Goal: Check status: Check status

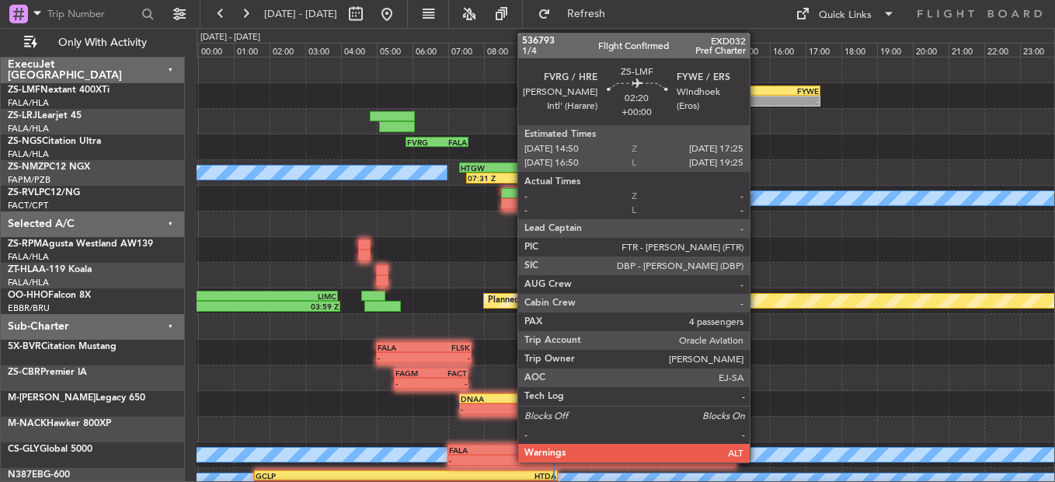
click at [759, 97] on div "-" at bounding box center [751, 100] width 45 height 9
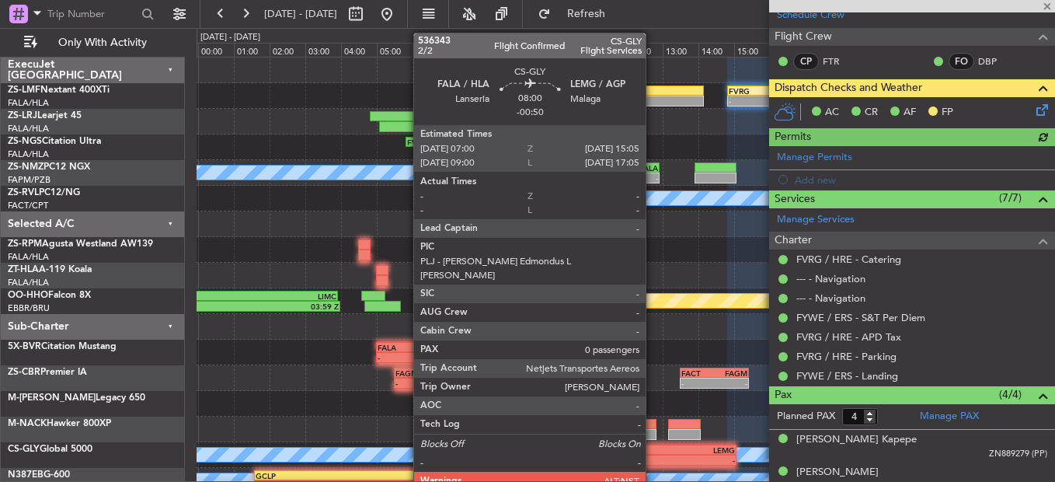
scroll to position [301, 0]
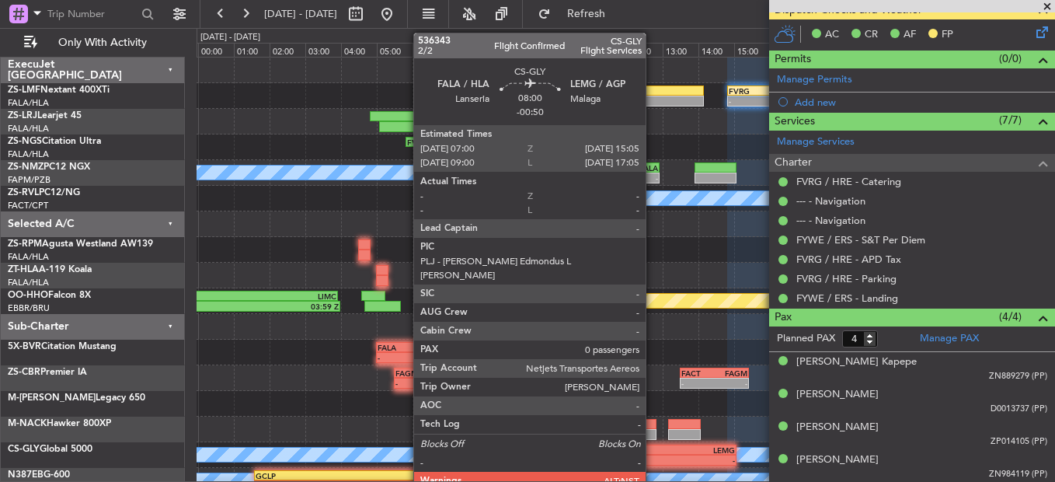
click at [1049, 5] on span at bounding box center [1048, 7] width 16 height 14
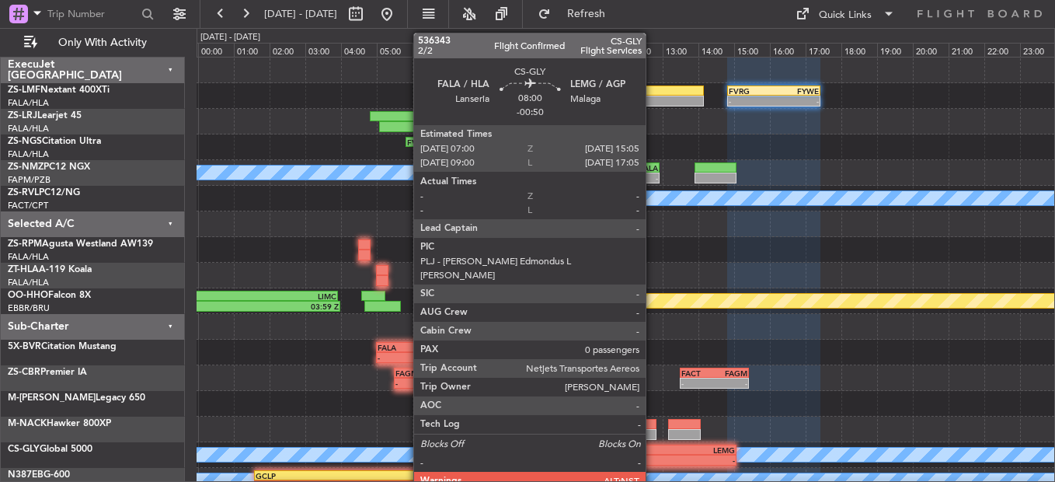
type input "0"
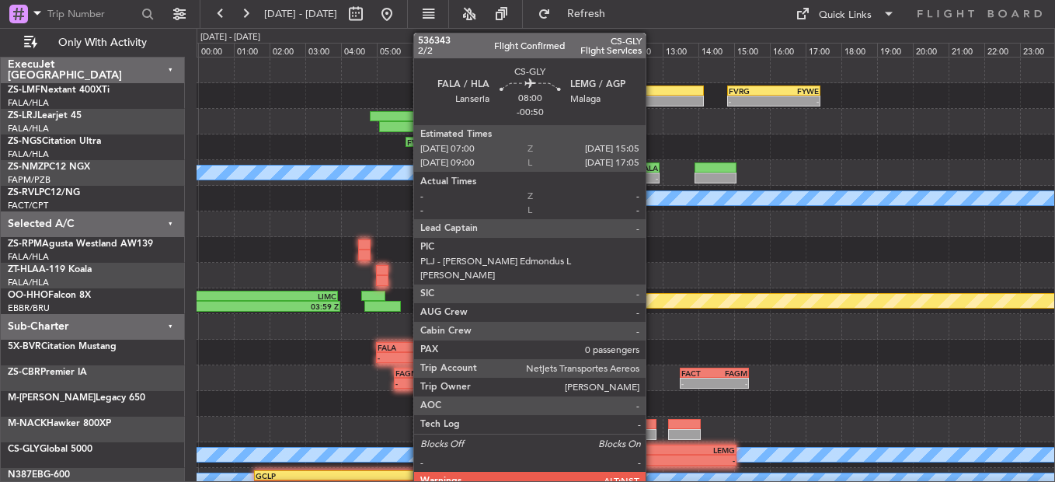
scroll to position [0, 0]
click at [353, 75] on div at bounding box center [626, 71] width 858 height 26
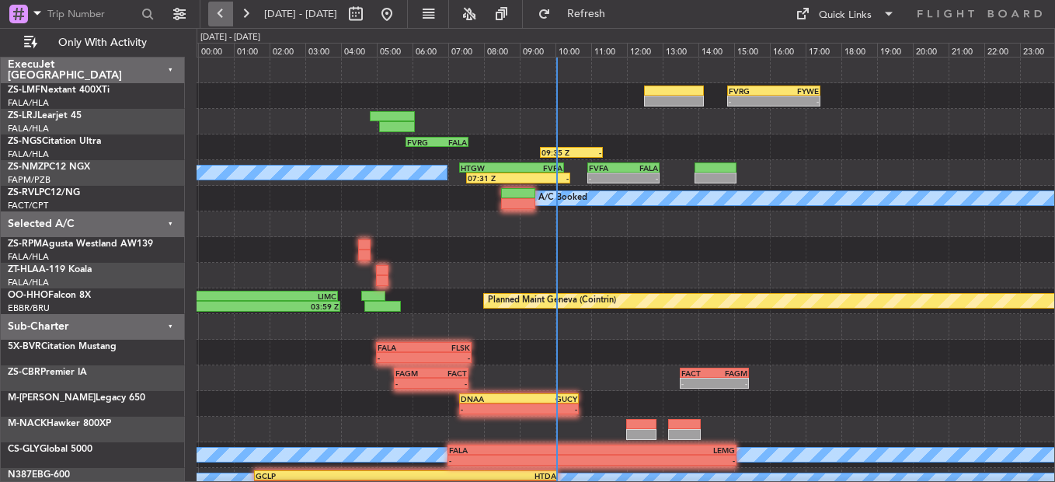
click at [213, 3] on button at bounding box center [220, 14] width 25 height 25
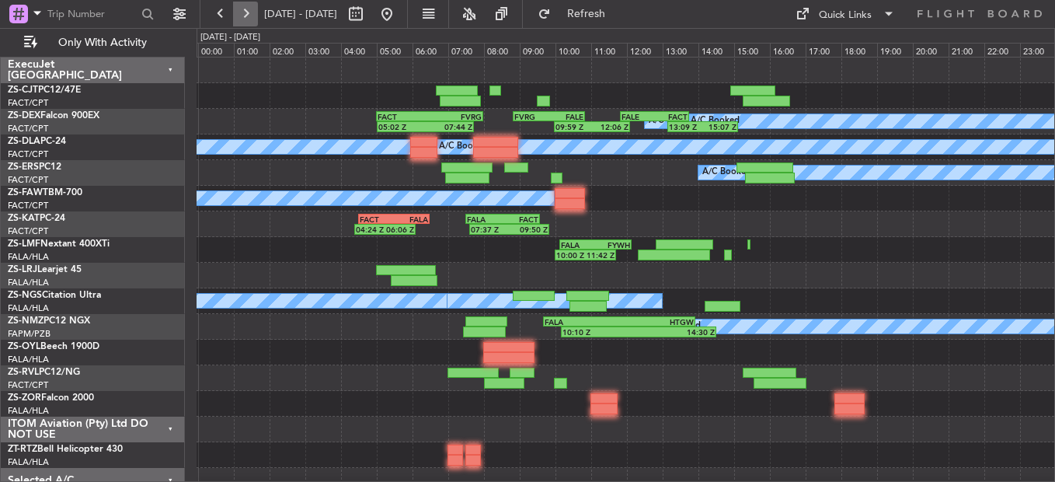
click at [239, 16] on button at bounding box center [245, 14] width 25 height 25
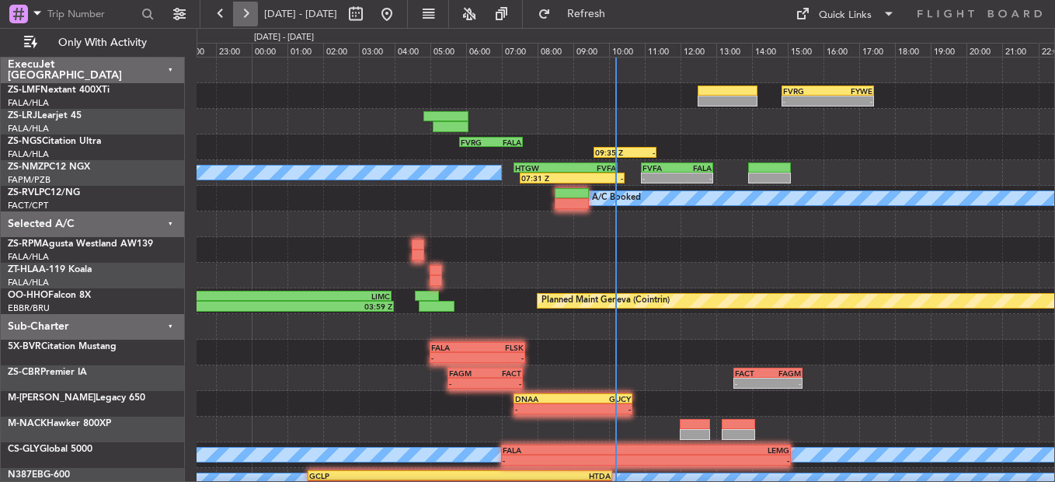
click at [239, 16] on button at bounding box center [245, 14] width 25 height 25
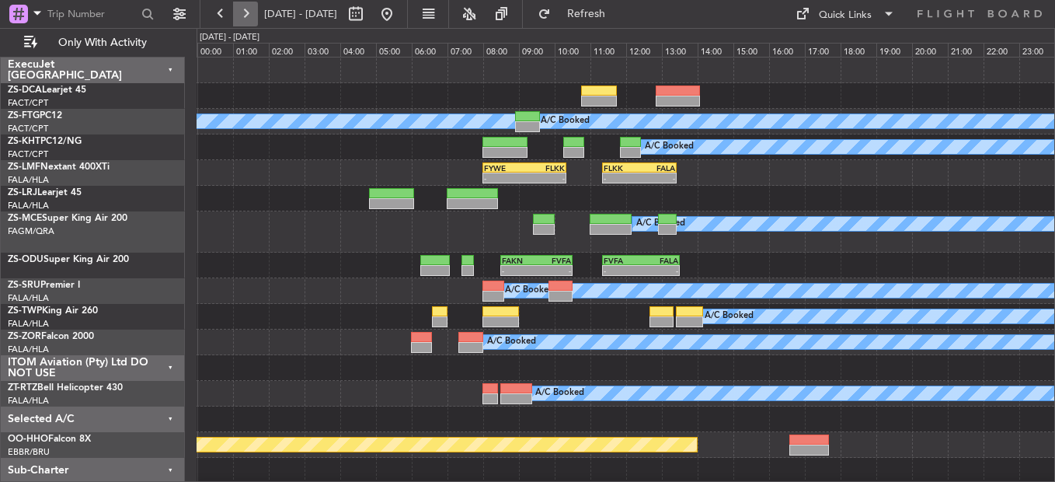
click at [239, 16] on button at bounding box center [245, 14] width 25 height 25
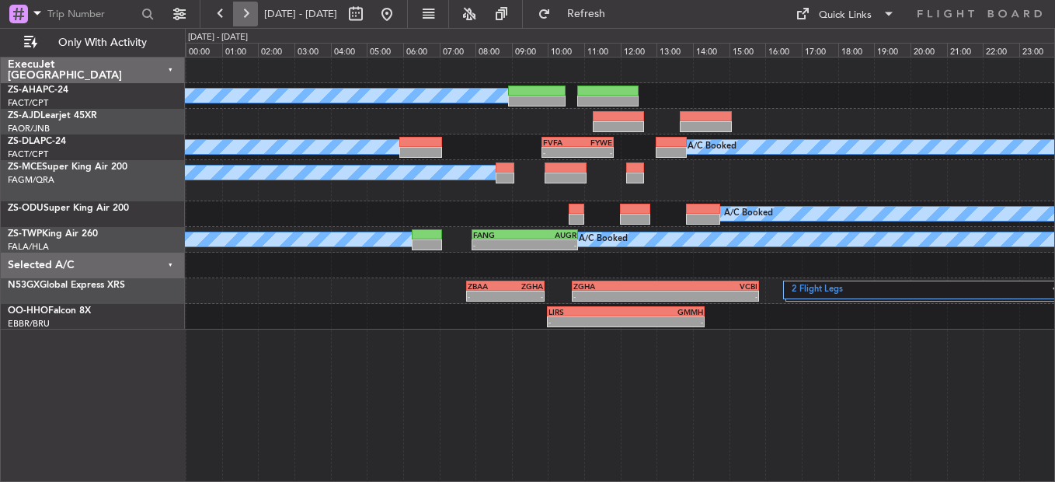
click at [239, 16] on button at bounding box center [245, 14] width 25 height 25
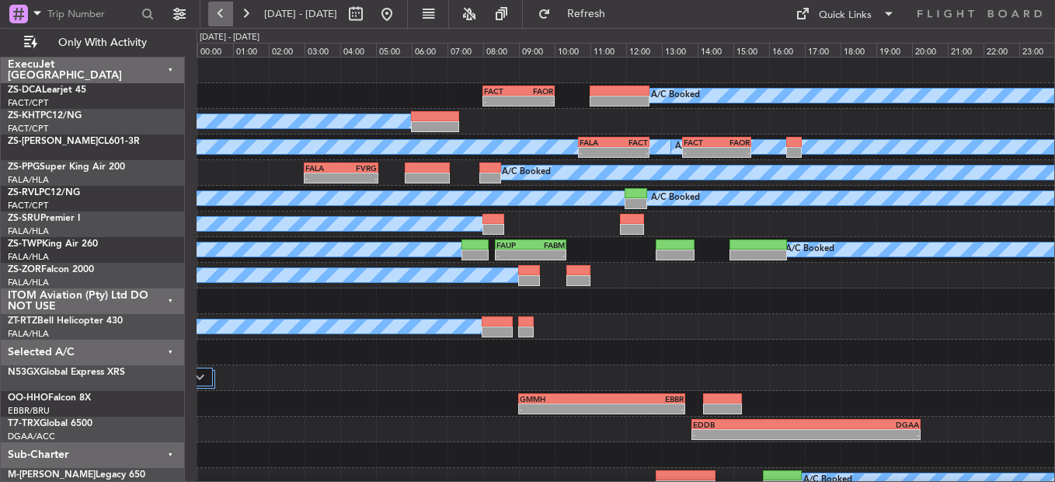
click at [228, 12] on button at bounding box center [220, 14] width 25 height 25
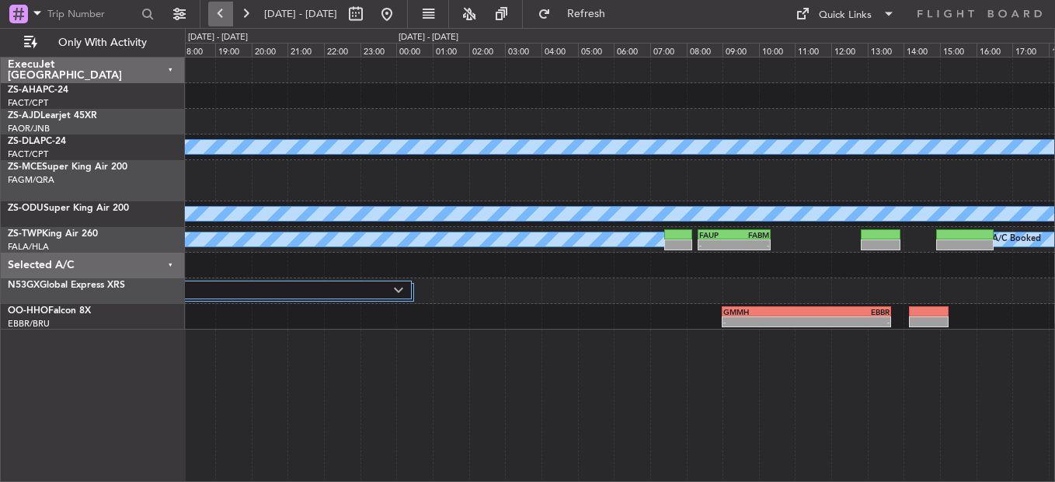
click at [228, 12] on button at bounding box center [220, 14] width 25 height 25
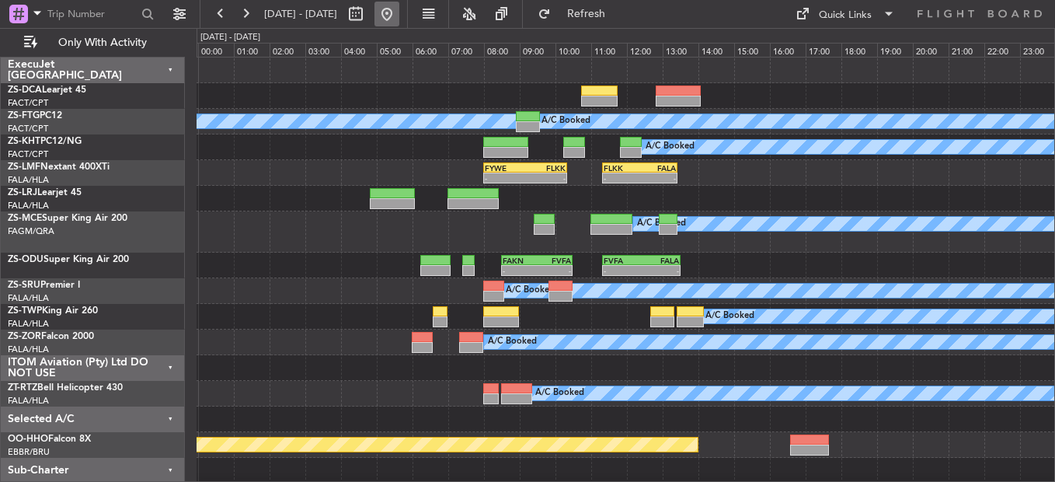
click at [399, 13] on button at bounding box center [387, 14] width 25 height 25
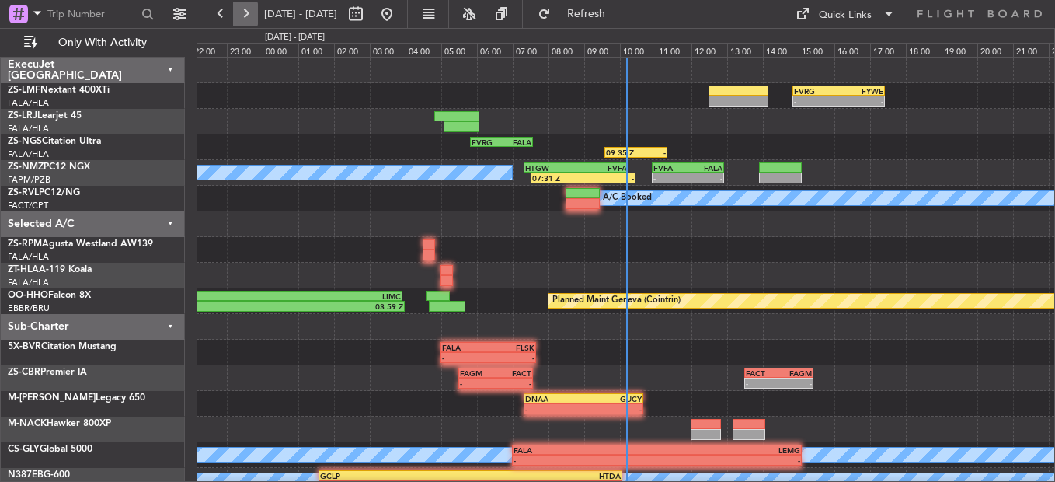
click at [247, 13] on button at bounding box center [245, 14] width 25 height 25
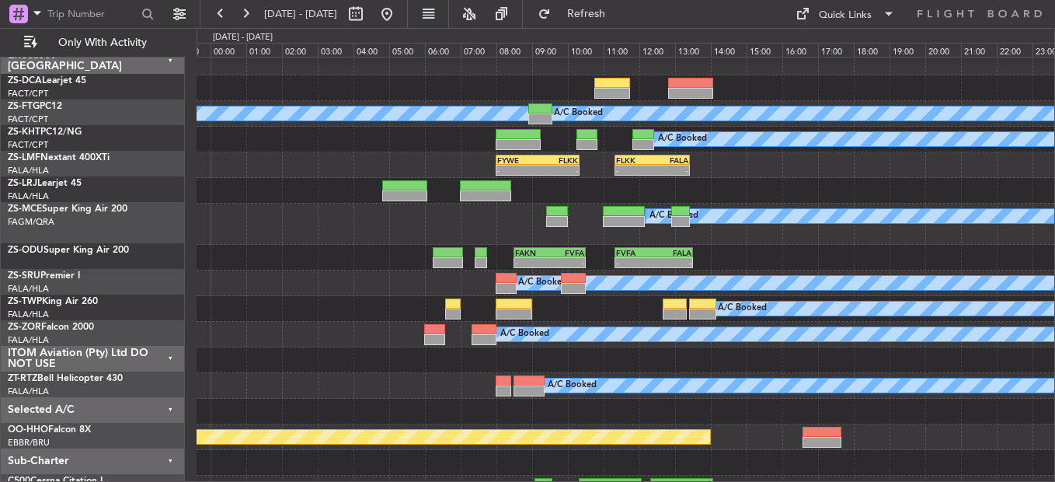
scroll to position [7, 0]
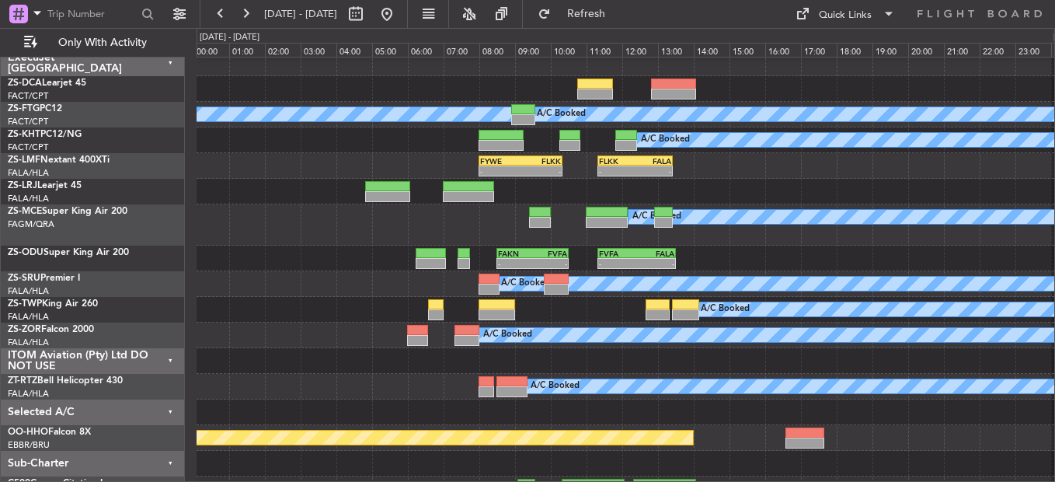
click at [253, 88] on div at bounding box center [626, 89] width 858 height 26
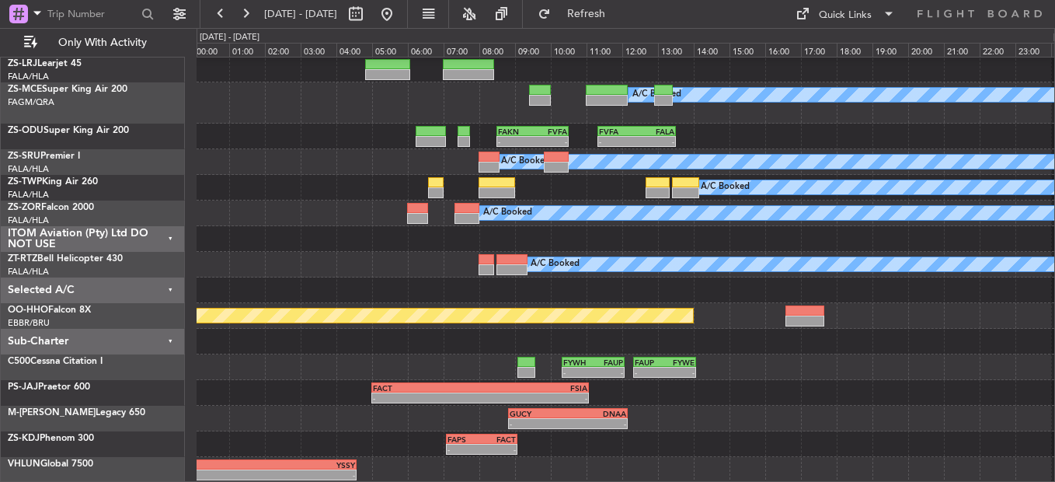
scroll to position [0, 0]
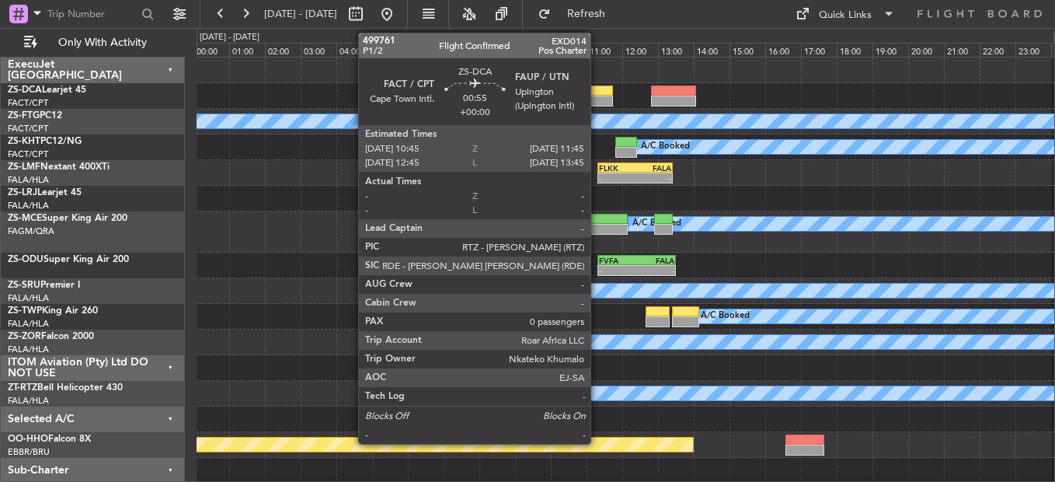
click at [598, 89] on div at bounding box center [595, 90] width 37 height 11
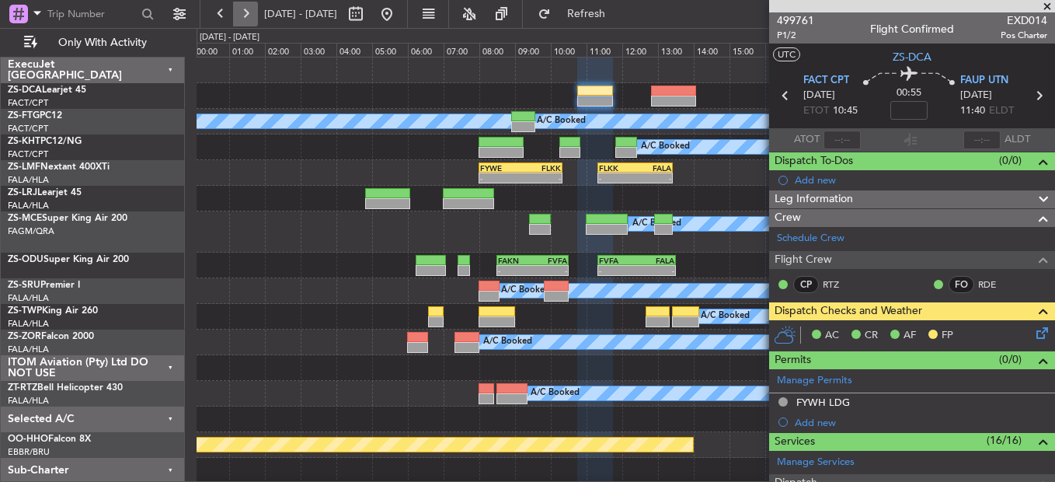
click at [244, 19] on button at bounding box center [245, 14] width 25 height 25
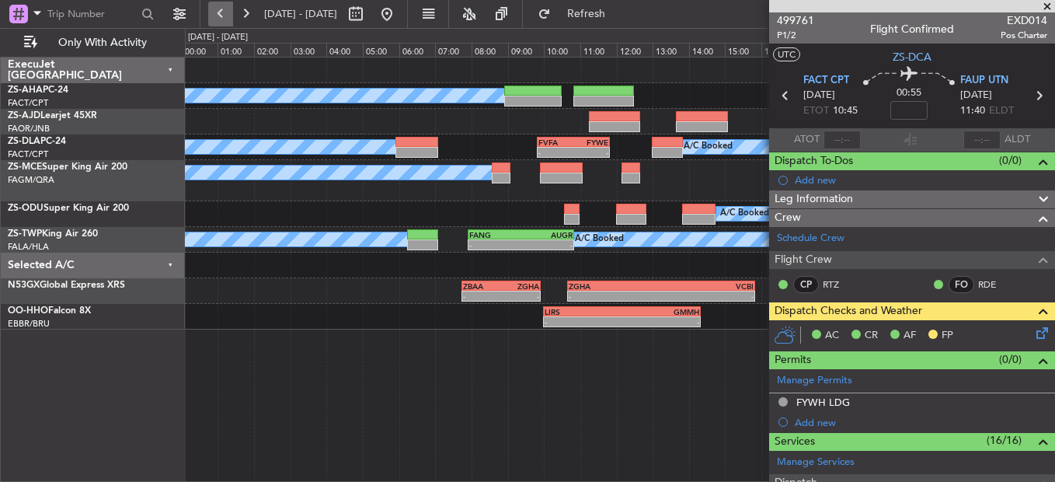
click at [225, 16] on button at bounding box center [220, 14] width 25 height 25
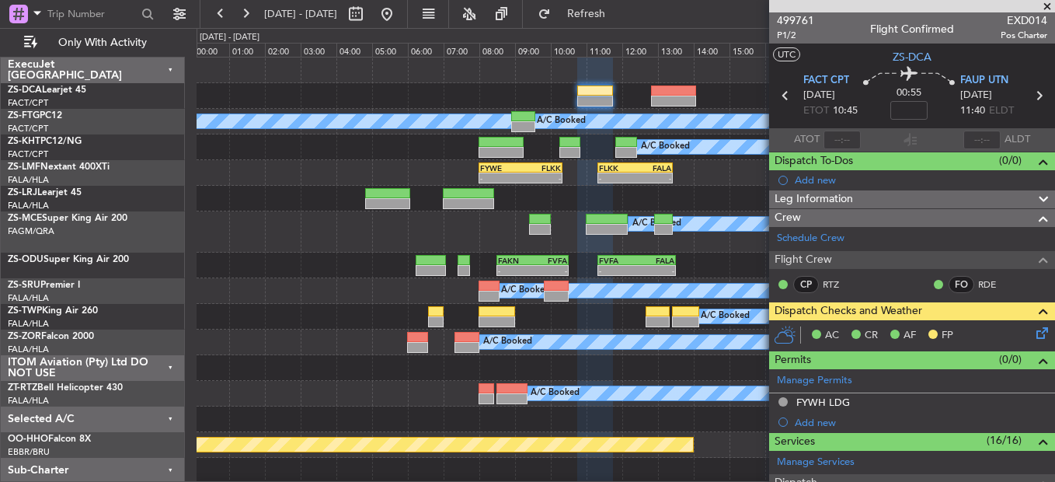
click at [1047, 9] on span at bounding box center [1048, 7] width 16 height 14
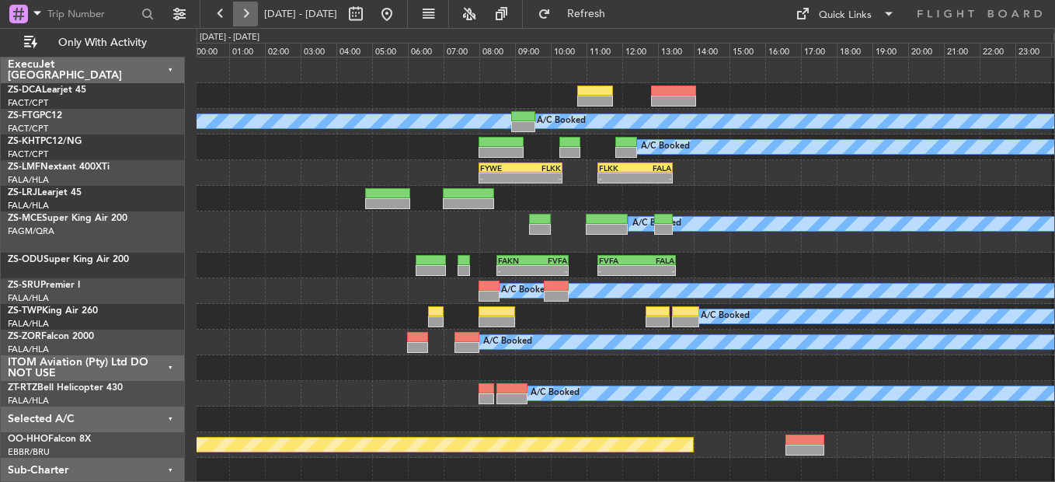
click at [249, 12] on button at bounding box center [245, 14] width 25 height 25
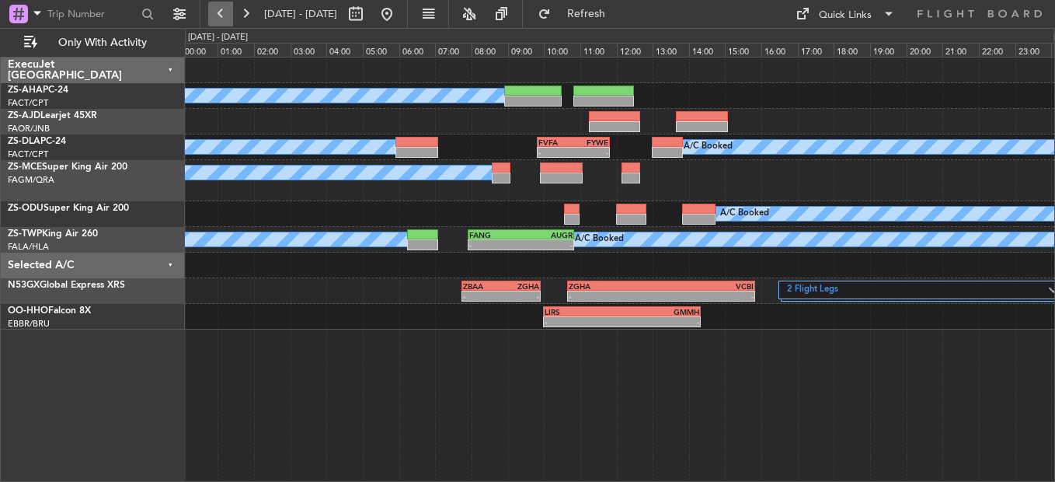
click at [218, 17] on button at bounding box center [220, 14] width 25 height 25
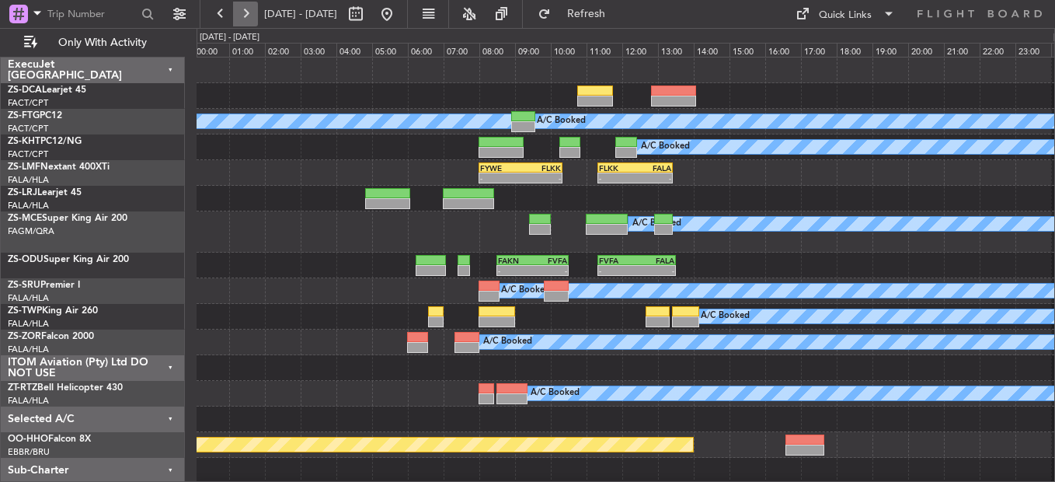
click at [246, 18] on button at bounding box center [245, 14] width 25 height 25
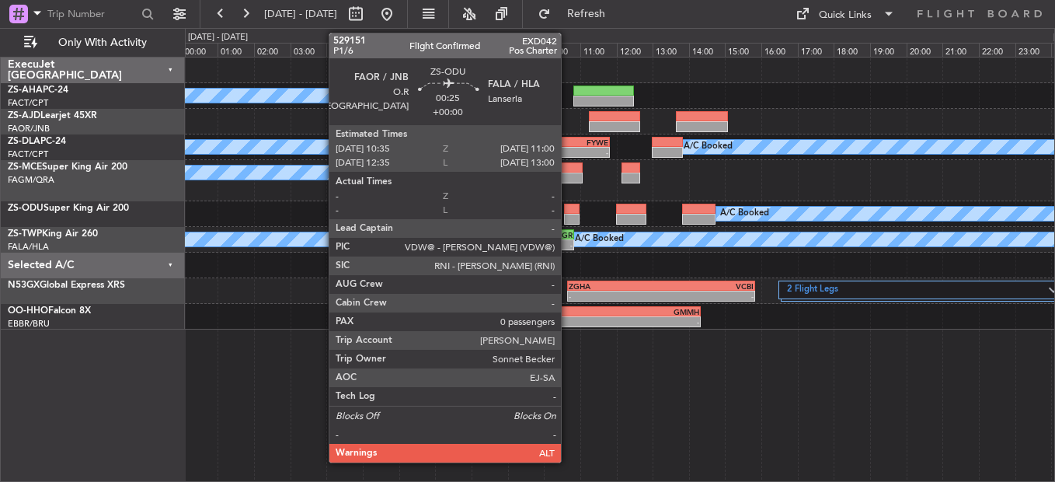
click at [568, 213] on div at bounding box center [572, 209] width 16 height 11
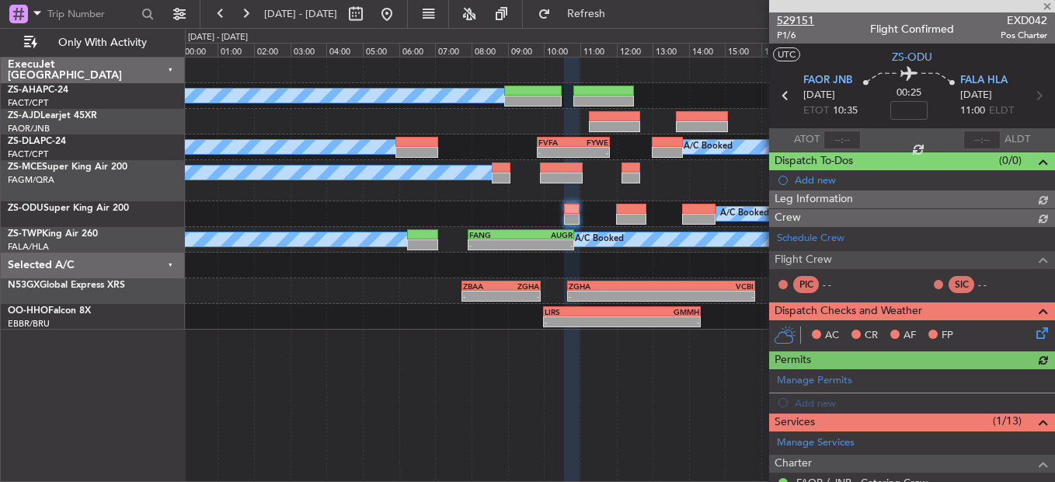
click at [806, 19] on span "529151" at bounding box center [795, 20] width 37 height 16
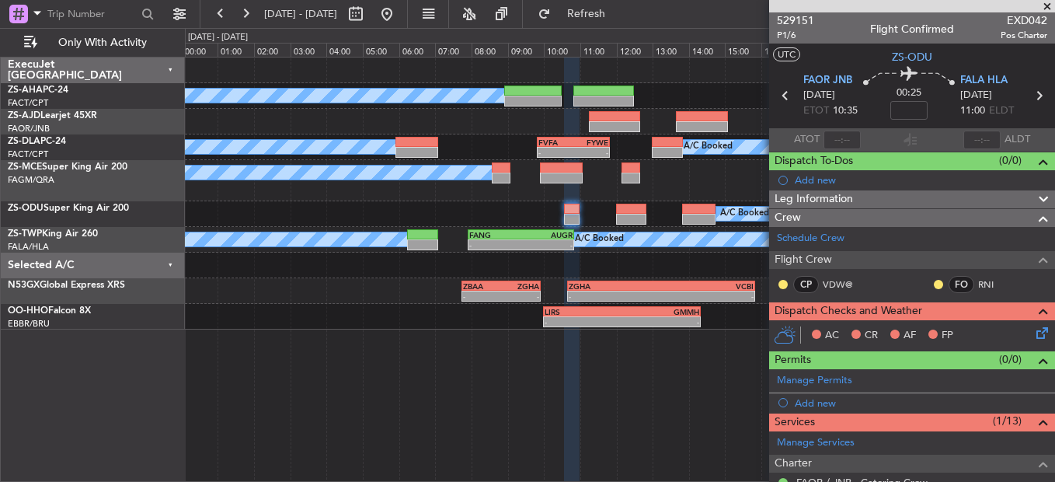
click at [1051, 2] on span at bounding box center [1048, 7] width 16 height 14
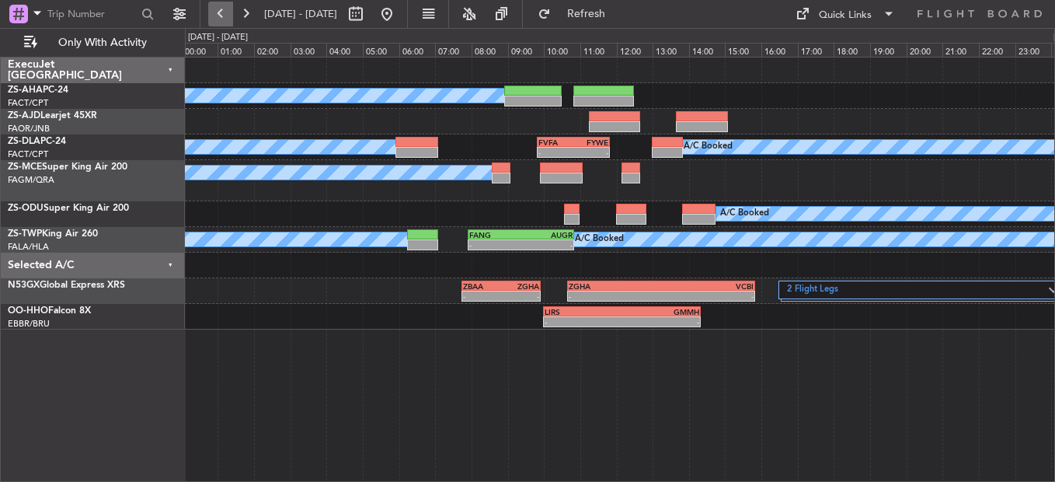
click at [225, 17] on button at bounding box center [220, 14] width 25 height 25
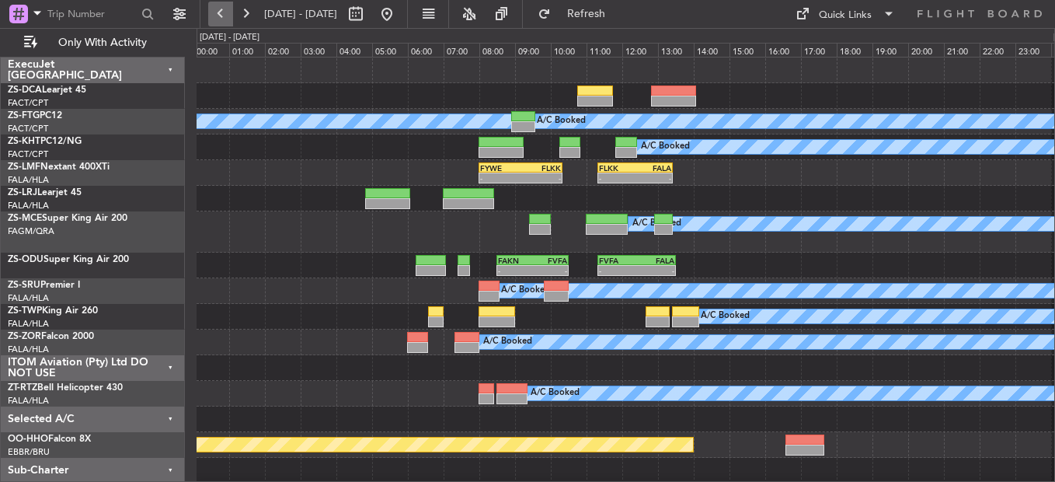
click at [219, 17] on button at bounding box center [220, 14] width 25 height 25
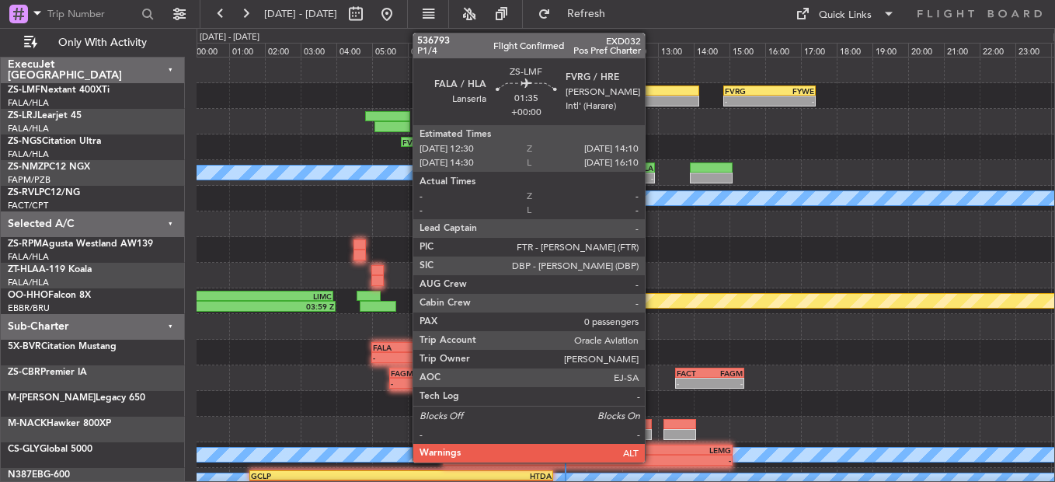
click at [652, 93] on div at bounding box center [670, 90] width 60 height 11
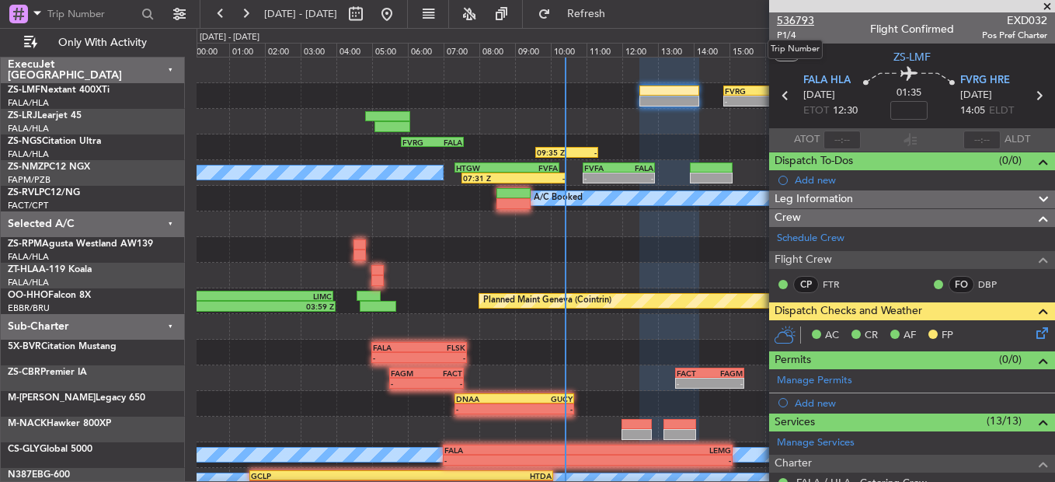
click at [800, 26] on span "536793" at bounding box center [795, 20] width 37 height 16
click at [1044, 6] on span at bounding box center [1048, 7] width 16 height 14
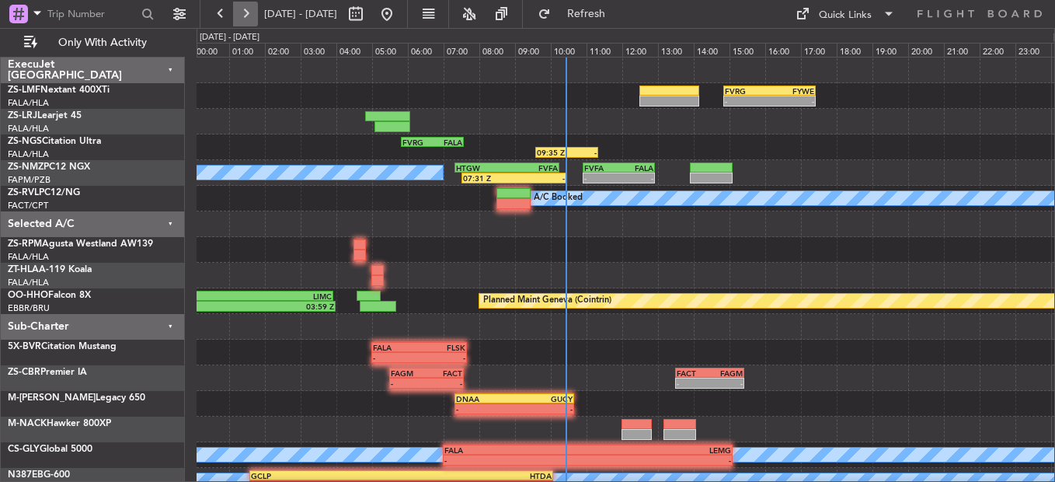
click at [248, 19] on button at bounding box center [245, 14] width 25 height 25
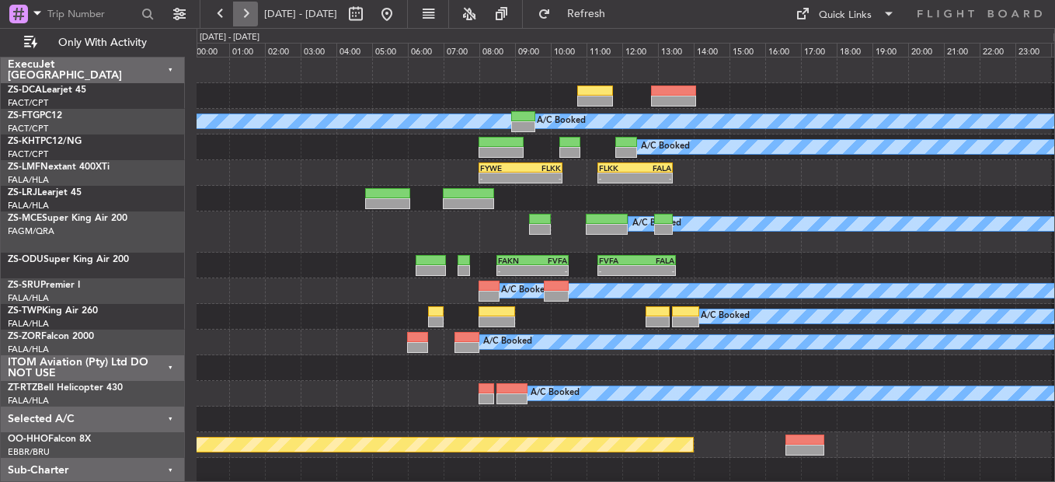
click at [248, 19] on button at bounding box center [245, 14] width 25 height 25
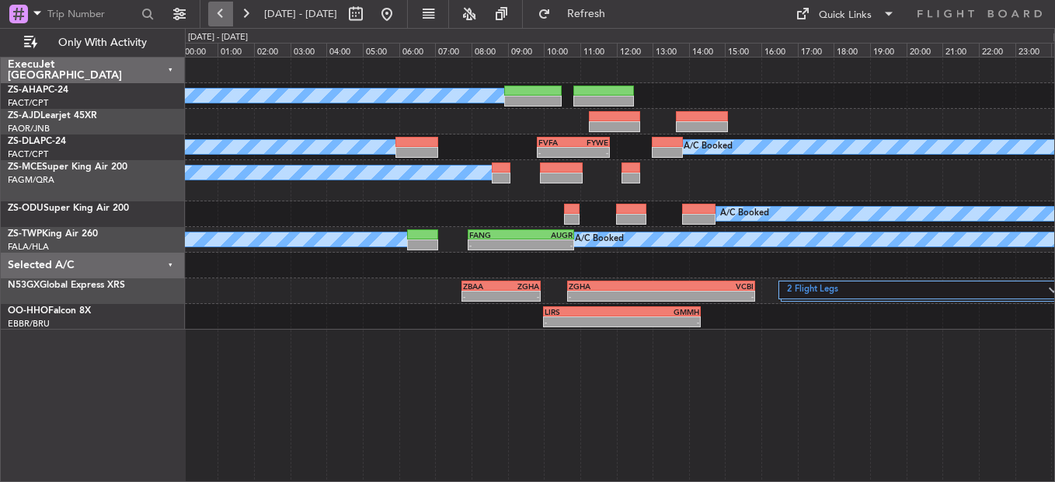
click at [214, 8] on button at bounding box center [220, 14] width 25 height 25
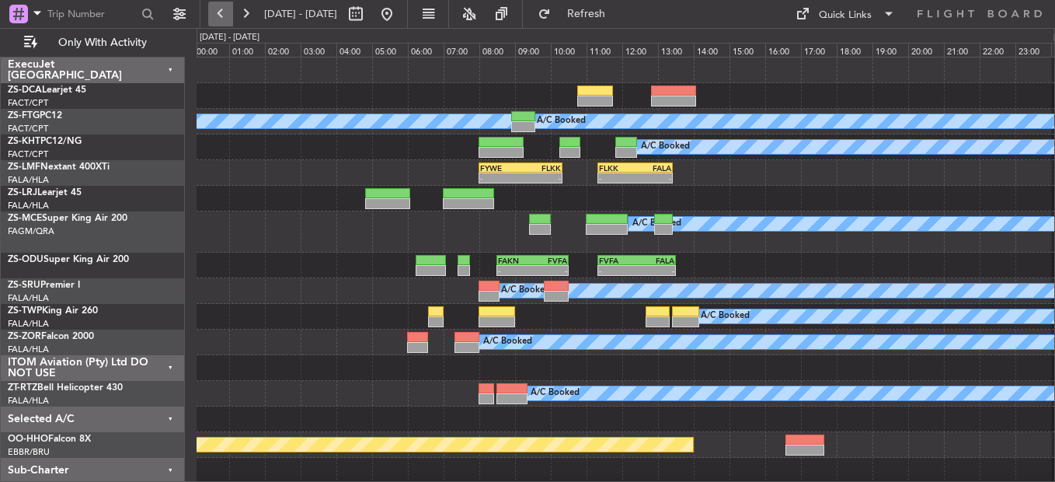
click at [214, 9] on button at bounding box center [220, 14] width 25 height 25
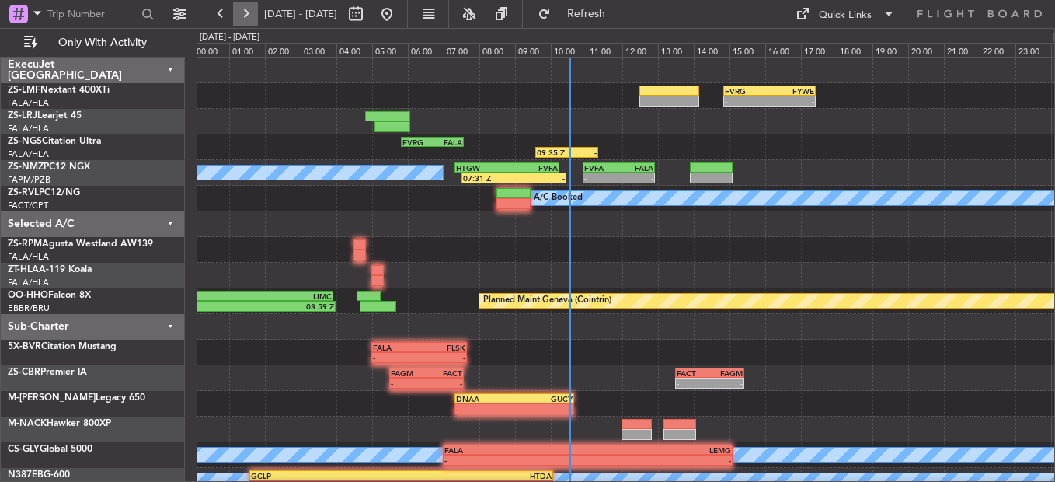
click at [256, 18] on button at bounding box center [245, 14] width 25 height 25
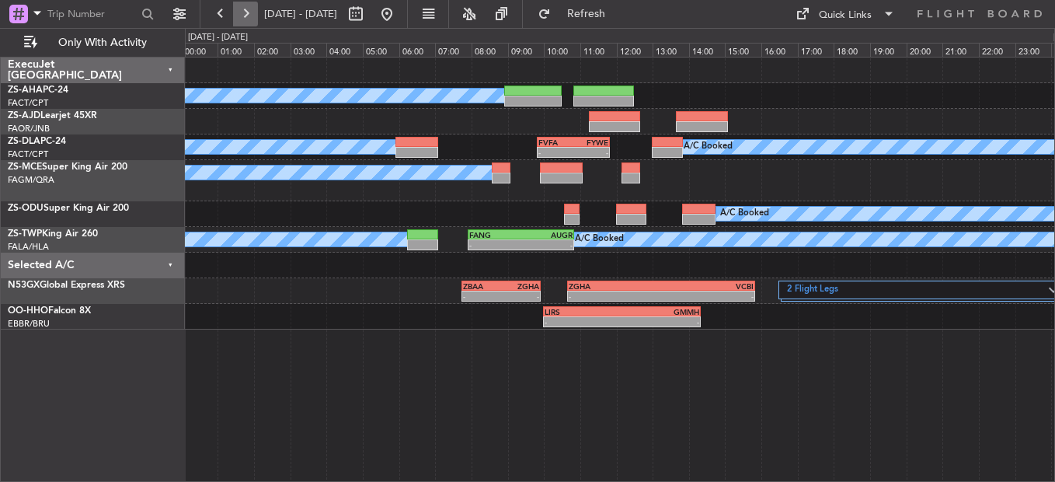
click at [245, 22] on button at bounding box center [245, 14] width 25 height 25
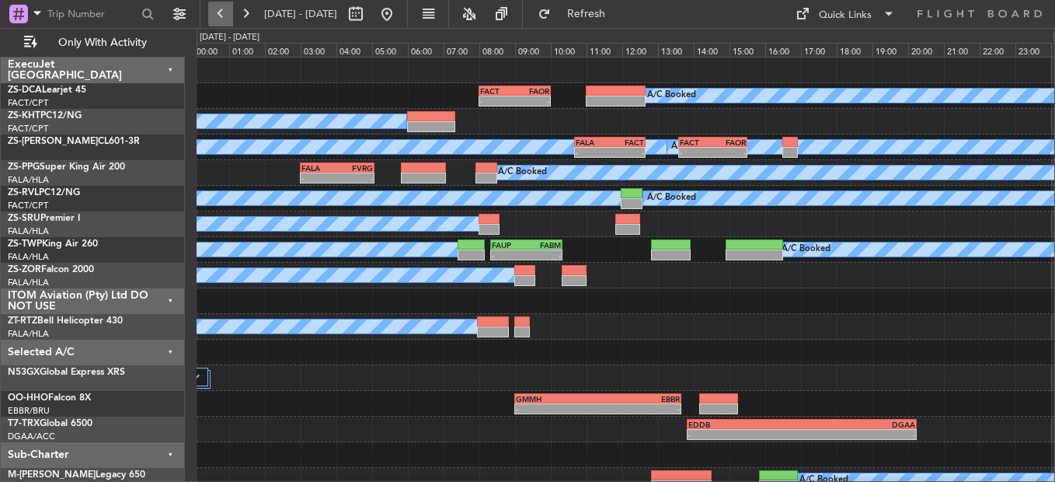
click at [225, 21] on button at bounding box center [220, 14] width 25 height 25
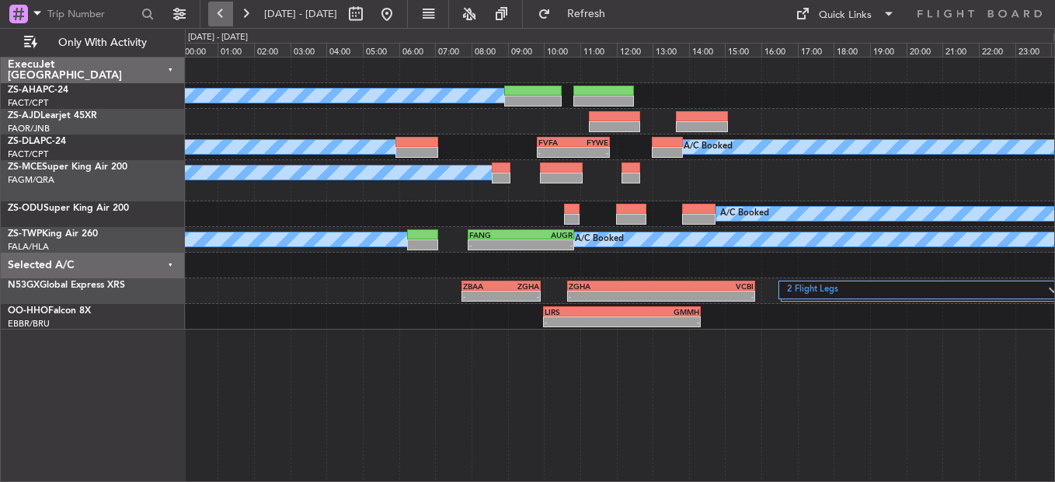
click at [225, 21] on button at bounding box center [220, 14] width 25 height 25
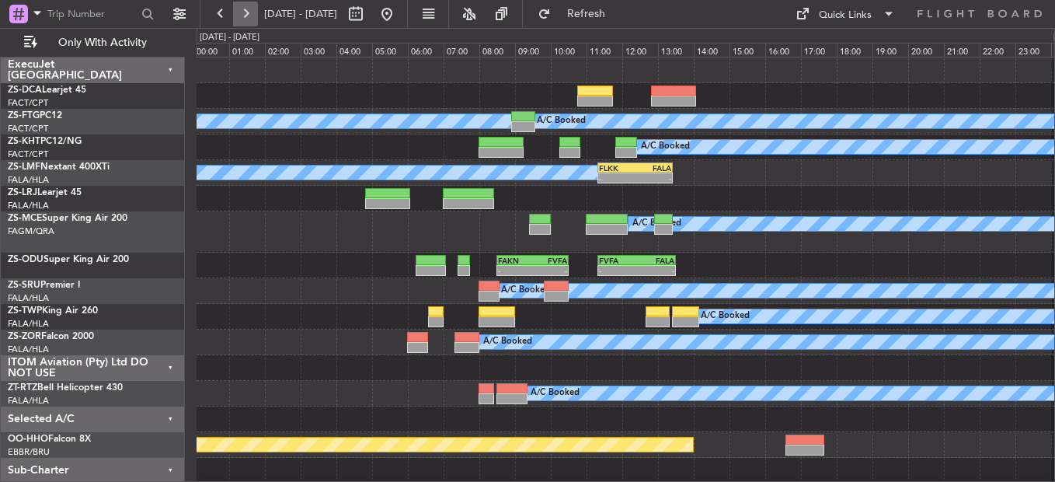
click at [241, 15] on button at bounding box center [245, 14] width 25 height 25
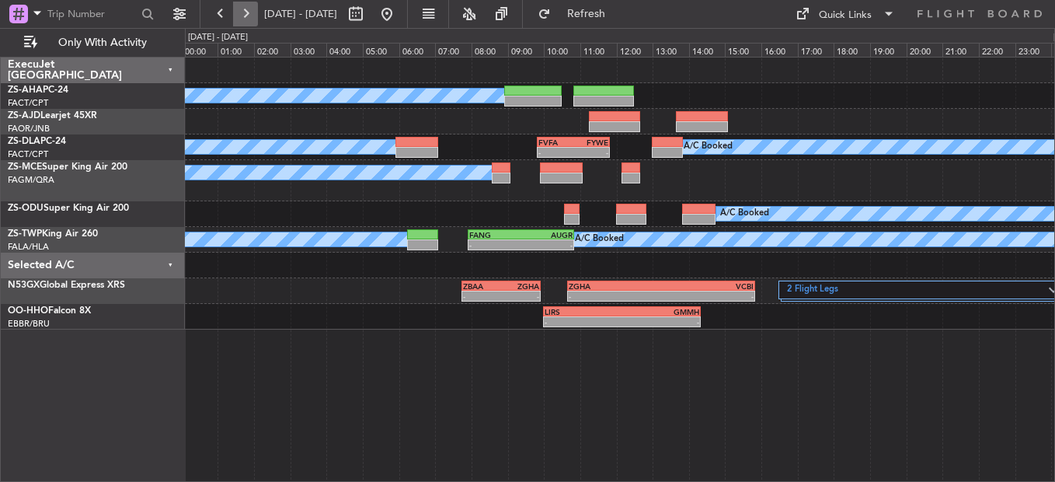
click at [235, 14] on button at bounding box center [245, 14] width 25 height 25
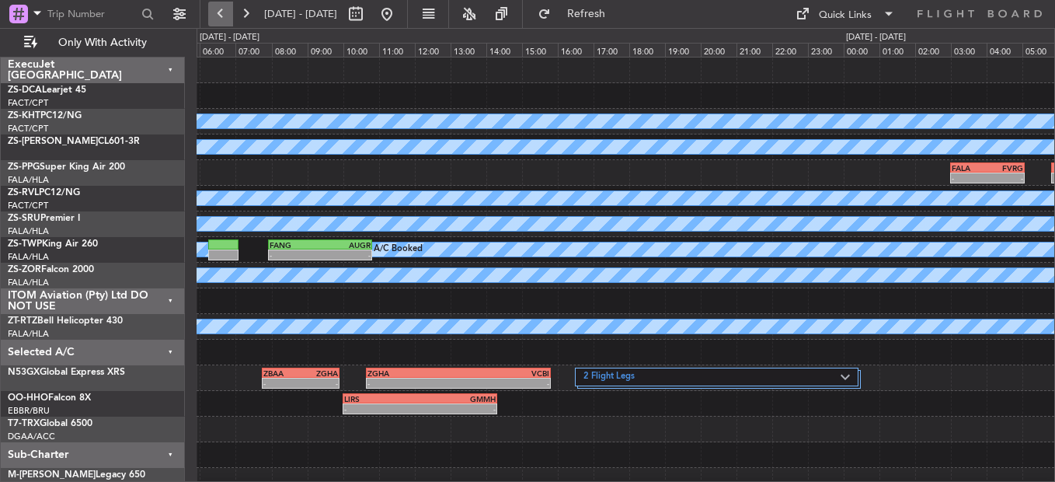
click at [221, 13] on button at bounding box center [220, 14] width 25 height 25
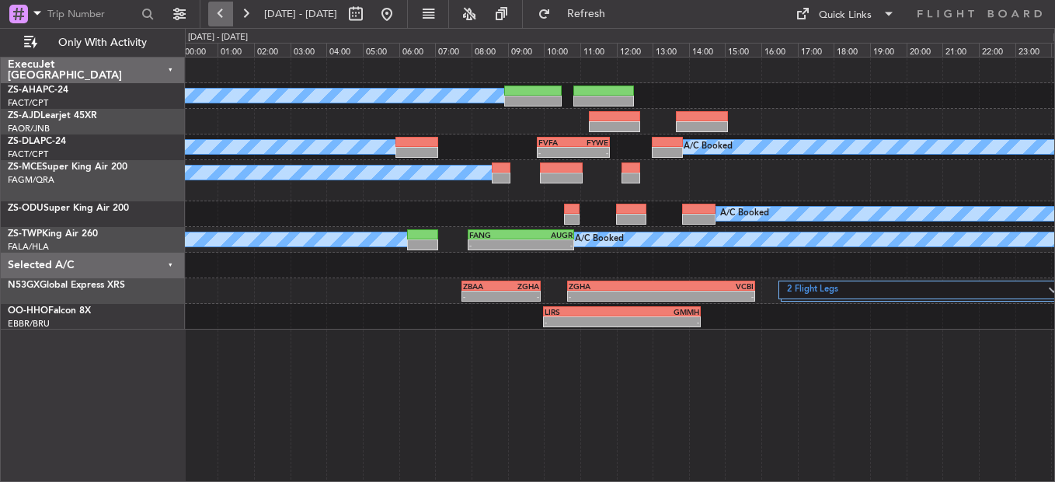
click at [232, 6] on button at bounding box center [220, 14] width 25 height 25
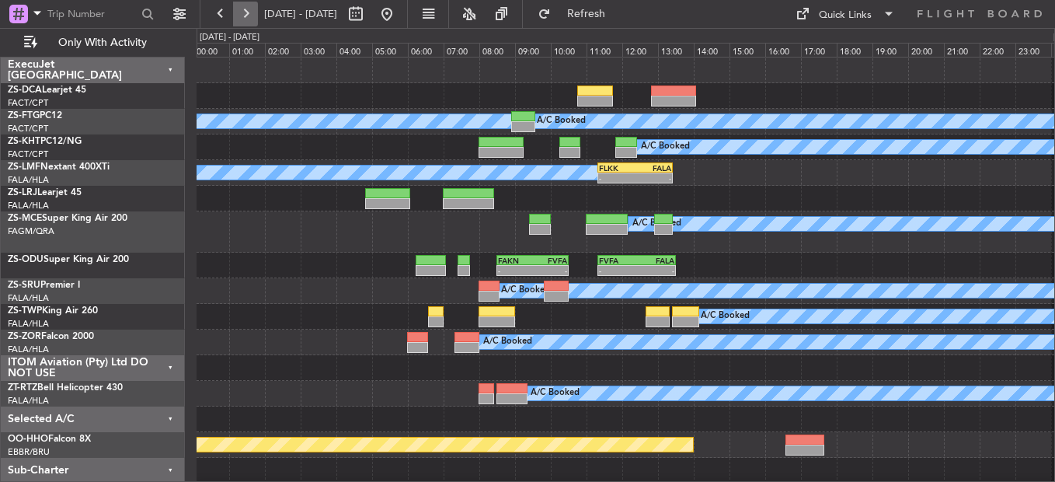
click at [249, 16] on button at bounding box center [245, 14] width 25 height 25
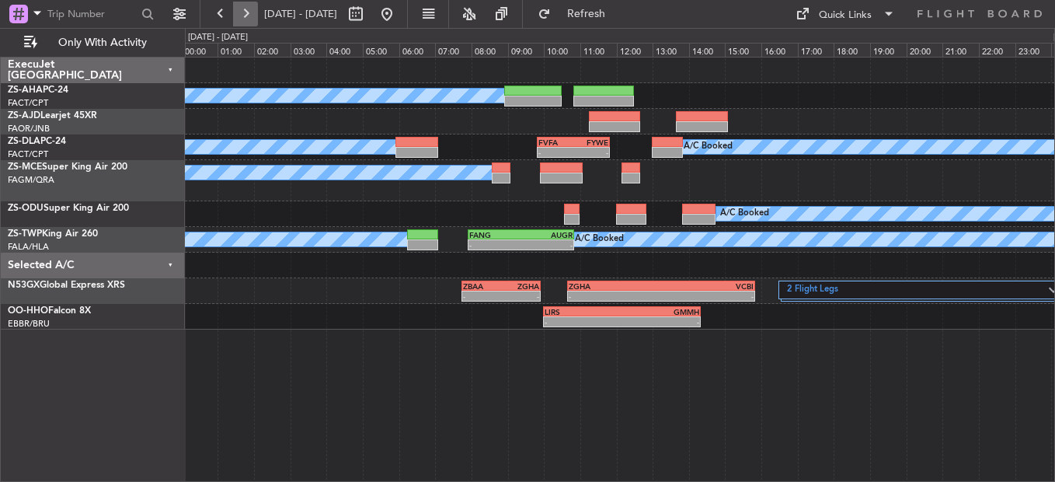
click at [249, 9] on button at bounding box center [245, 14] width 25 height 25
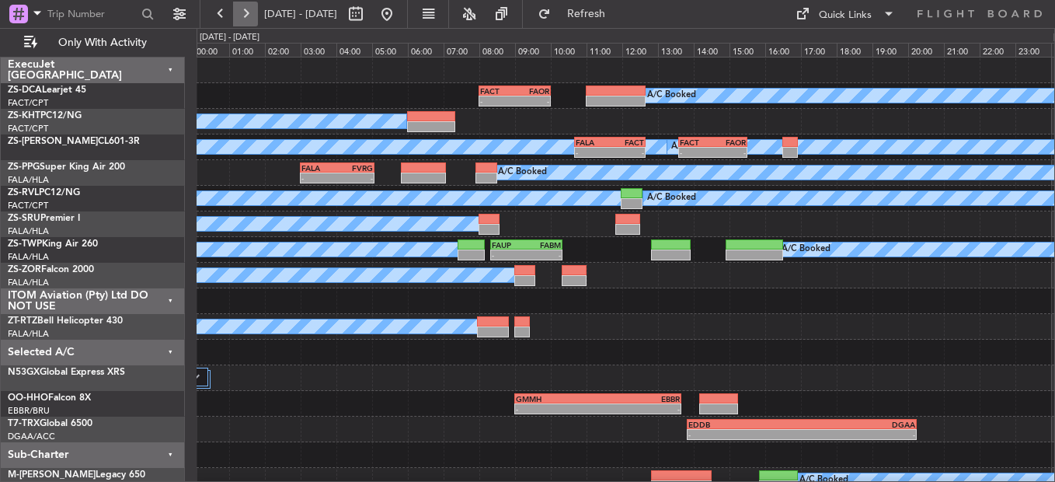
click at [246, 11] on button at bounding box center [245, 14] width 25 height 25
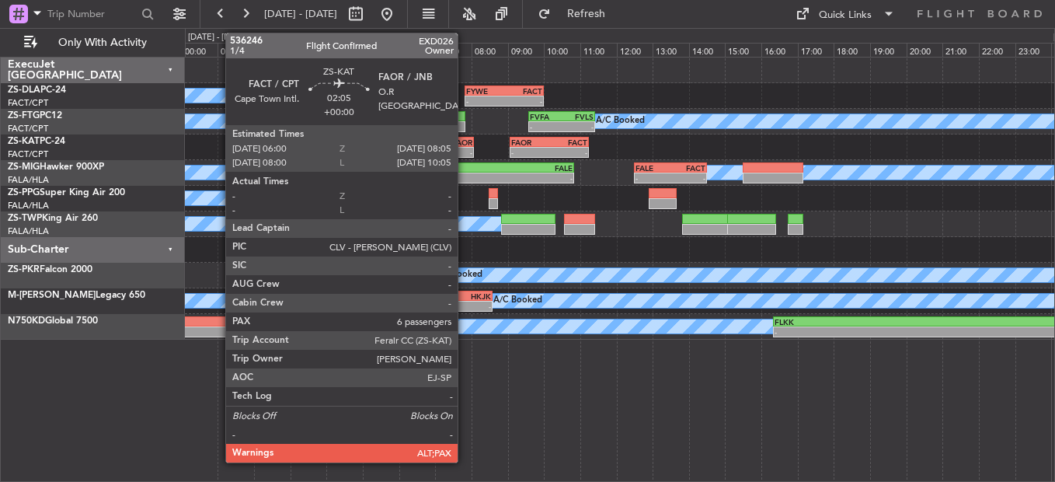
click at [465, 151] on div "-" at bounding box center [454, 152] width 37 height 9
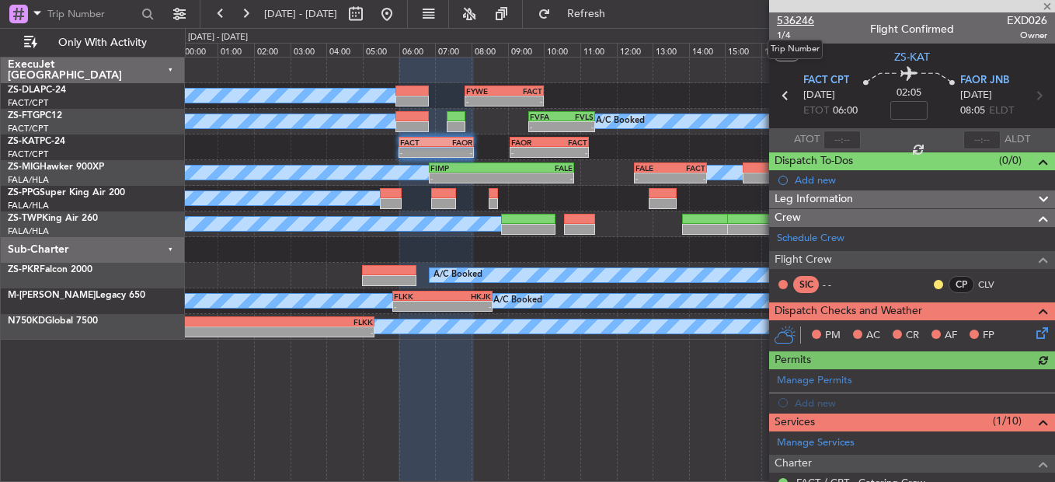
click at [791, 17] on span "536246" at bounding box center [795, 20] width 37 height 16
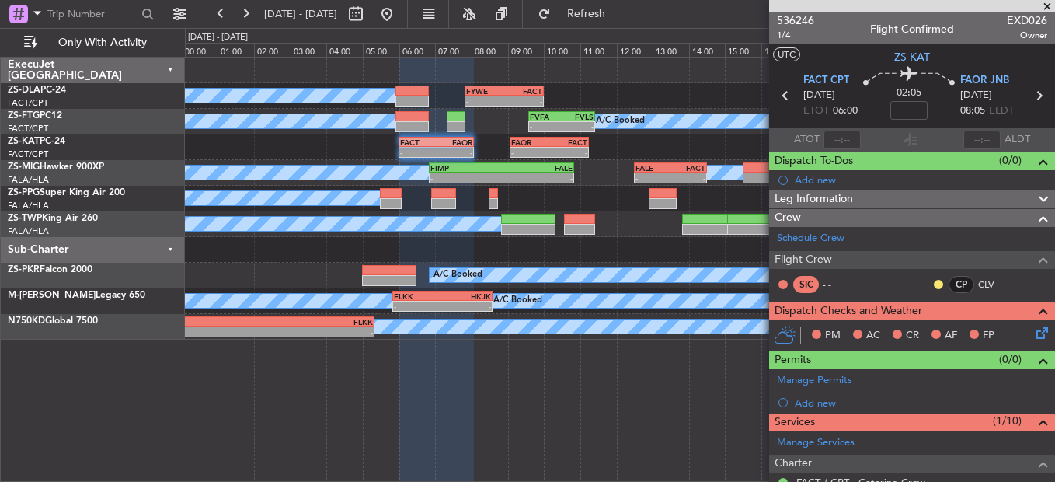
click at [1050, 6] on span at bounding box center [1048, 7] width 16 height 14
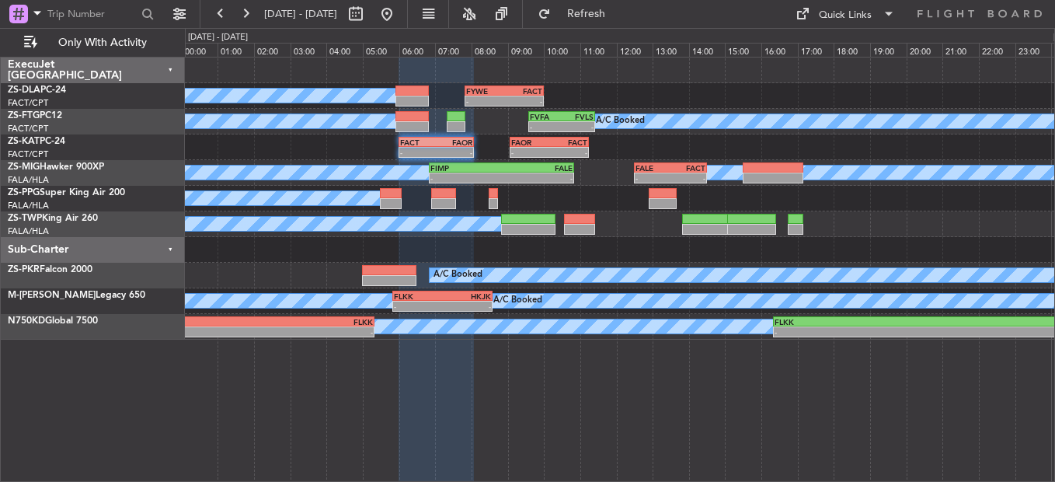
type input "0"
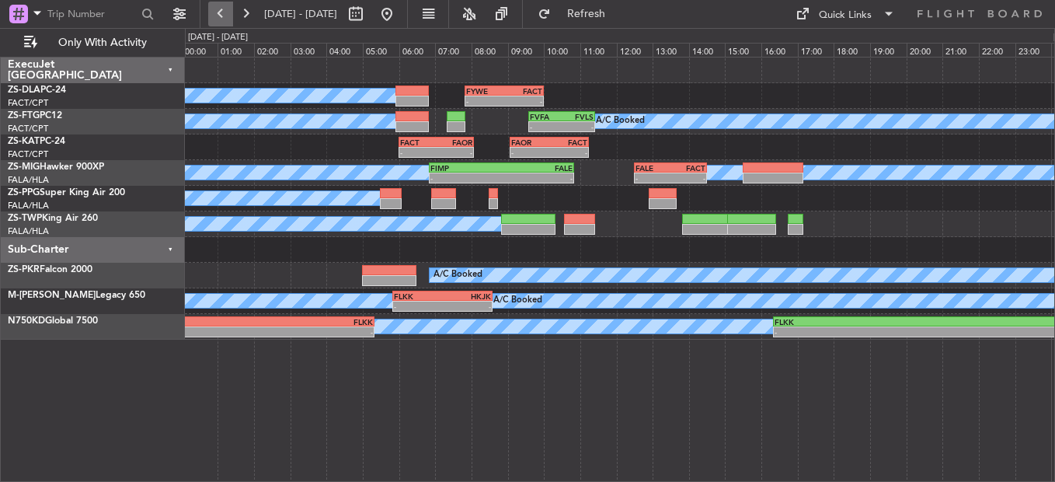
click at [218, 15] on button at bounding box center [220, 14] width 25 height 25
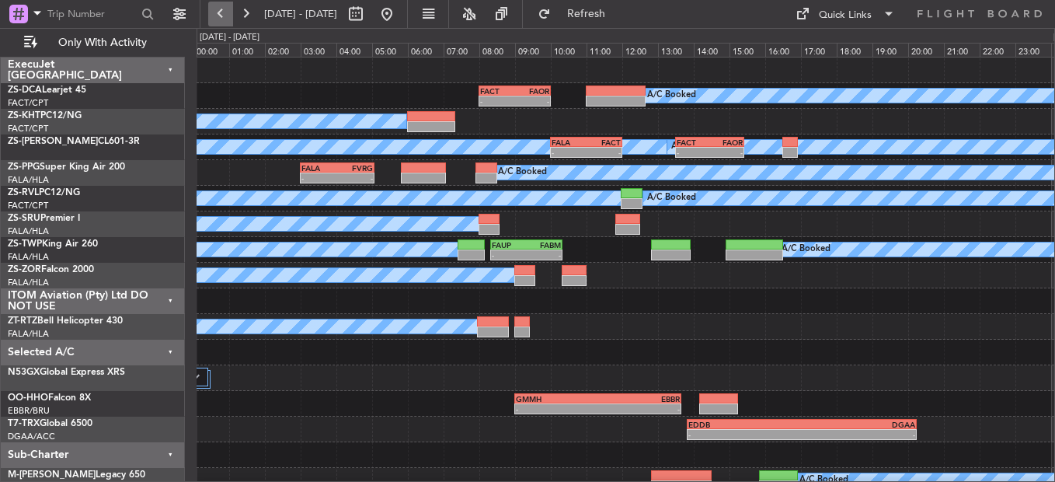
click at [223, 17] on button at bounding box center [220, 14] width 25 height 25
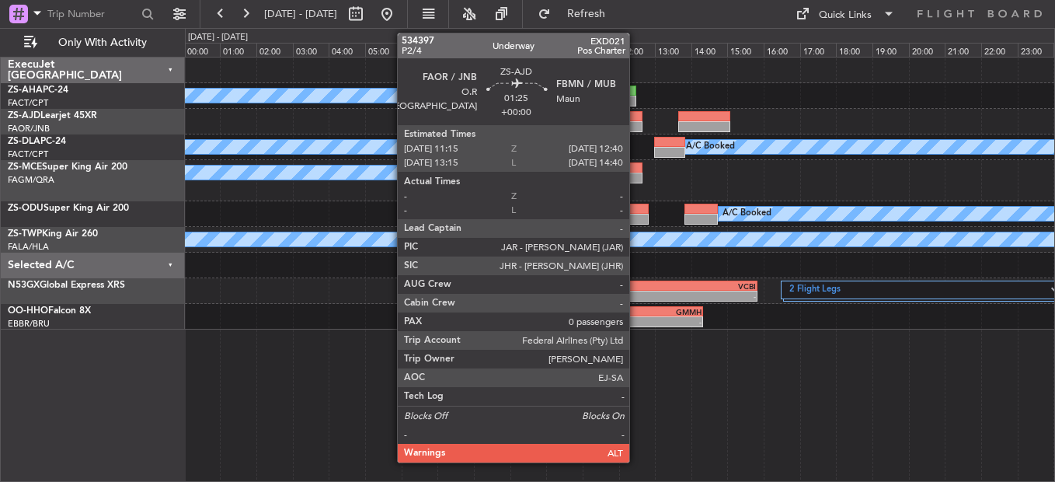
click at [636, 125] on div at bounding box center [617, 126] width 52 height 11
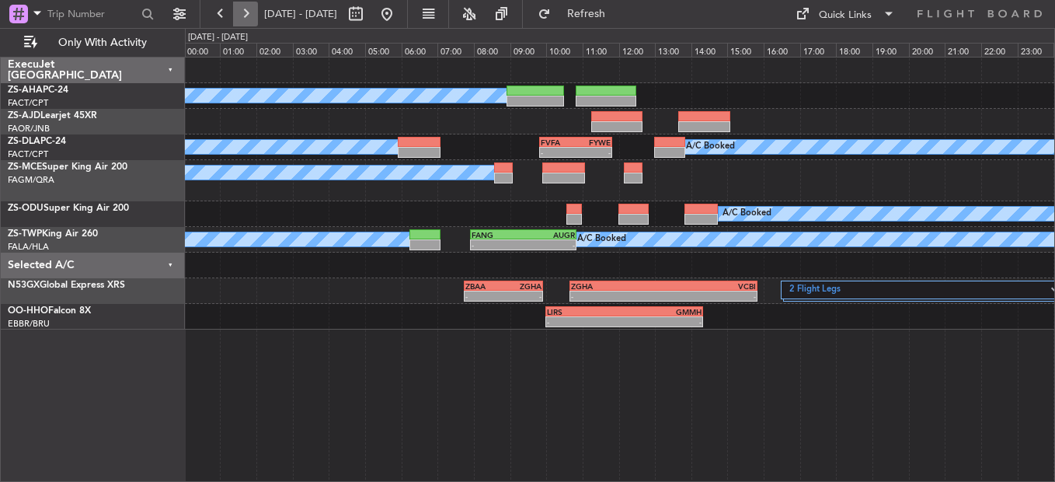
click at [248, 16] on button at bounding box center [245, 14] width 25 height 25
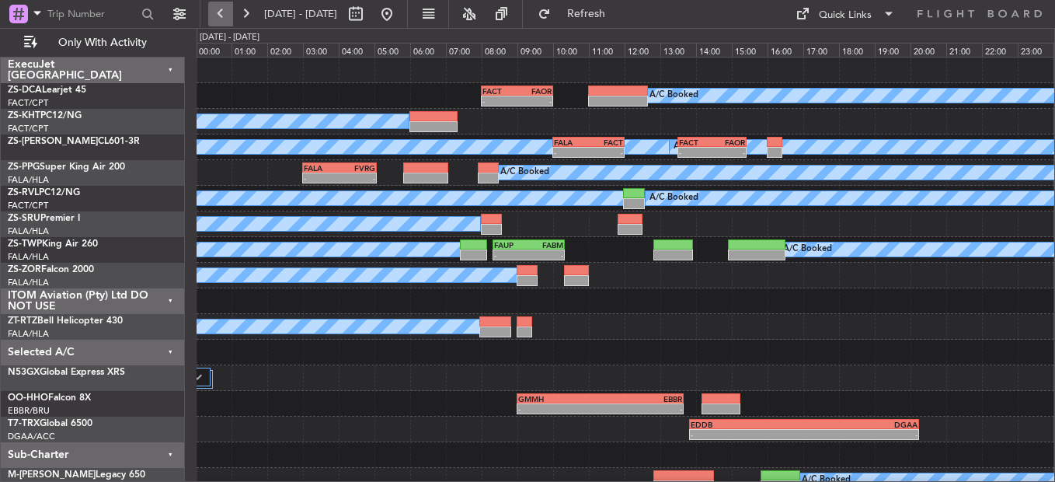
click at [218, 21] on button at bounding box center [220, 14] width 25 height 25
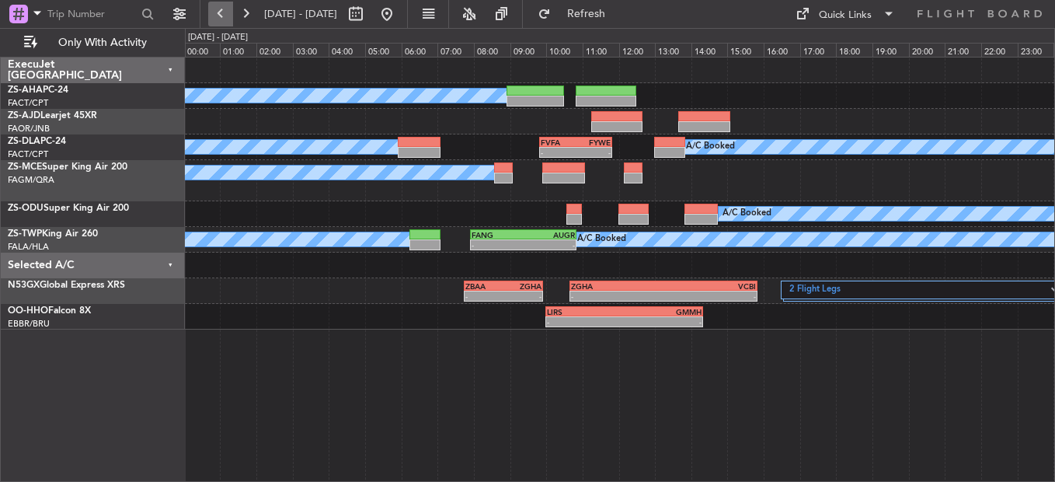
click at [225, 8] on button at bounding box center [220, 14] width 25 height 25
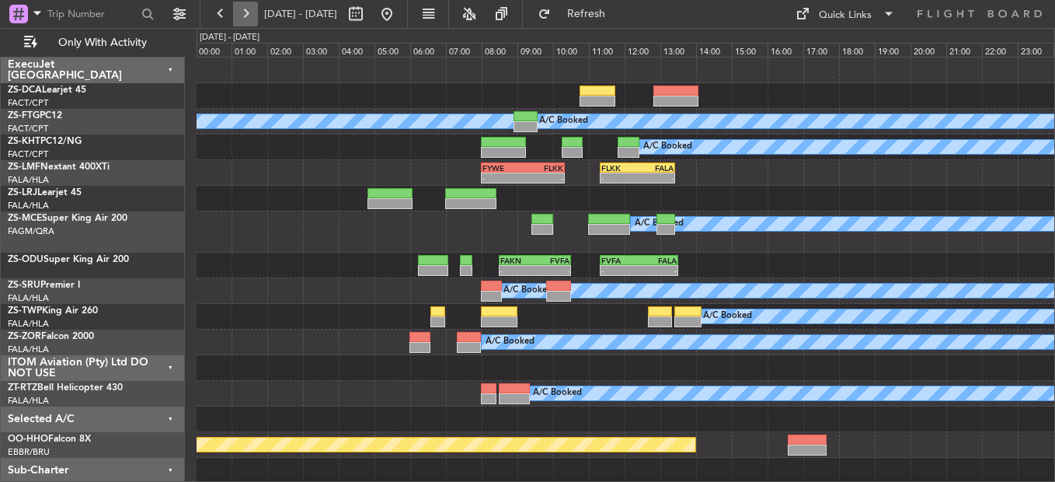
click at [246, 14] on button at bounding box center [245, 14] width 25 height 25
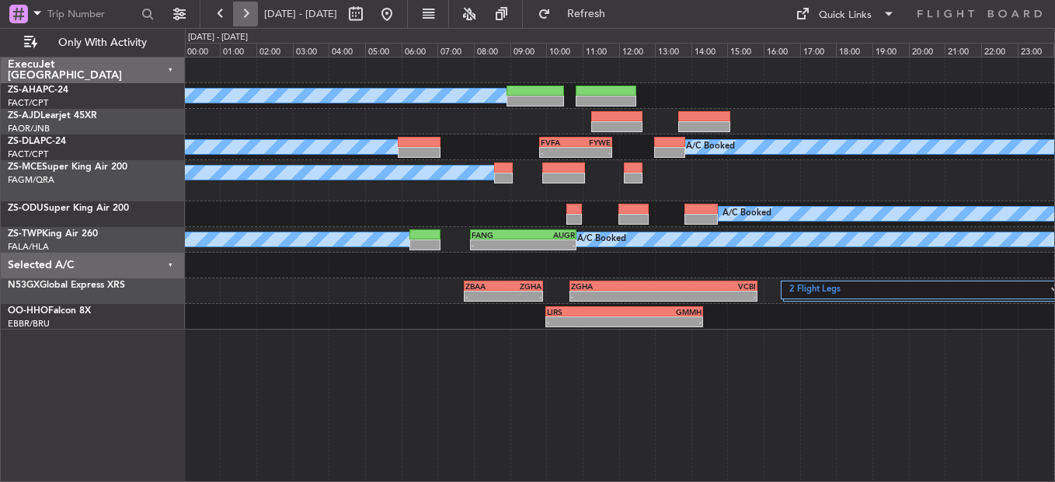
click at [246, 14] on button at bounding box center [245, 14] width 25 height 25
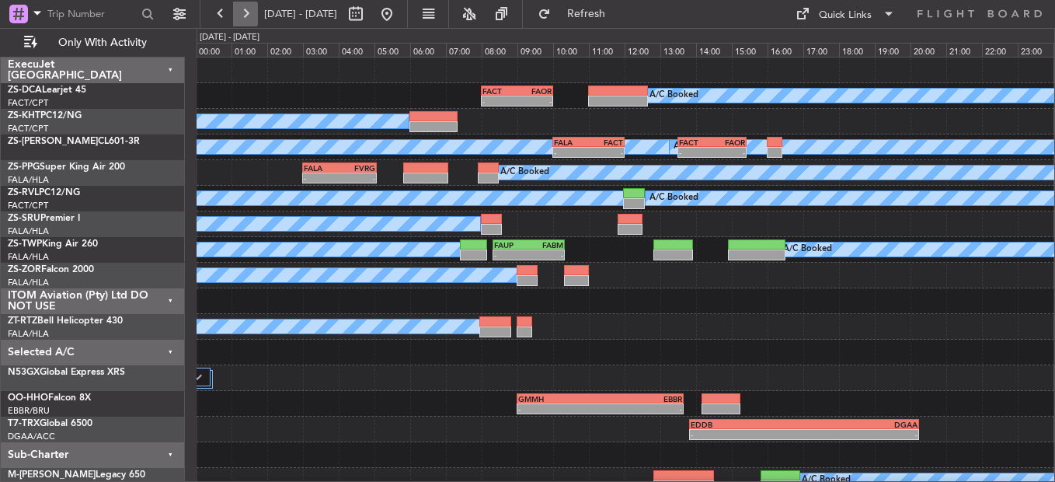
click at [251, 16] on button at bounding box center [245, 14] width 25 height 25
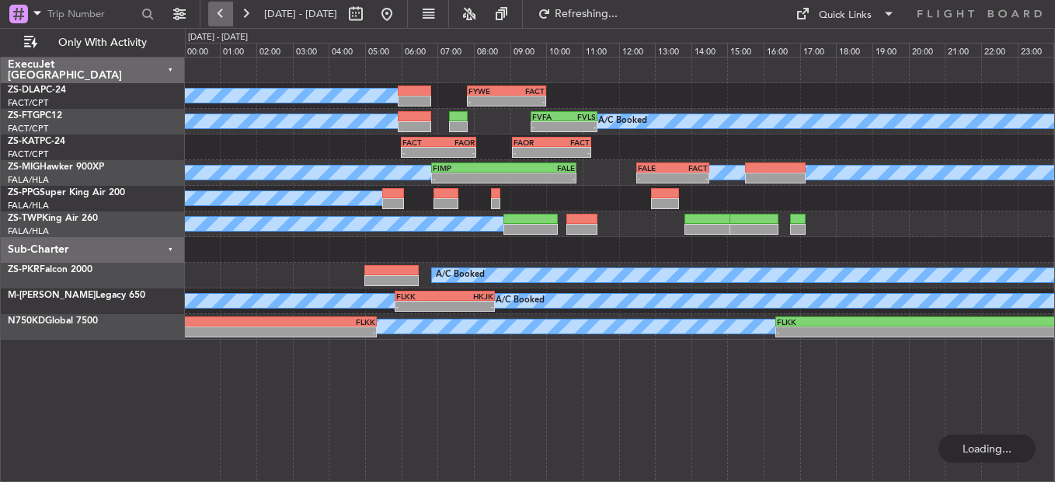
click at [227, 17] on button at bounding box center [220, 14] width 25 height 25
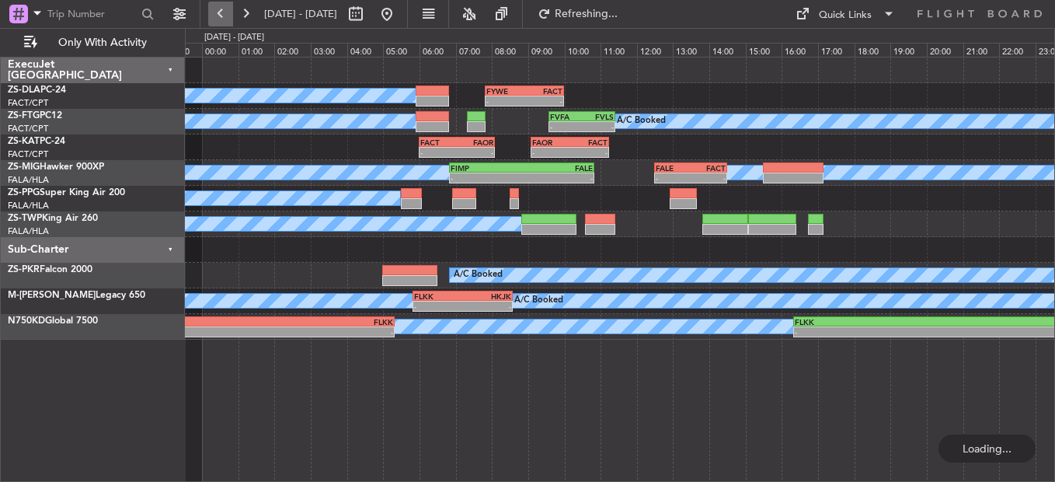
click at [227, 17] on button at bounding box center [220, 14] width 25 height 25
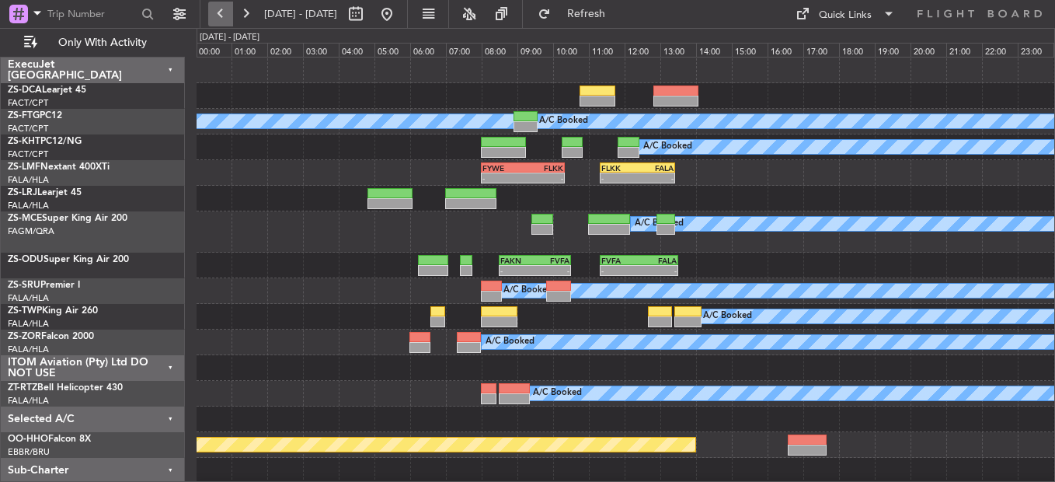
click at [227, 17] on button at bounding box center [220, 14] width 25 height 25
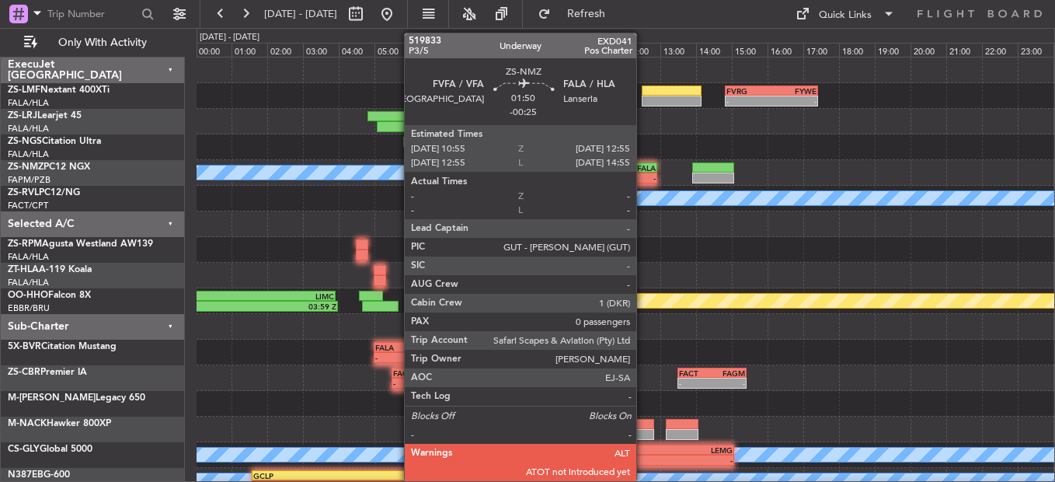
click at [643, 169] on div "FALA" at bounding box center [638, 167] width 34 height 9
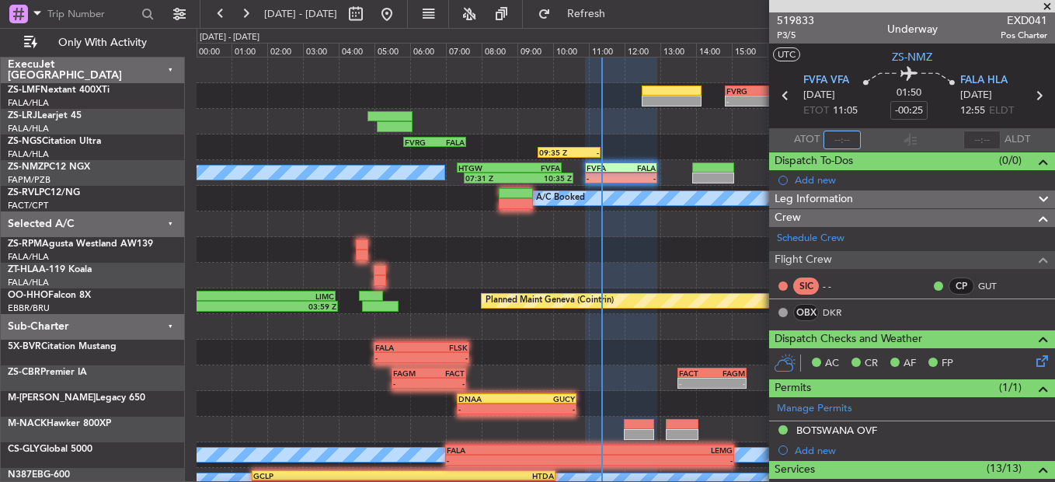
click at [832, 145] on input "text" at bounding box center [842, 140] width 37 height 19
type input "11:15"
click at [1047, 5] on span at bounding box center [1048, 7] width 16 height 14
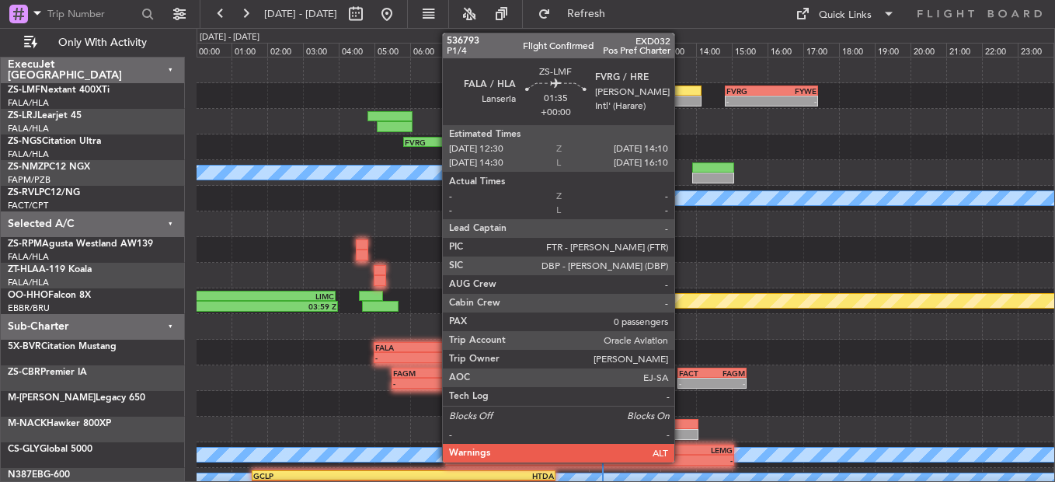
click at [681, 92] on div at bounding box center [672, 90] width 60 height 11
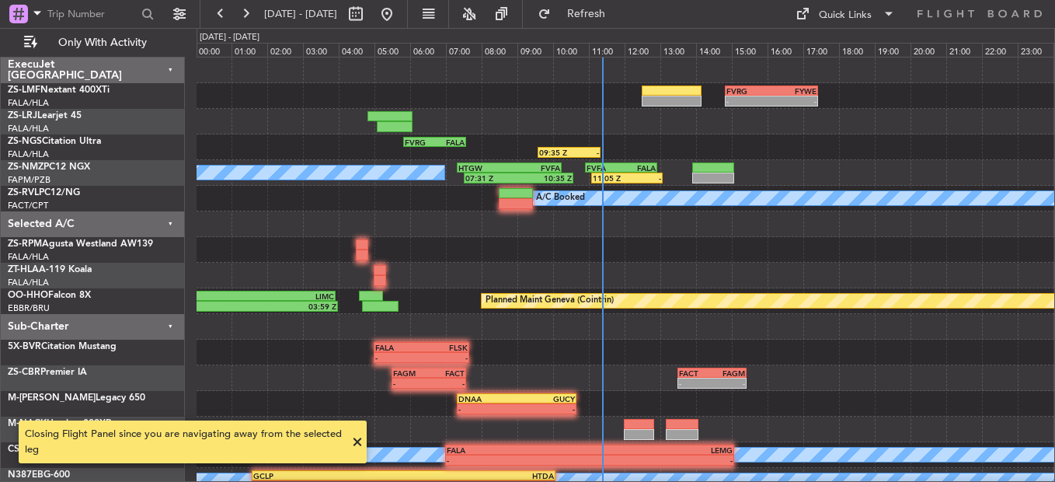
click at [354, 438] on span at bounding box center [357, 442] width 19 height 19
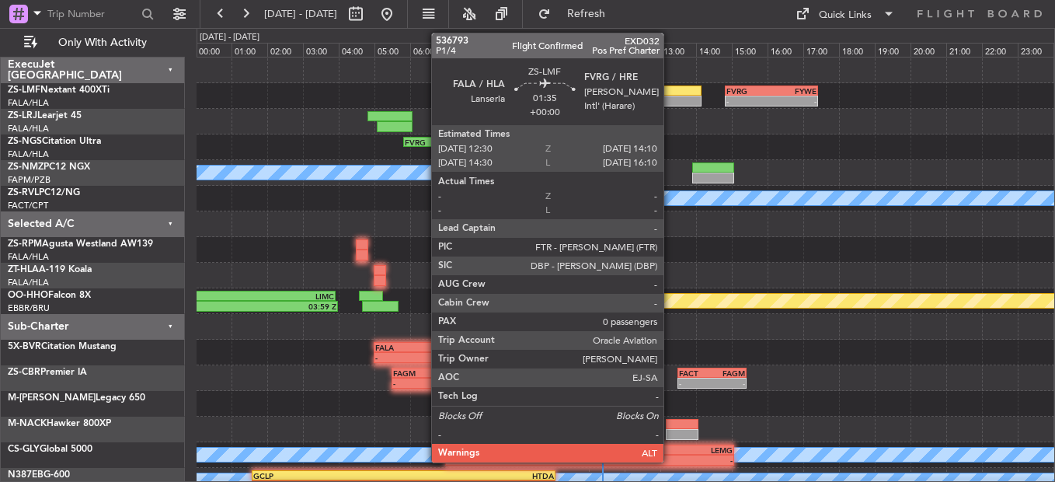
click at [673, 92] on div at bounding box center [672, 90] width 60 height 11
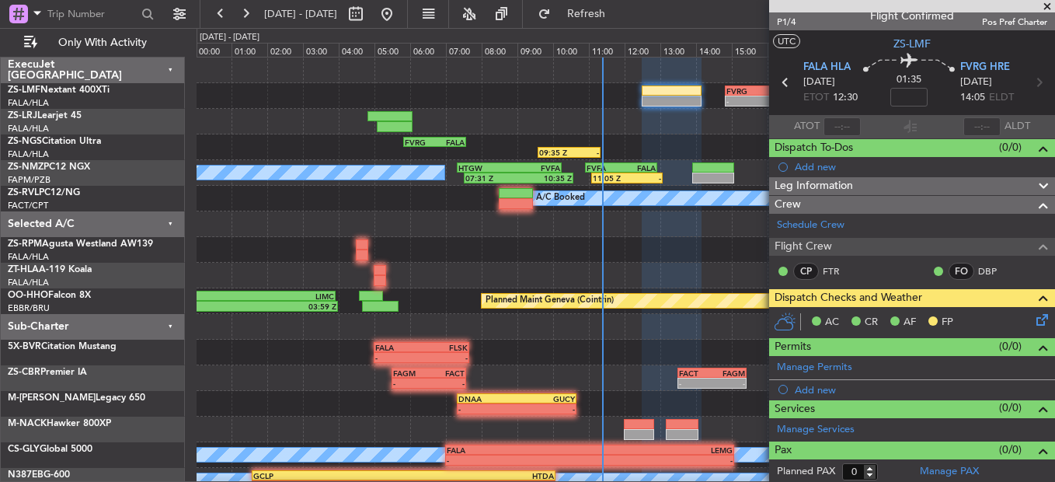
scroll to position [16, 0]
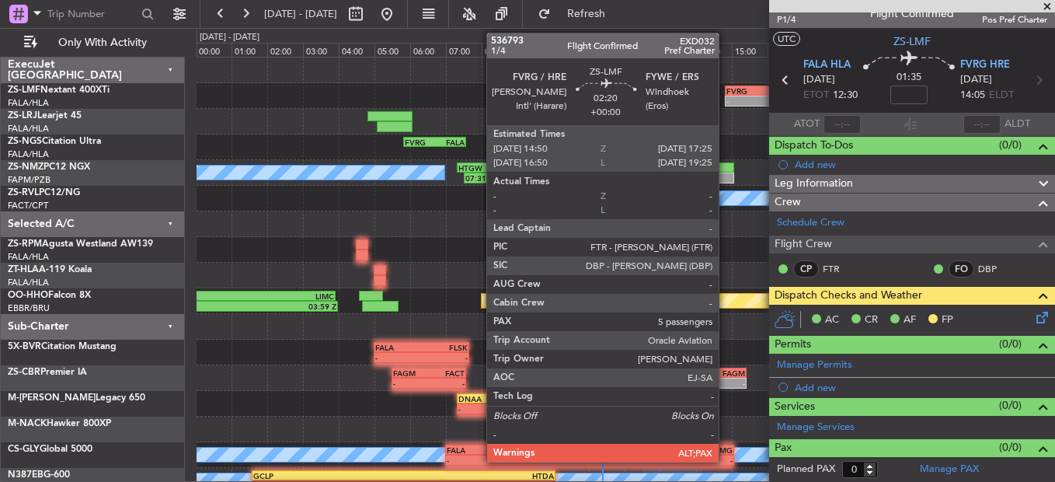
click at [726, 89] on div "FVRG 14:50 Z" at bounding box center [749, 90] width 46 height 9
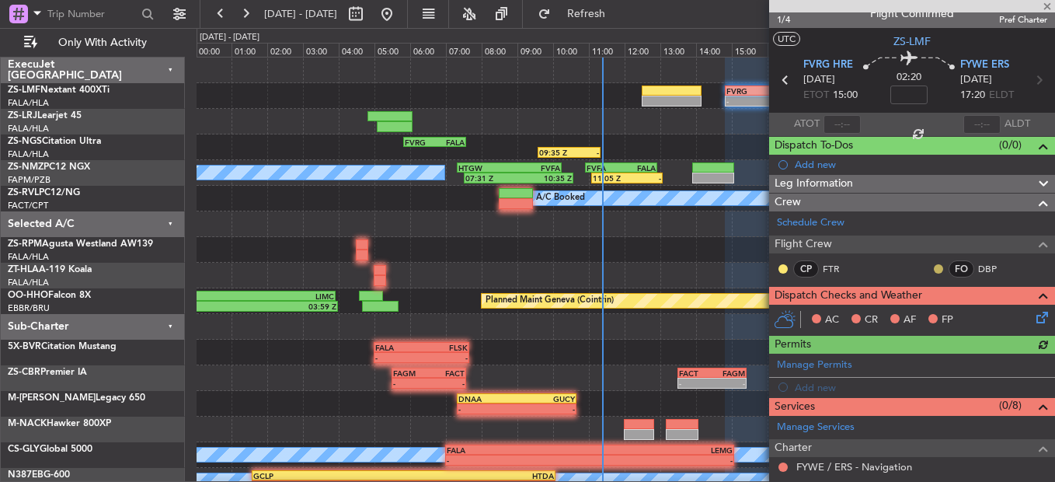
click at [934, 271] on button at bounding box center [938, 268] width 9 height 9
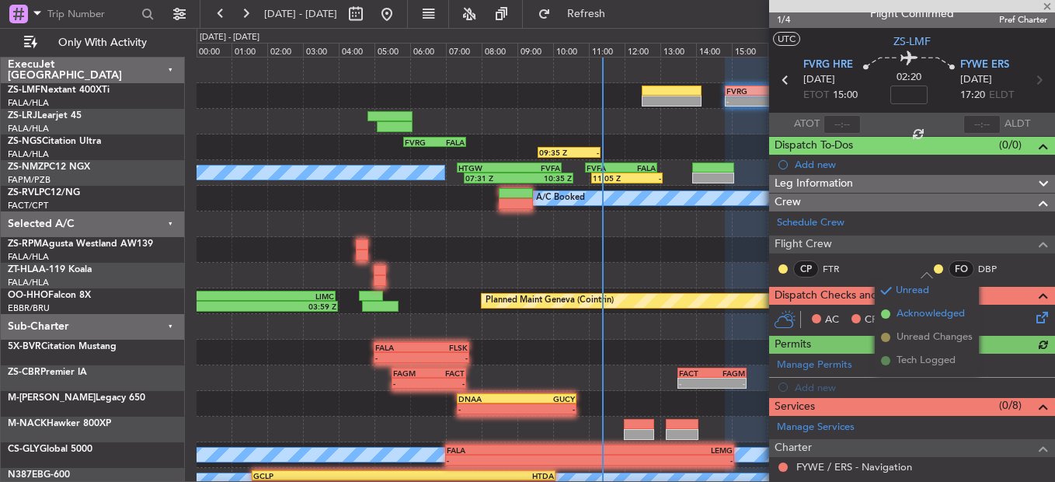
click at [922, 315] on span "Acknowledged" at bounding box center [931, 314] width 68 height 16
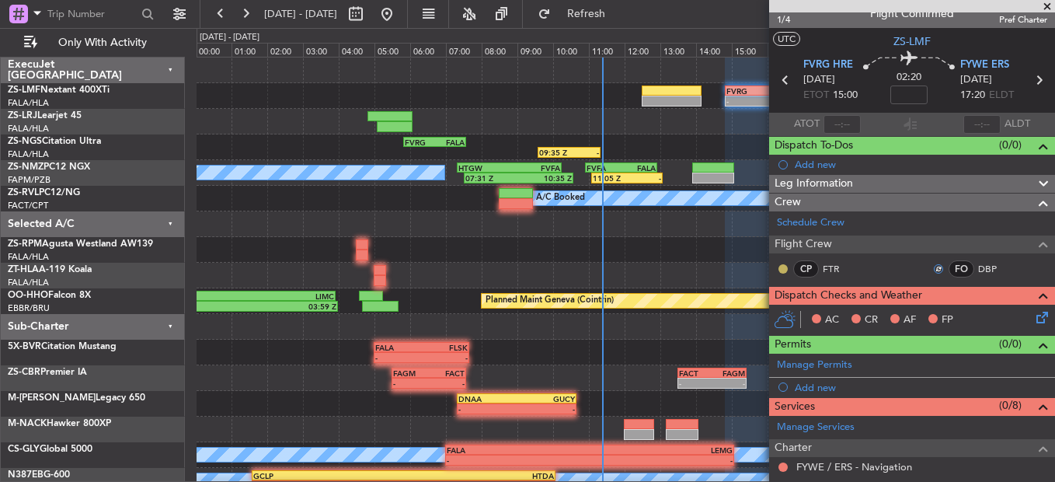
click at [781, 270] on button at bounding box center [783, 268] width 9 height 9
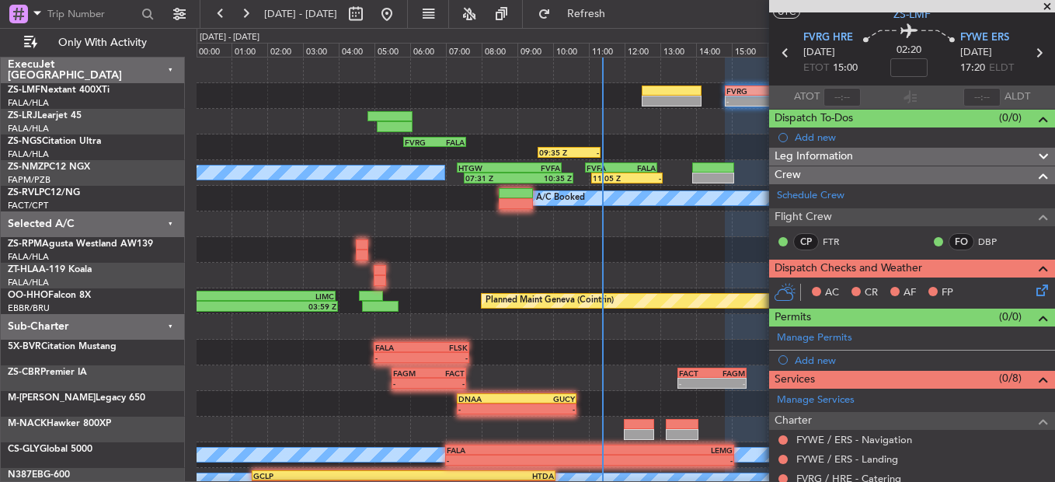
scroll to position [0, 0]
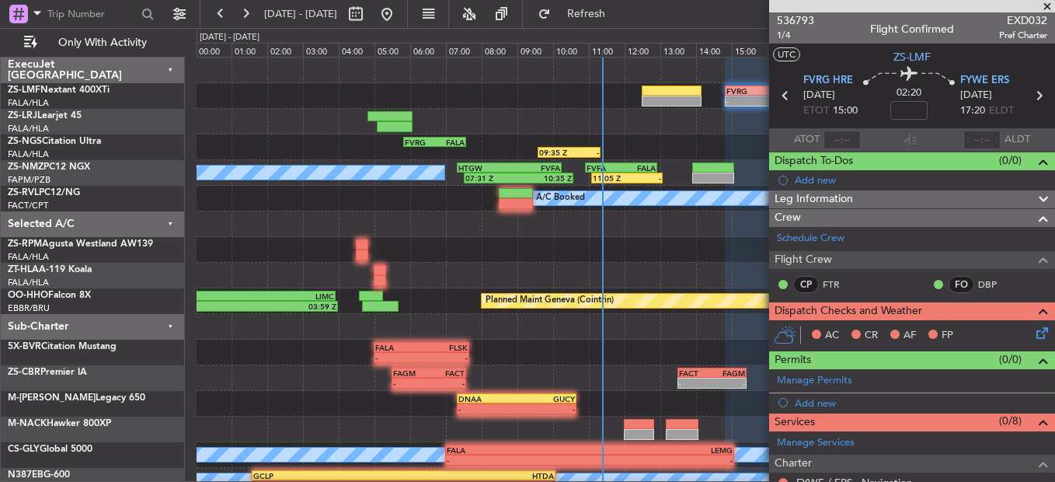
click at [1041, 5] on span at bounding box center [1048, 7] width 16 height 14
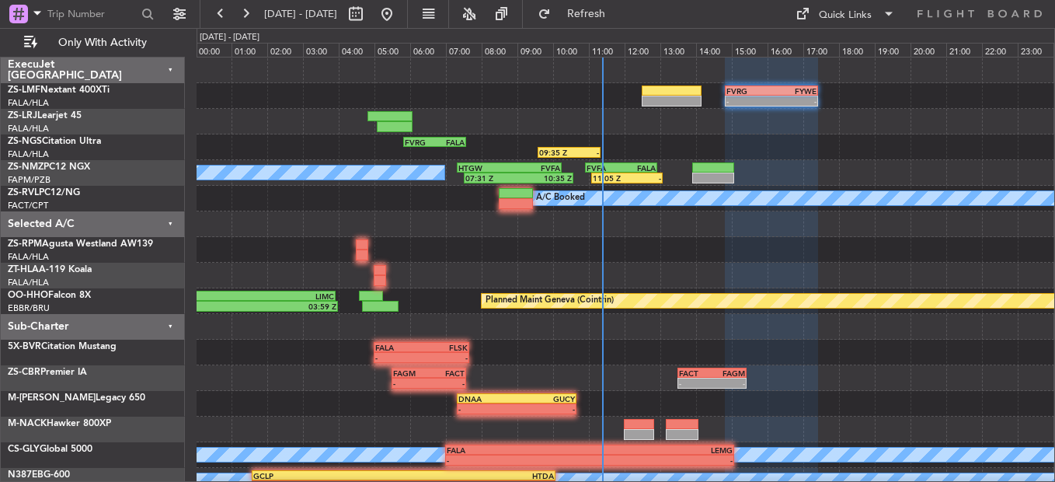
type input "0"
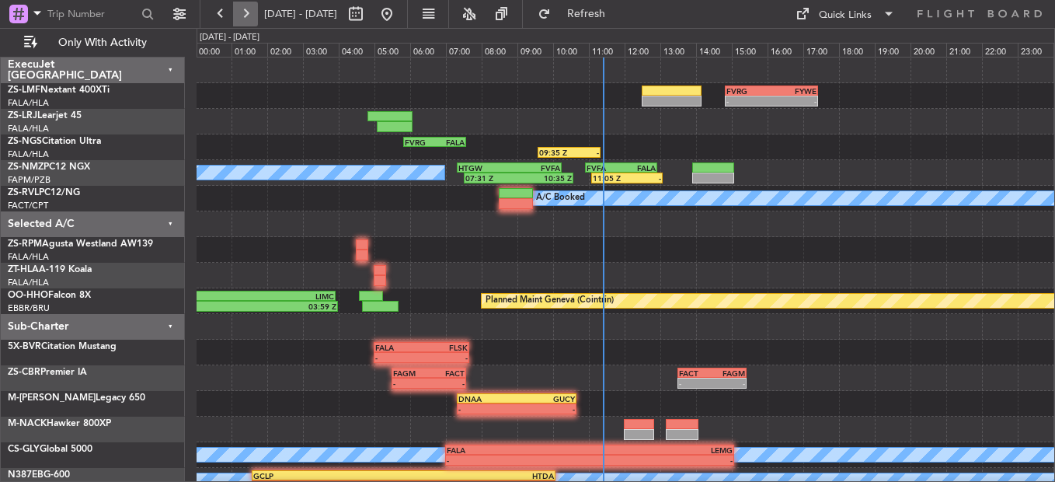
click at [256, 11] on button at bounding box center [245, 14] width 25 height 25
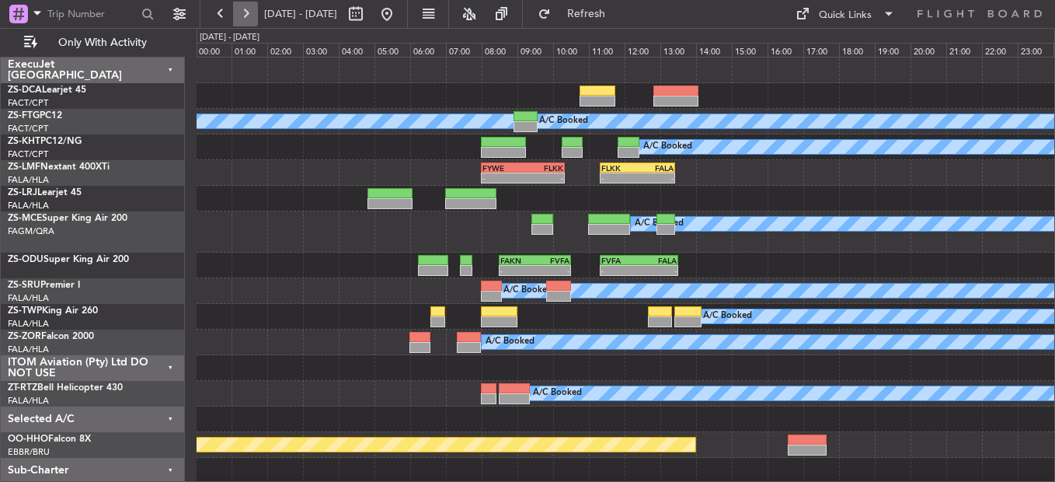
click at [241, 15] on button at bounding box center [245, 14] width 25 height 25
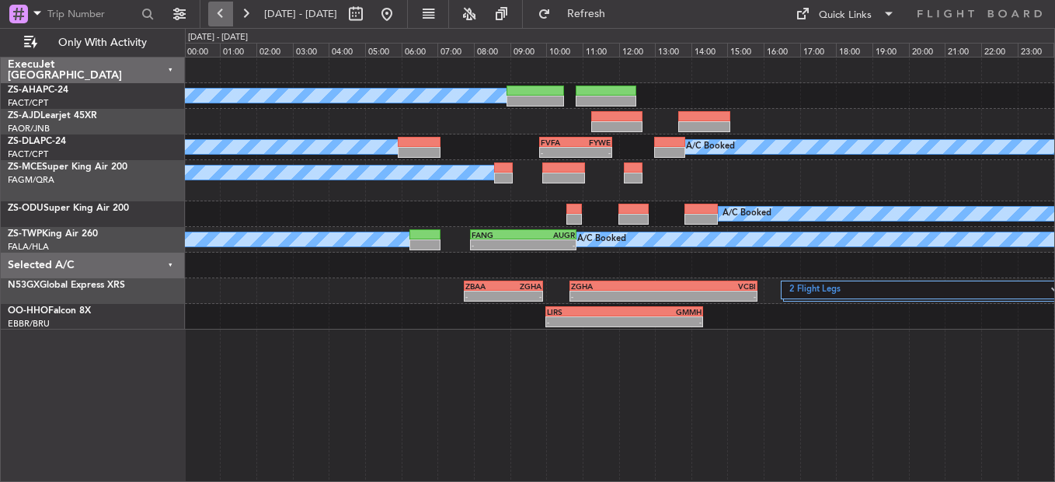
click at [213, 16] on button at bounding box center [220, 14] width 25 height 25
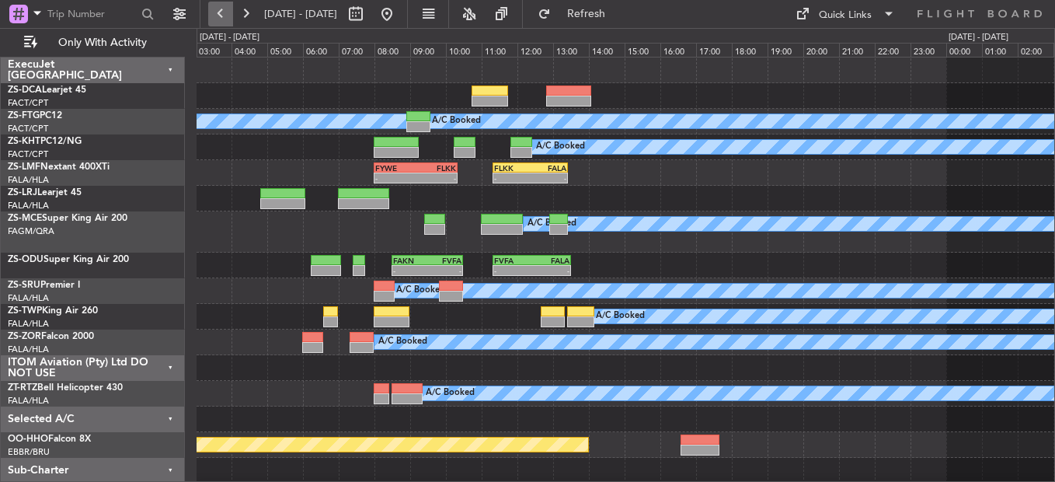
click at [213, 16] on button at bounding box center [220, 14] width 25 height 25
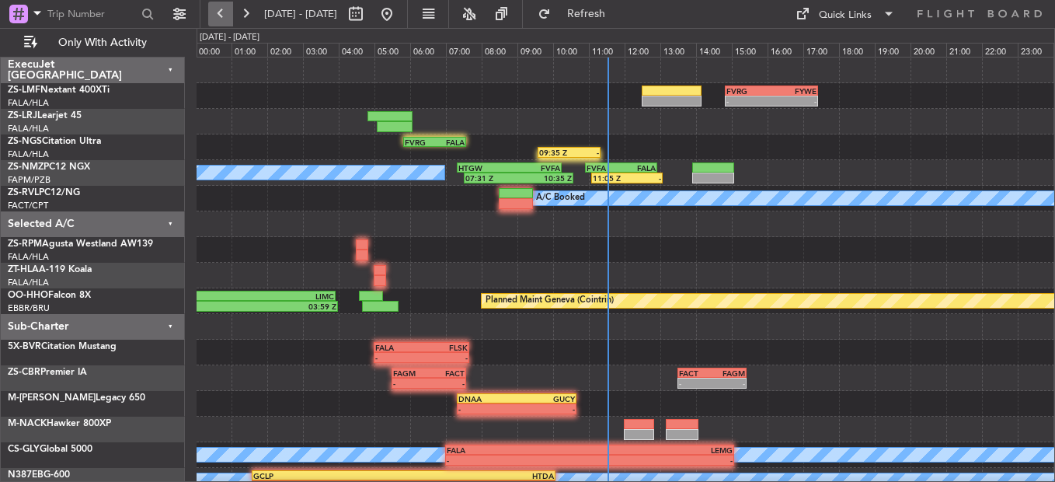
click at [232, 13] on button at bounding box center [220, 14] width 25 height 25
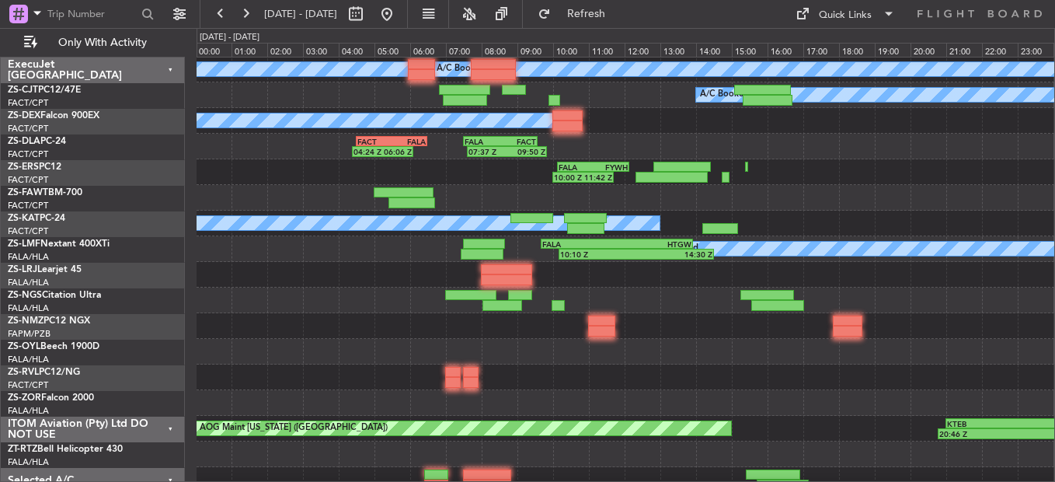
scroll to position [78, 0]
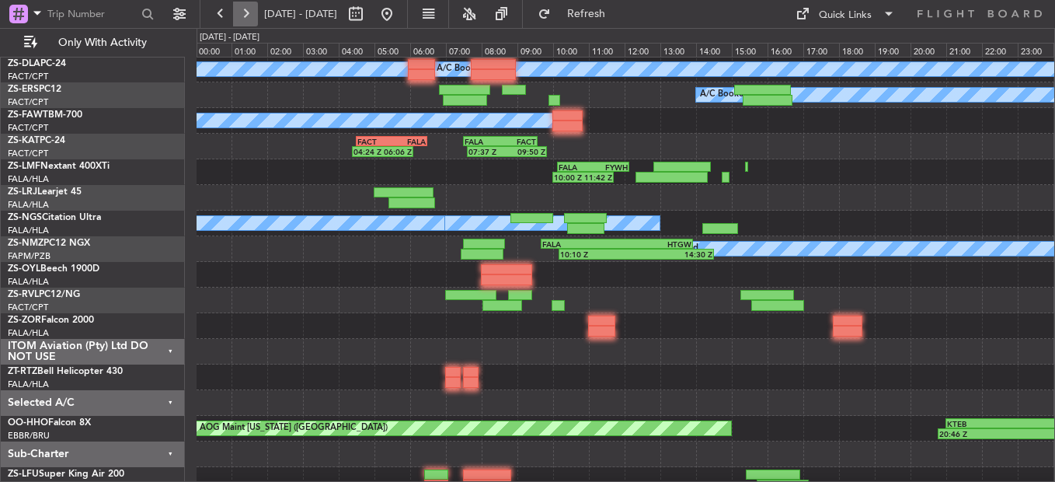
click at [244, 22] on button at bounding box center [245, 14] width 25 height 25
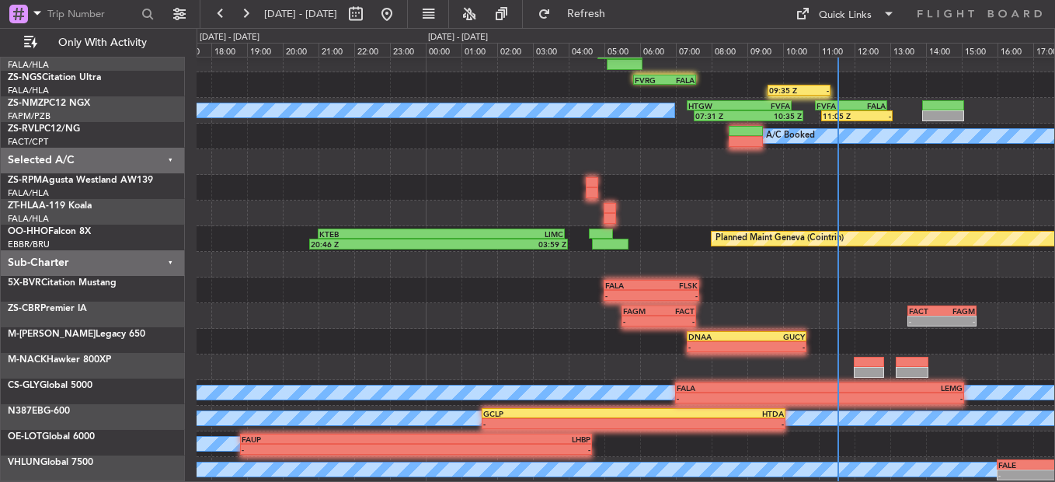
scroll to position [62, 0]
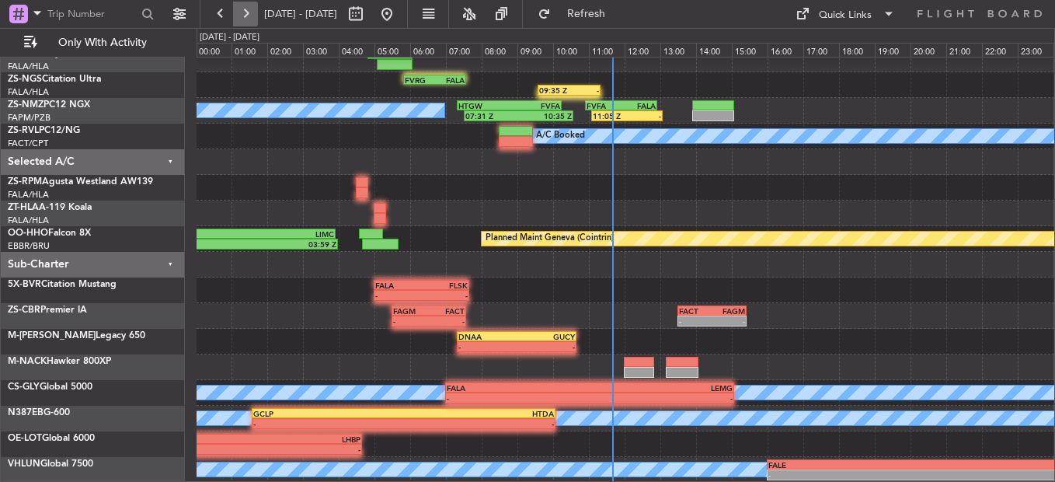
click at [249, 13] on button at bounding box center [245, 14] width 25 height 25
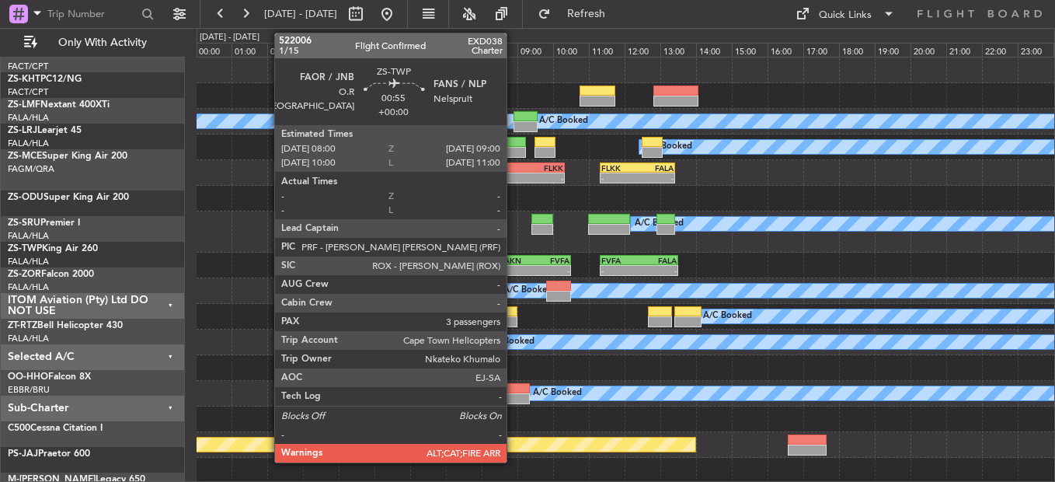
scroll to position [0, 0]
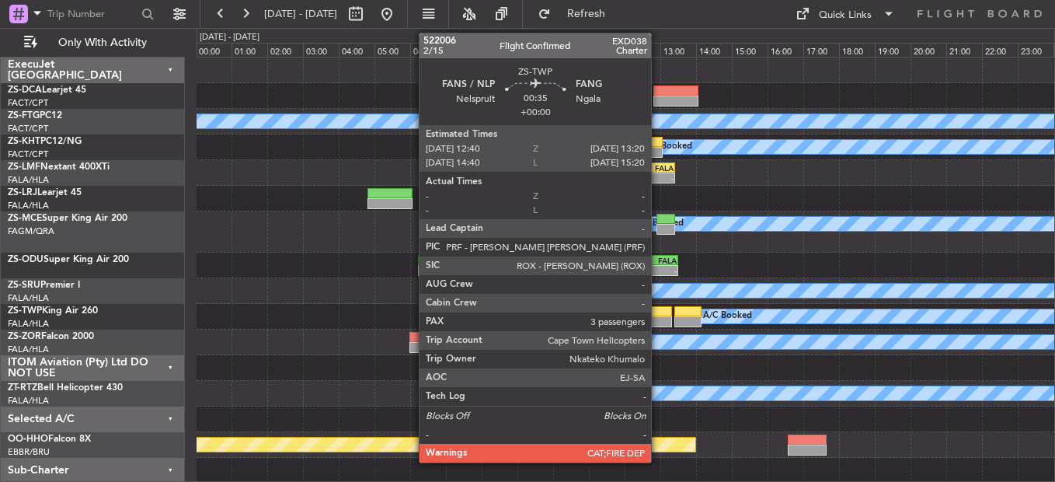
click at [657, 320] on div at bounding box center [660, 321] width 24 height 11
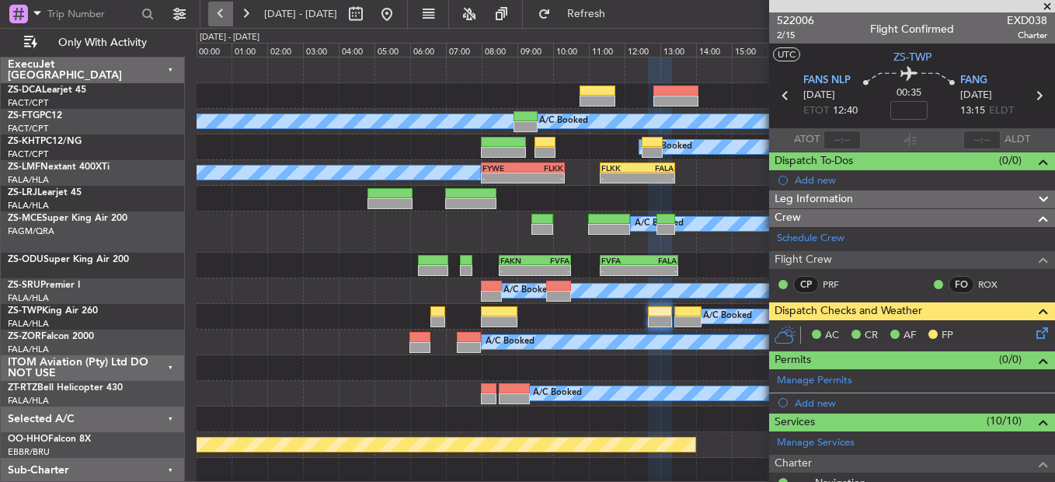
click at [221, 16] on button at bounding box center [220, 14] width 25 height 25
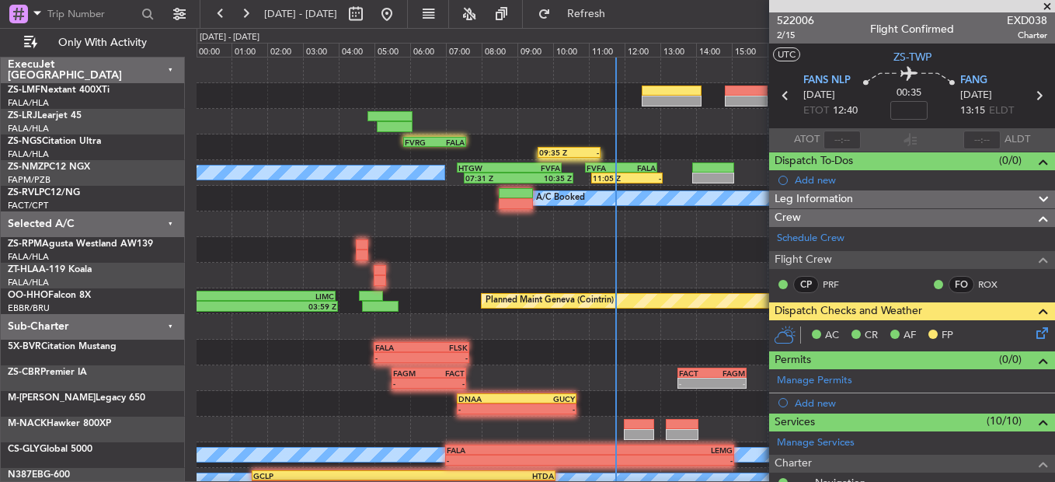
click at [1047, 2] on span at bounding box center [1048, 7] width 16 height 14
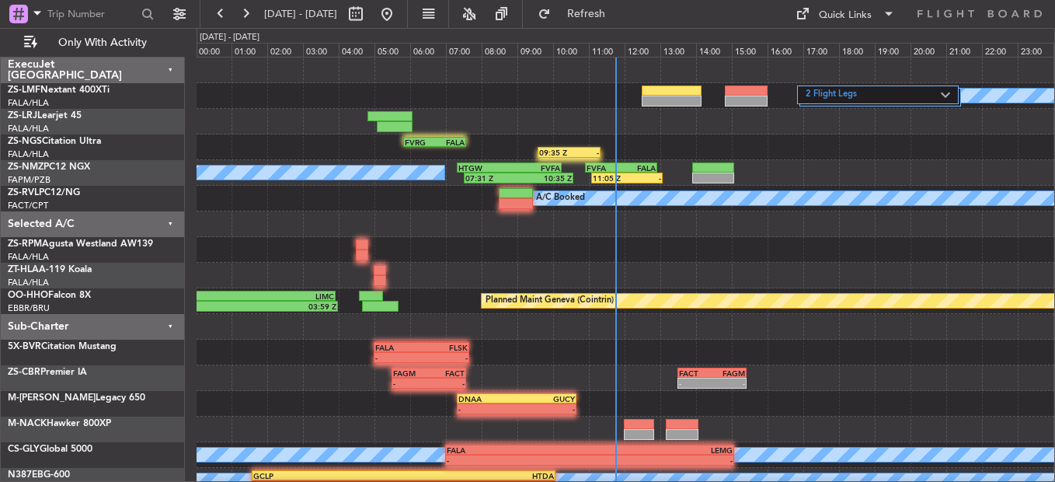
type input "0"
click at [249, 14] on button at bounding box center [245, 14] width 25 height 25
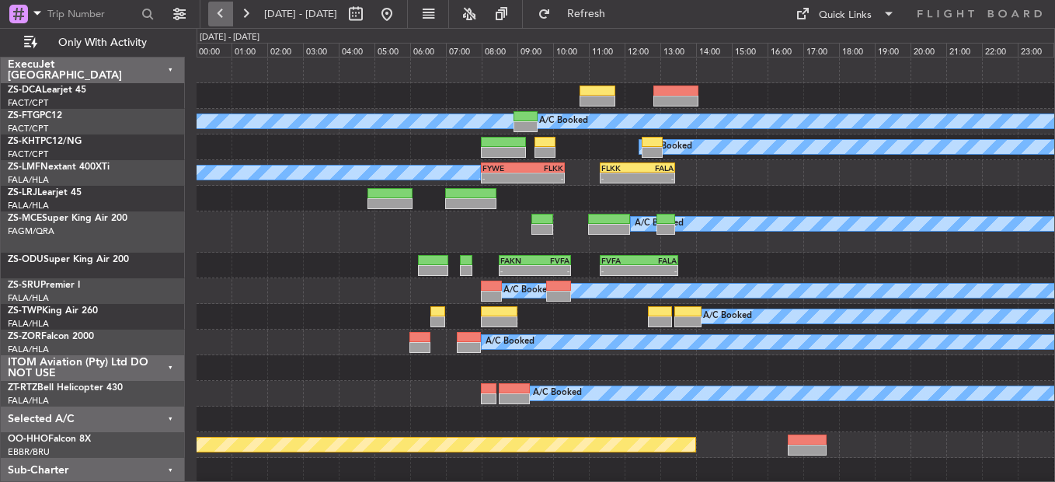
click at [218, 19] on button at bounding box center [220, 14] width 25 height 25
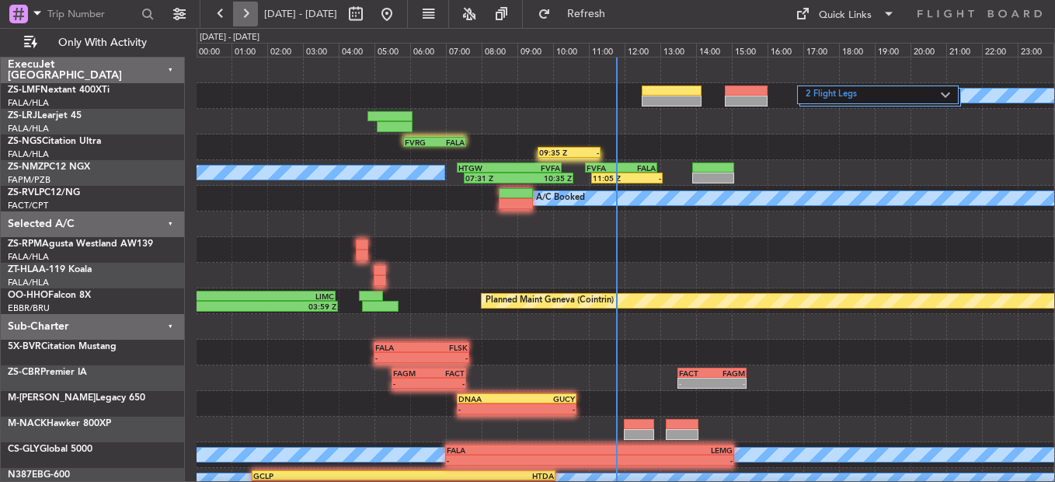
click at [241, 18] on button at bounding box center [245, 14] width 25 height 25
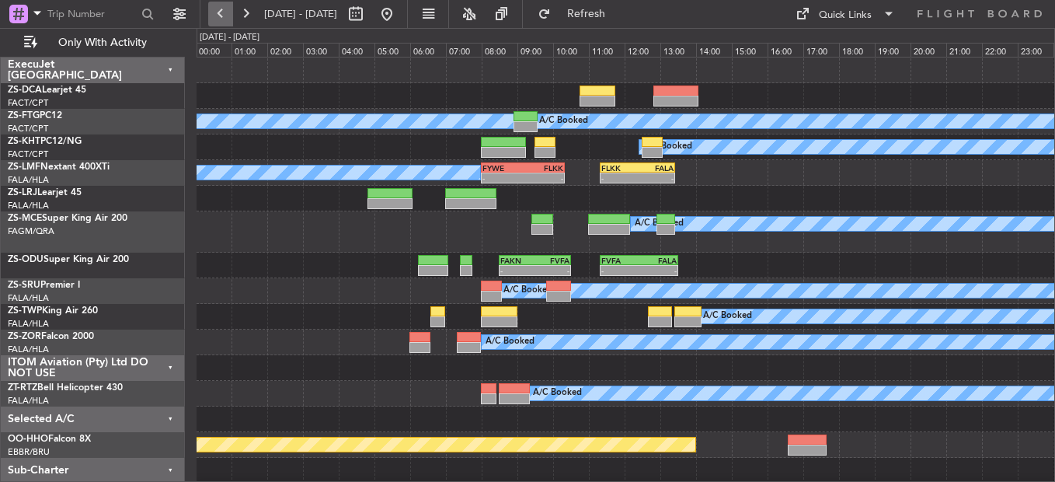
click at [221, 14] on button at bounding box center [220, 14] width 25 height 25
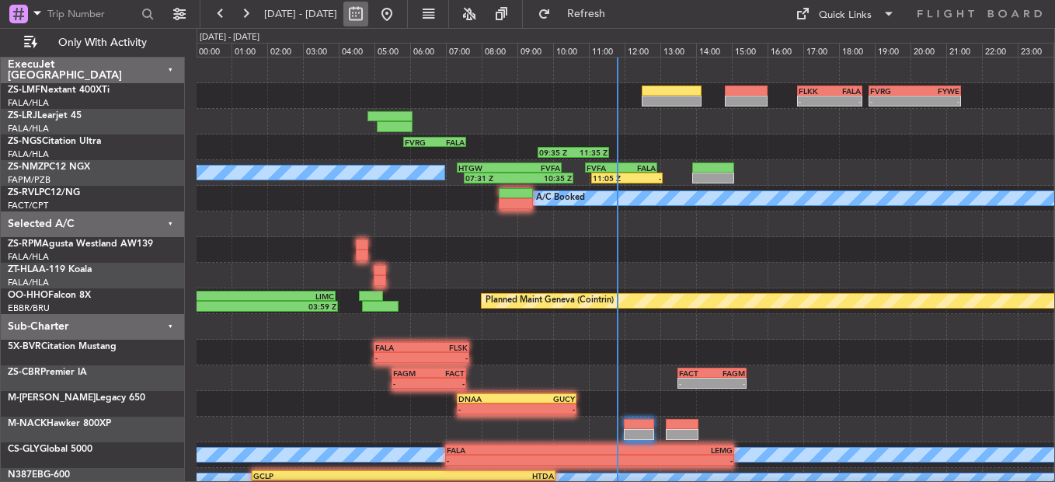
click at [368, 17] on button at bounding box center [355, 14] width 25 height 25
select select "9"
select select "2025"
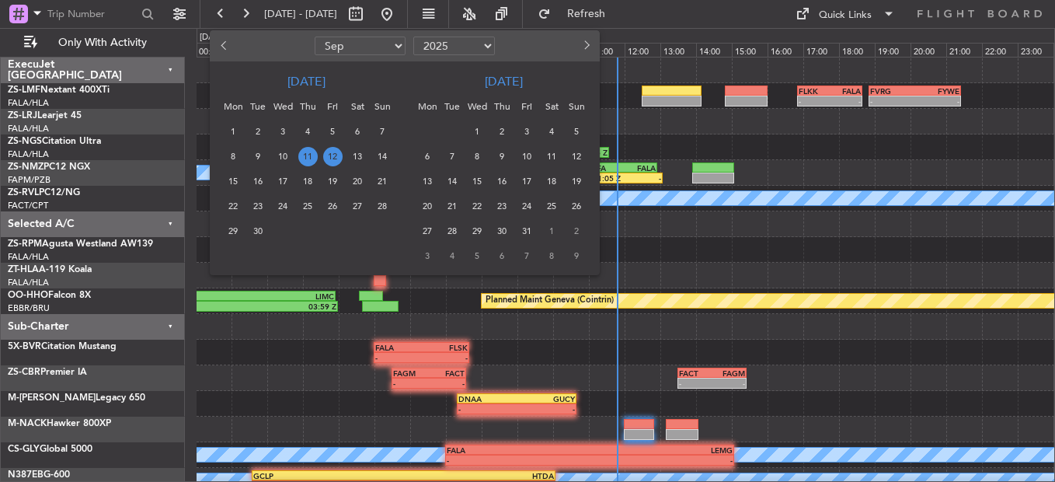
click at [309, 154] on span "11" at bounding box center [307, 156] width 19 height 19
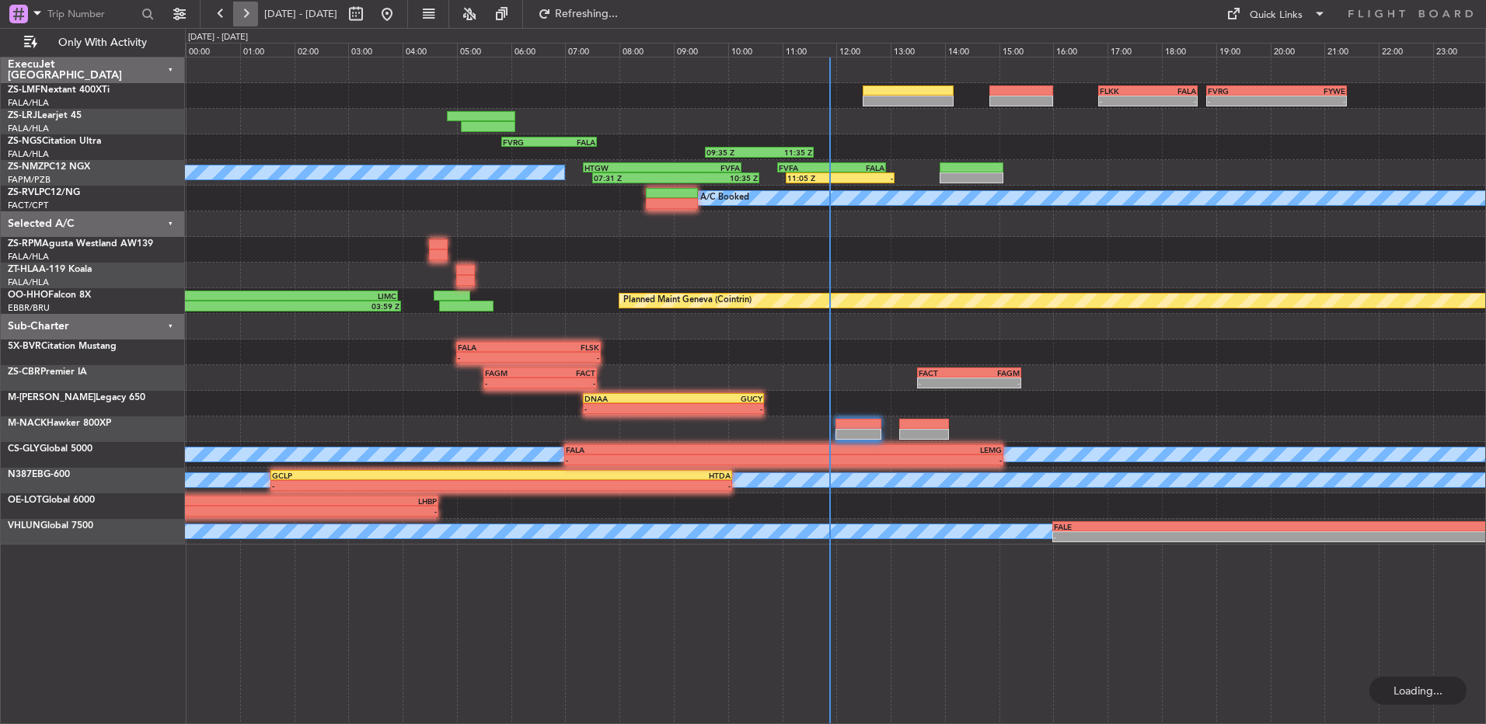
click at [247, 9] on button at bounding box center [245, 14] width 25 height 25
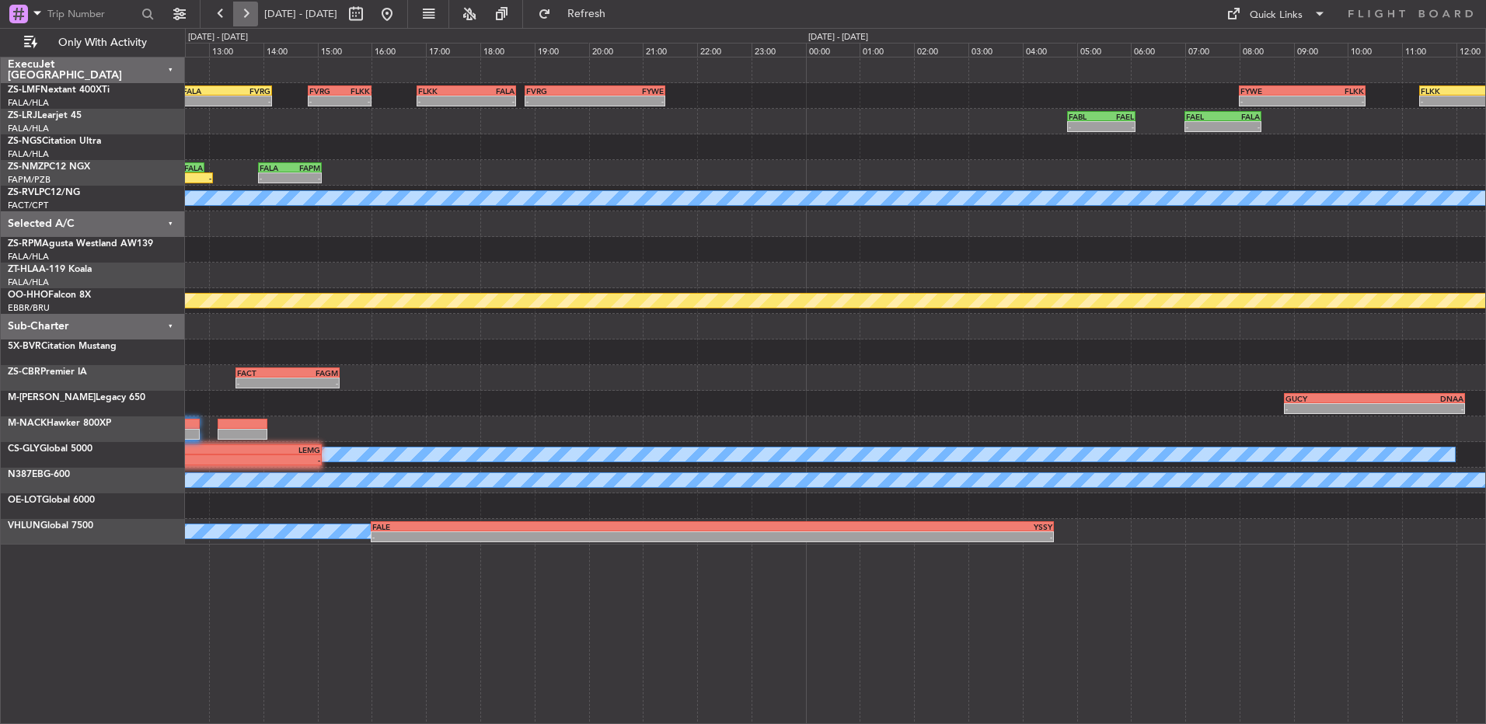
click at [239, 10] on button at bounding box center [245, 14] width 25 height 25
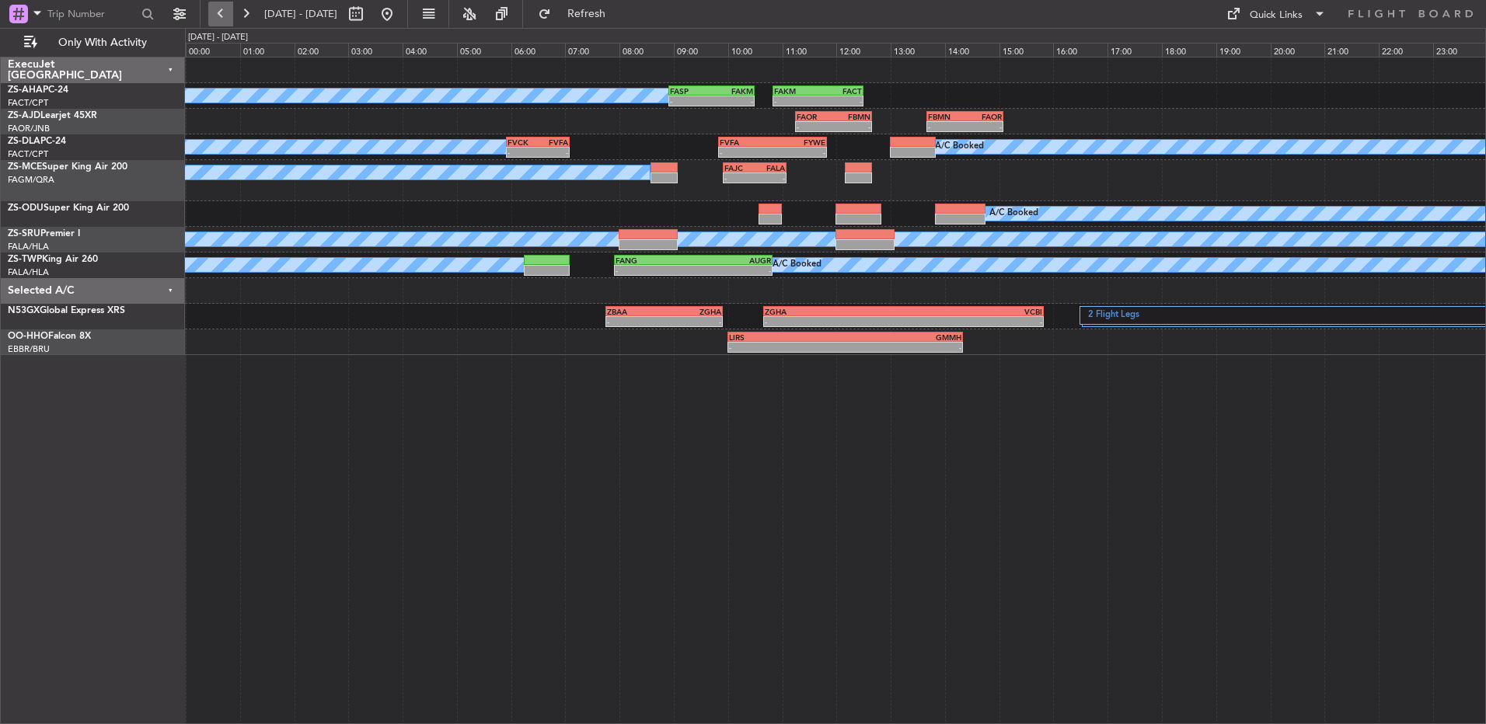
click at [222, 18] on button at bounding box center [220, 14] width 25 height 25
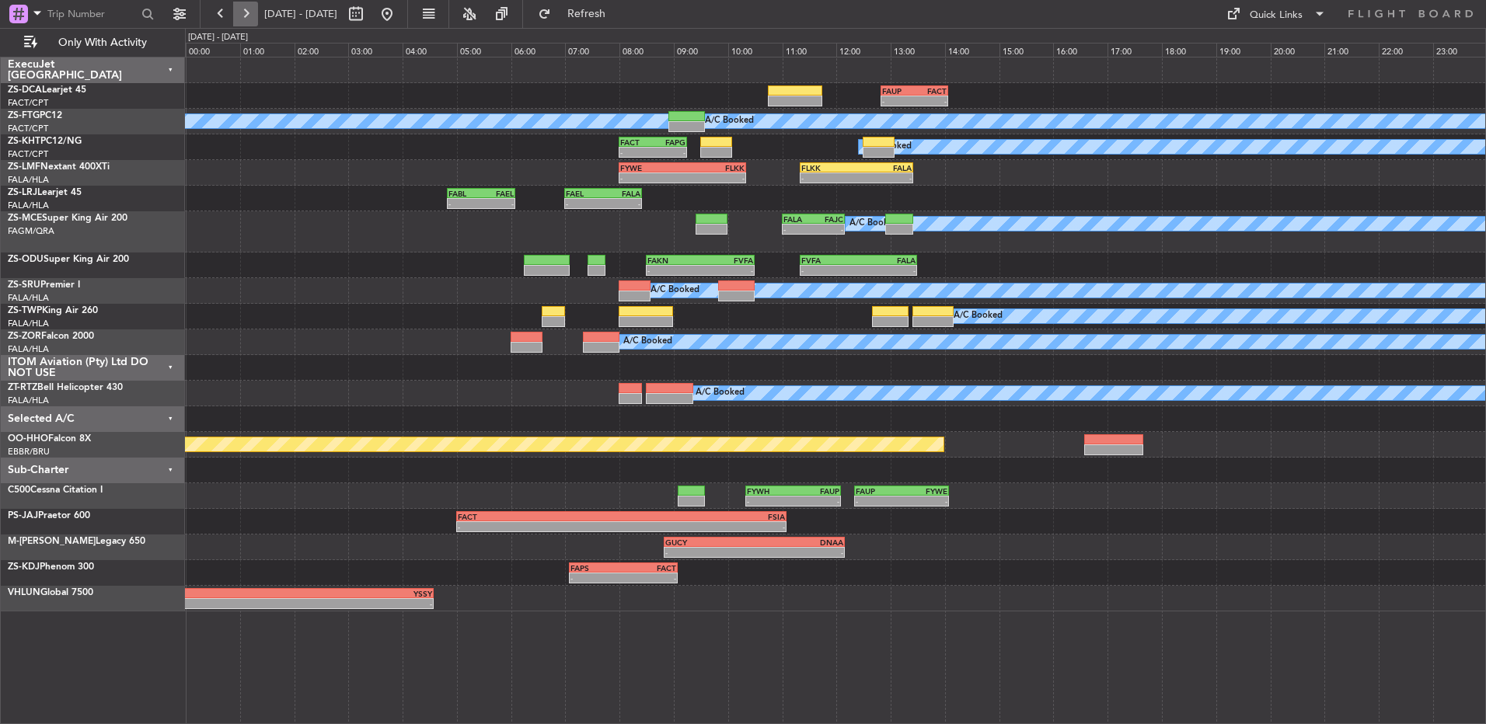
click at [243, 12] on button at bounding box center [245, 14] width 25 height 25
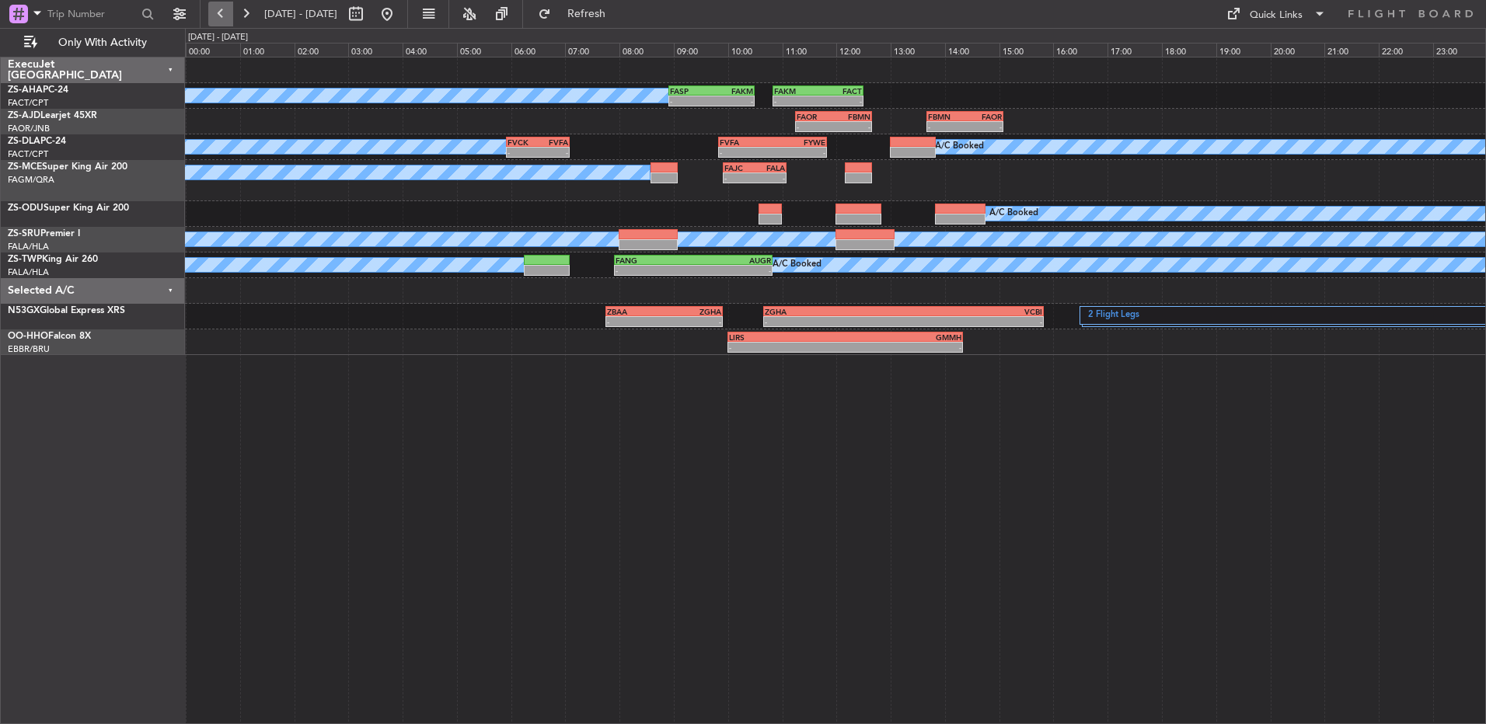
click at [228, 9] on button at bounding box center [220, 14] width 25 height 25
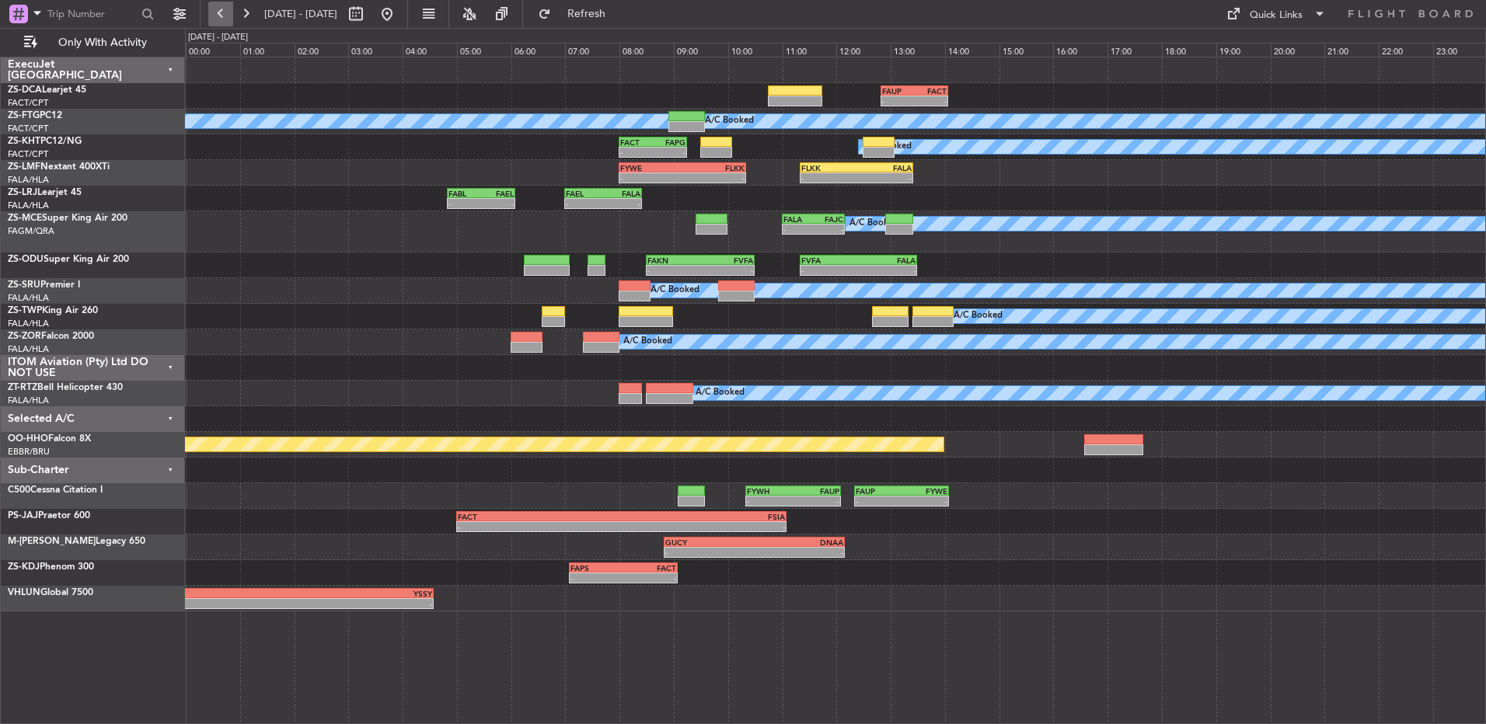
click at [217, 22] on button at bounding box center [220, 14] width 25 height 25
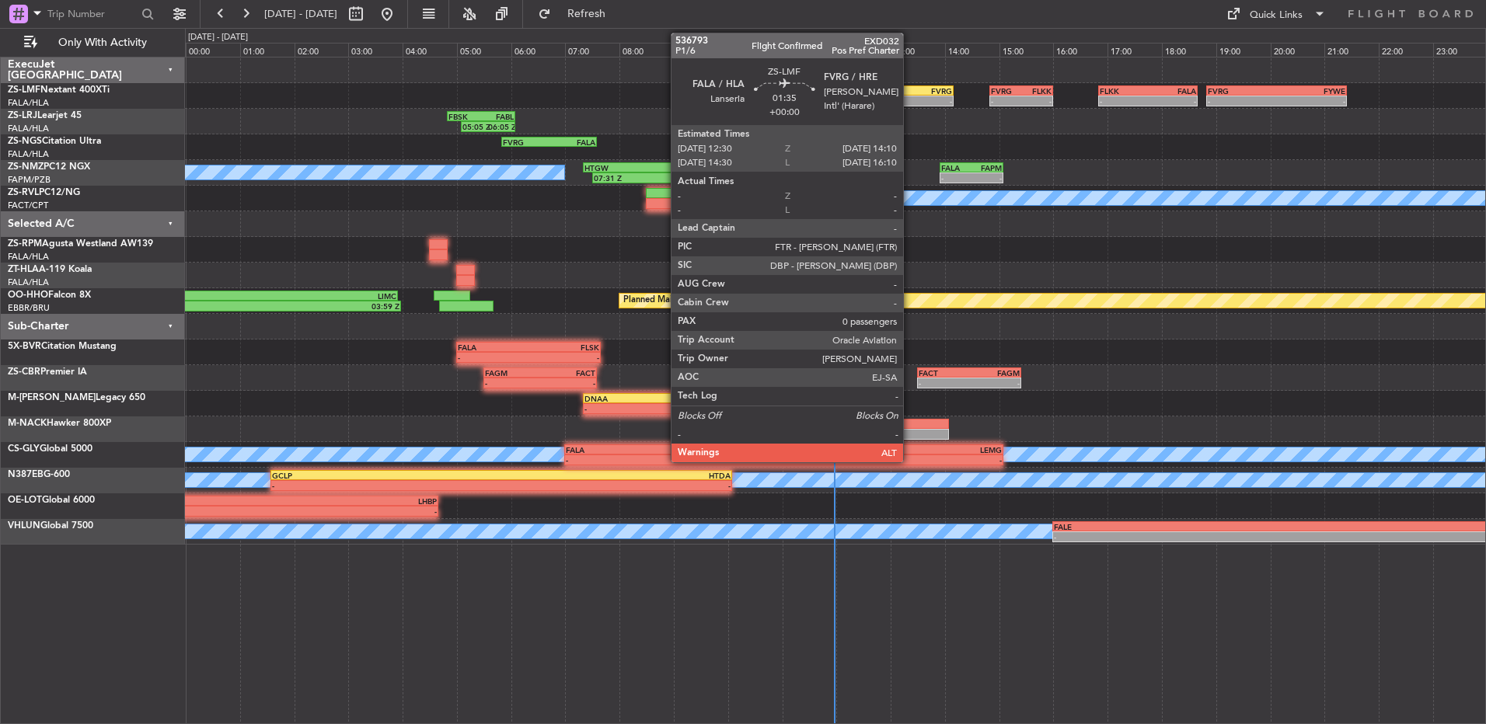
click at [910, 96] on div "-" at bounding box center [930, 100] width 44 height 9
click at [911, 96] on div "-" at bounding box center [930, 100] width 44 height 9
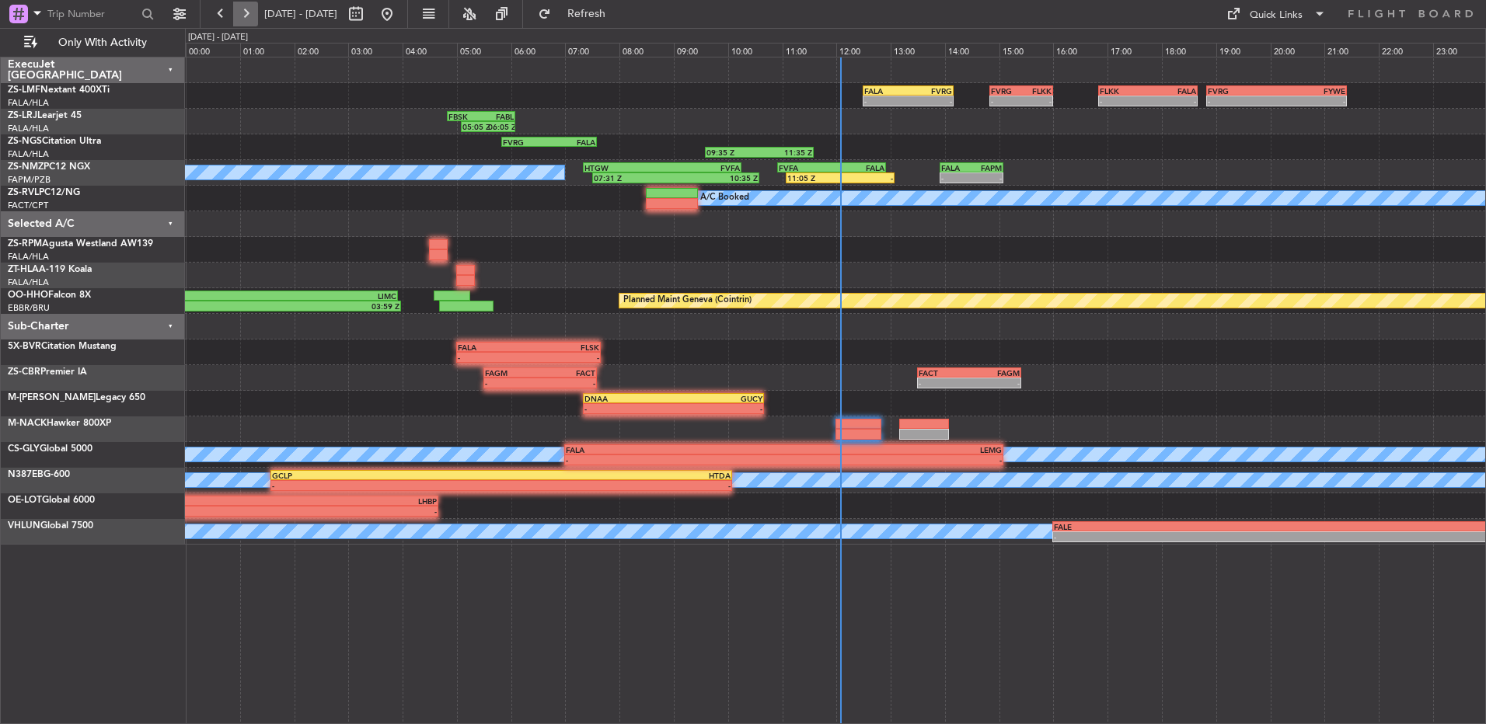
click at [236, 14] on button at bounding box center [245, 14] width 25 height 25
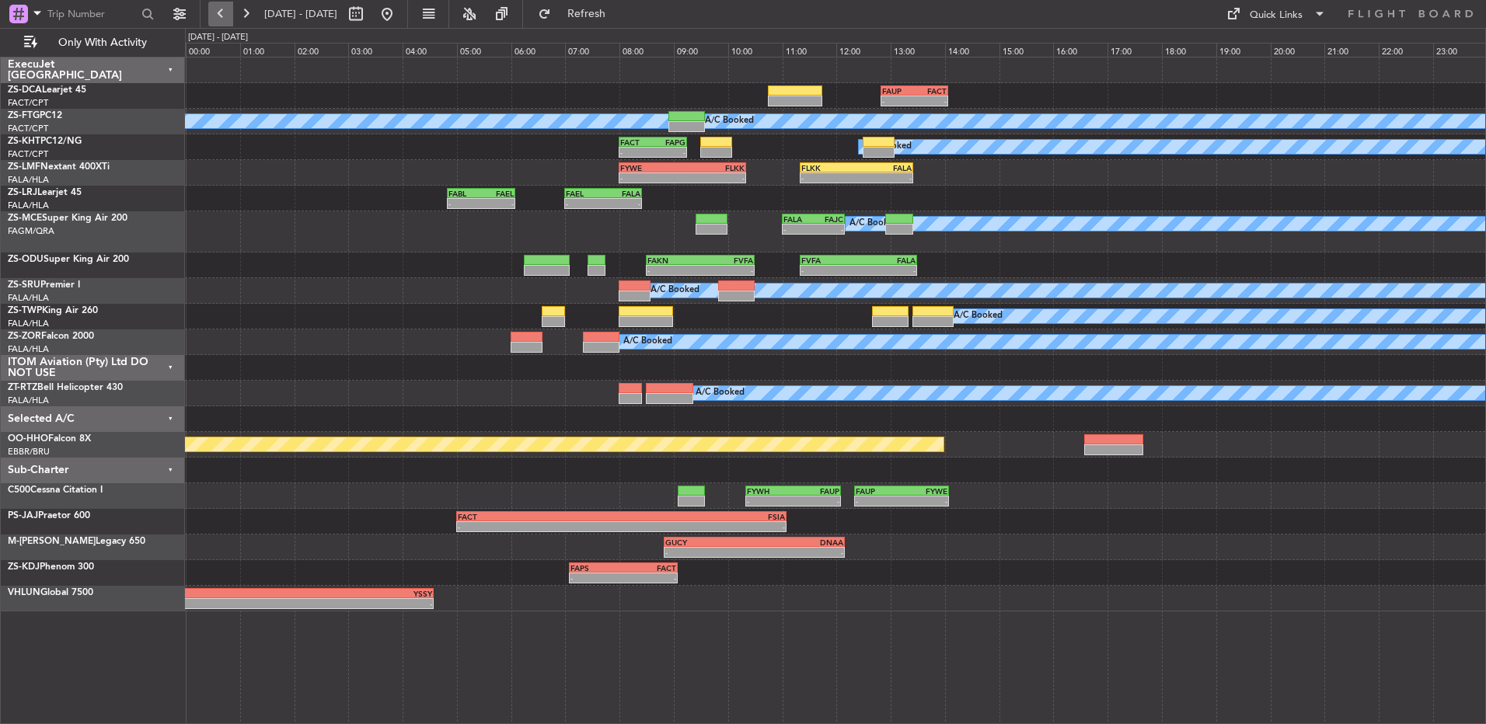
click at [222, 13] on button at bounding box center [220, 14] width 25 height 25
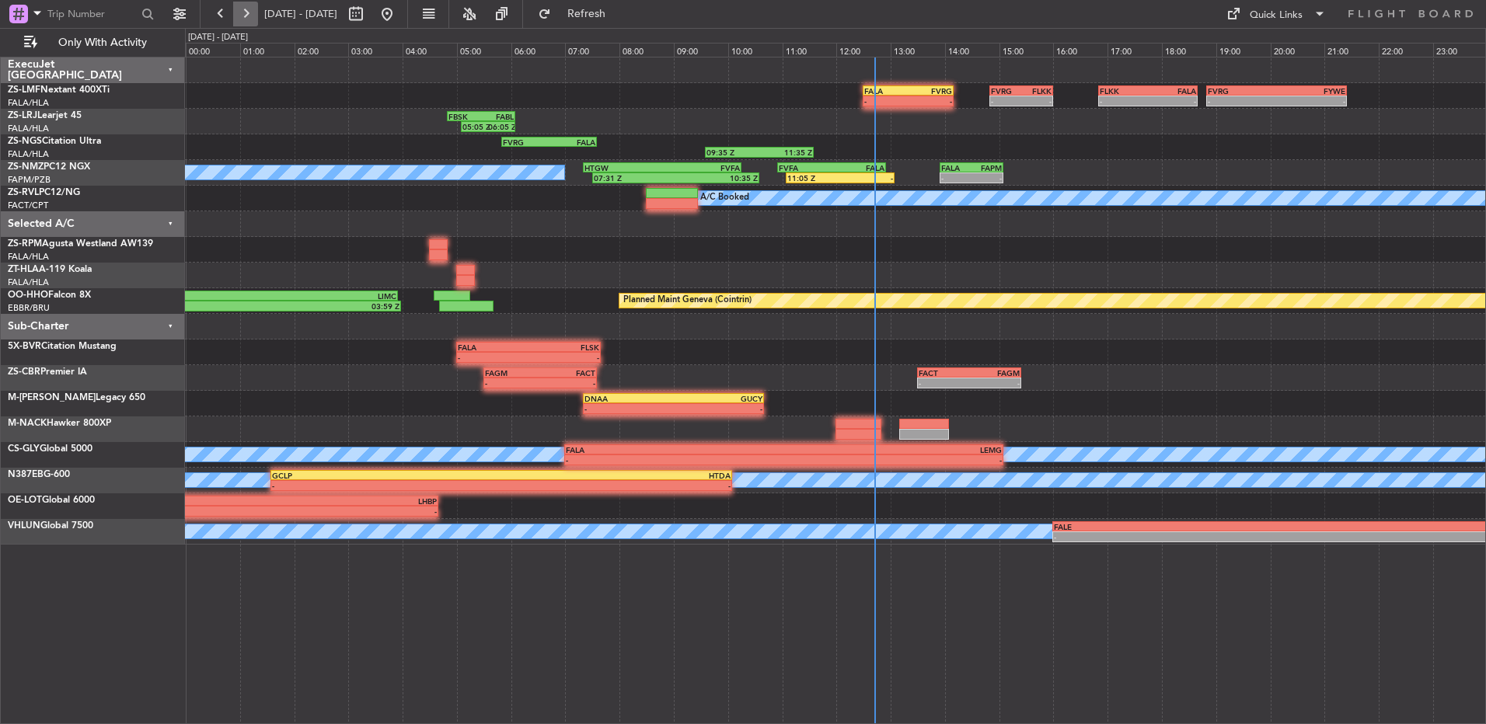
click at [249, 11] on button at bounding box center [245, 14] width 25 height 25
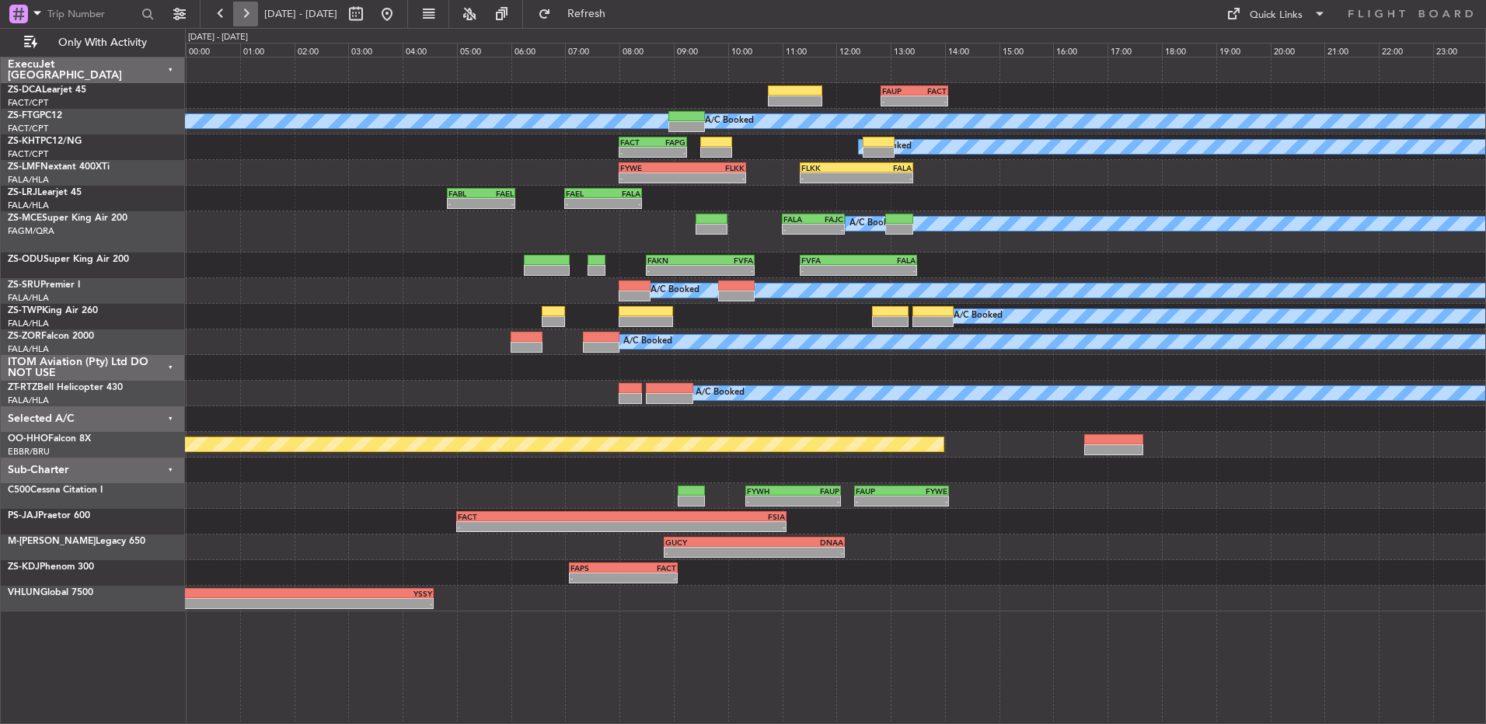
click at [239, 20] on button at bounding box center [245, 14] width 25 height 25
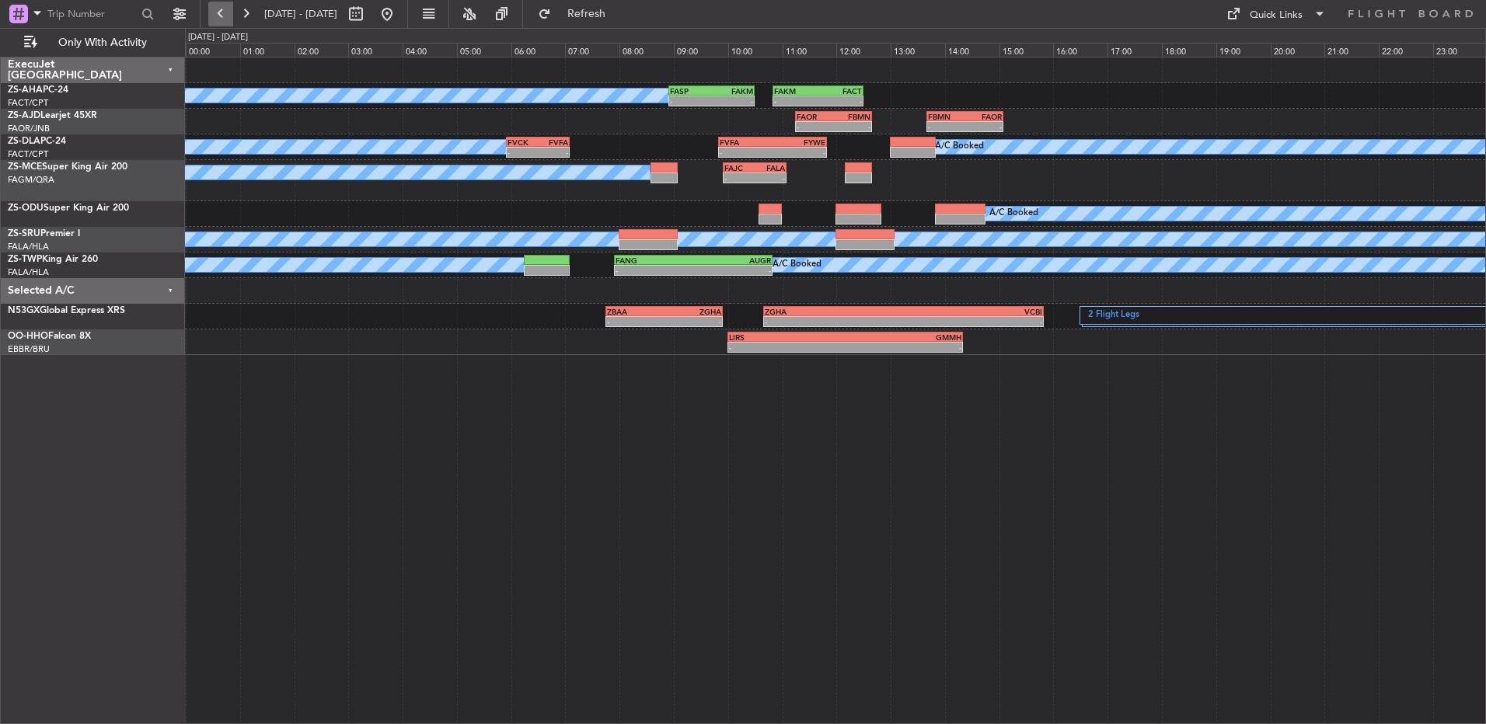
click at [223, 18] on button at bounding box center [220, 14] width 25 height 25
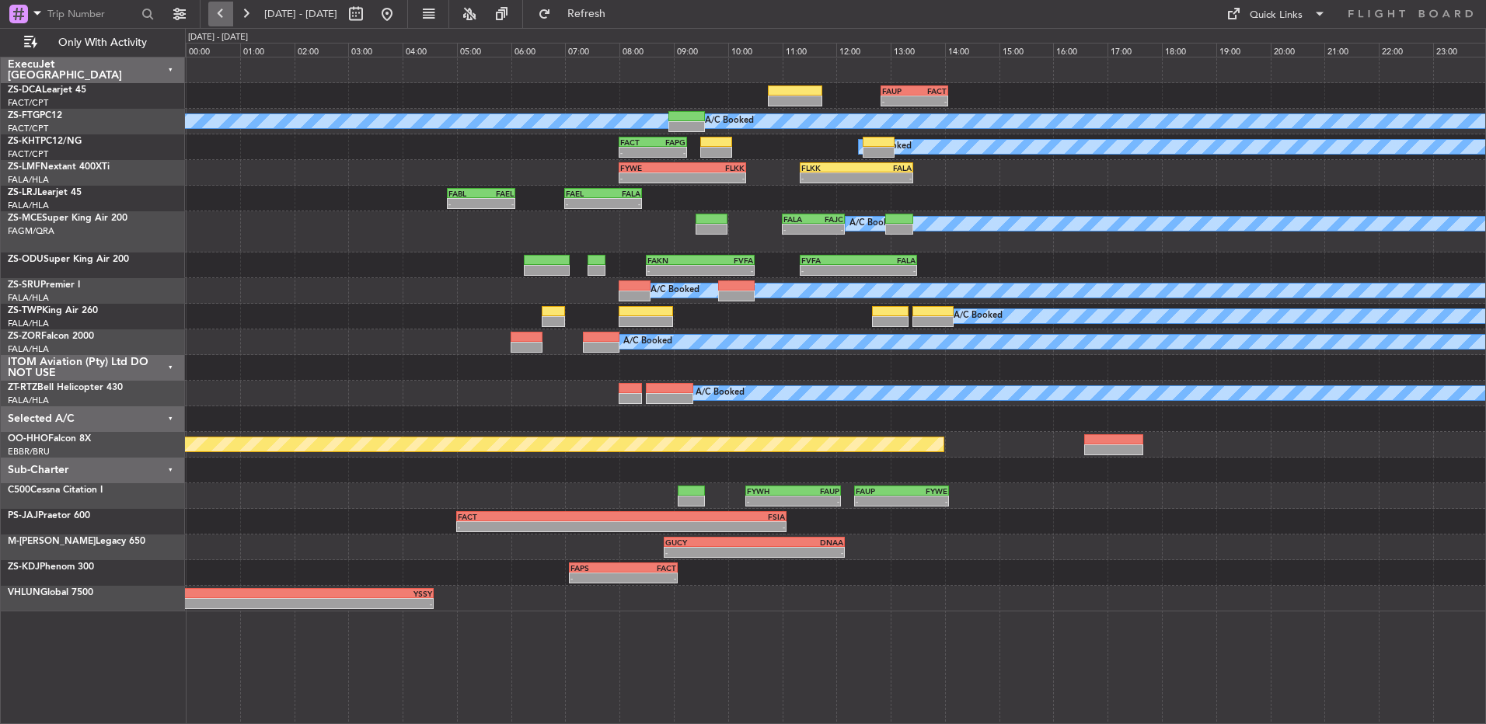
click at [215, 14] on button at bounding box center [220, 14] width 25 height 25
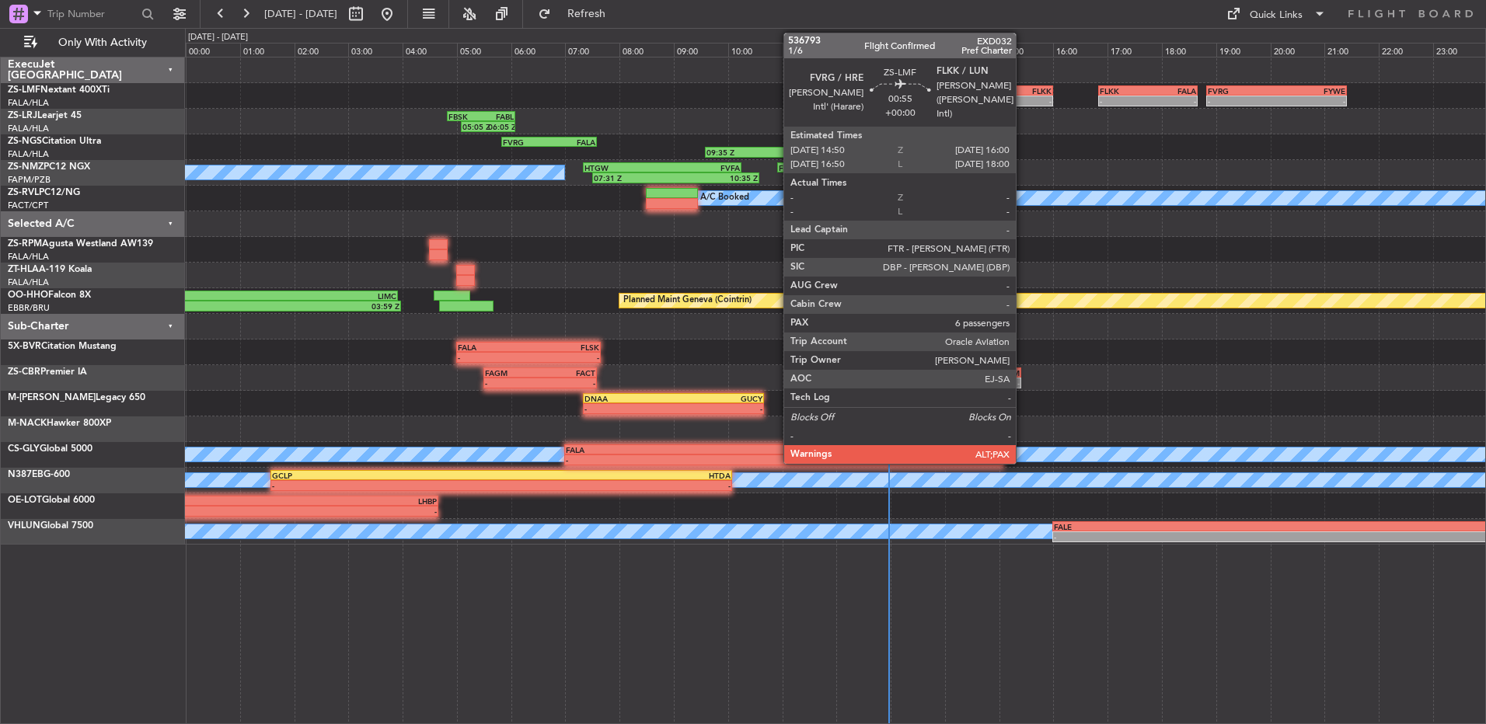
click at [1023, 97] on div "-" at bounding box center [1036, 100] width 30 height 9
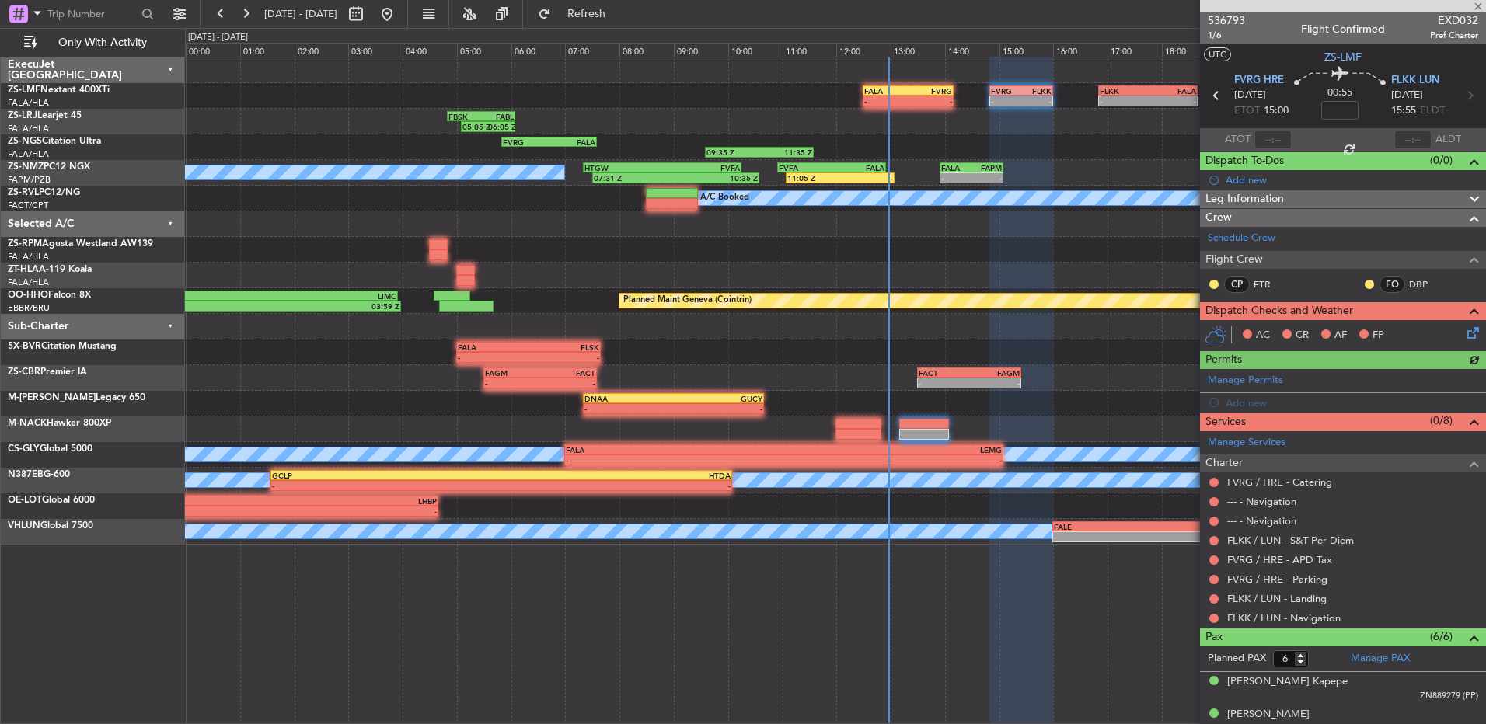
scroll to position [143, 0]
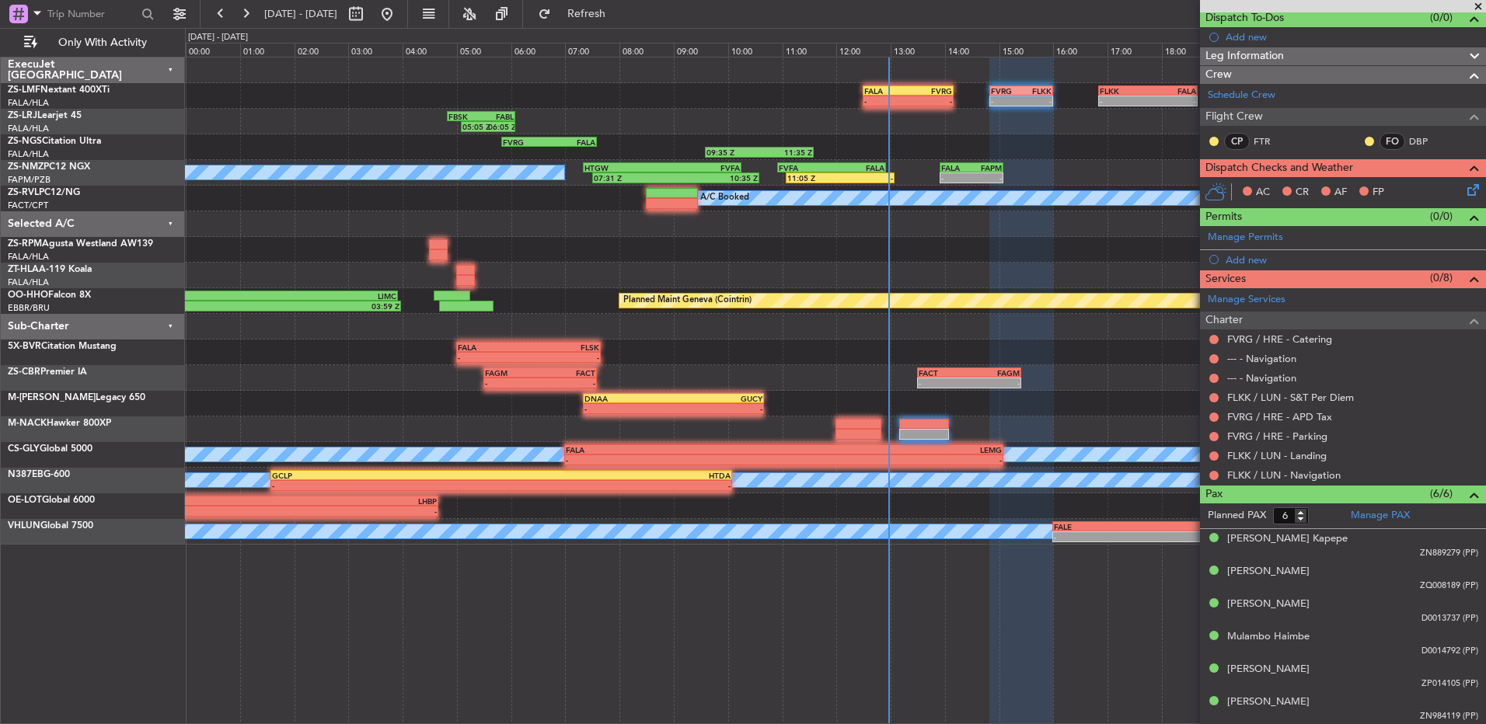
click at [1054, 7] on span at bounding box center [1478, 7] width 16 height 14
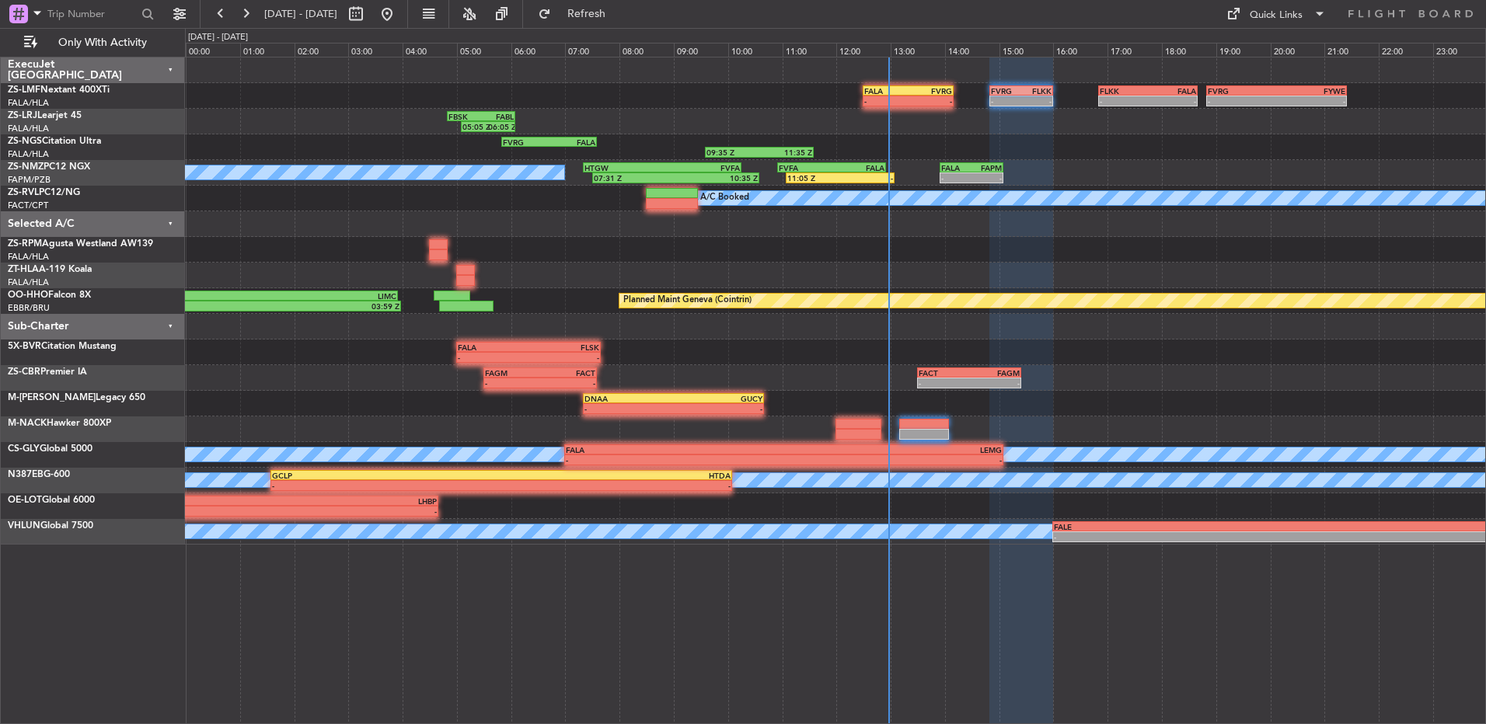
type input "0"
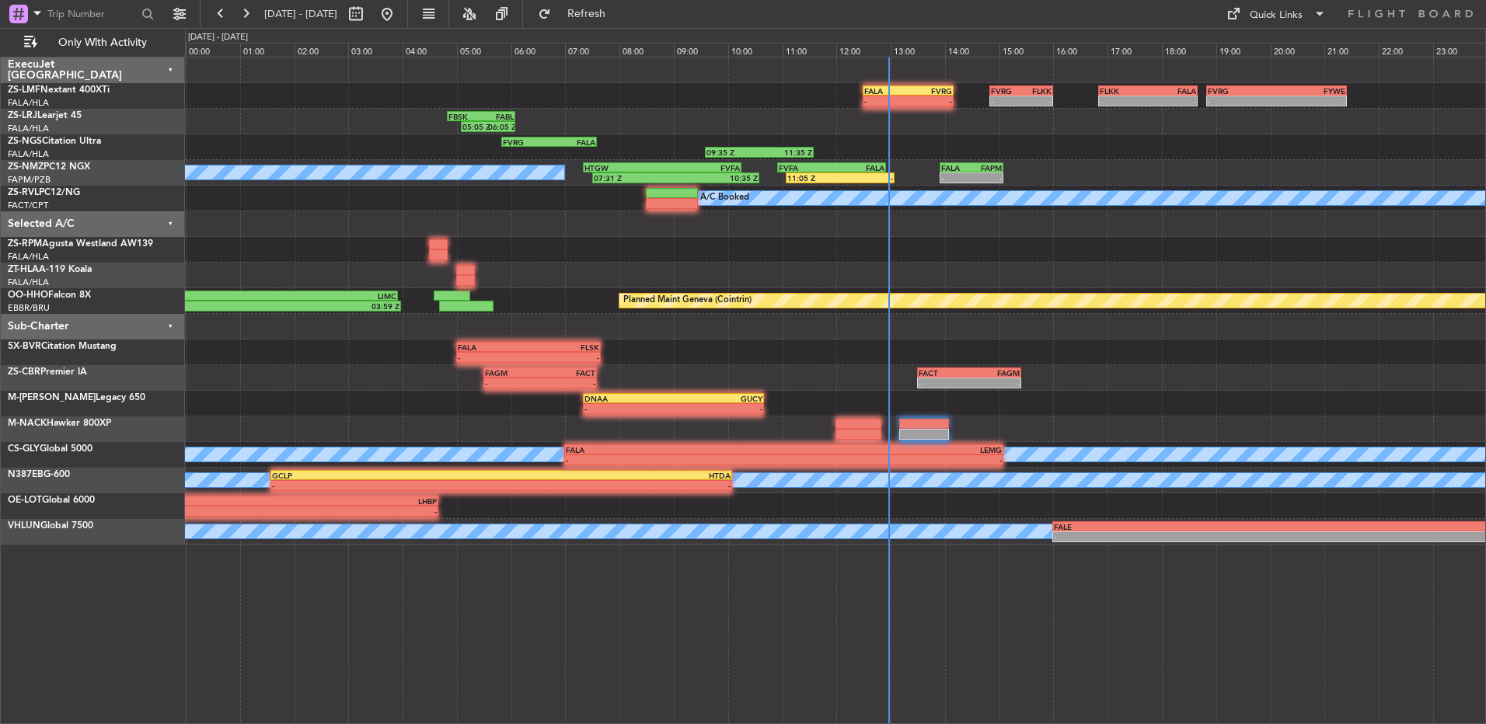
scroll to position [0, 0]
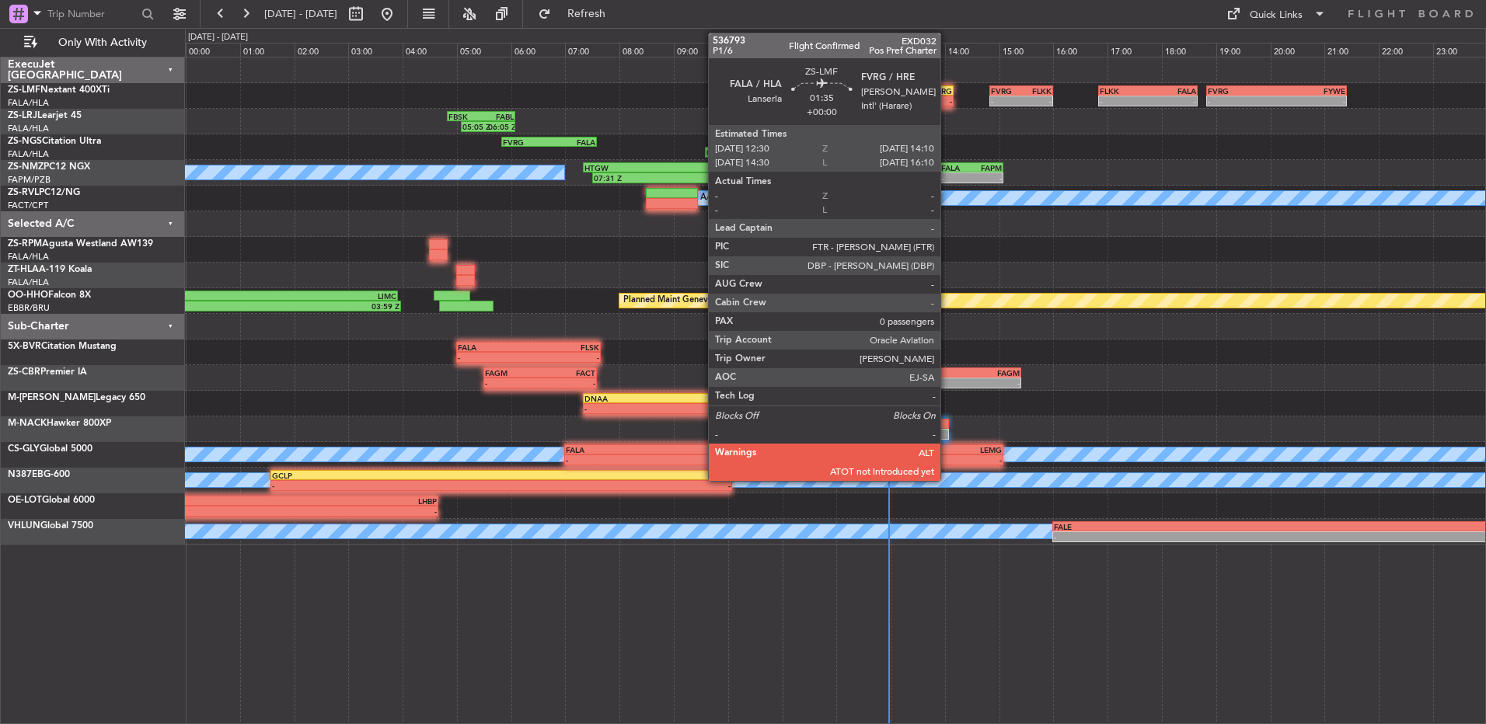
click at [945, 99] on div "-" at bounding box center [930, 100] width 44 height 9
click at [948, 98] on div "-" at bounding box center [930, 100] width 44 height 9
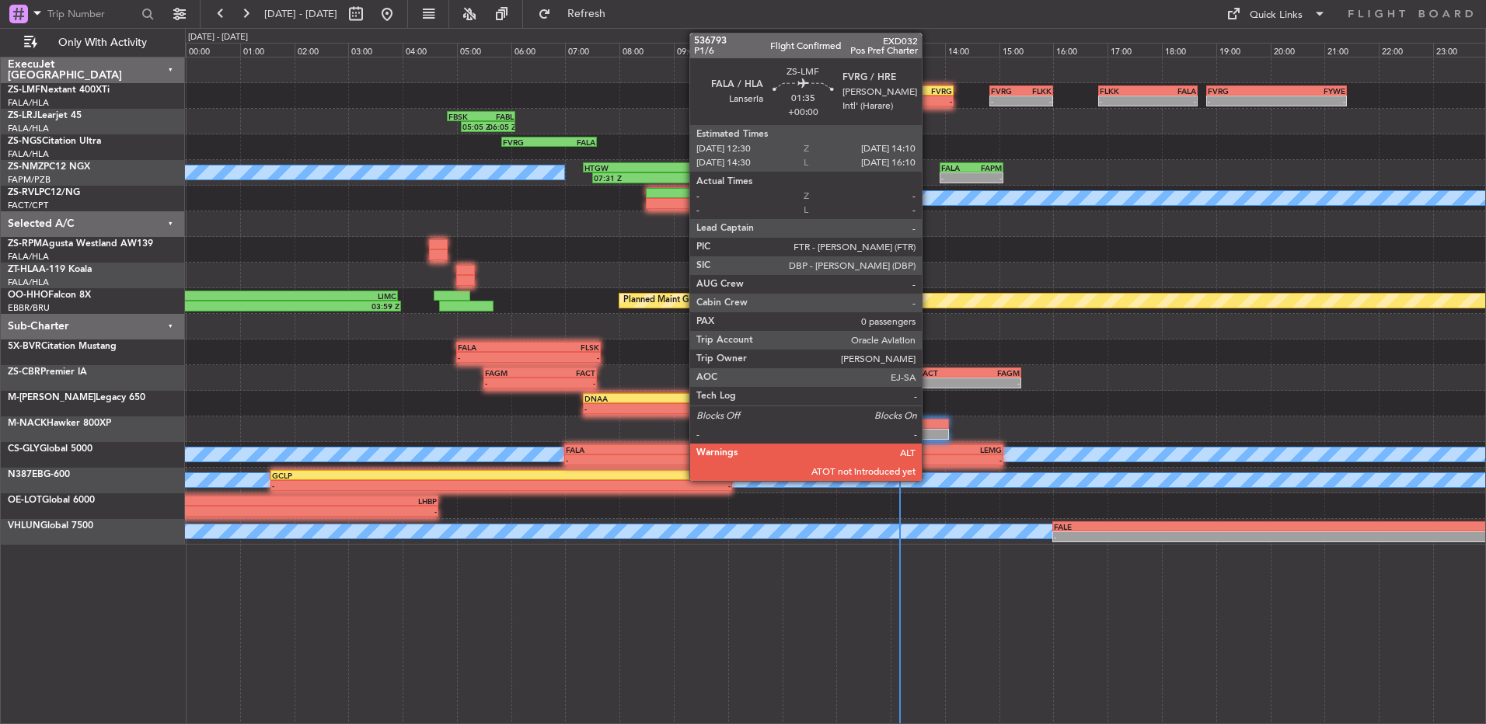
click at [929, 99] on div "-" at bounding box center [930, 100] width 44 height 9
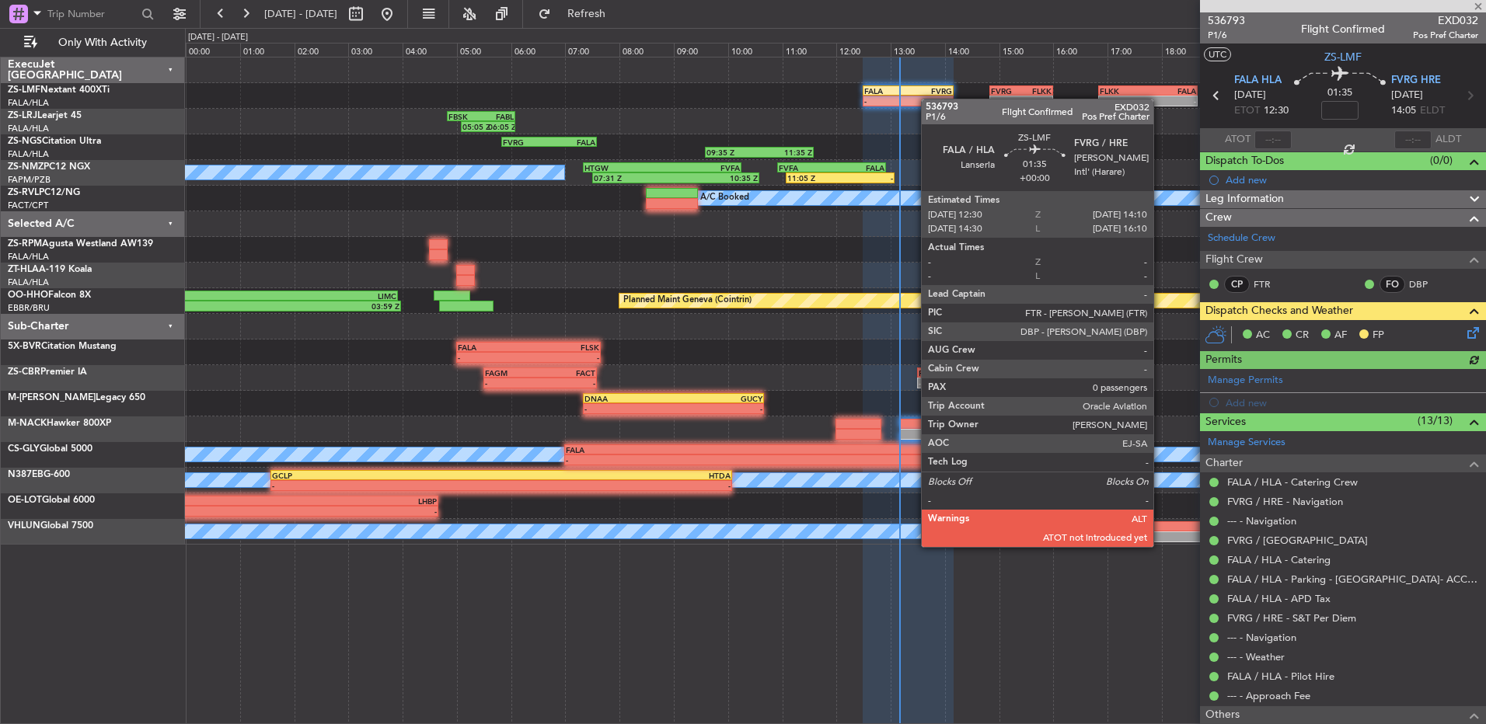
click at [929, 99] on div "-" at bounding box center [930, 100] width 44 height 9
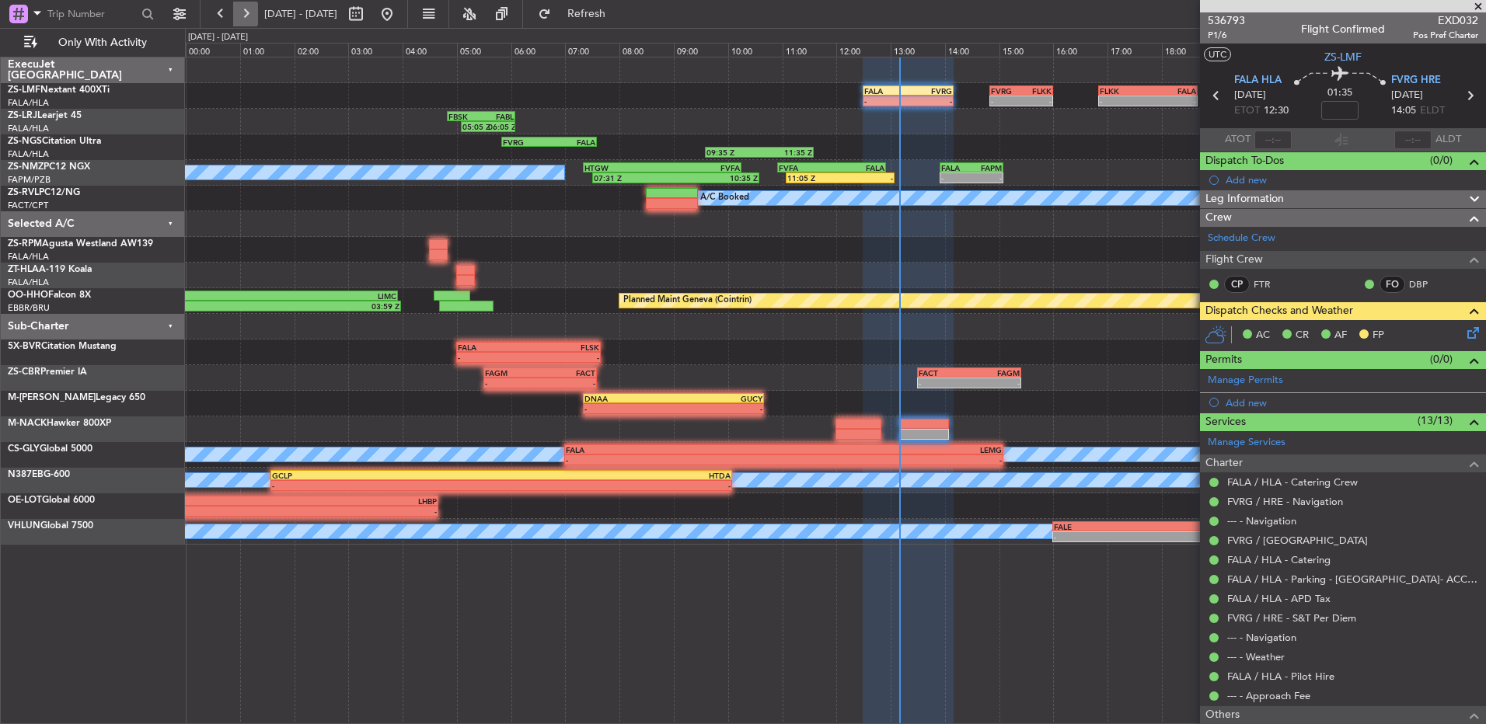
click at [240, 18] on button at bounding box center [245, 14] width 25 height 25
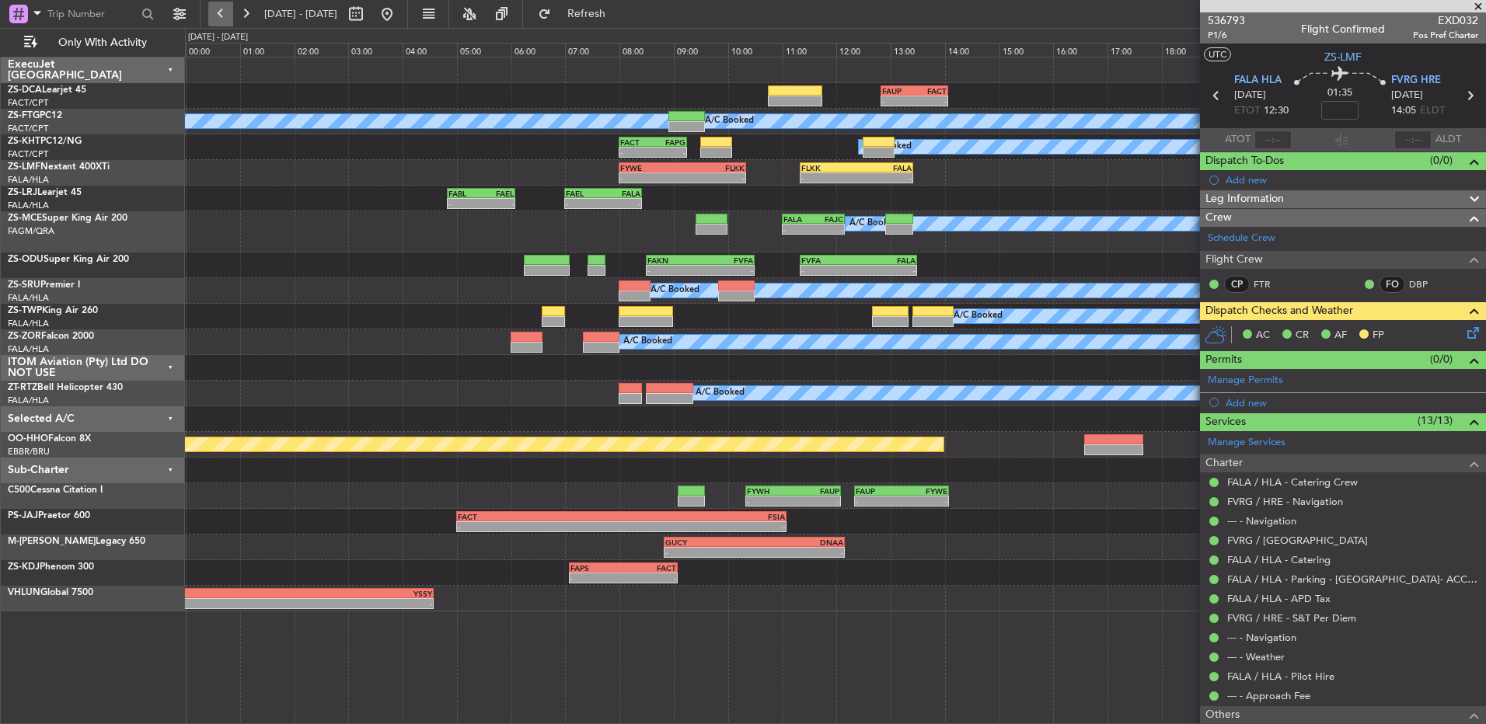
click at [218, 11] on button at bounding box center [220, 14] width 25 height 25
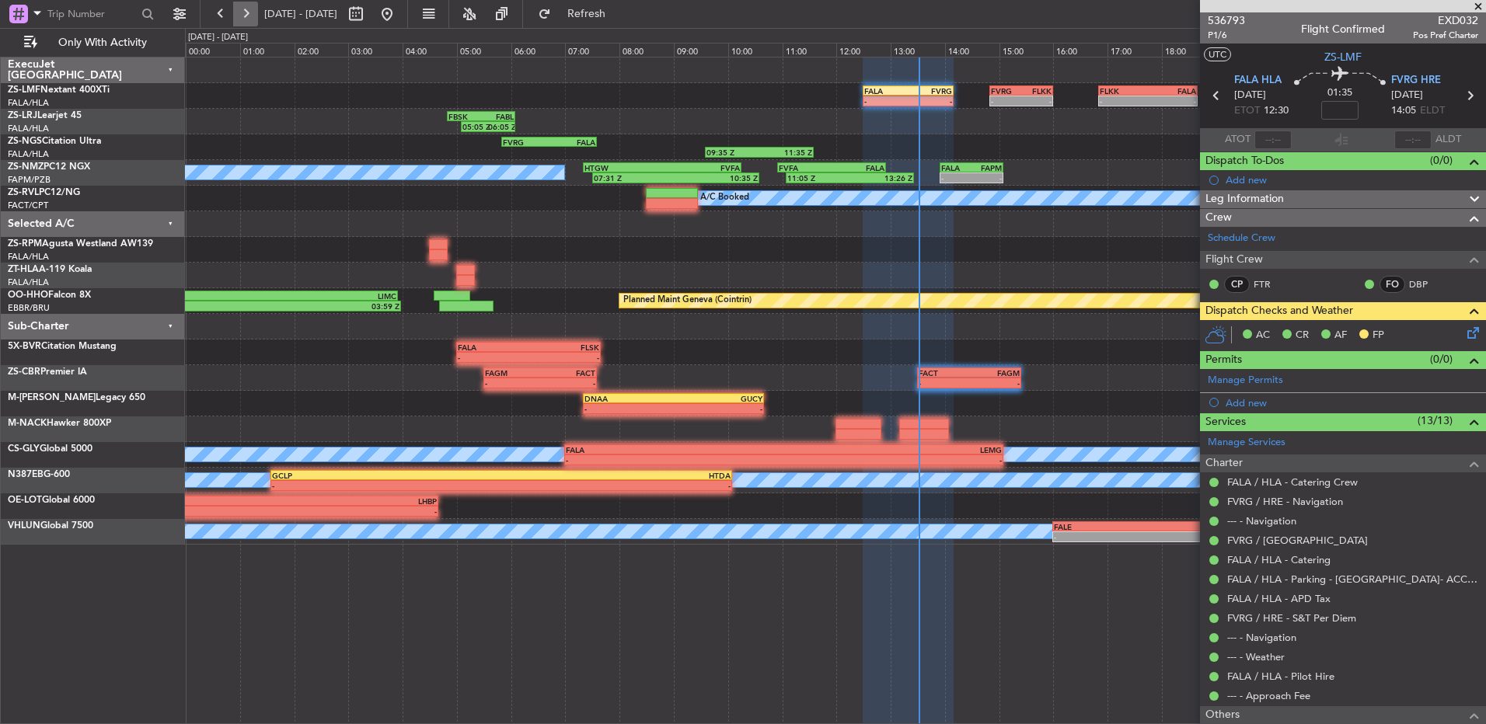
click at [256, 9] on button at bounding box center [245, 14] width 25 height 25
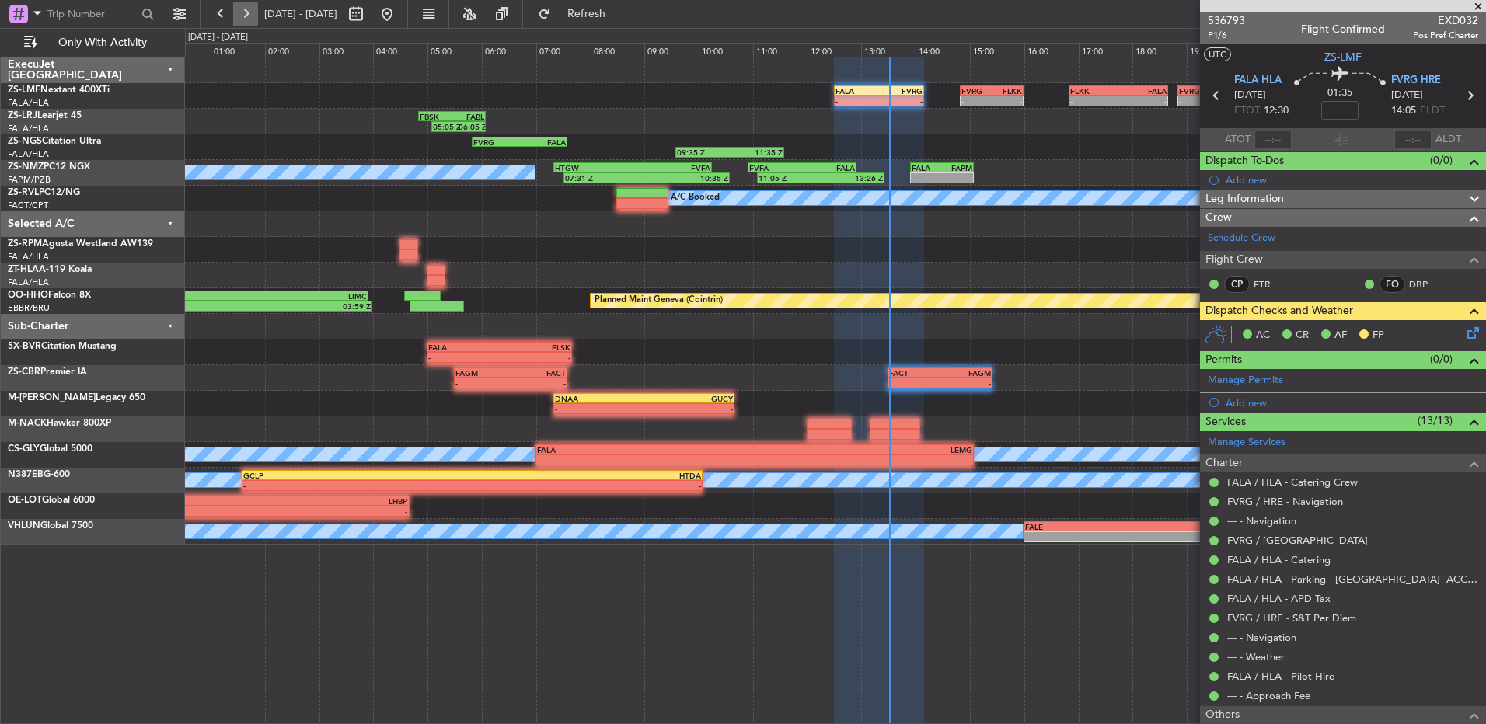
click at [256, 9] on button at bounding box center [245, 14] width 25 height 25
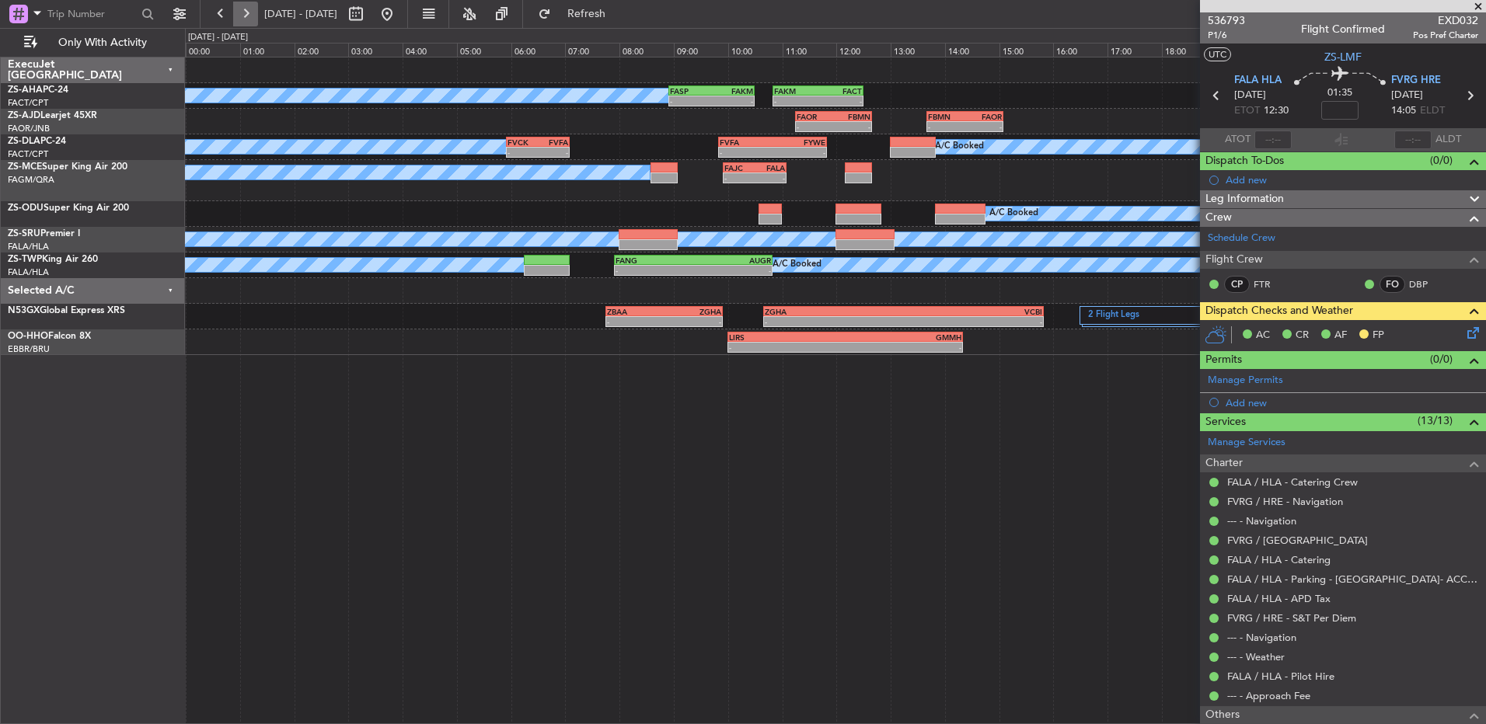
click at [256, 9] on button at bounding box center [245, 14] width 25 height 25
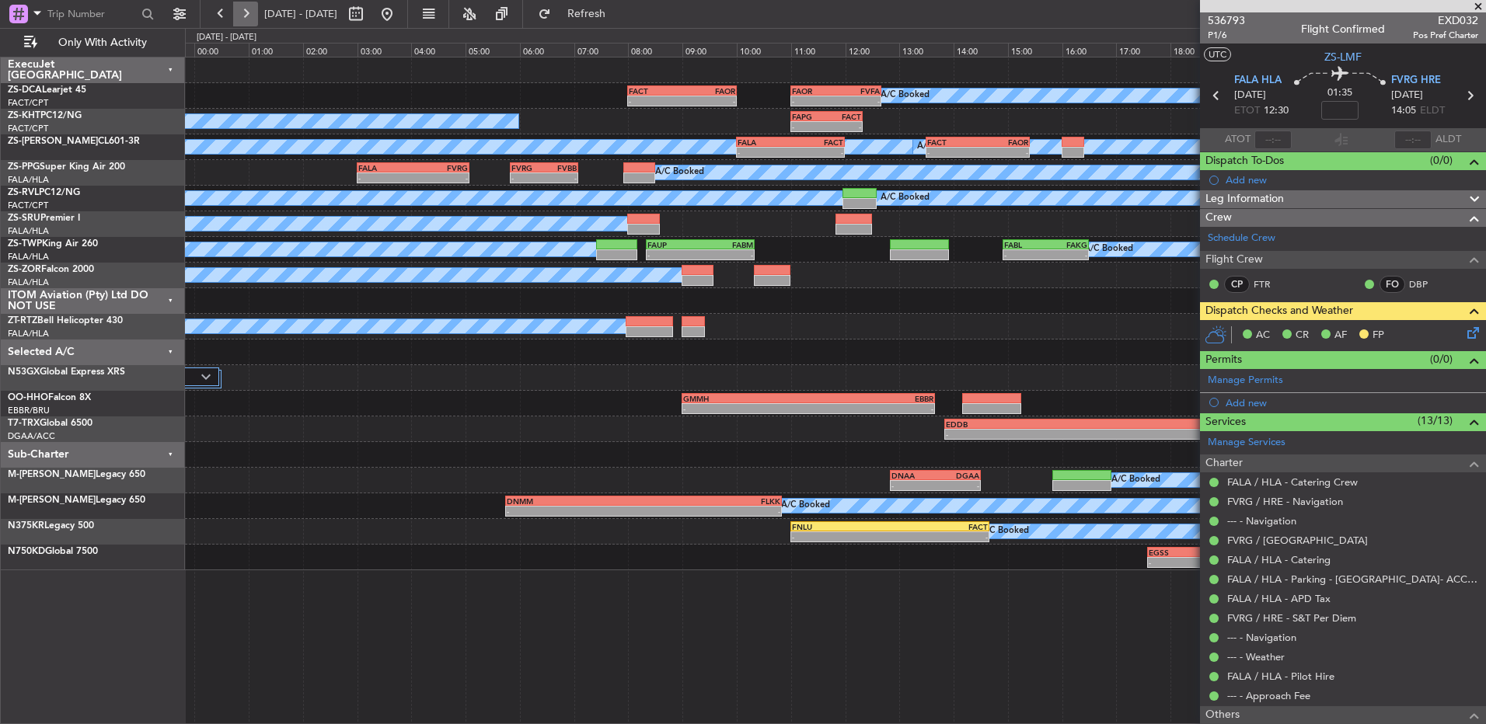
click at [256, 9] on button at bounding box center [245, 14] width 25 height 25
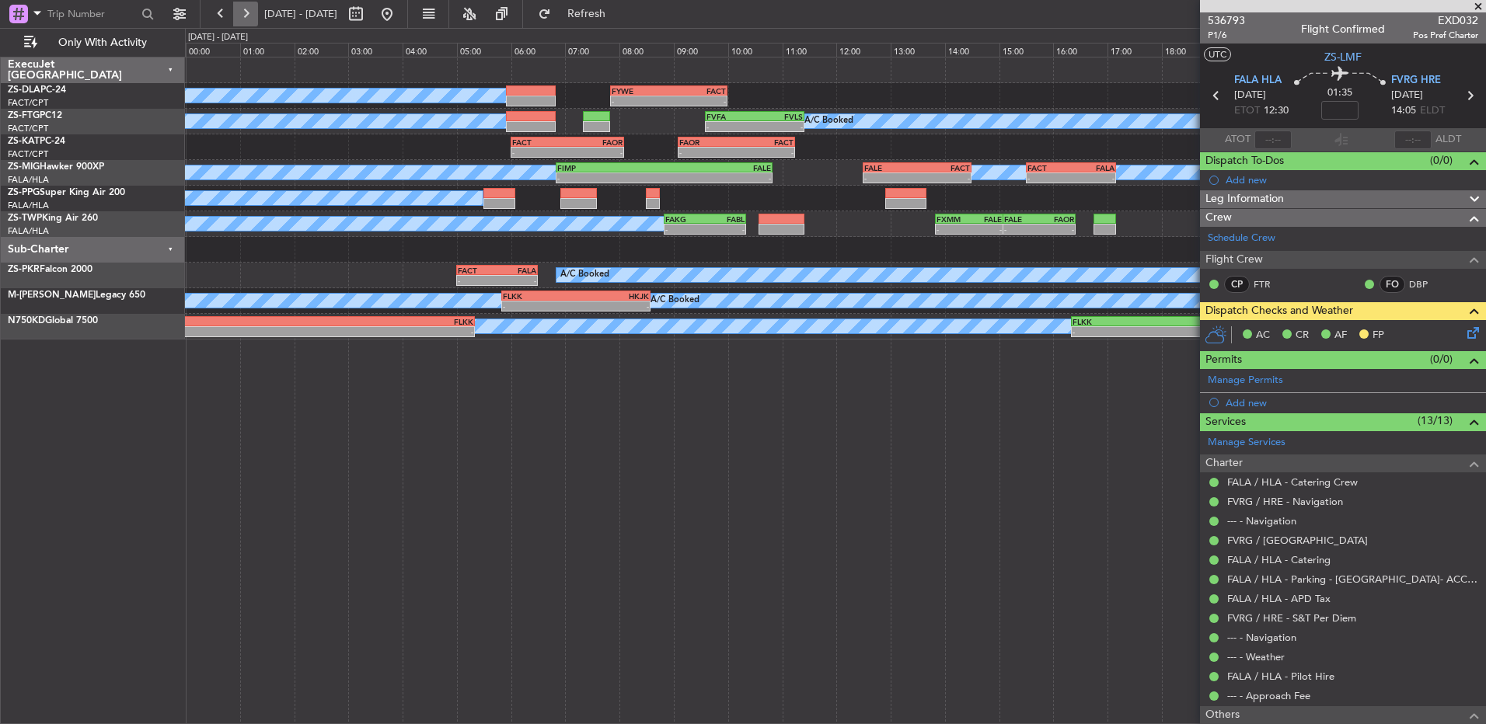
click at [256, 9] on button at bounding box center [245, 14] width 25 height 25
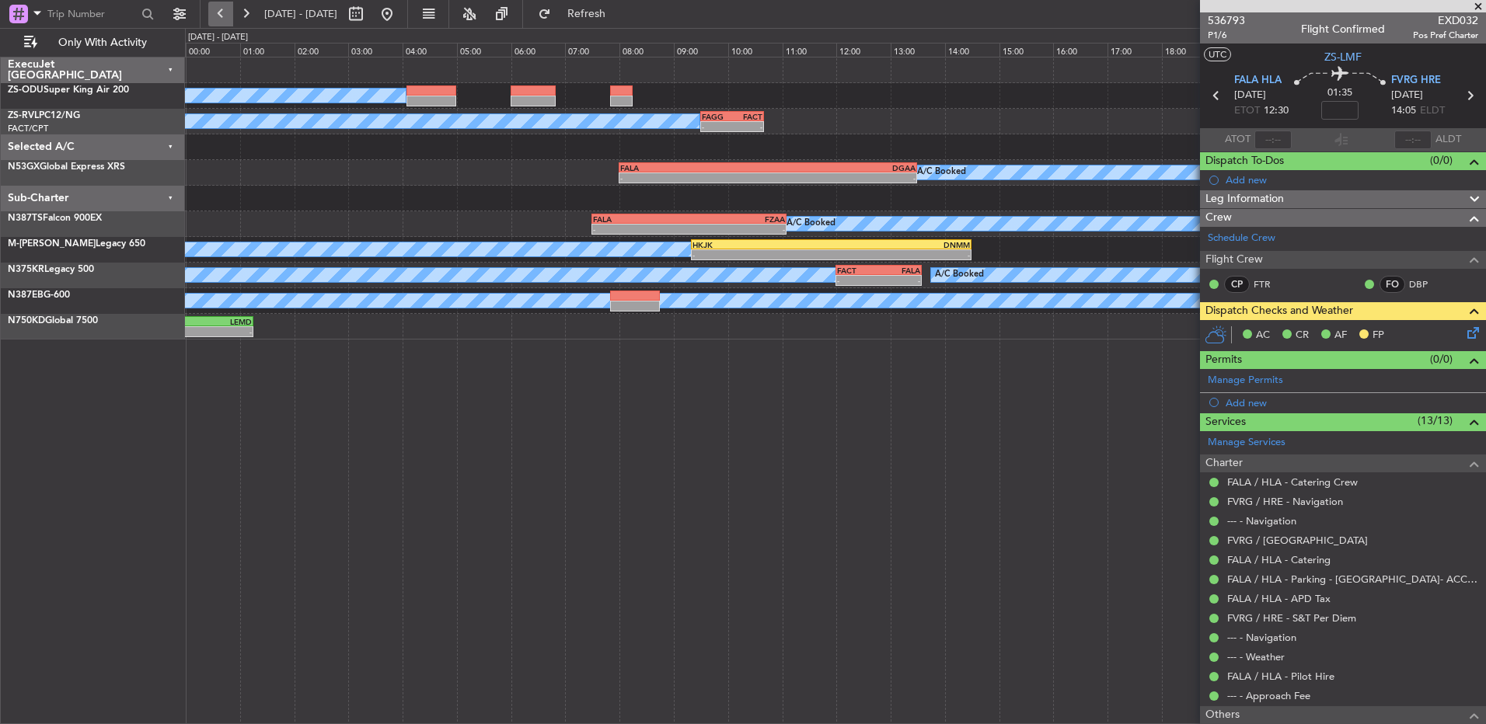
click at [222, 19] on button at bounding box center [220, 14] width 25 height 25
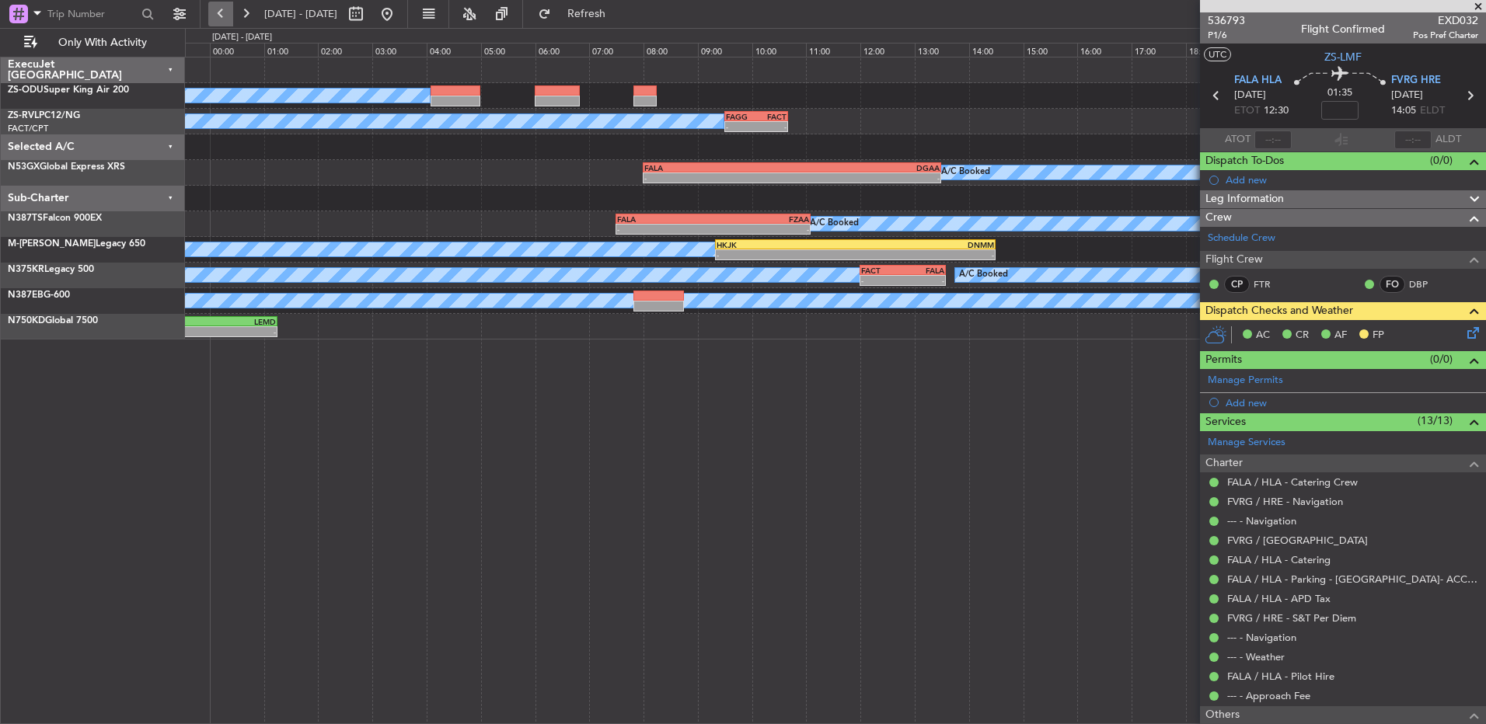
click at [221, 21] on button at bounding box center [220, 14] width 25 height 25
click at [218, 23] on button at bounding box center [220, 14] width 25 height 25
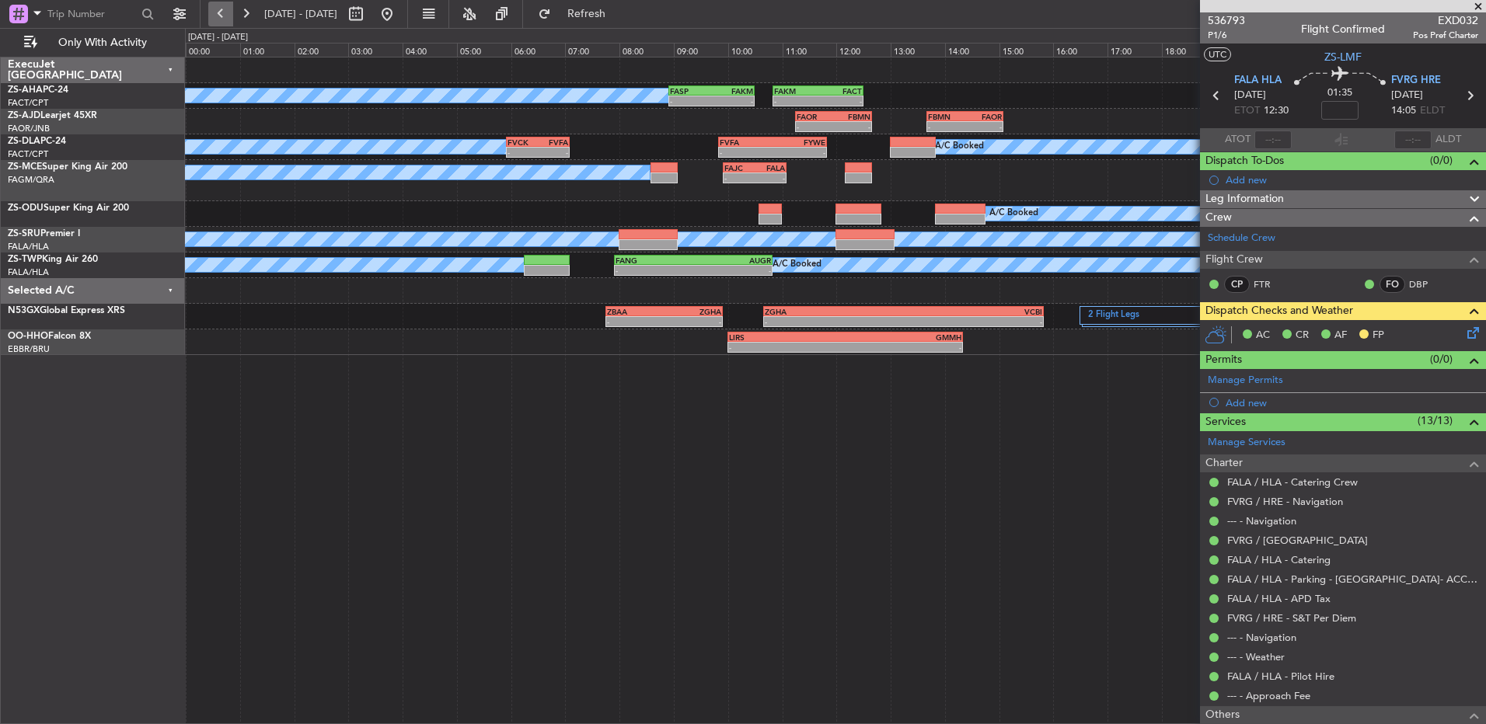
click at [216, 26] on button at bounding box center [220, 14] width 25 height 25
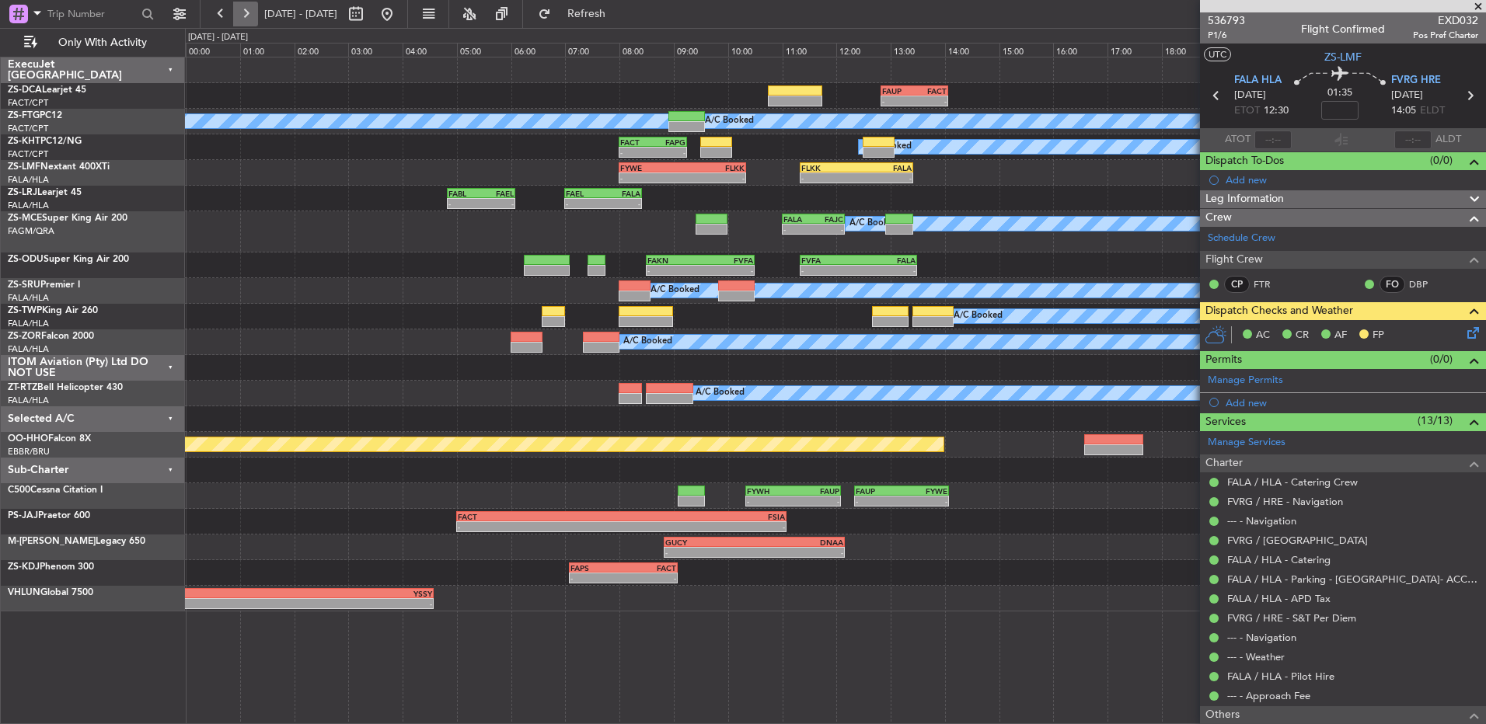
click at [246, 15] on button at bounding box center [245, 14] width 25 height 25
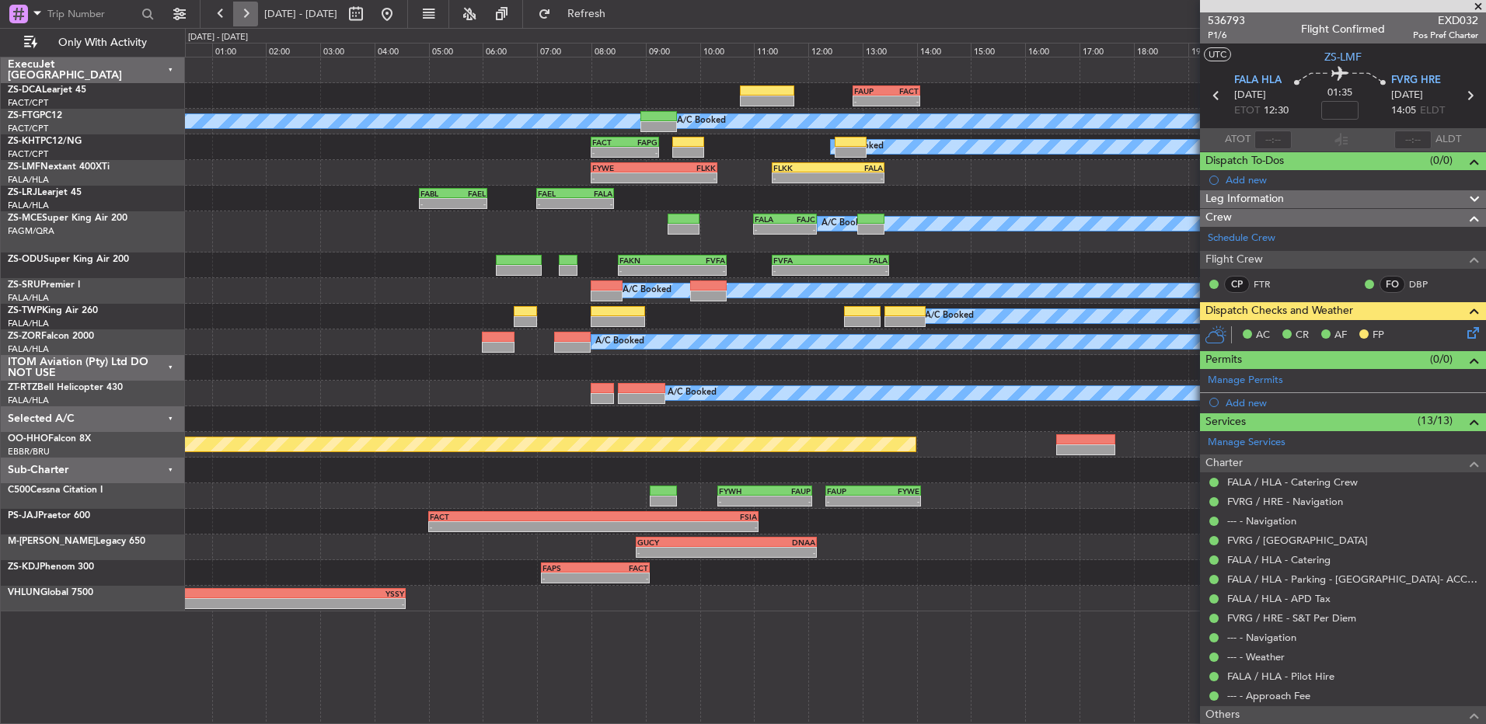
click at [246, 15] on button at bounding box center [245, 14] width 25 height 25
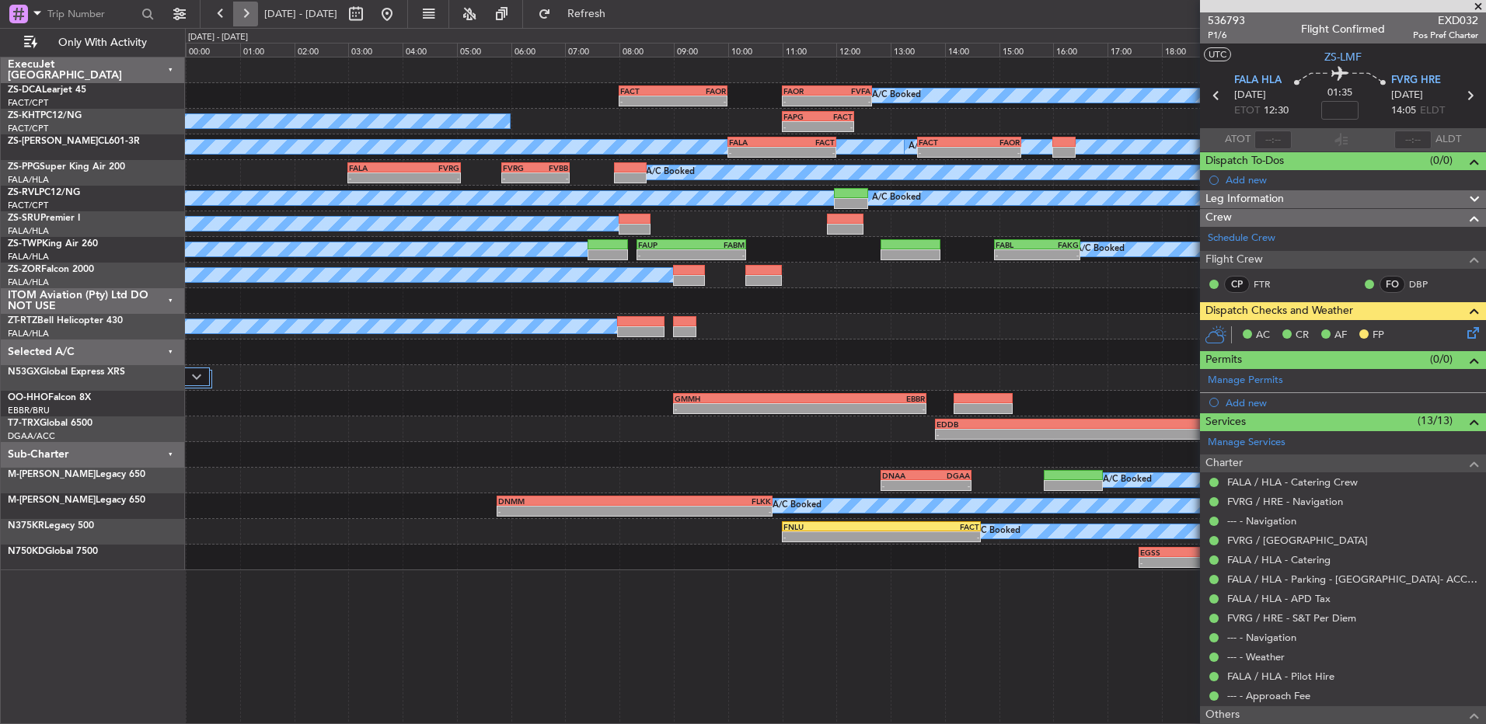
click at [246, 15] on button at bounding box center [245, 14] width 25 height 25
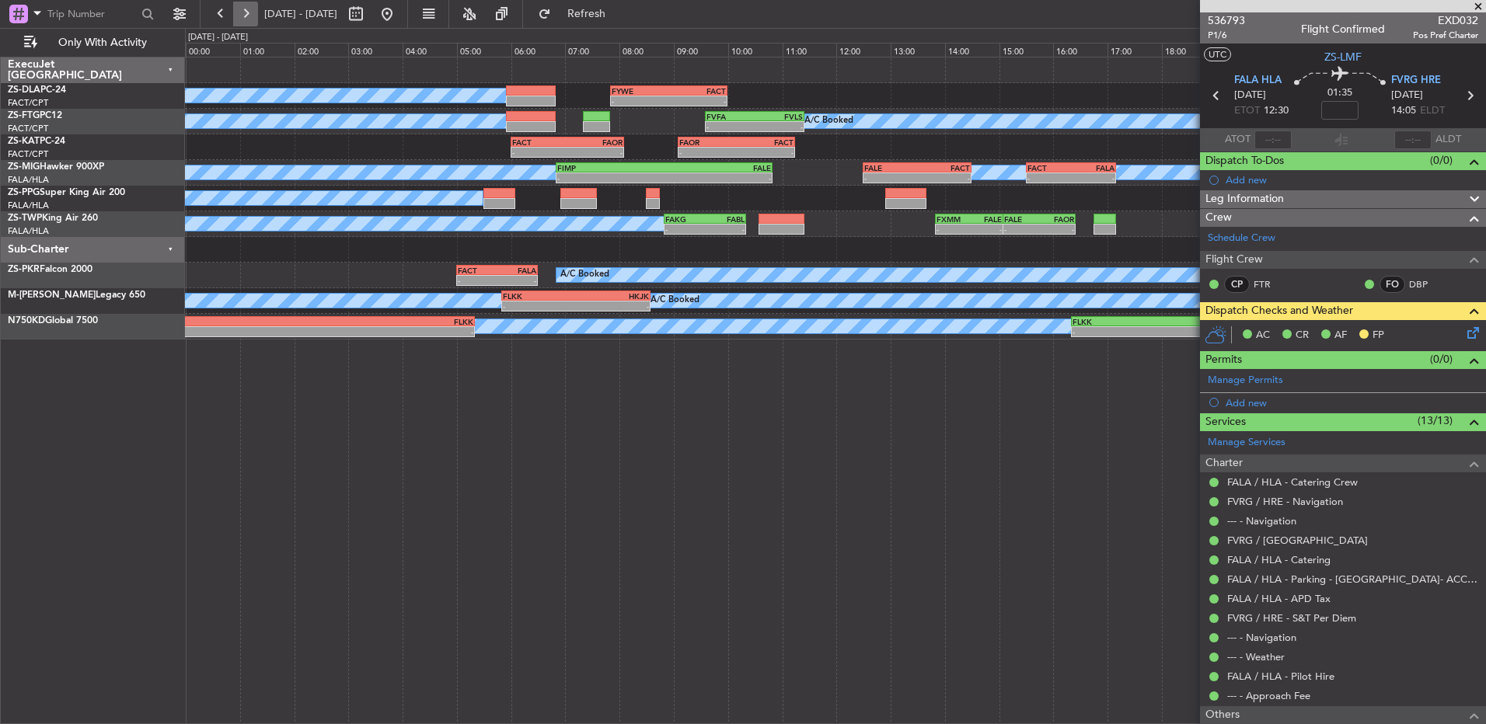
click at [246, 15] on button at bounding box center [245, 14] width 25 height 25
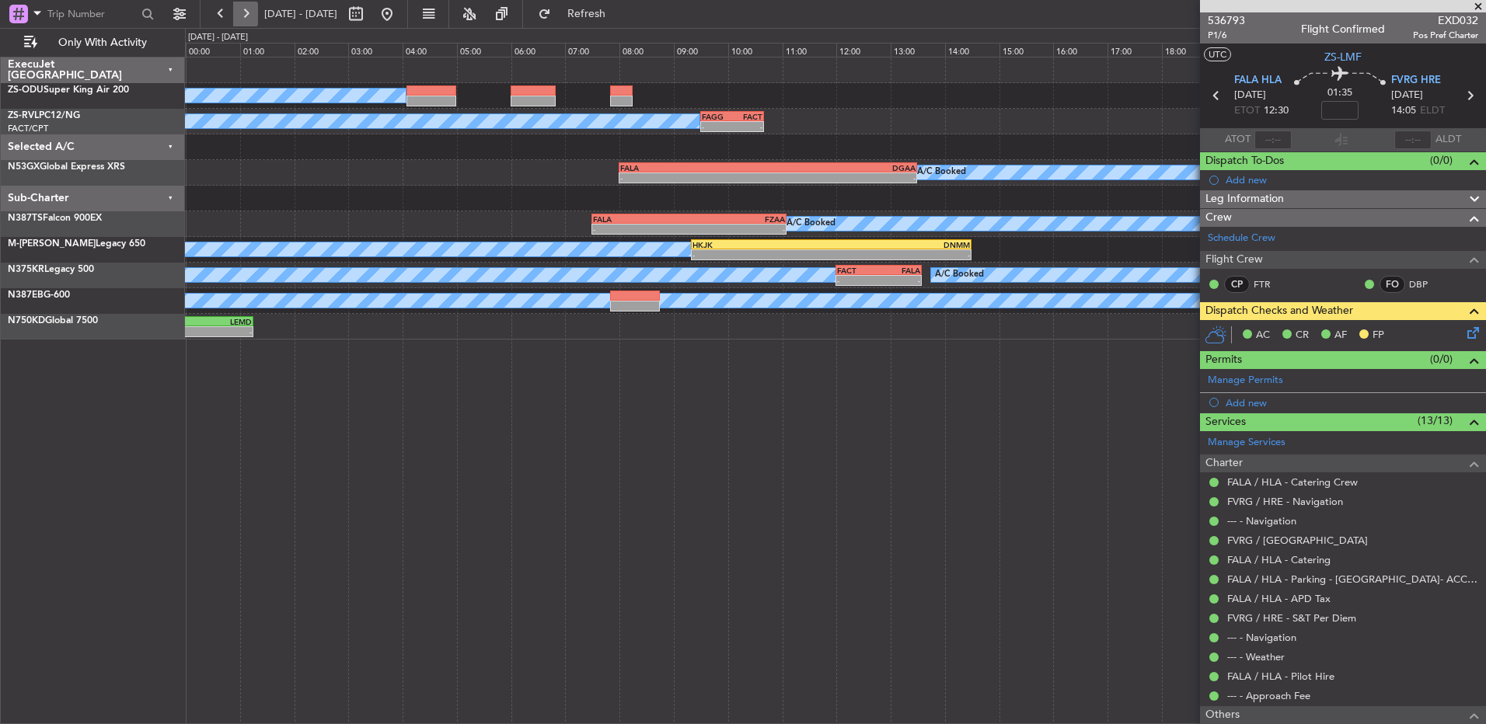
click at [246, 15] on button at bounding box center [245, 14] width 25 height 25
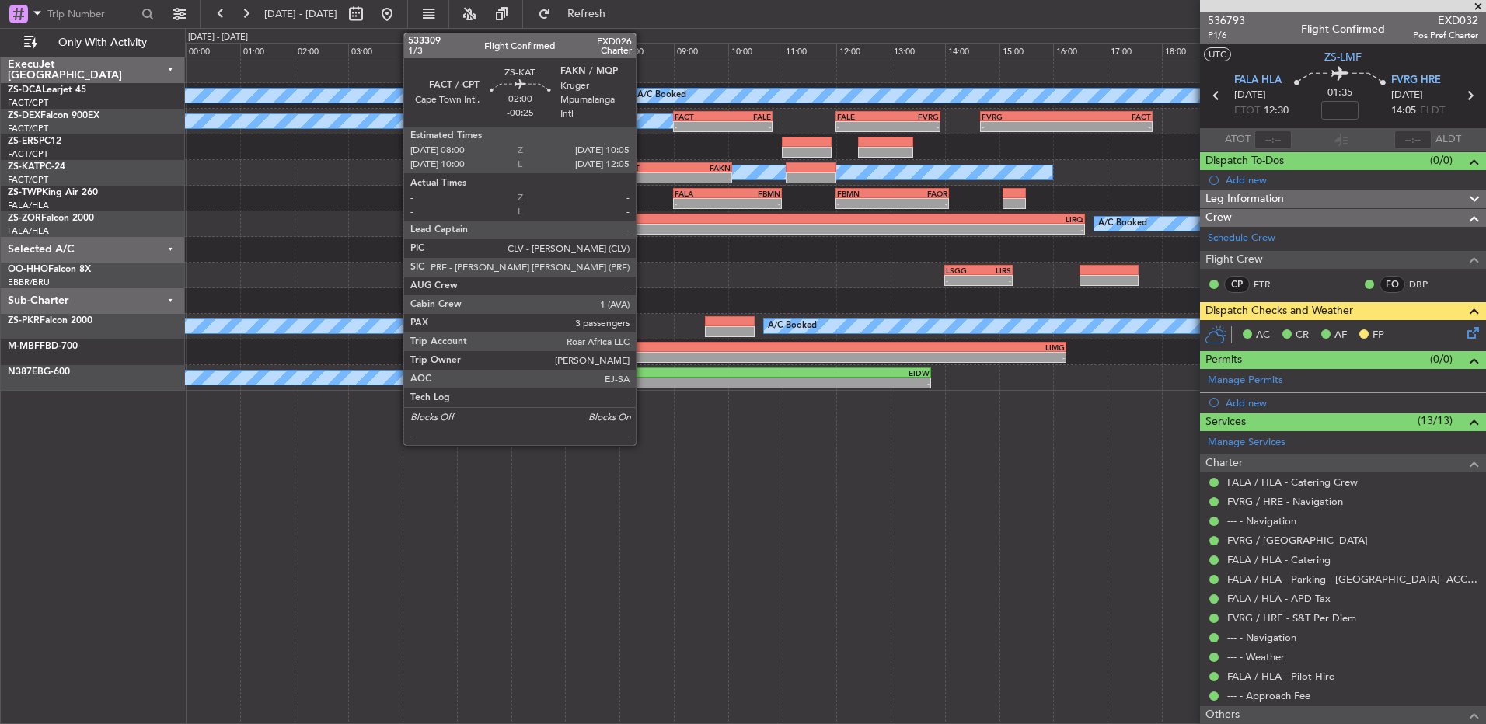
click at [643, 169] on div "FACT" at bounding box center [647, 167] width 55 height 9
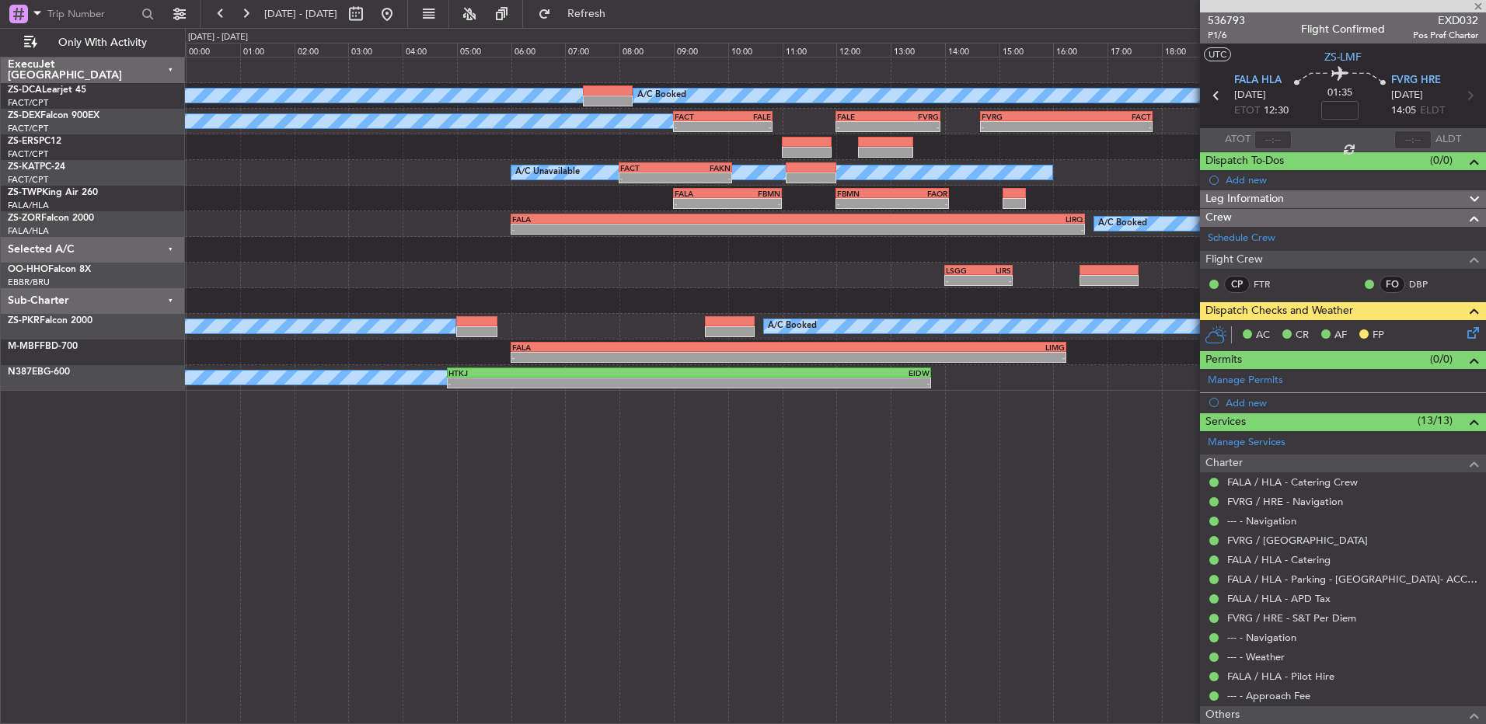
type input "-00:25"
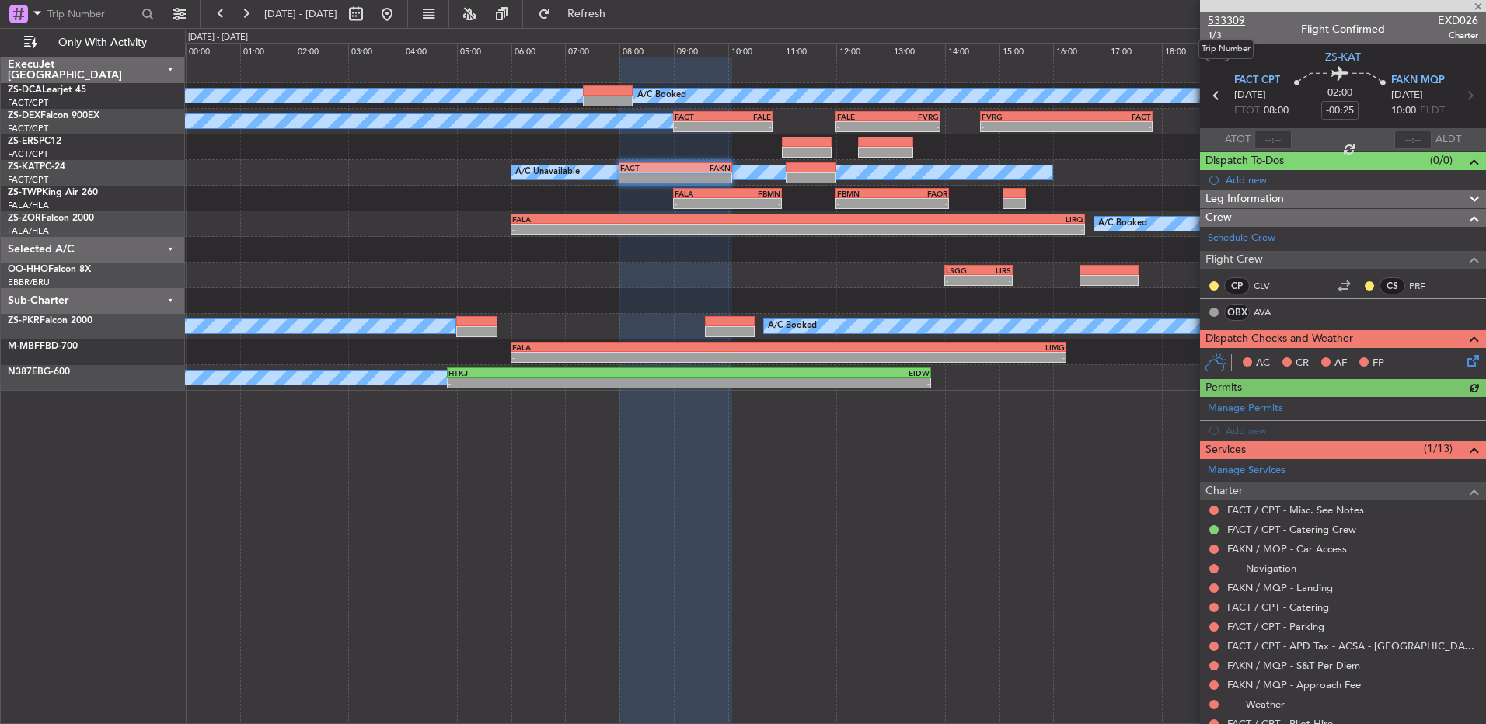
click at [1054, 18] on span "533309" at bounding box center [1226, 20] width 37 height 16
click at [1054, 9] on span at bounding box center [1478, 7] width 16 height 14
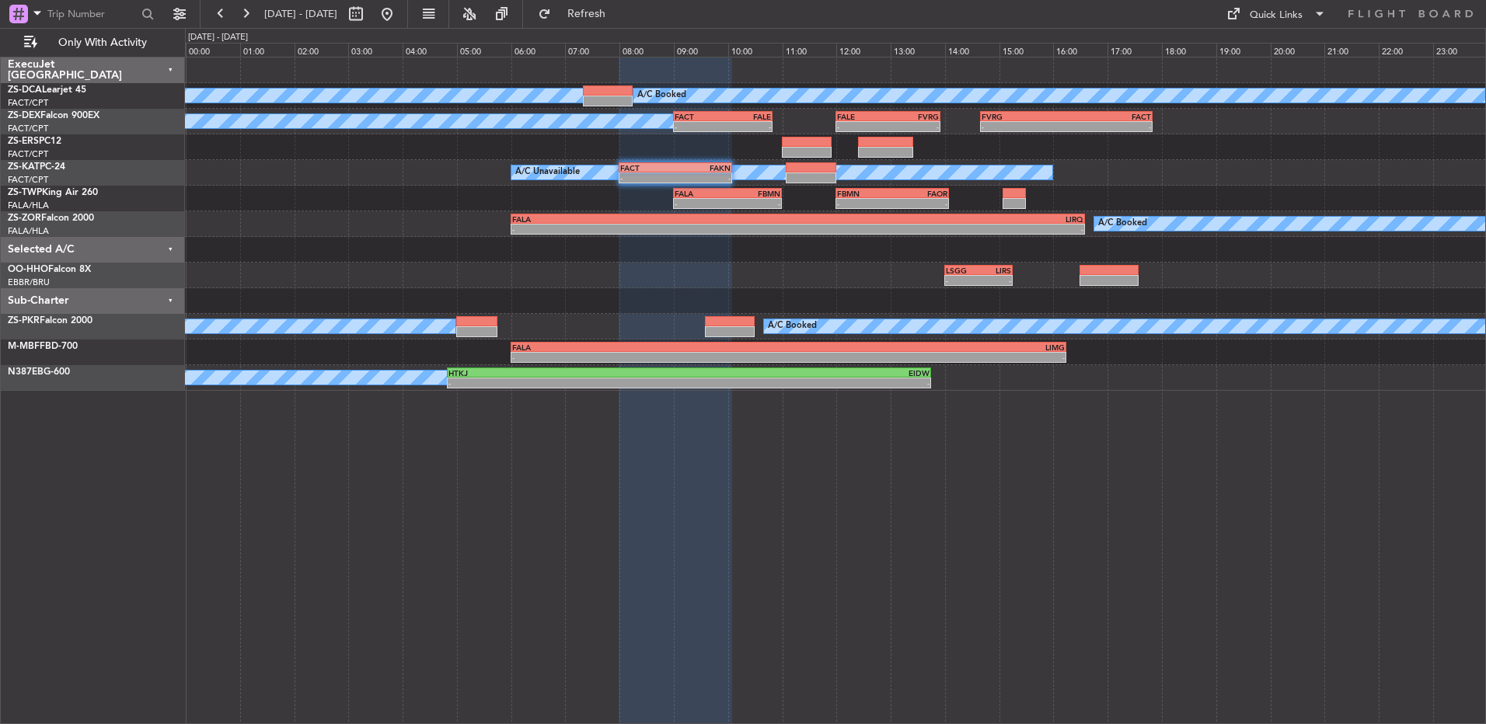
type input "0"
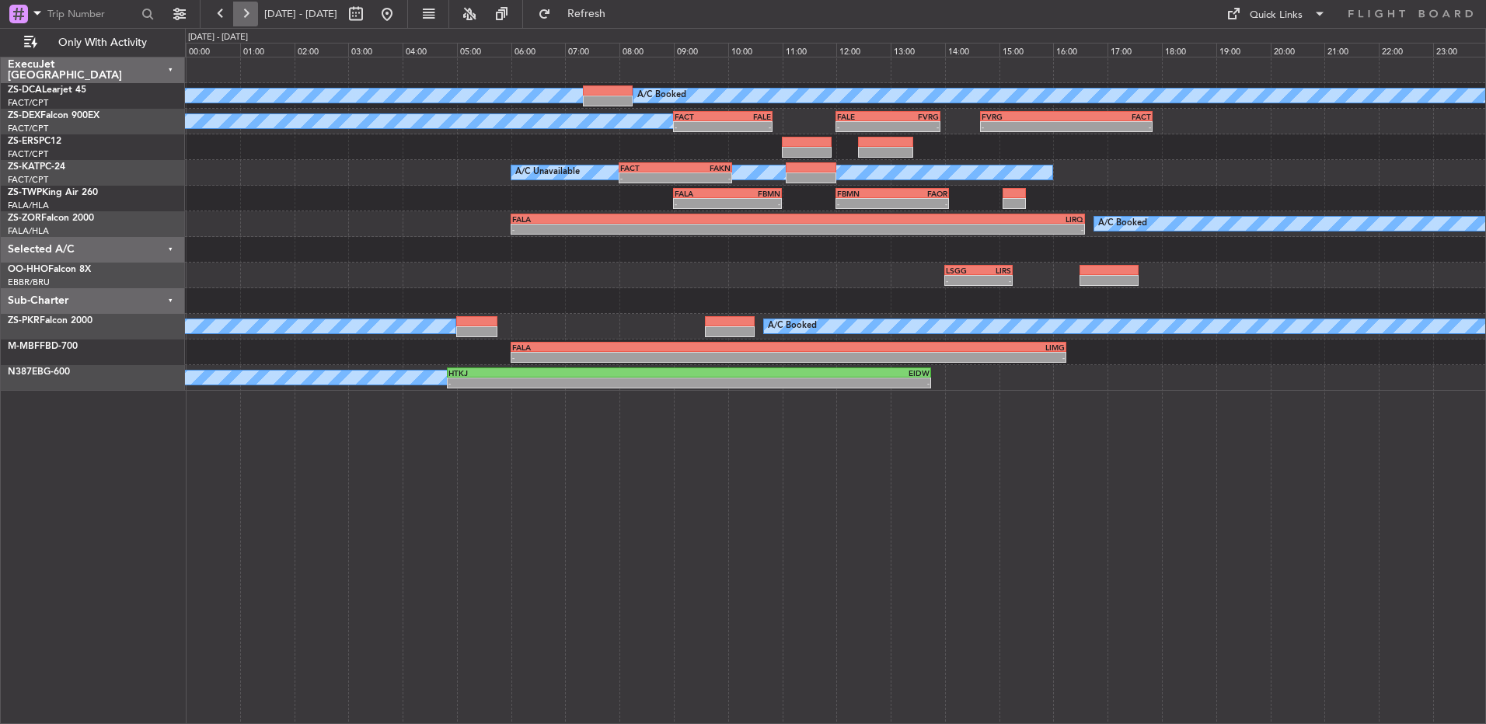
click at [244, 14] on button at bounding box center [245, 14] width 25 height 25
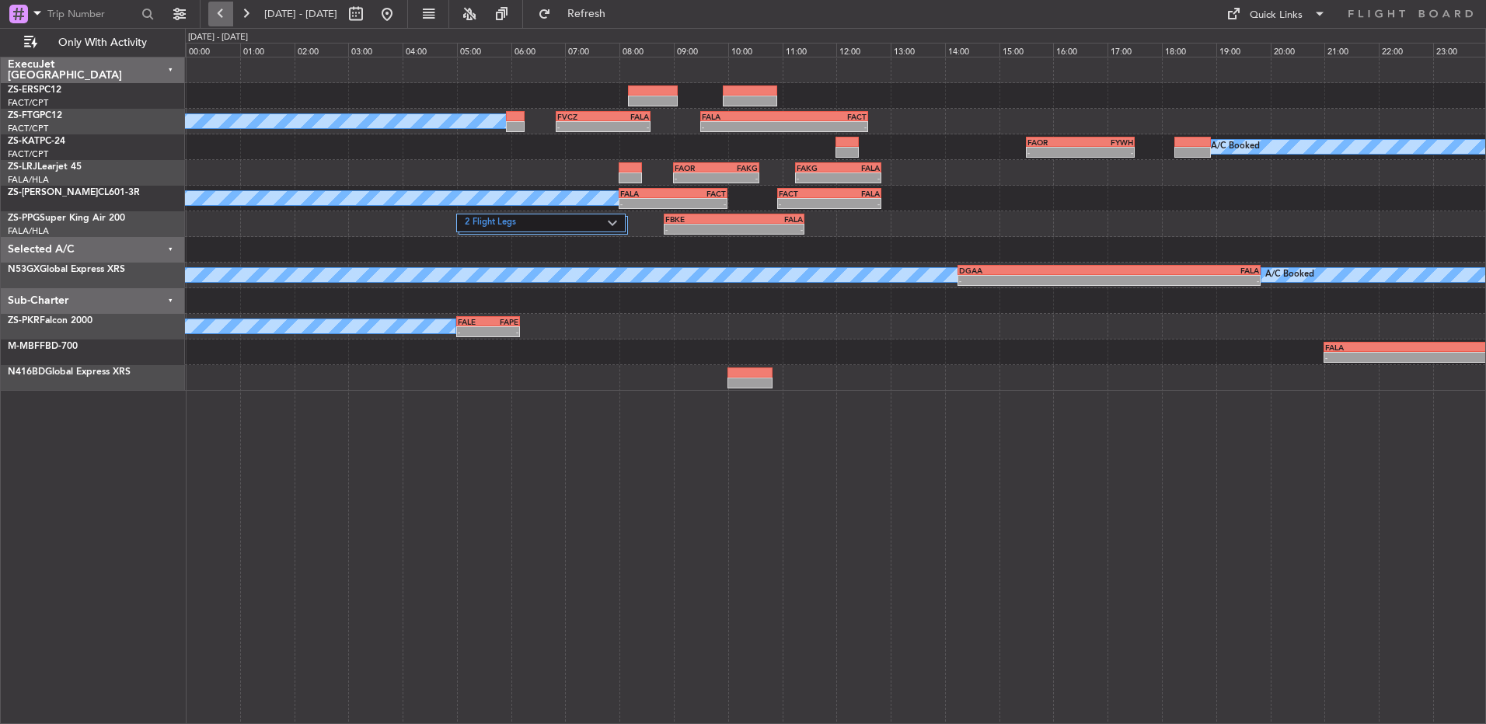
click at [219, 10] on button at bounding box center [220, 14] width 25 height 25
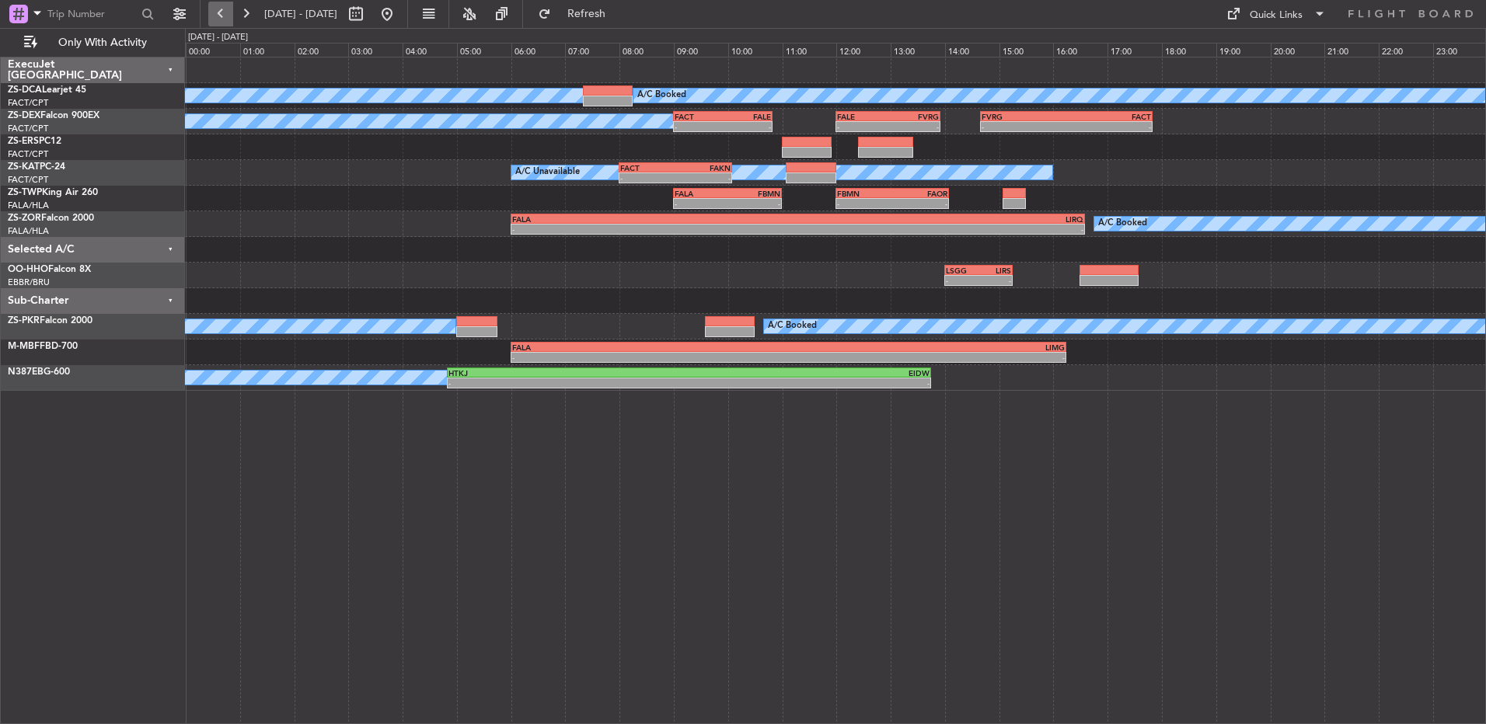
click at [215, 19] on button at bounding box center [220, 14] width 25 height 25
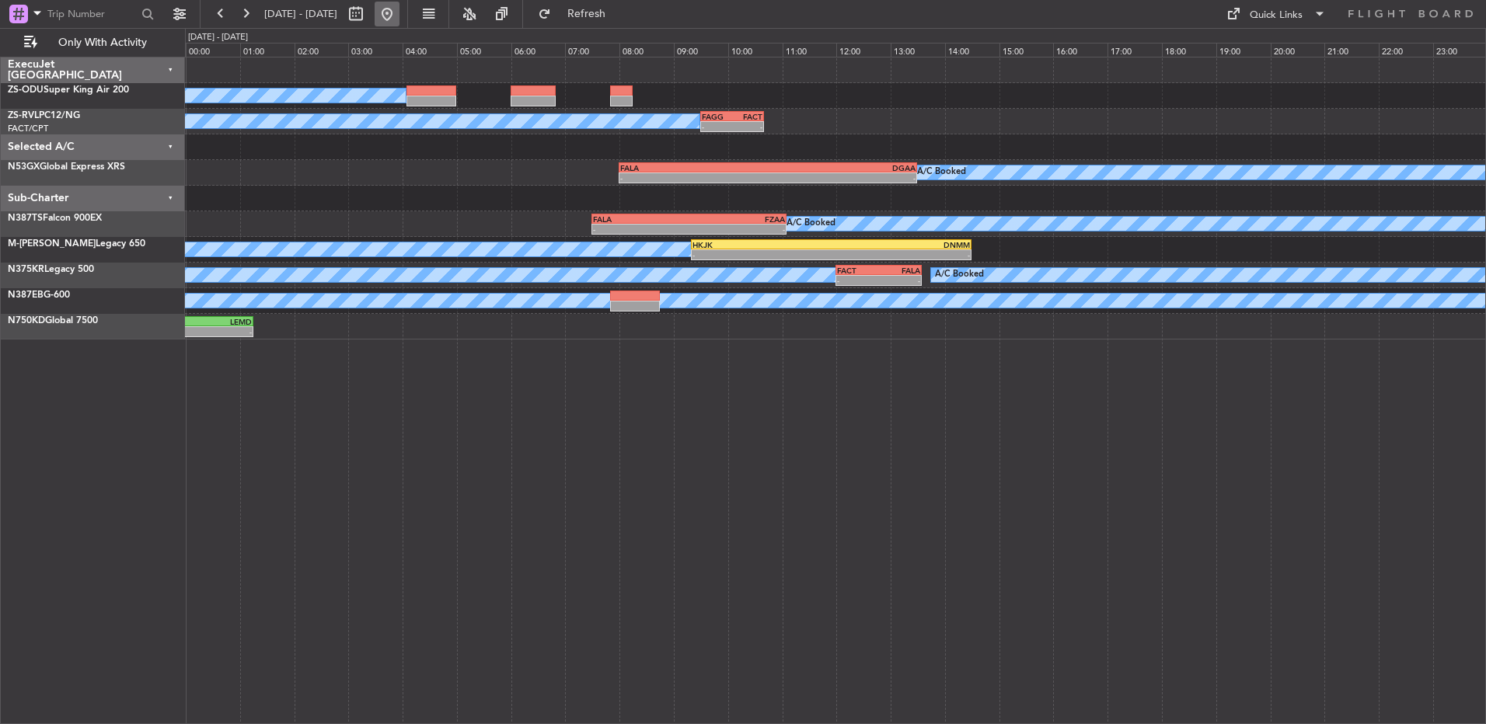
click at [399, 22] on button at bounding box center [387, 14] width 25 height 25
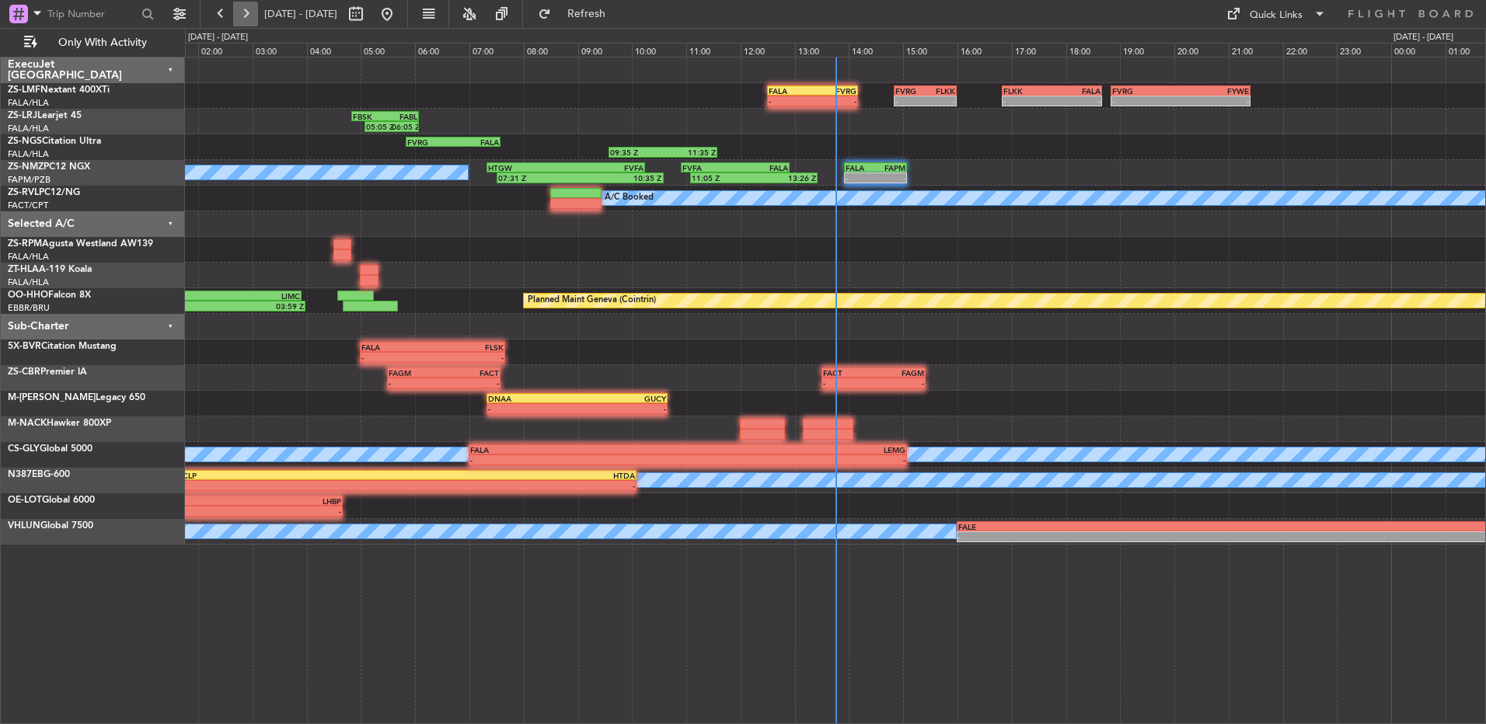
click at [247, 16] on button at bounding box center [245, 14] width 25 height 25
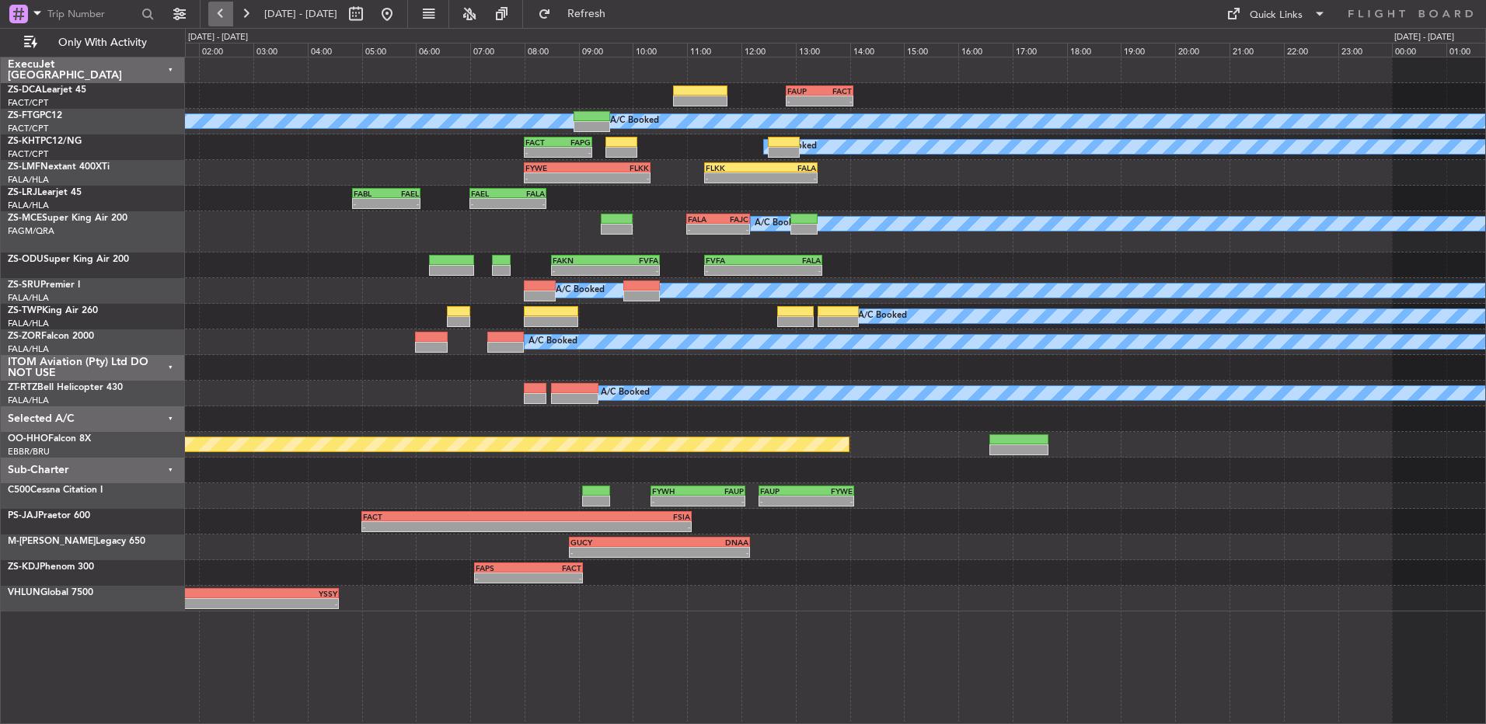
click at [225, 15] on button at bounding box center [220, 14] width 25 height 25
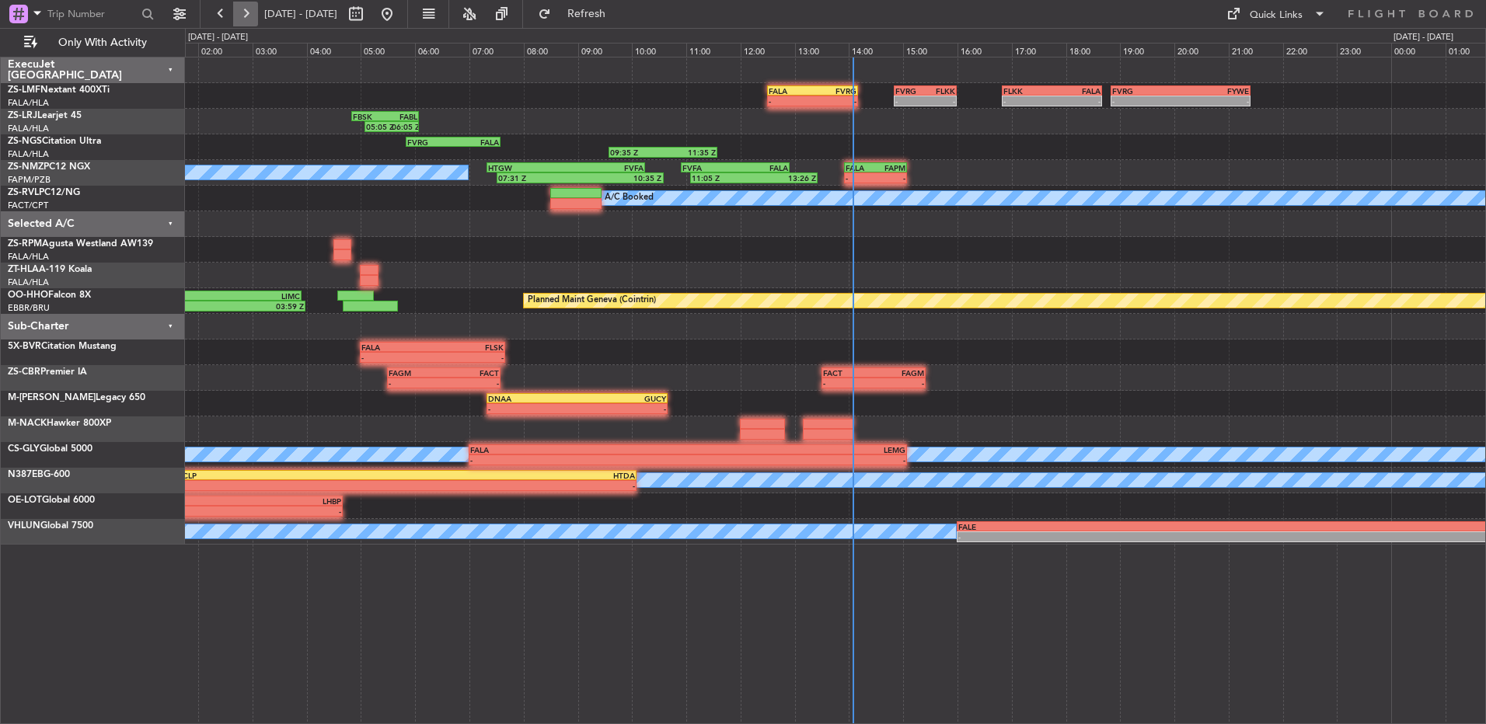
click at [237, 23] on button at bounding box center [245, 14] width 25 height 25
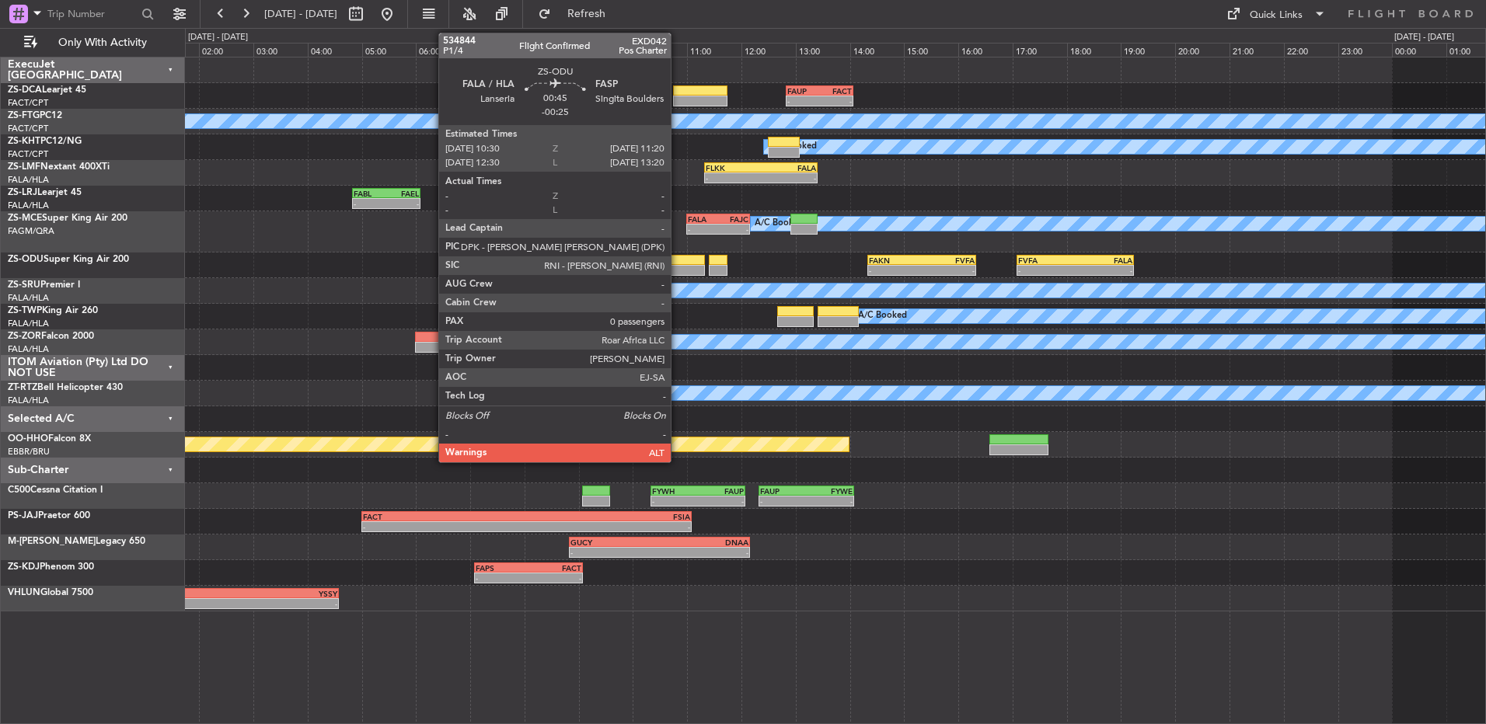
click at [678, 270] on div at bounding box center [682, 270] width 46 height 11
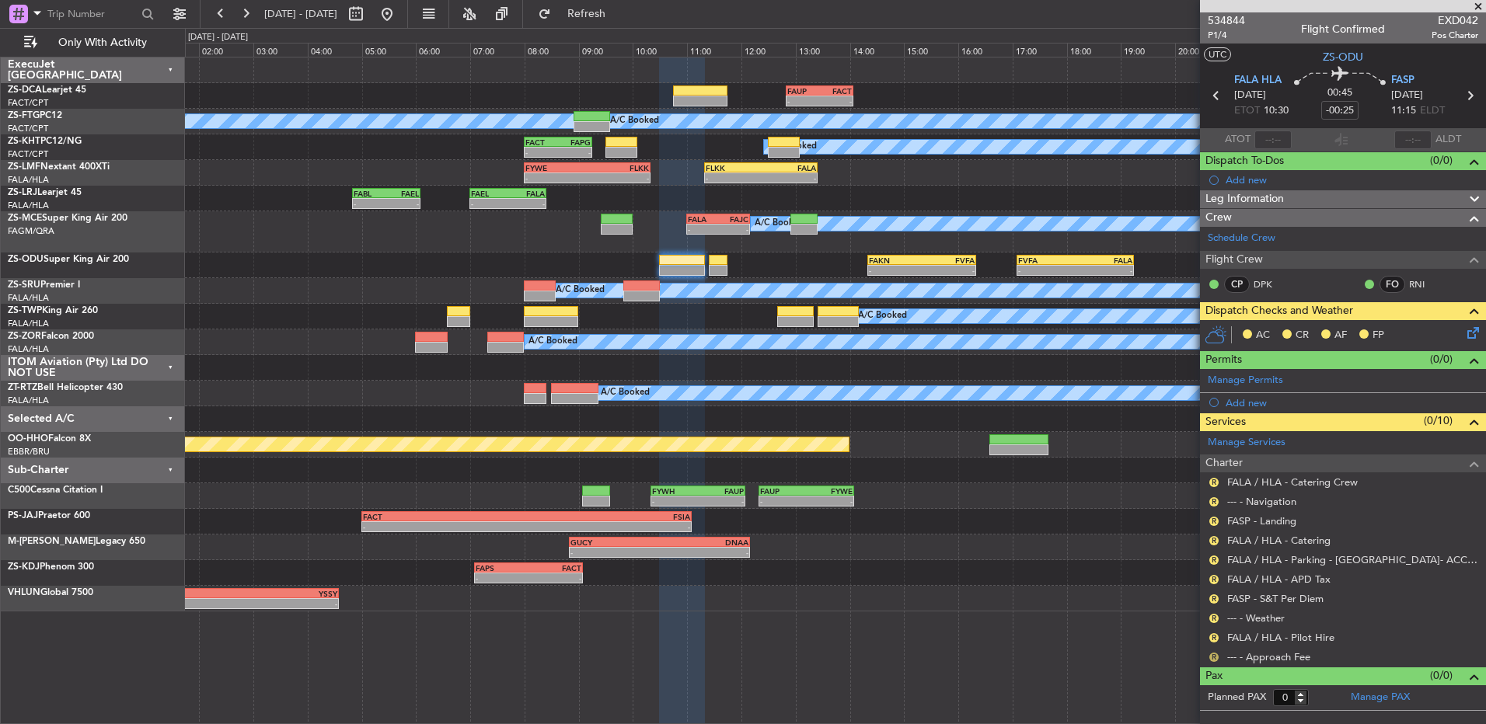
click at [1054, 481] on button "R" at bounding box center [1213, 657] width 9 height 9
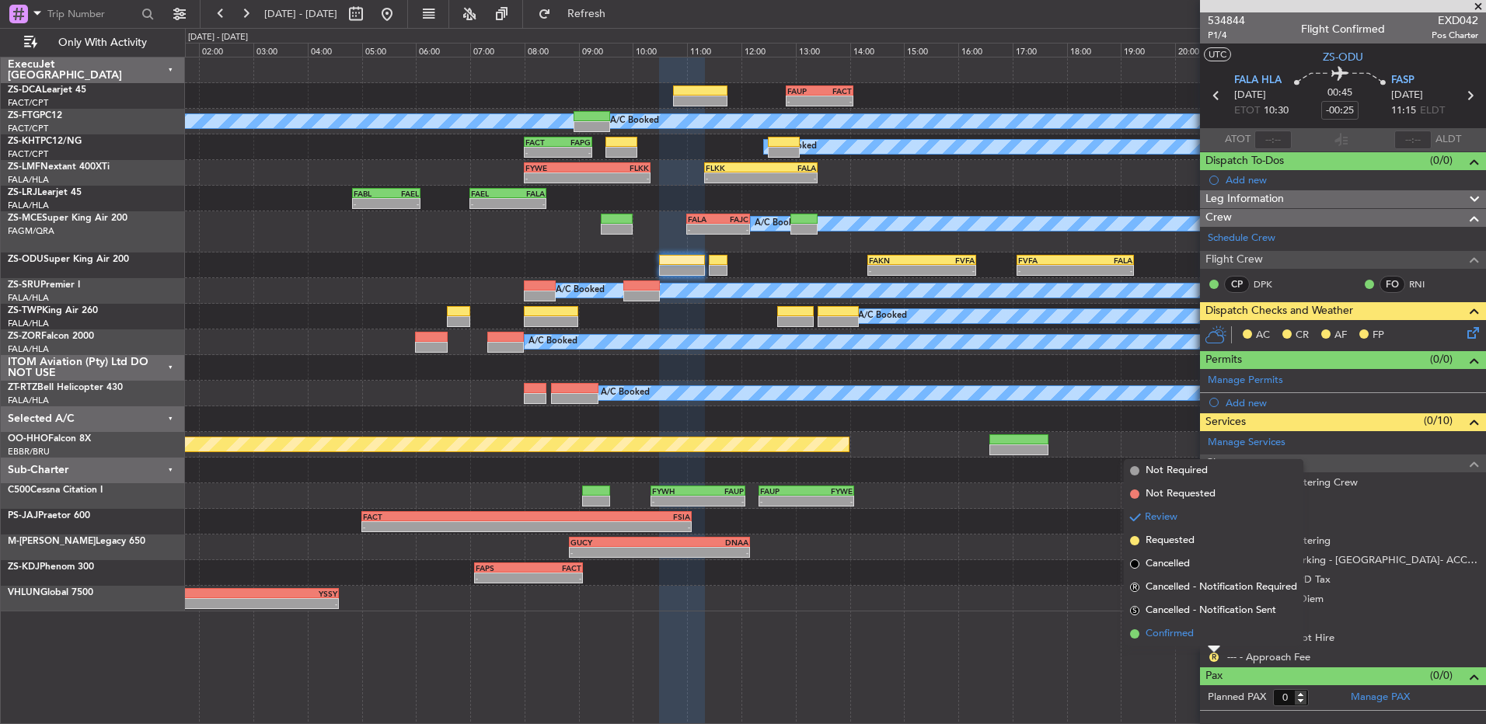
click at [1054, 481] on li "Confirmed" at bounding box center [1213, 633] width 179 height 23
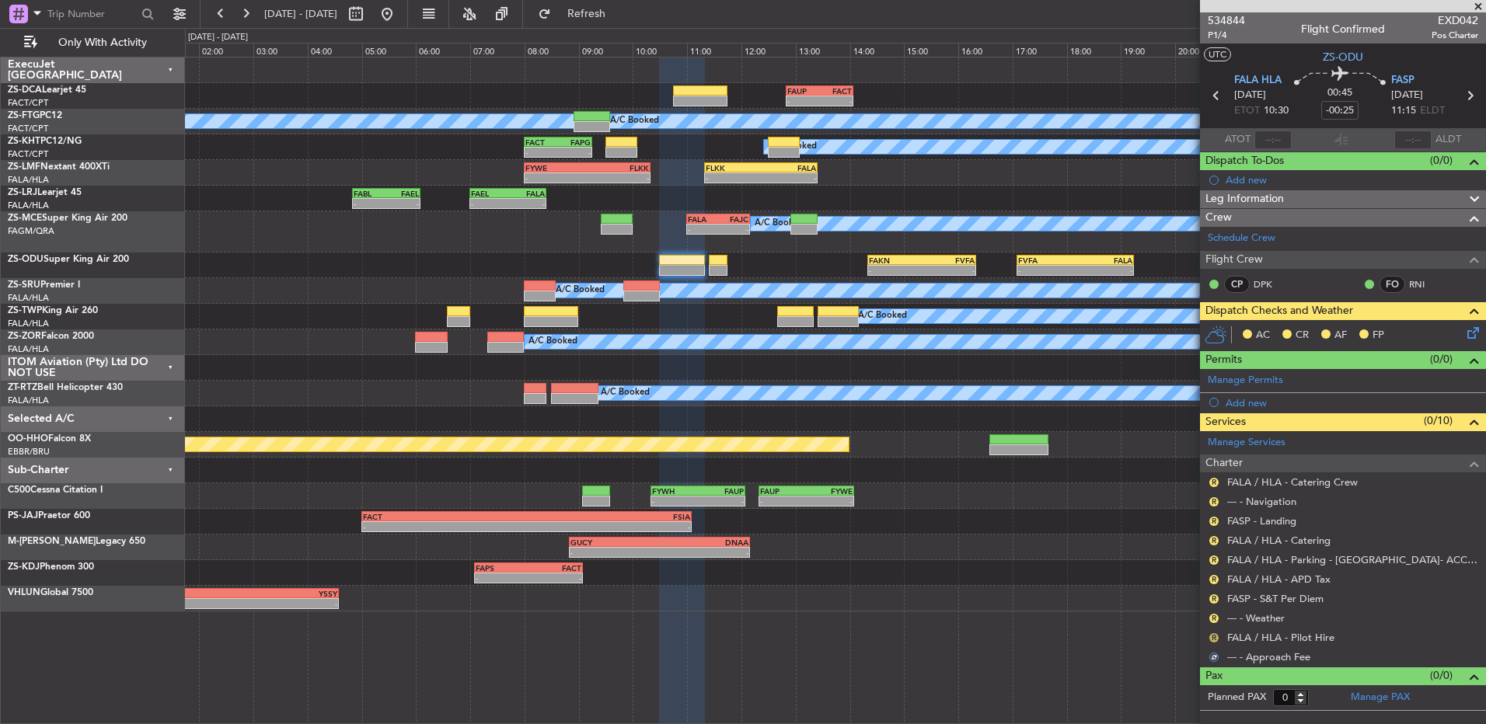
click at [1054, 481] on button "R" at bounding box center [1213, 637] width 9 height 9
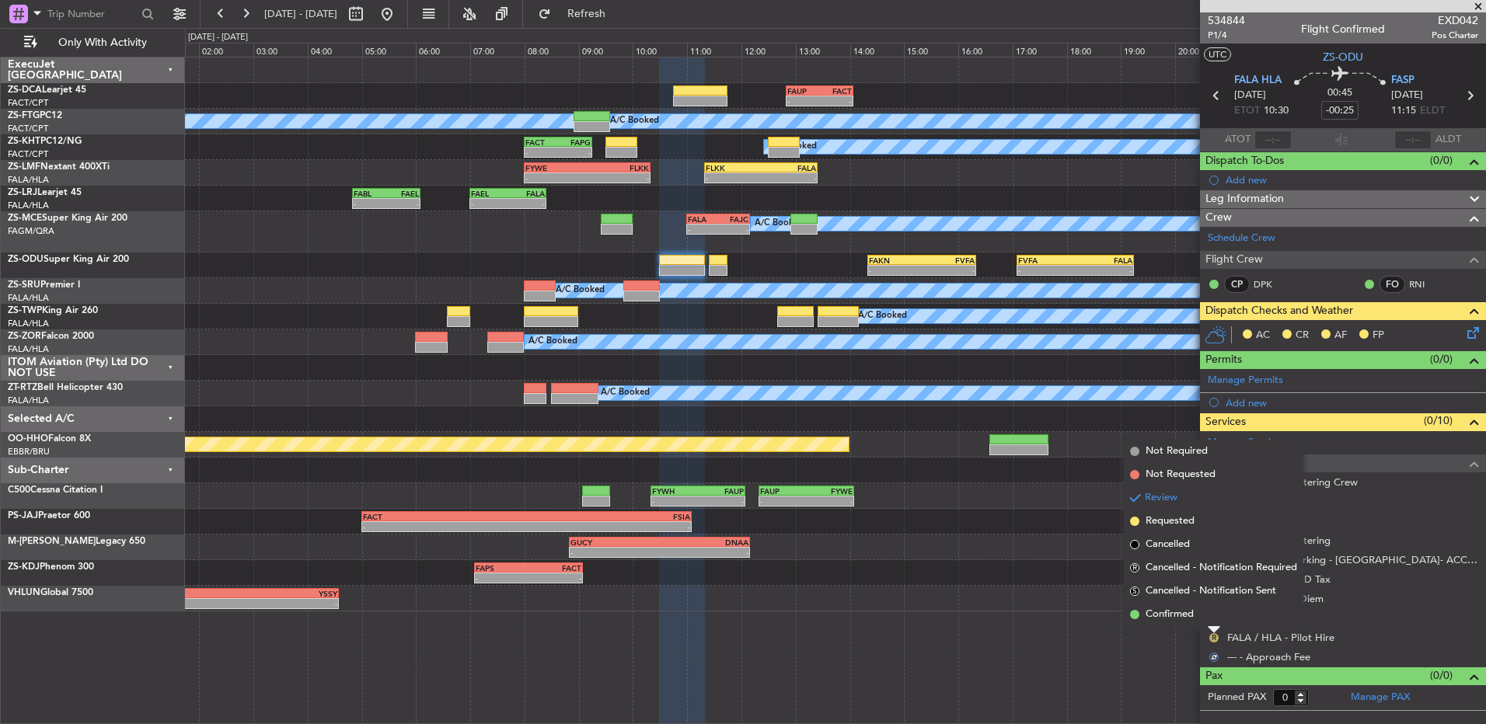
click at [1054, 481] on li "Confirmed" at bounding box center [1213, 614] width 179 height 23
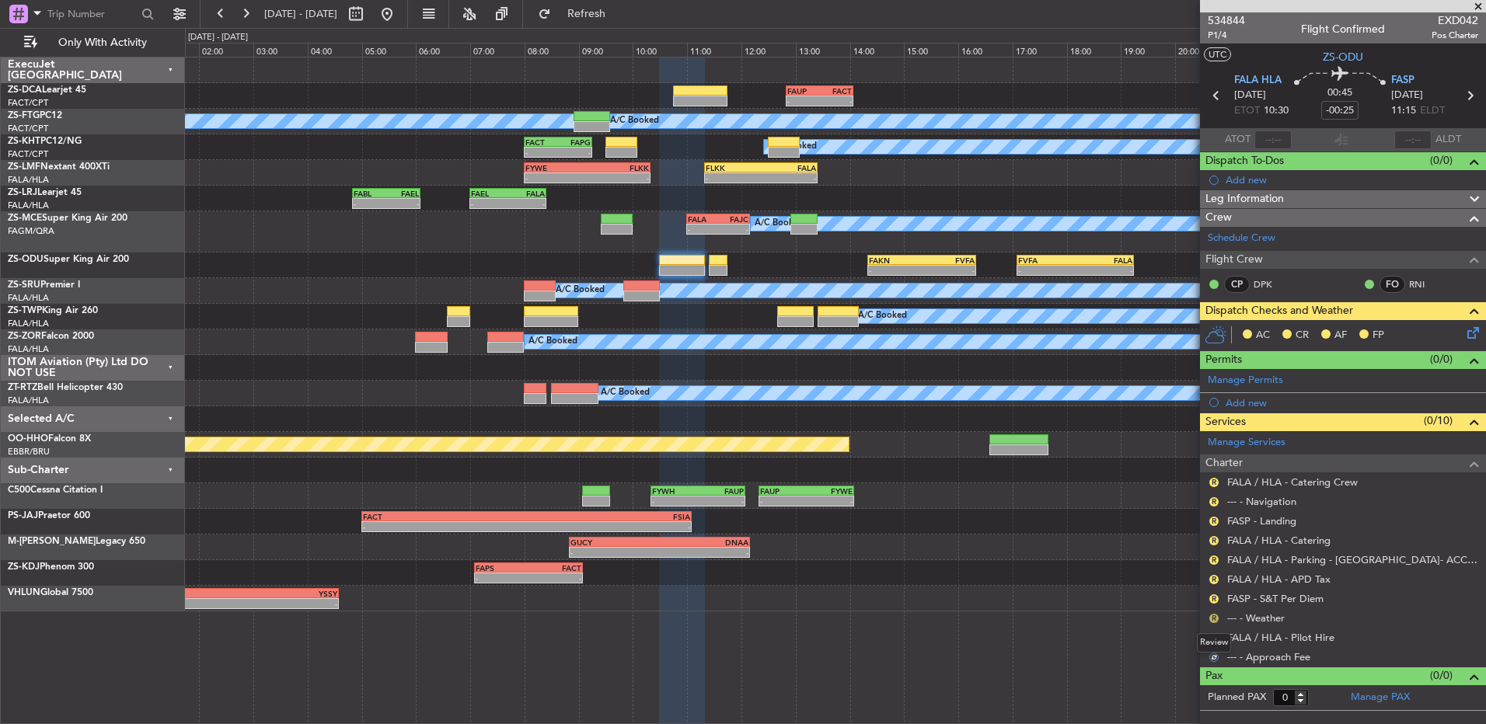
click at [1054, 481] on button "R" at bounding box center [1213, 618] width 9 height 9
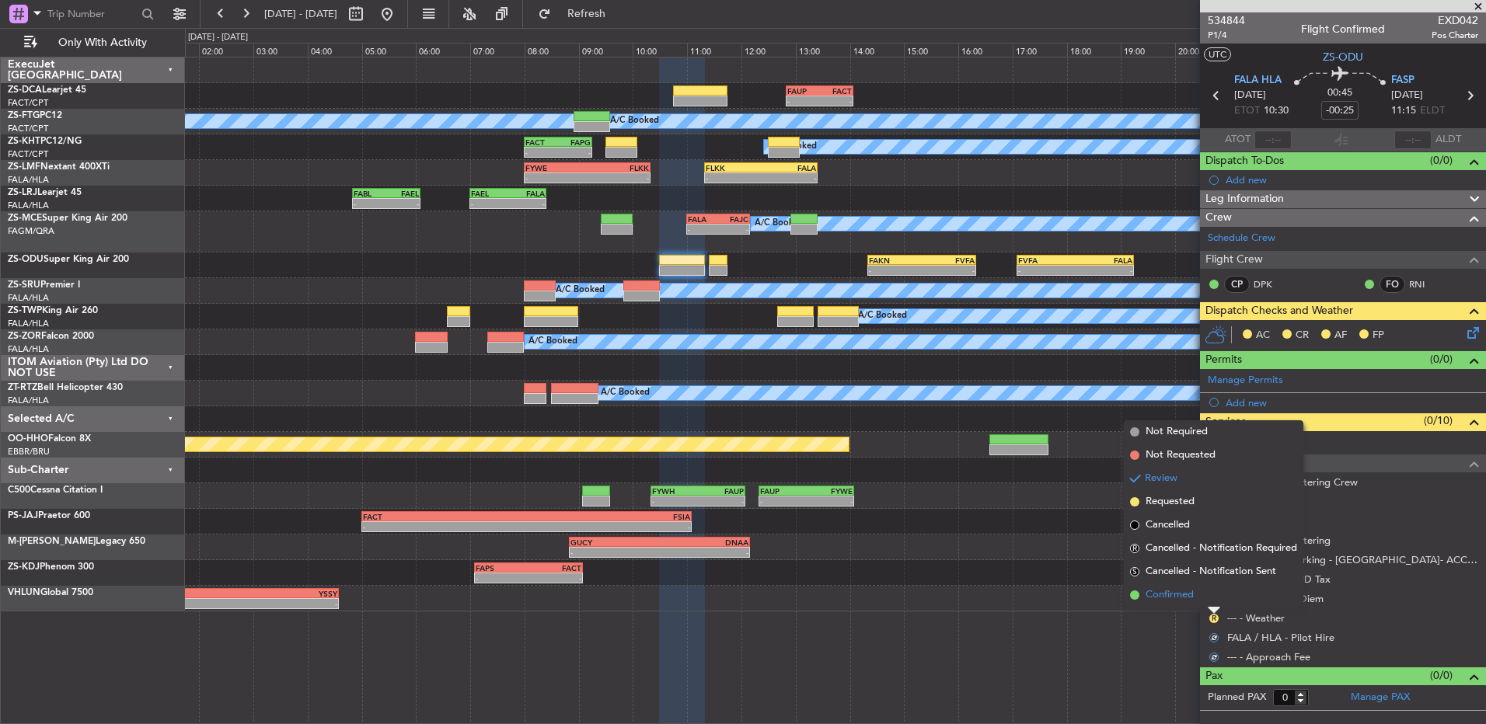
click at [1054, 481] on li "Confirmed" at bounding box center [1213, 595] width 179 height 23
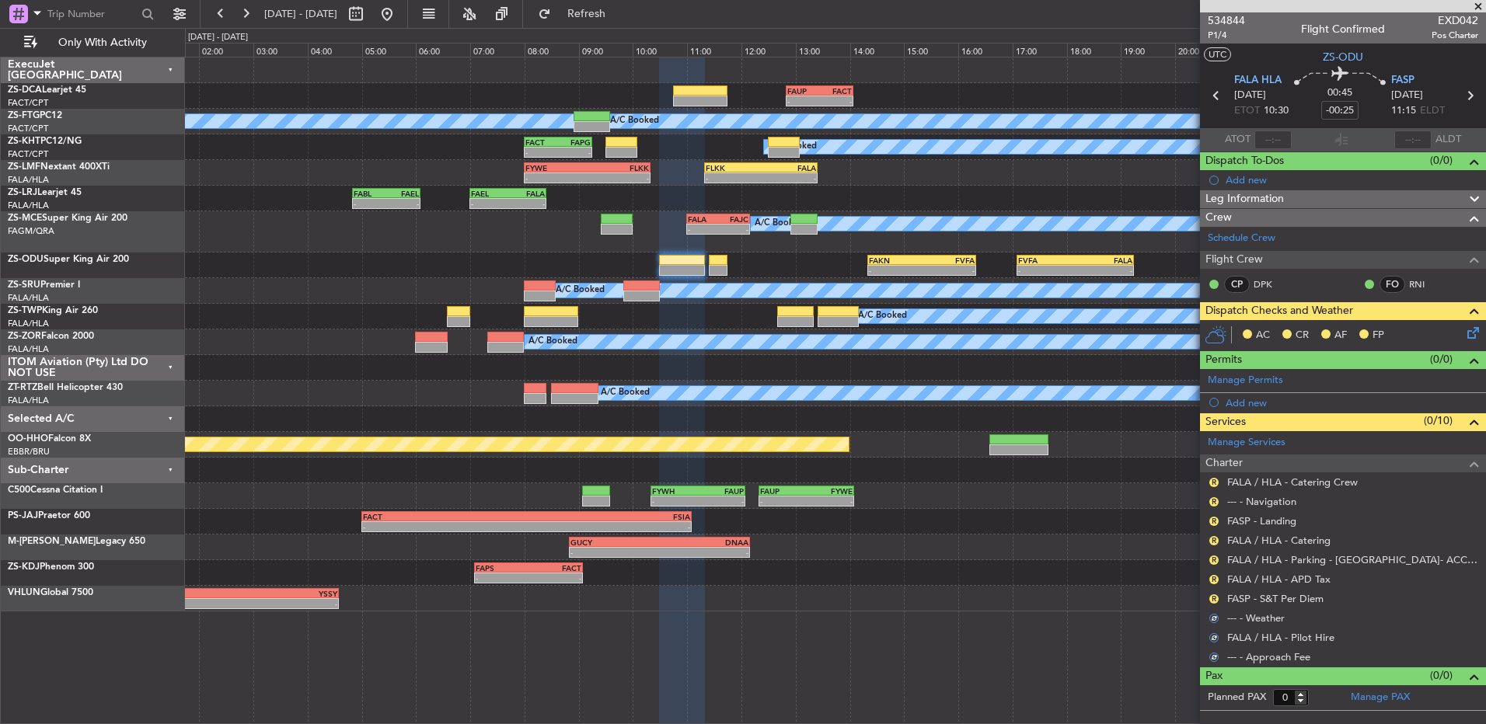
click at [1054, 481] on button "R" at bounding box center [1213, 598] width 9 height 9
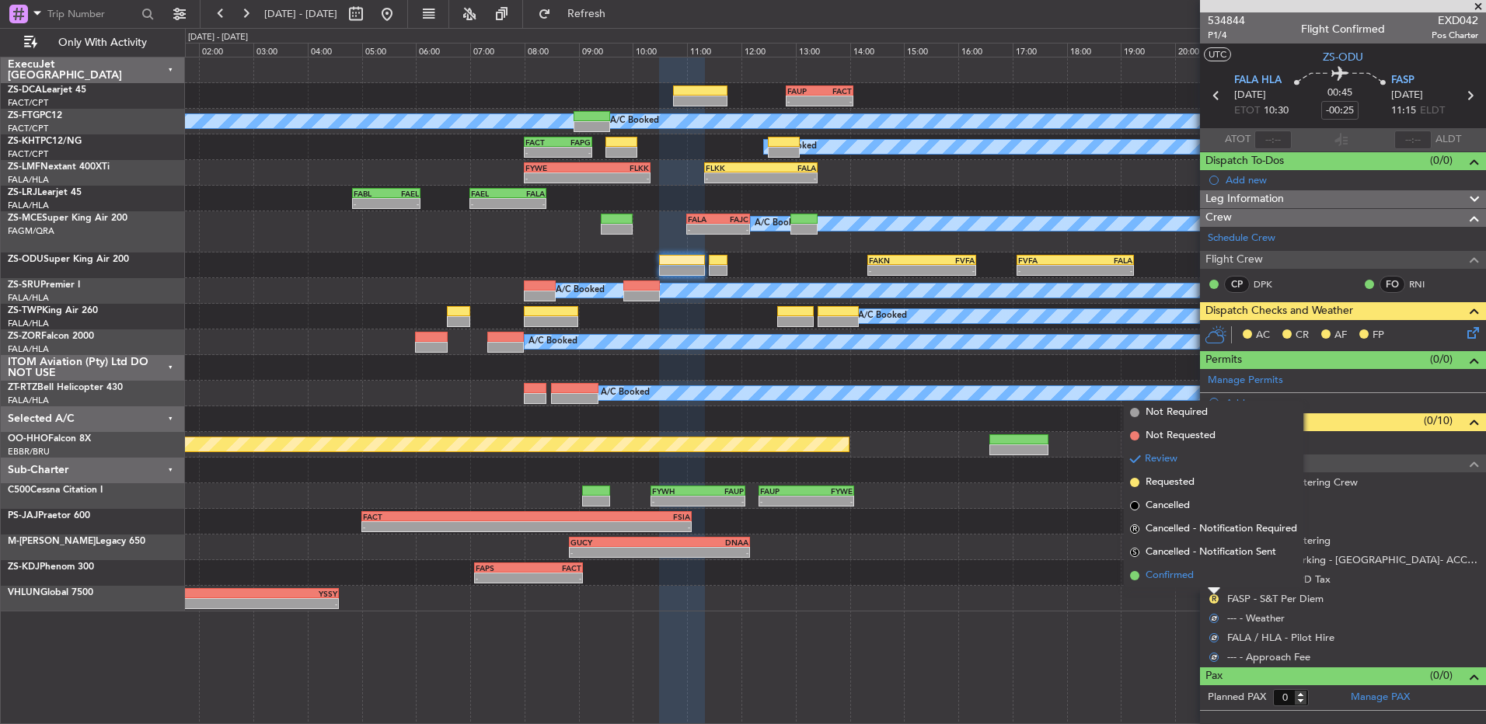
click at [1054, 481] on li "Confirmed" at bounding box center [1213, 575] width 179 height 23
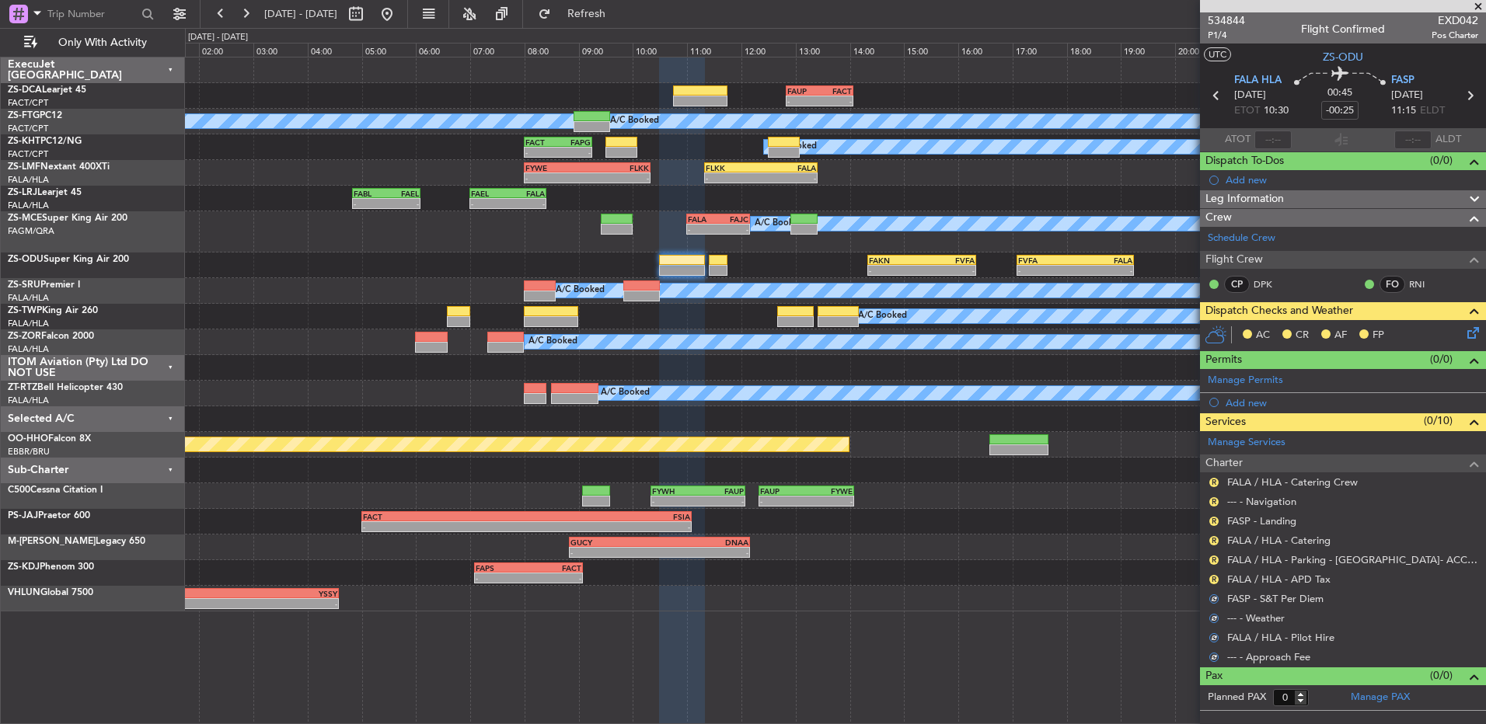
click at [1054, 481] on div "R" at bounding box center [1214, 579] width 12 height 12
click at [1054, 481] on button "R" at bounding box center [1213, 579] width 9 height 9
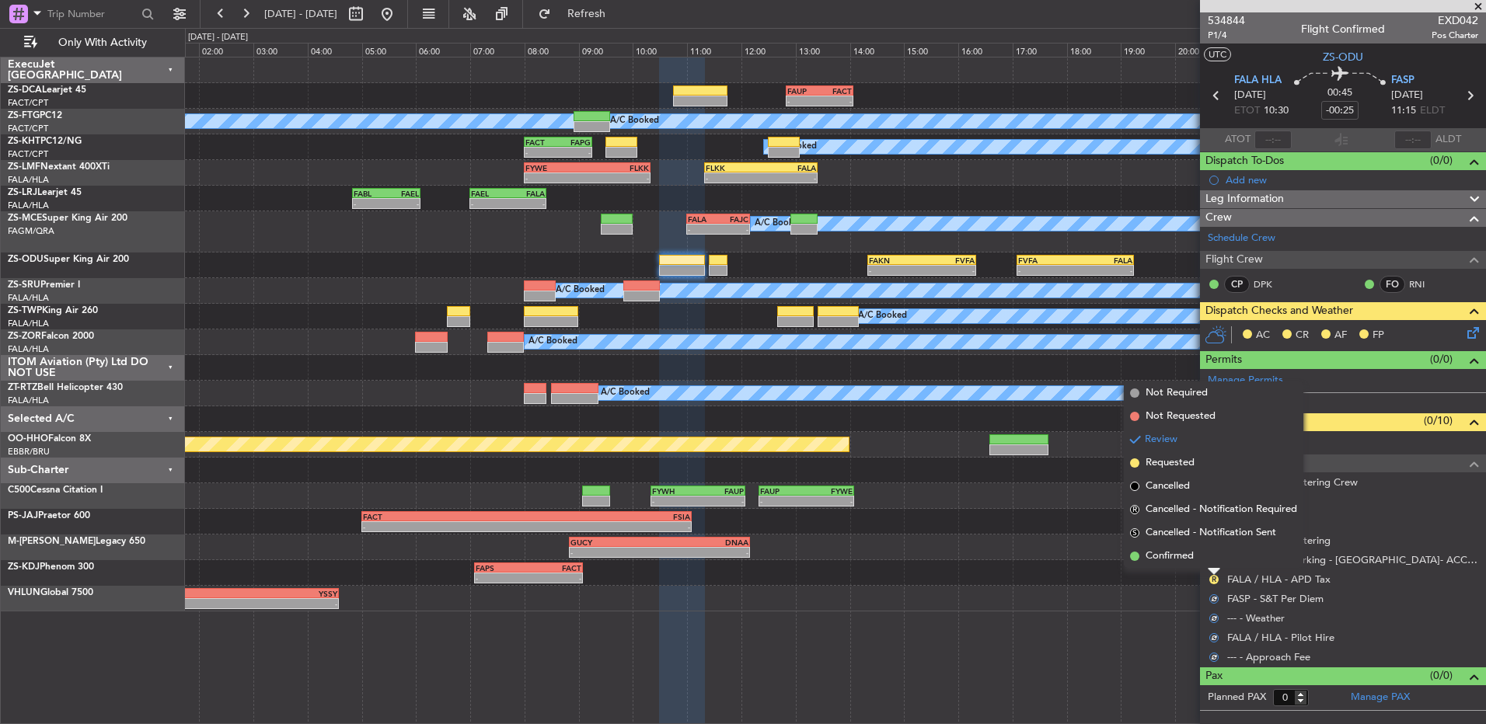
drag, startPoint x: 1205, startPoint y: 536, endPoint x: 1205, endPoint y: 545, distance: 8.5
click at [1054, 481] on li "S Cancelled - Notification Sent" at bounding box center [1213, 532] width 179 height 23
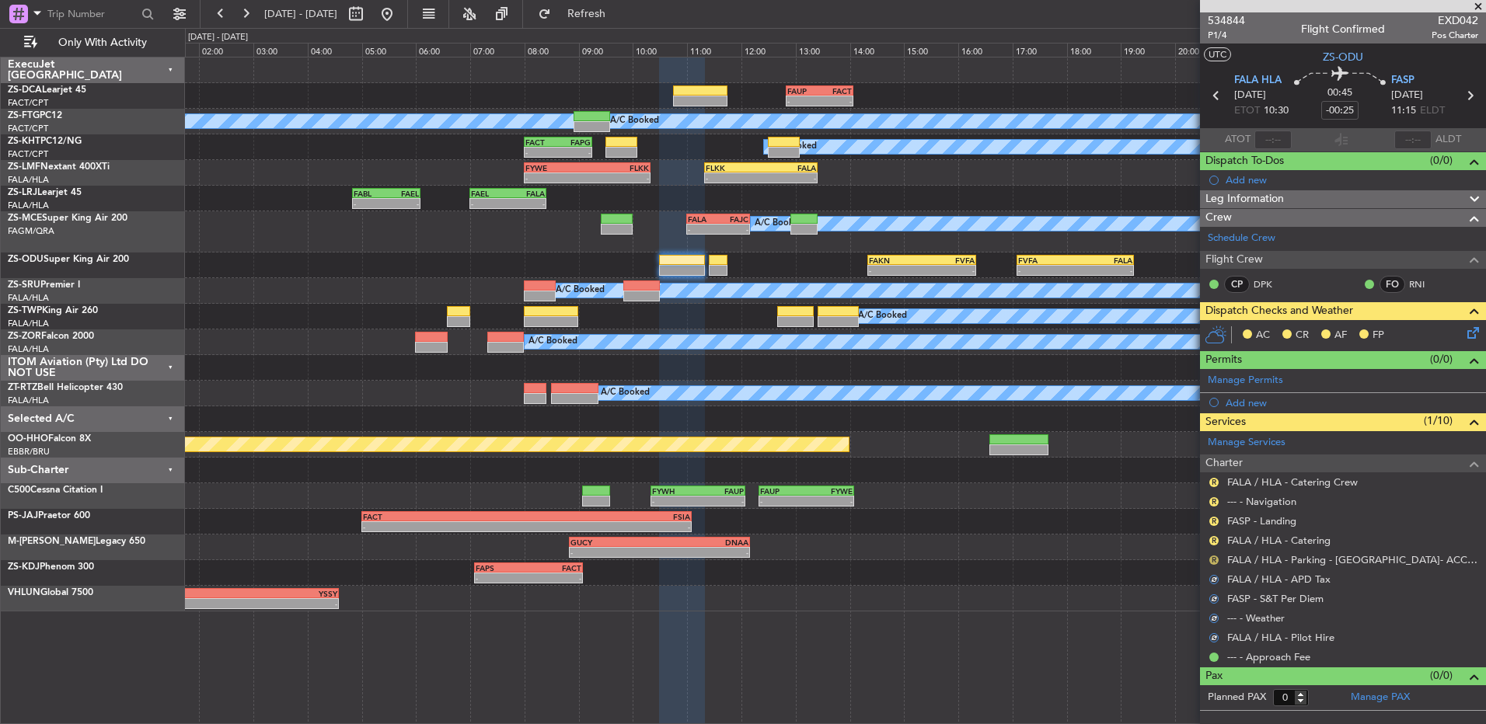
click at [1054, 481] on button "R" at bounding box center [1213, 560] width 9 height 9
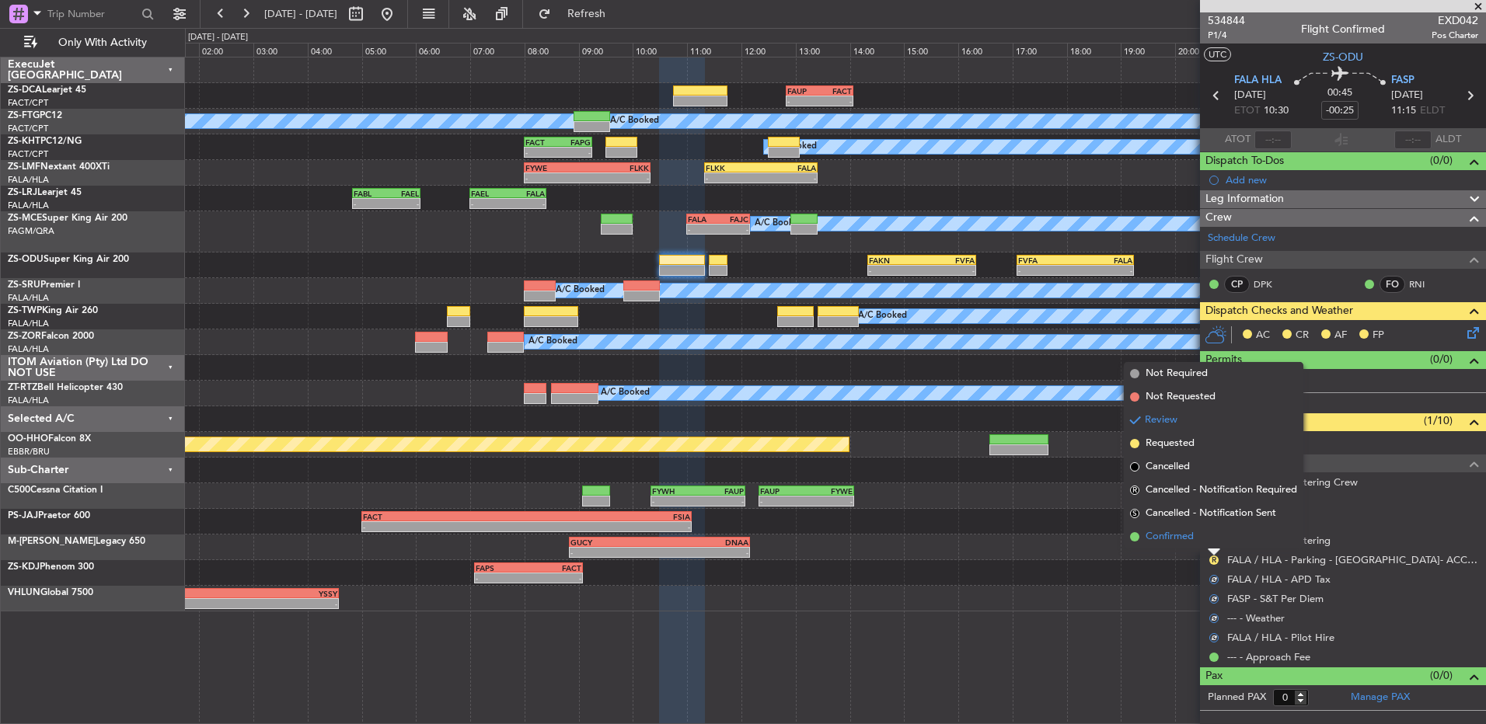
click at [1054, 481] on li "Confirmed" at bounding box center [1213, 536] width 179 height 23
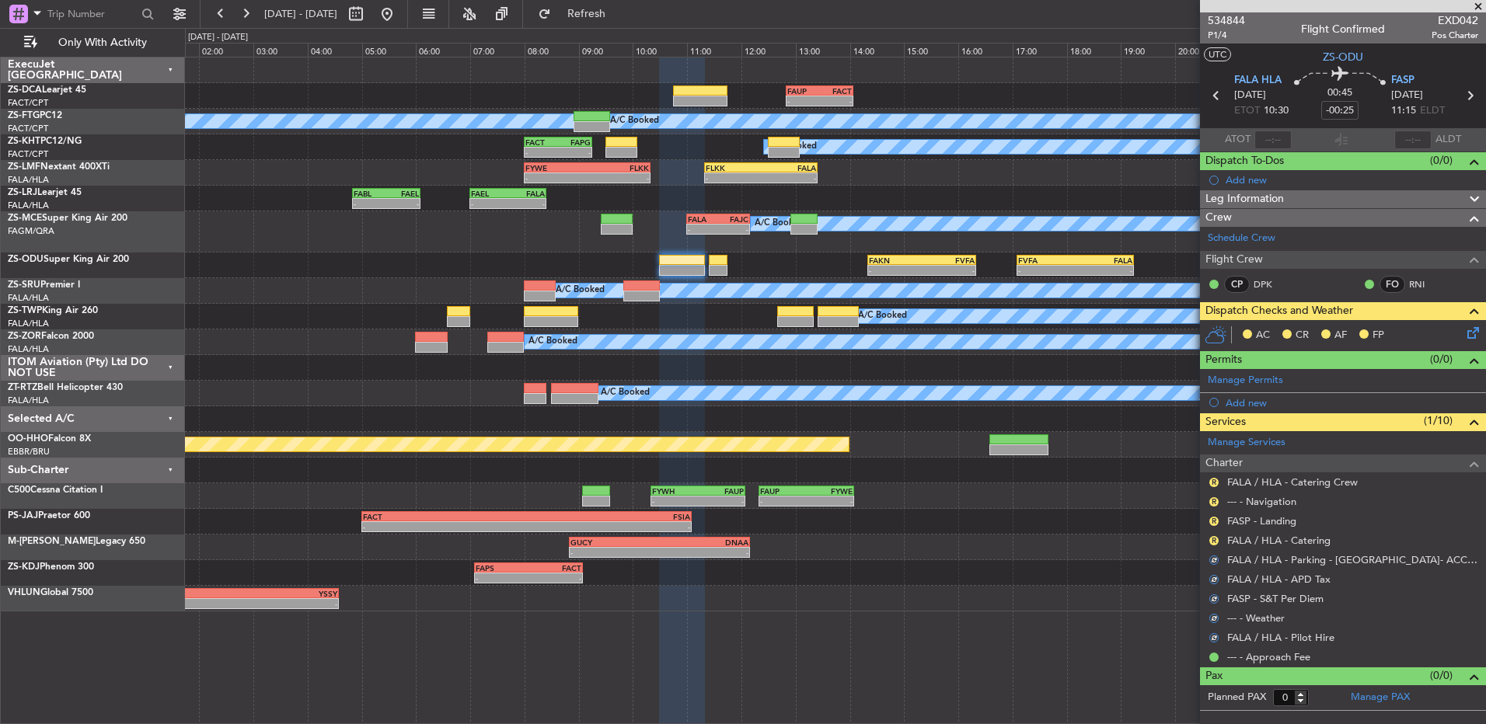
click at [1054, 481] on mat-tooltip-component "Review" at bounding box center [1214, 565] width 56 height 41
click at [1054, 481] on button "R" at bounding box center [1213, 540] width 9 height 9
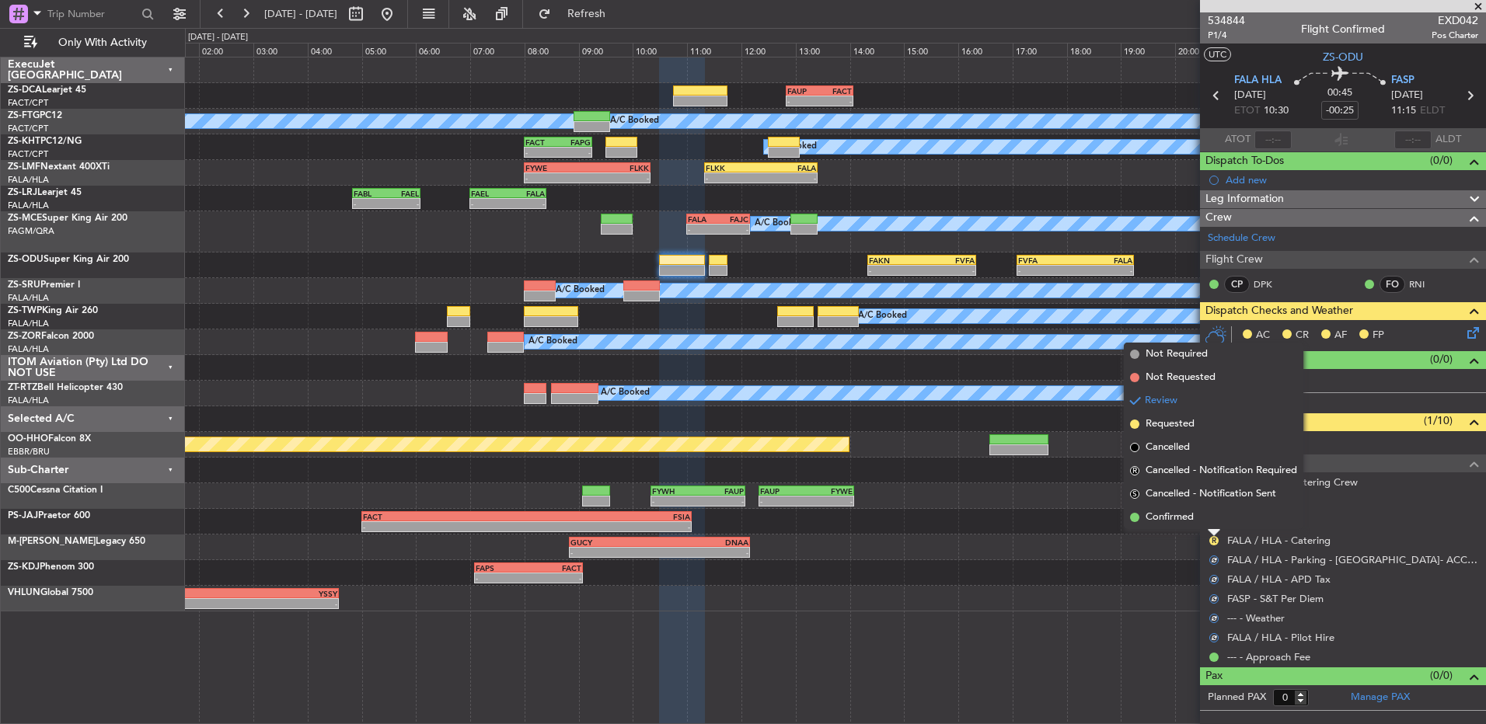
click at [1054, 481] on li "Confirmed" at bounding box center [1213, 517] width 179 height 23
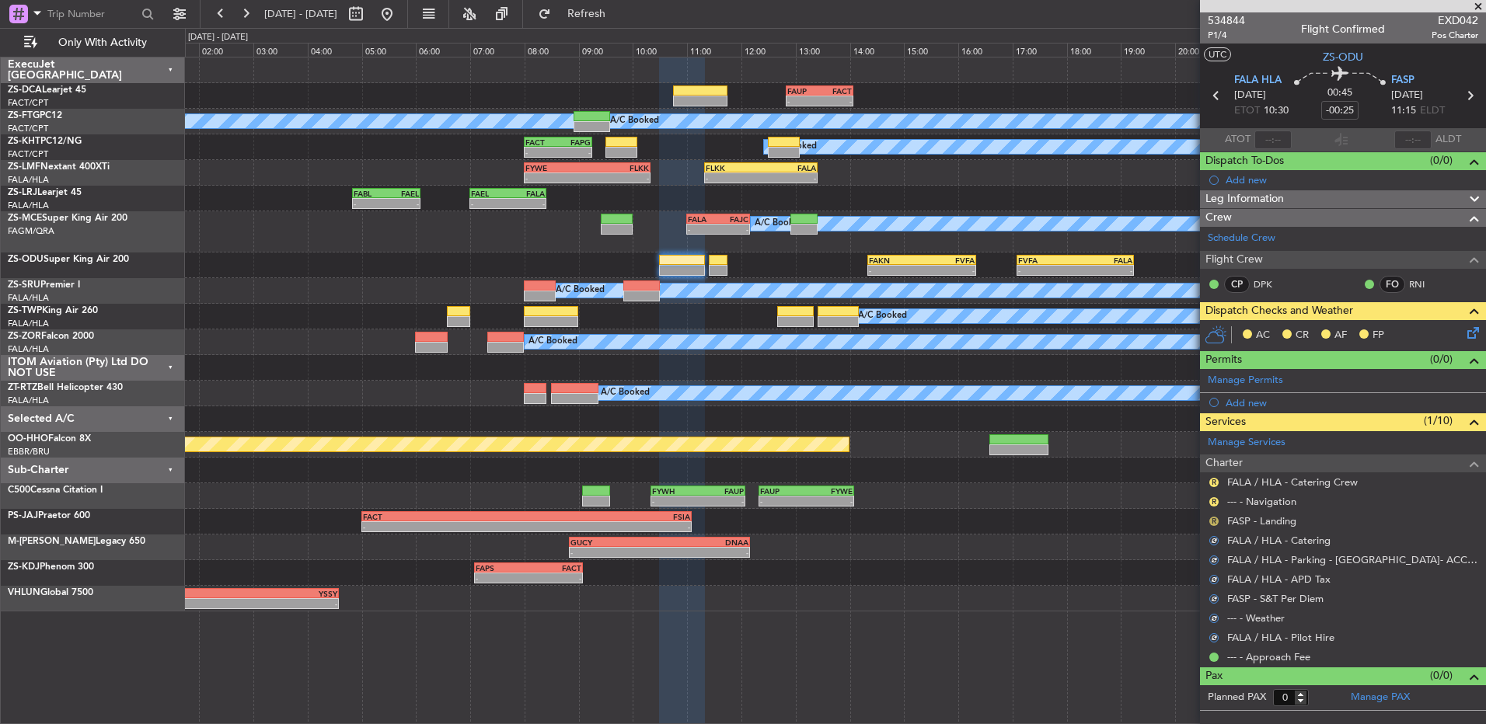
click at [1054, 481] on button "R" at bounding box center [1213, 521] width 9 height 9
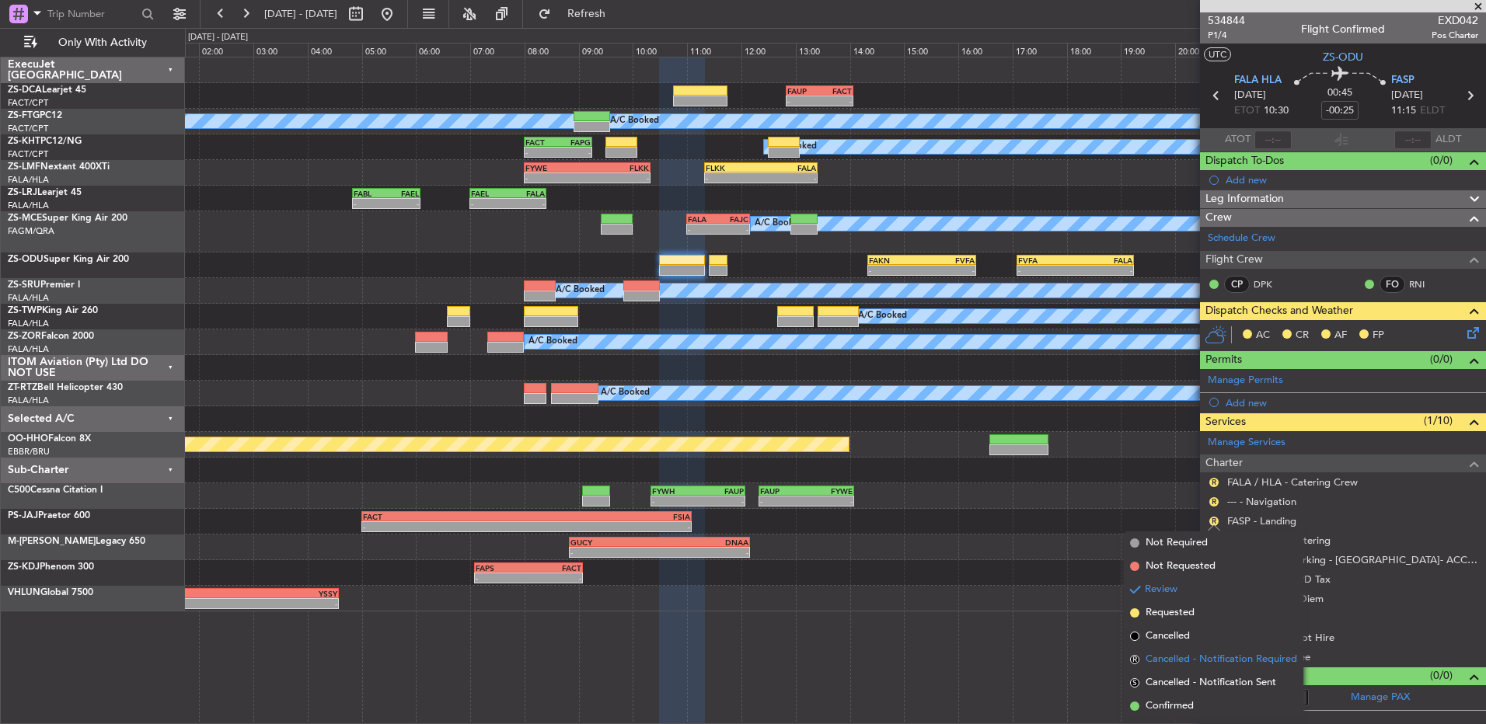
click at [1054, 481] on ul "Not Required Not Requested Review Requested Cancelled R Cancelled - Notificatio…" at bounding box center [1213, 624] width 179 height 186
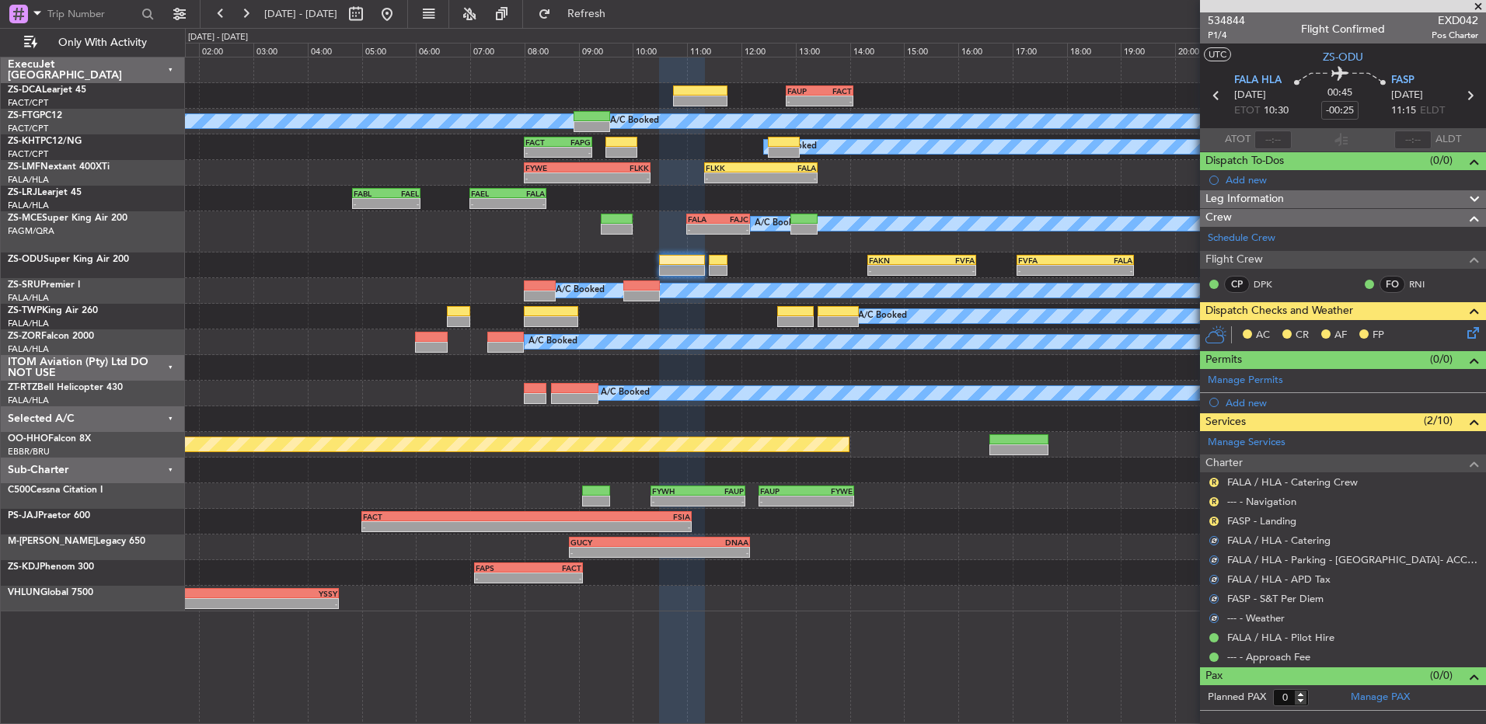
click at [1054, 481] on div "R" at bounding box center [1214, 521] width 12 height 12
click at [1054, 481] on div "Review" at bounding box center [1214, 517] width 0 height 0
click at [1054, 481] on mat-tooltip-component "Review" at bounding box center [1214, 545] width 56 height 41
click at [1054, 481] on button "R" at bounding box center [1213, 521] width 9 height 9
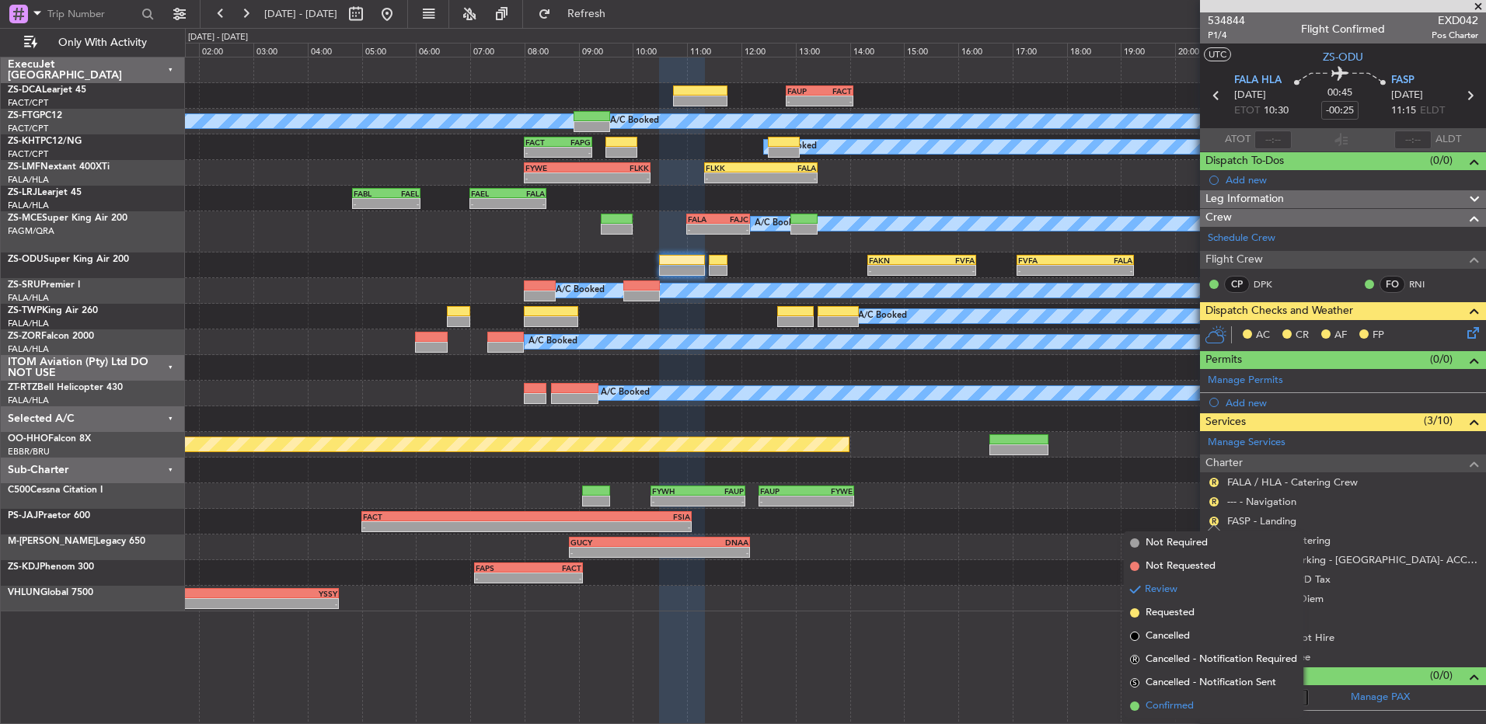
click at [1054, 481] on span "Confirmed" at bounding box center [1169, 707] width 48 height 16
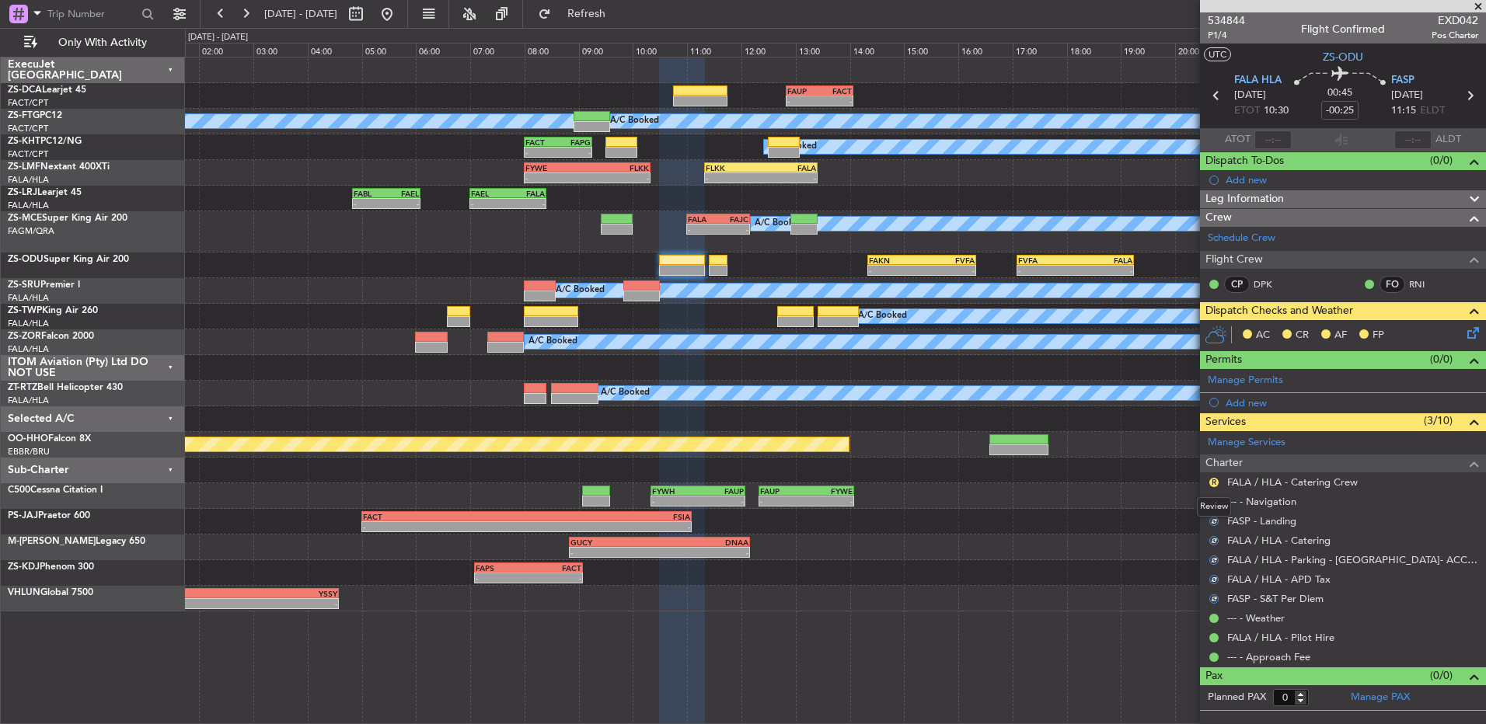
click at [1054, 481] on div "Review" at bounding box center [1214, 506] width 34 height 19
click at [1054, 481] on button "R" at bounding box center [1213, 501] width 9 height 9
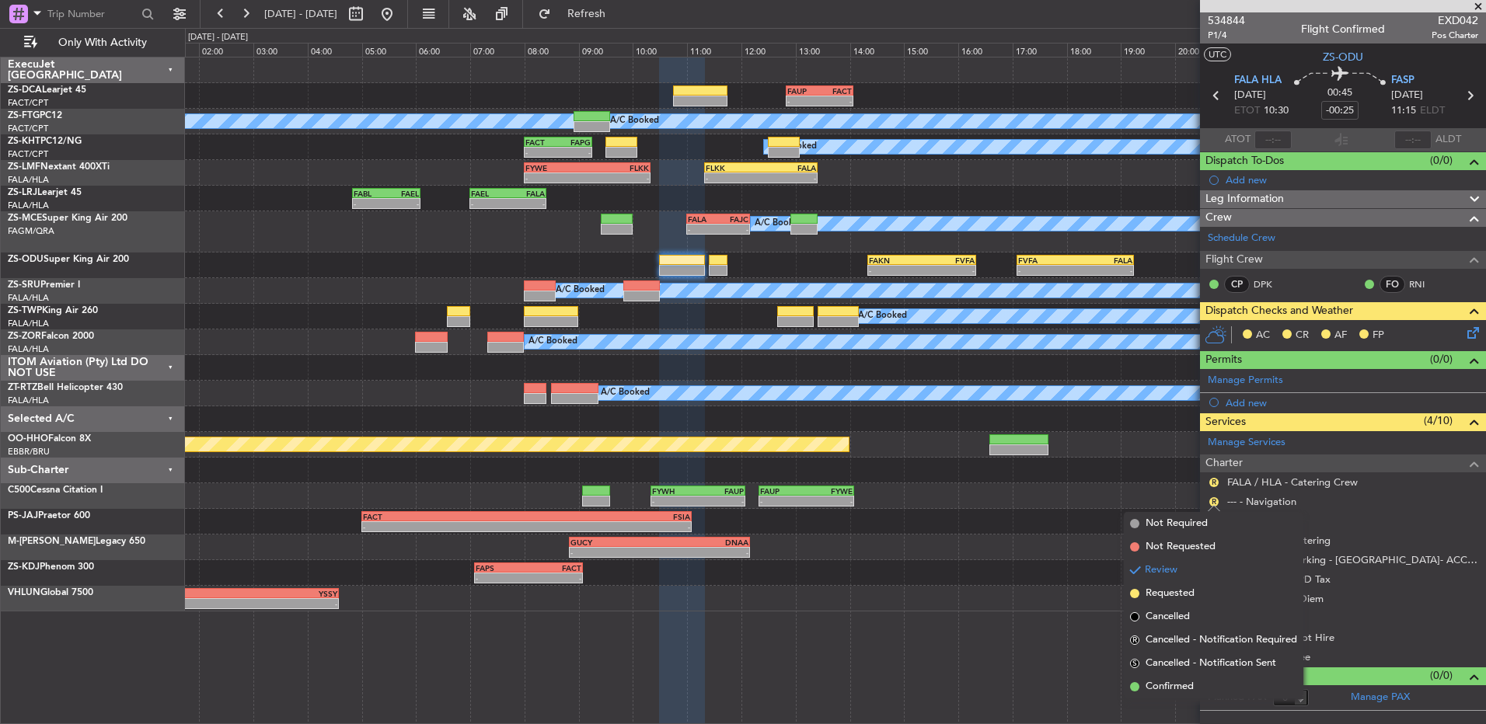
drag, startPoint x: 1156, startPoint y: 690, endPoint x: 1173, endPoint y: 629, distance: 63.5
click at [1054, 481] on span "Confirmed" at bounding box center [1169, 687] width 48 height 16
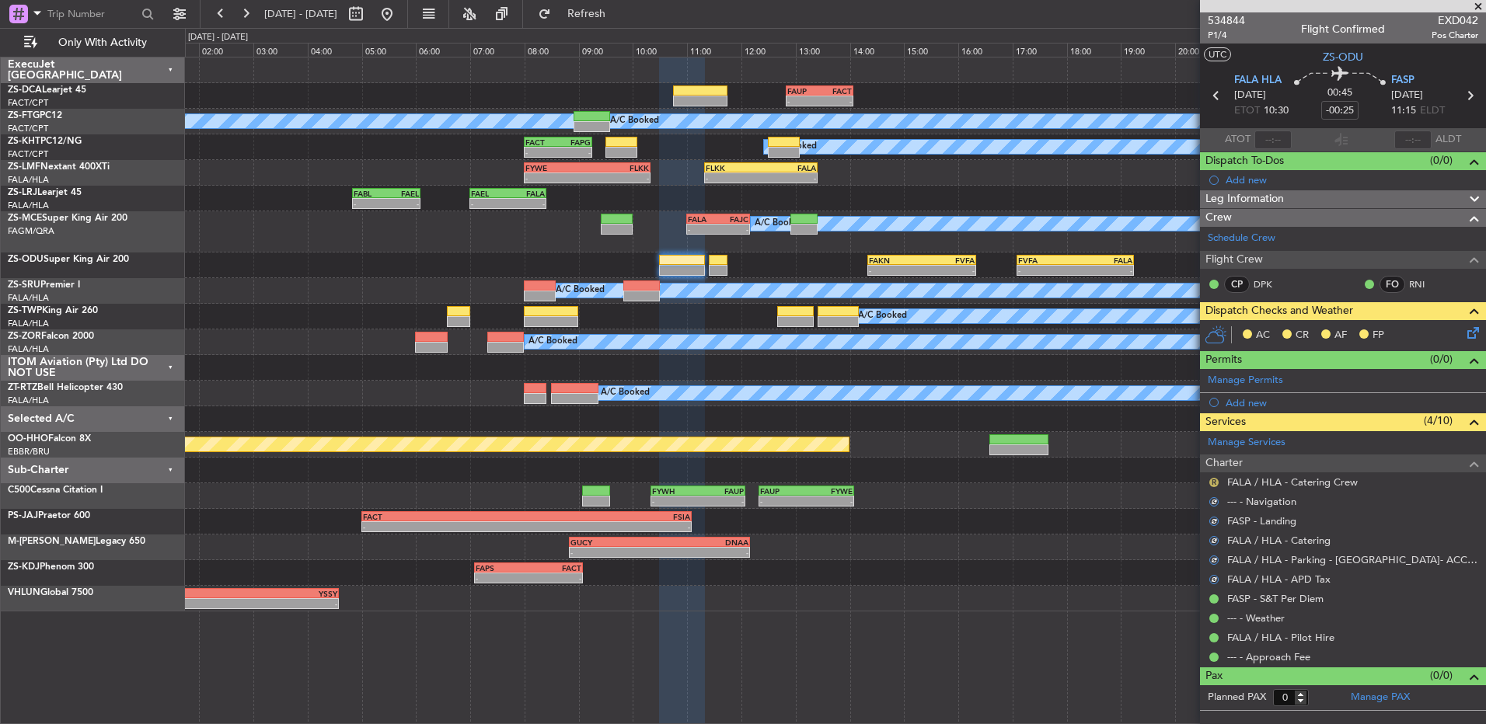
click at [1054, 481] on button "R" at bounding box center [1213, 482] width 9 height 9
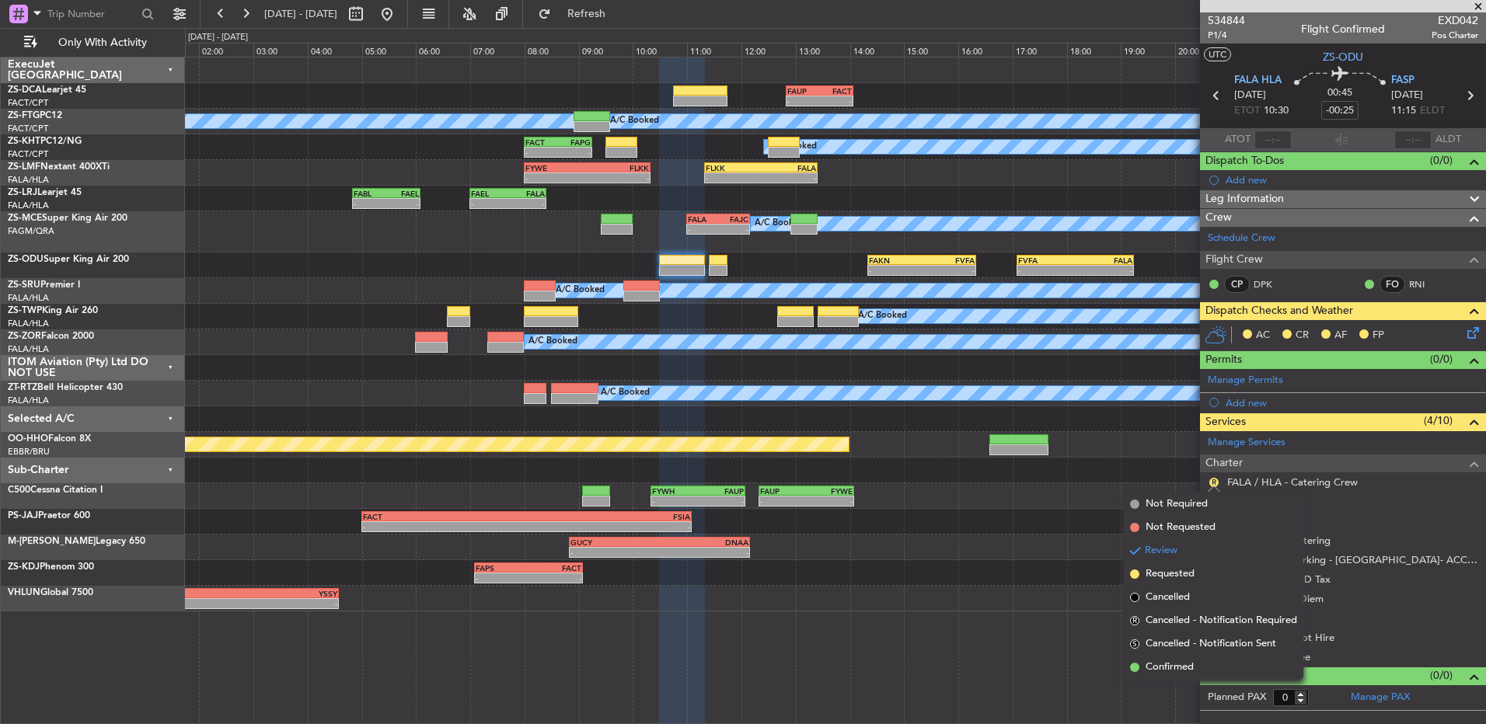
drag, startPoint x: 1209, startPoint y: 667, endPoint x: 1437, endPoint y: 354, distance: 387.2
click at [1054, 481] on li "Confirmed" at bounding box center [1213, 667] width 179 height 23
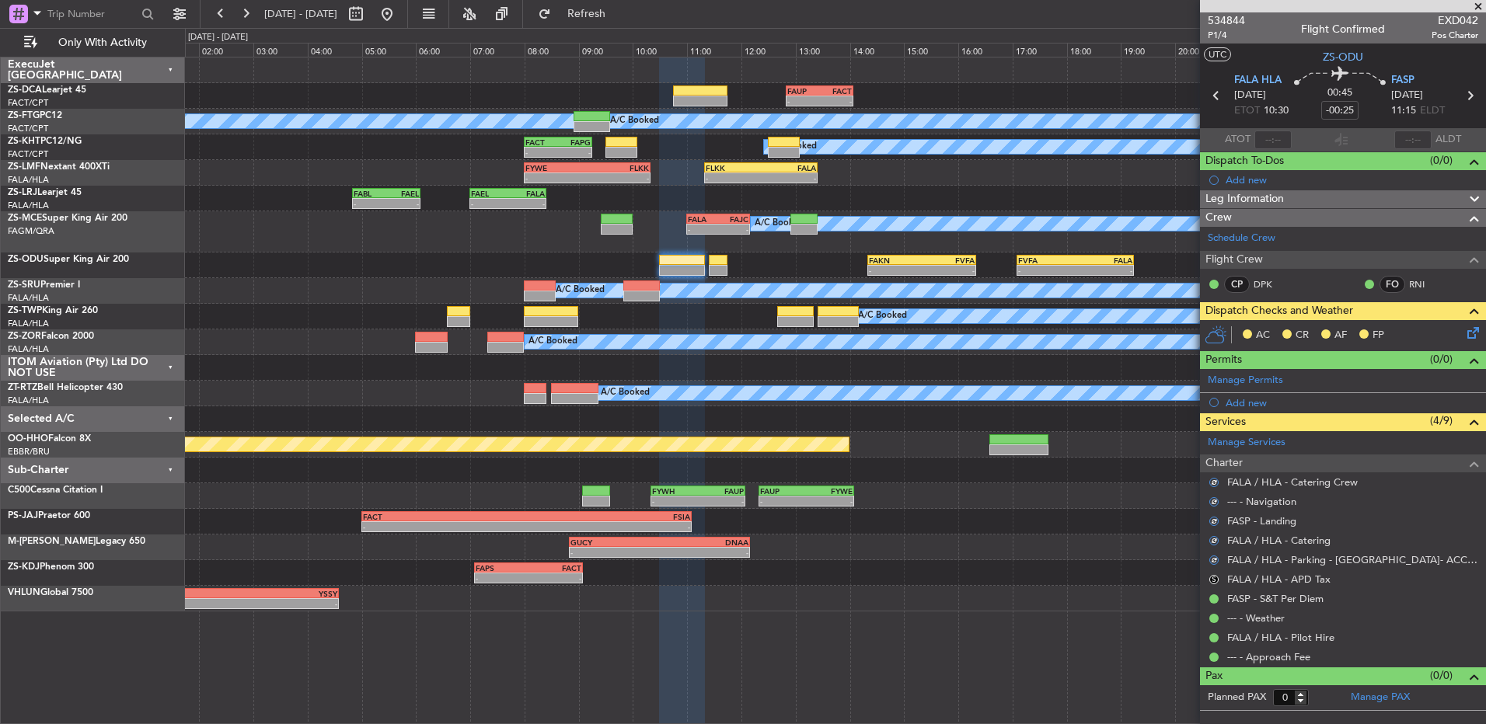
click at [1054, 336] on icon at bounding box center [1470, 330] width 12 height 12
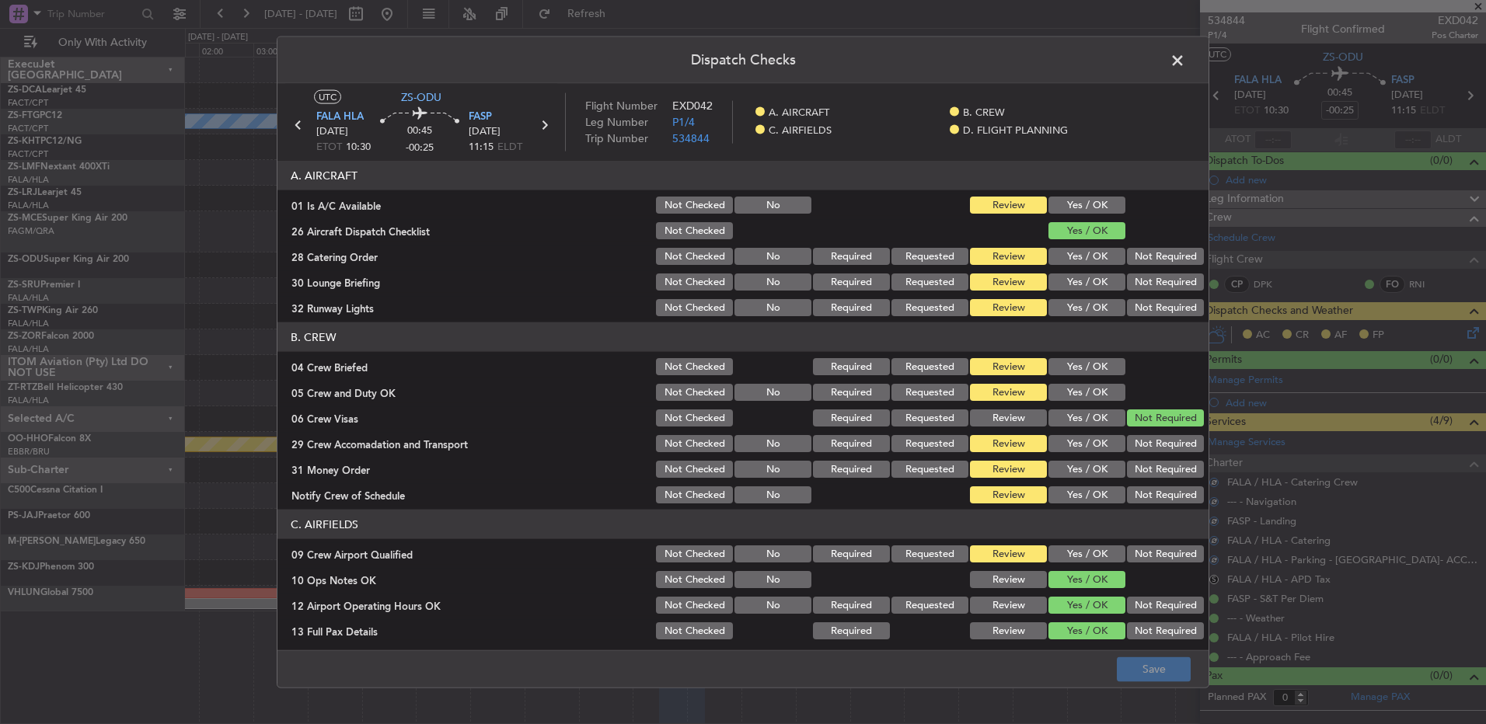
click at [1054, 204] on button "Yes / OK" at bounding box center [1086, 205] width 77 height 17
click at [1054, 258] on button "Yes / OK" at bounding box center [1086, 256] width 77 height 17
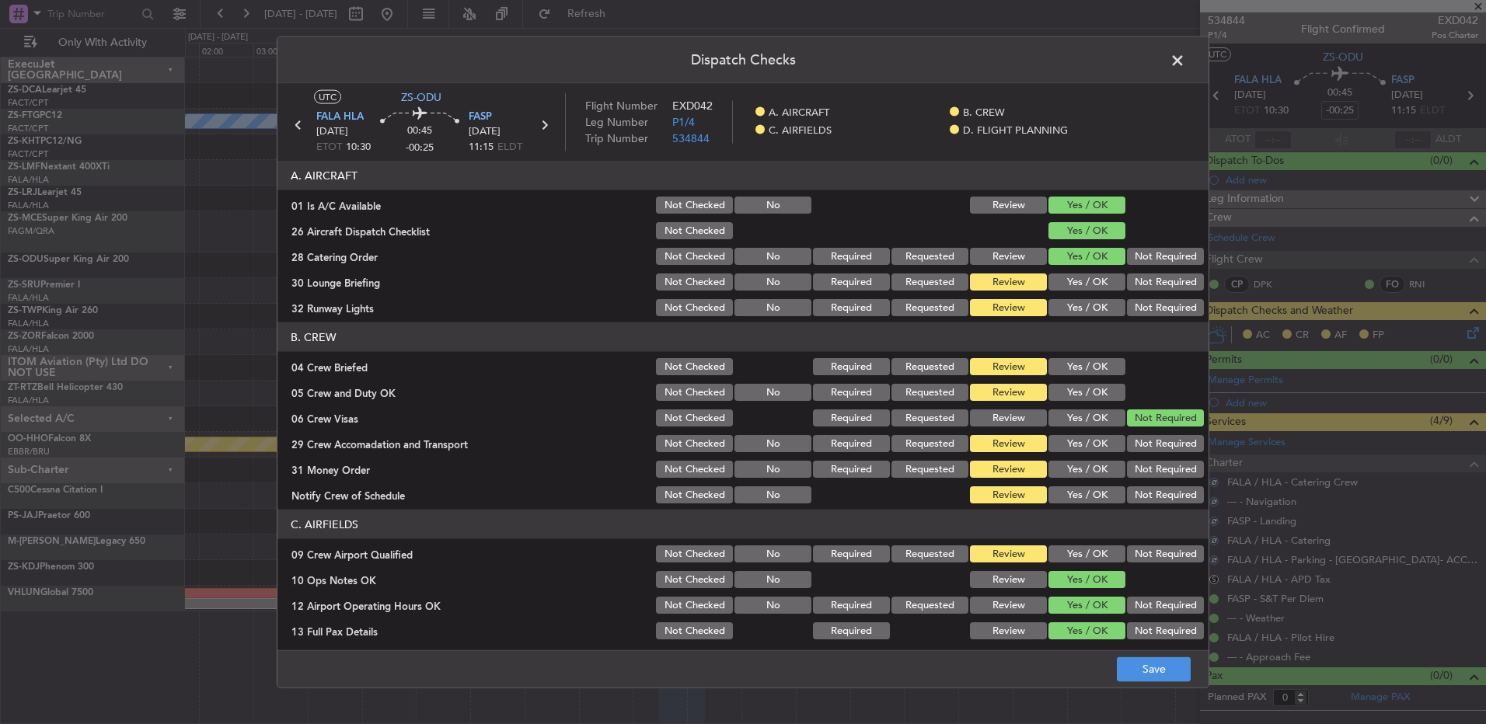
click at [1054, 283] on button "Yes / OK" at bounding box center [1086, 282] width 77 height 17
click at [1054, 304] on button "Yes / OK" at bounding box center [1086, 307] width 77 height 17
click at [1054, 370] on button "Yes / OK" at bounding box center [1086, 366] width 77 height 17
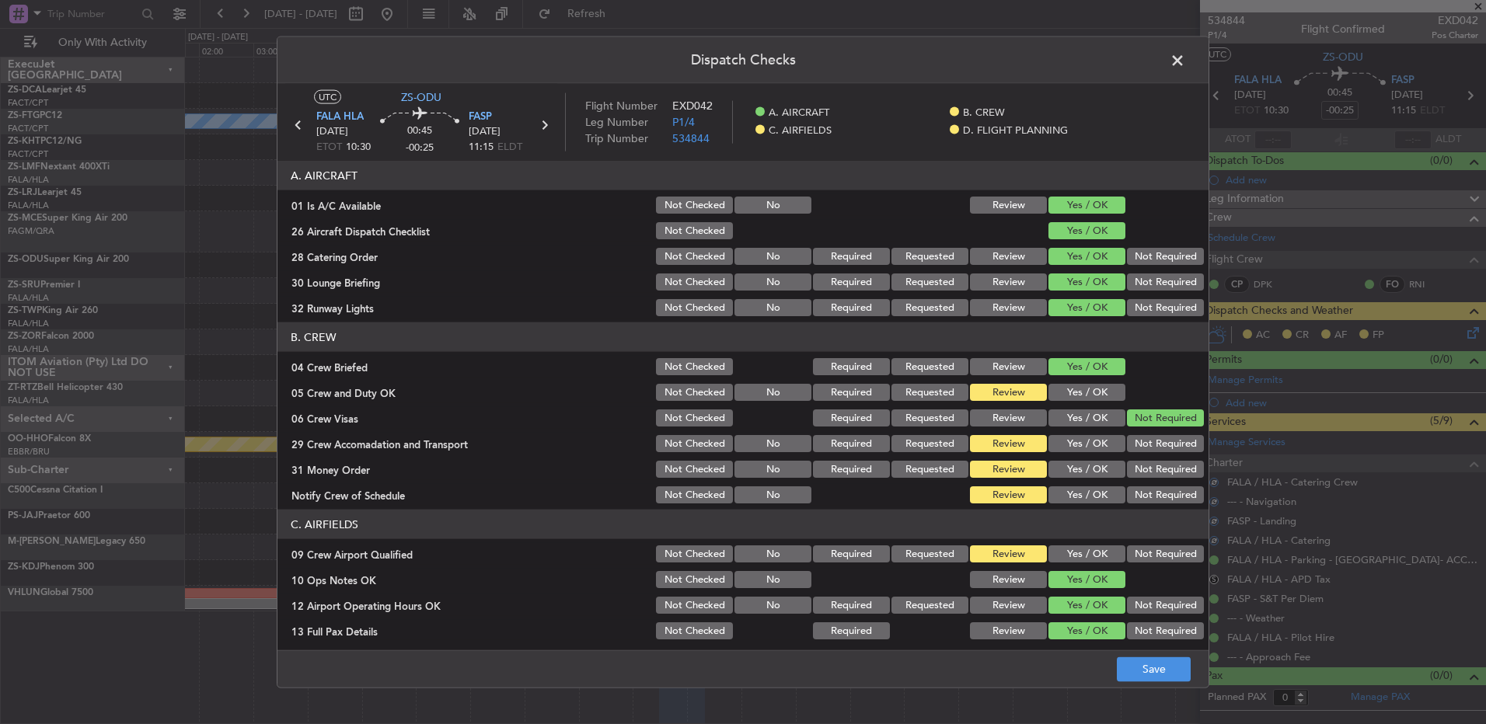
click at [1054, 385] on button "Yes / OK" at bounding box center [1086, 392] width 77 height 17
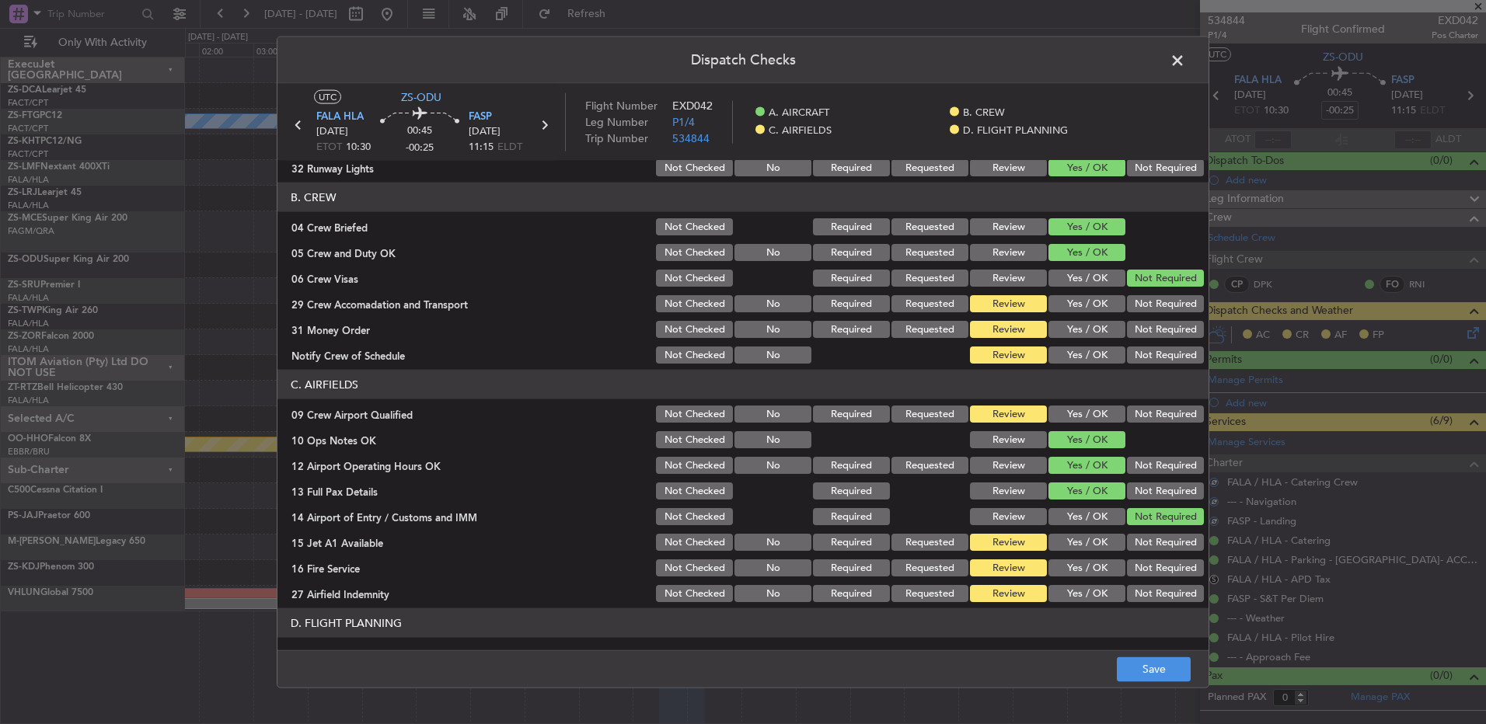
scroll to position [155, 0]
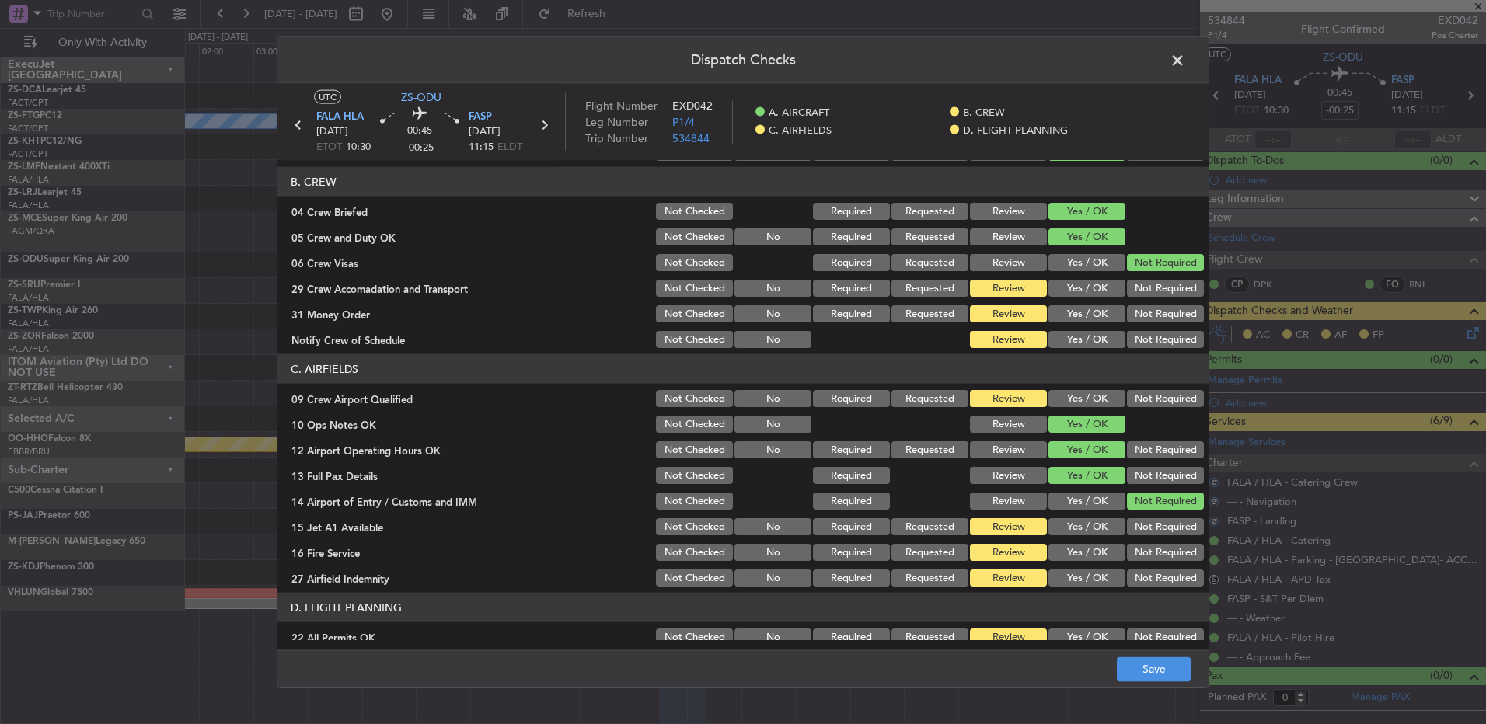
click at [1054, 290] on button "Not Required" at bounding box center [1165, 288] width 77 height 17
click at [1054, 315] on button "Yes / OK" at bounding box center [1086, 313] width 77 height 17
click at [1054, 344] on button "Yes / OK" at bounding box center [1086, 339] width 77 height 17
click at [1054, 403] on button "Yes / OK" at bounding box center [1086, 398] width 77 height 17
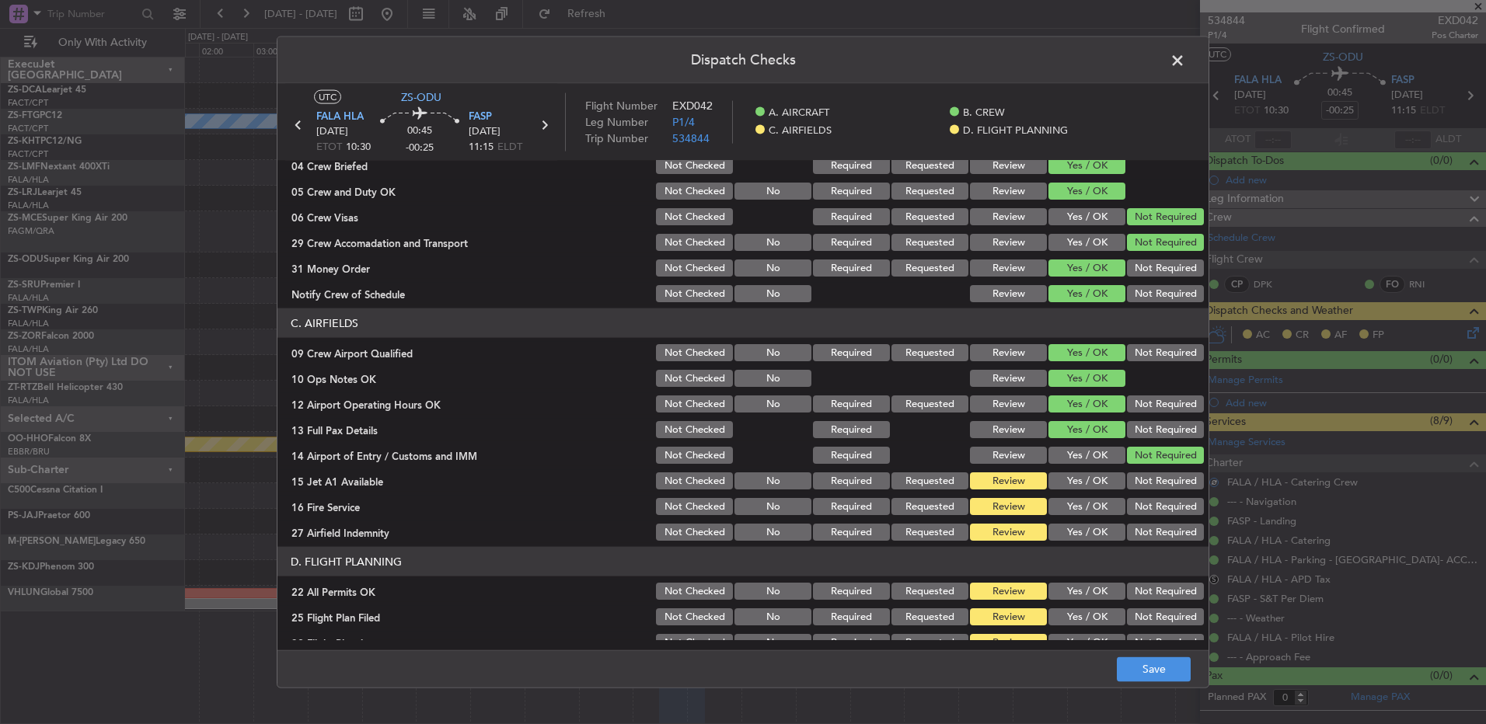
scroll to position [218, 0]
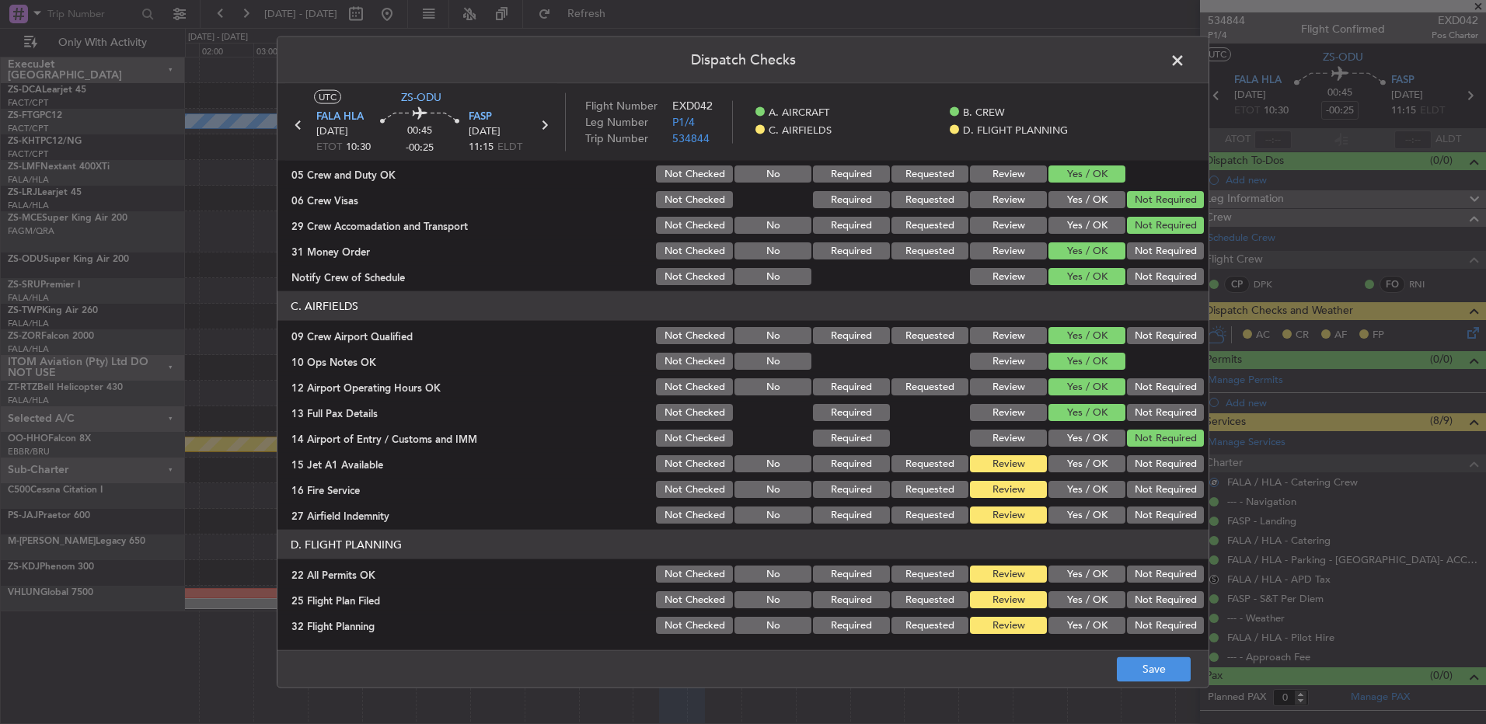
click at [1054, 469] on button "Yes / OK" at bounding box center [1086, 463] width 77 height 17
click at [1054, 481] on button "Yes / OK" at bounding box center [1086, 489] width 77 height 17
click at [1054, 481] on button "Yes / OK" at bounding box center [1086, 515] width 77 height 17
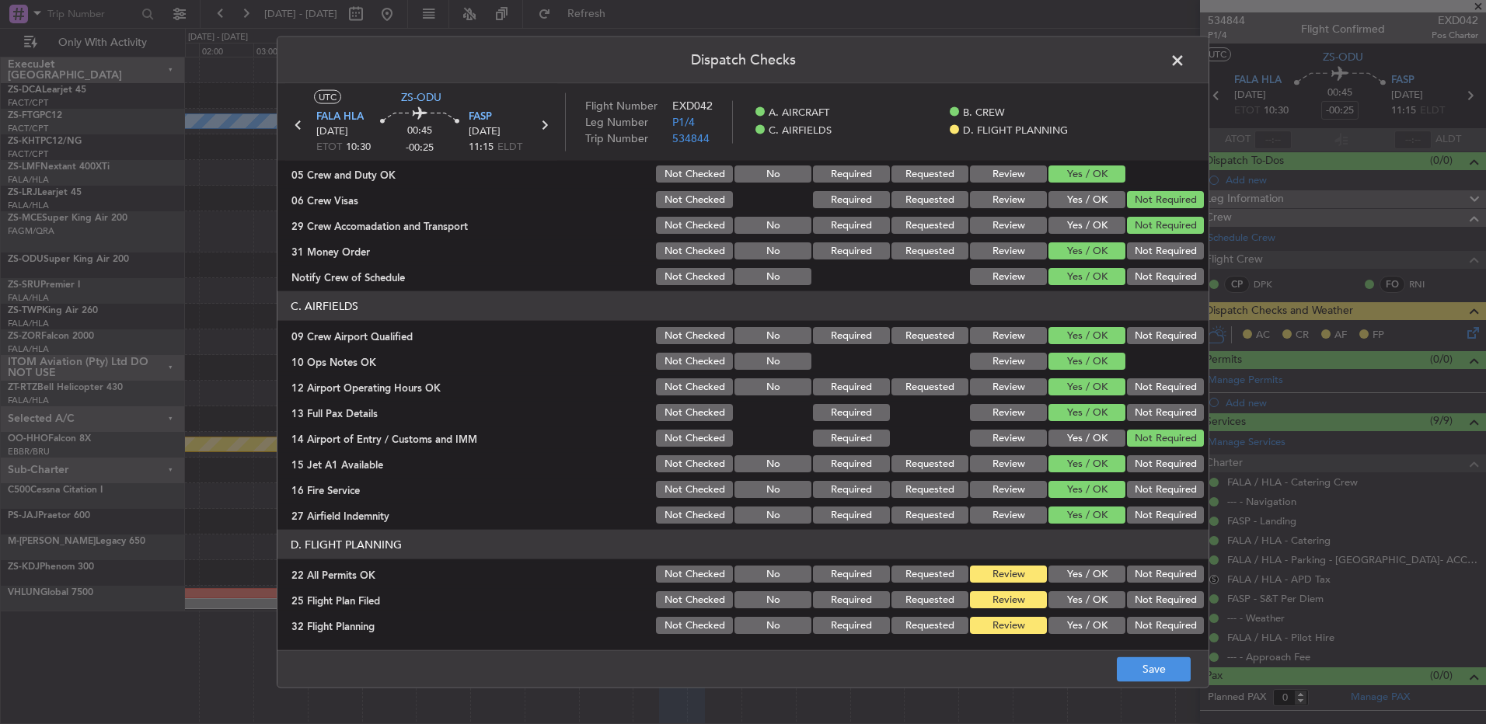
click at [1054, 481] on button "Not Required" at bounding box center [1165, 574] width 77 height 17
click at [1054, 481] on button "Save" at bounding box center [1154, 669] width 74 height 25
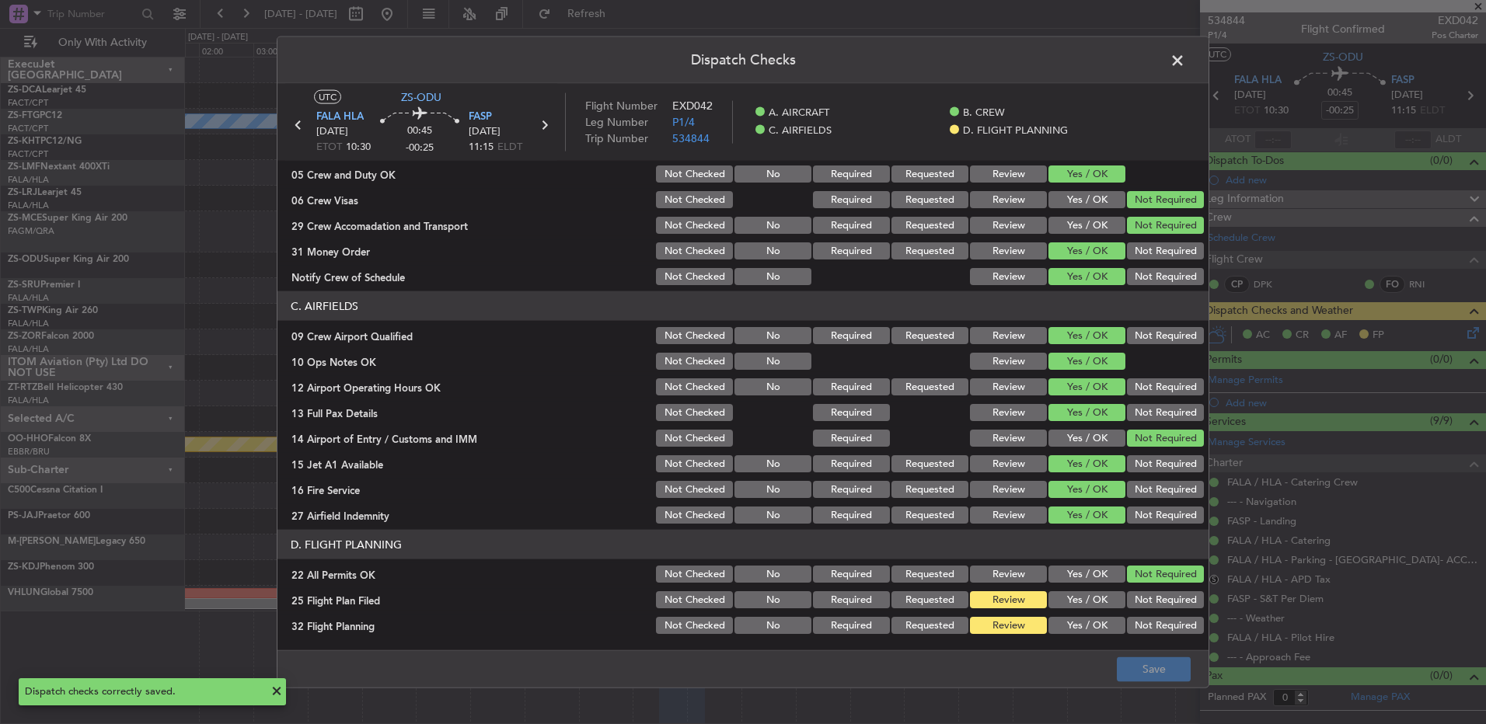
click at [1054, 58] on span at bounding box center [1185, 64] width 0 height 31
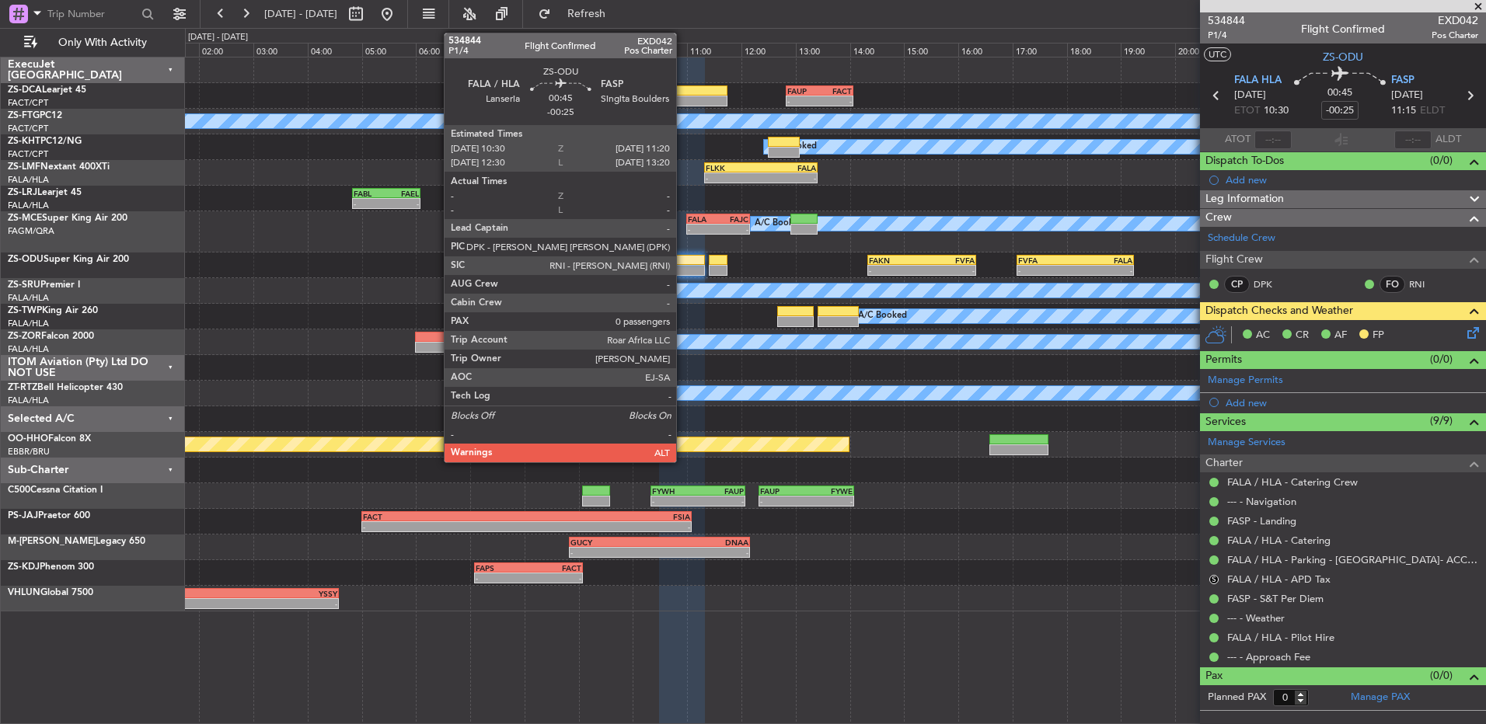
click at [683, 273] on div at bounding box center [682, 270] width 46 height 11
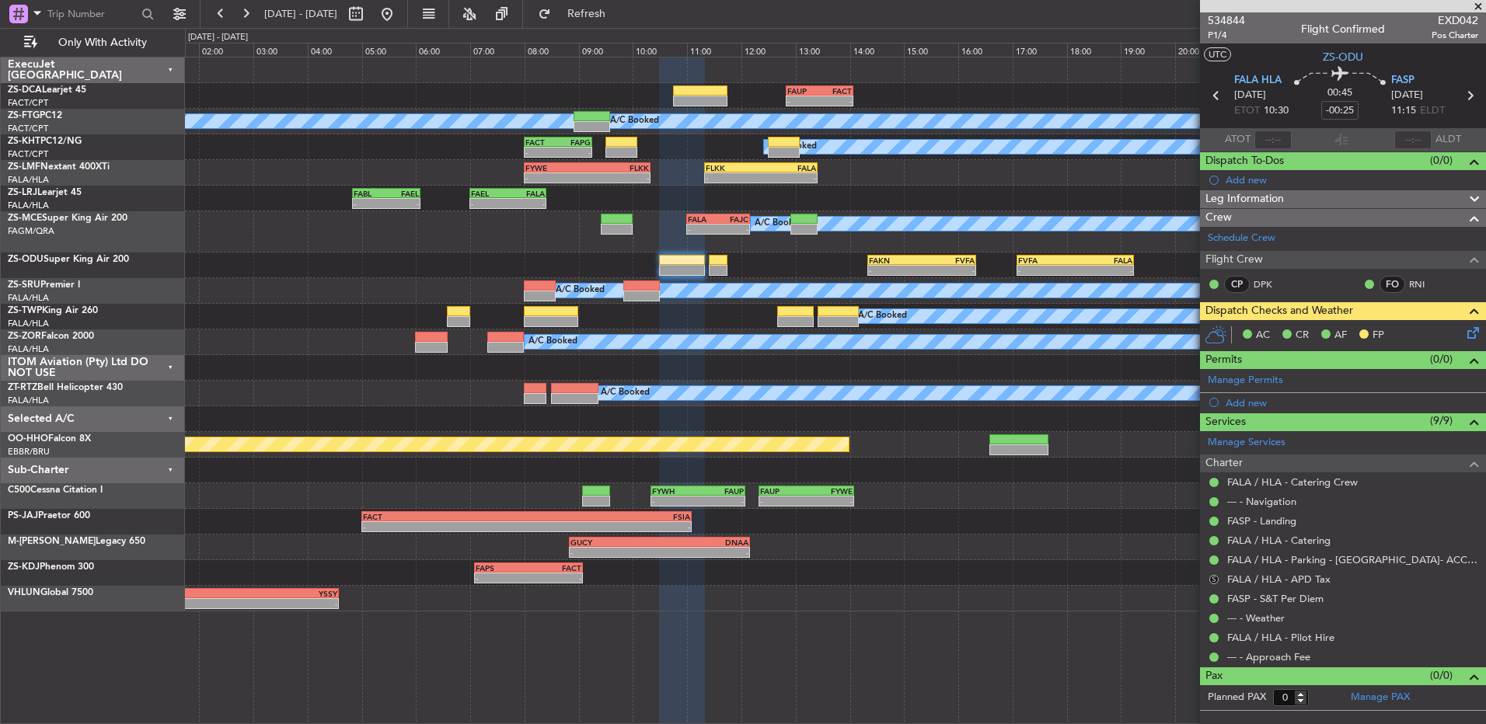
click at [1054, 481] on button "S" at bounding box center [1213, 579] width 9 height 9
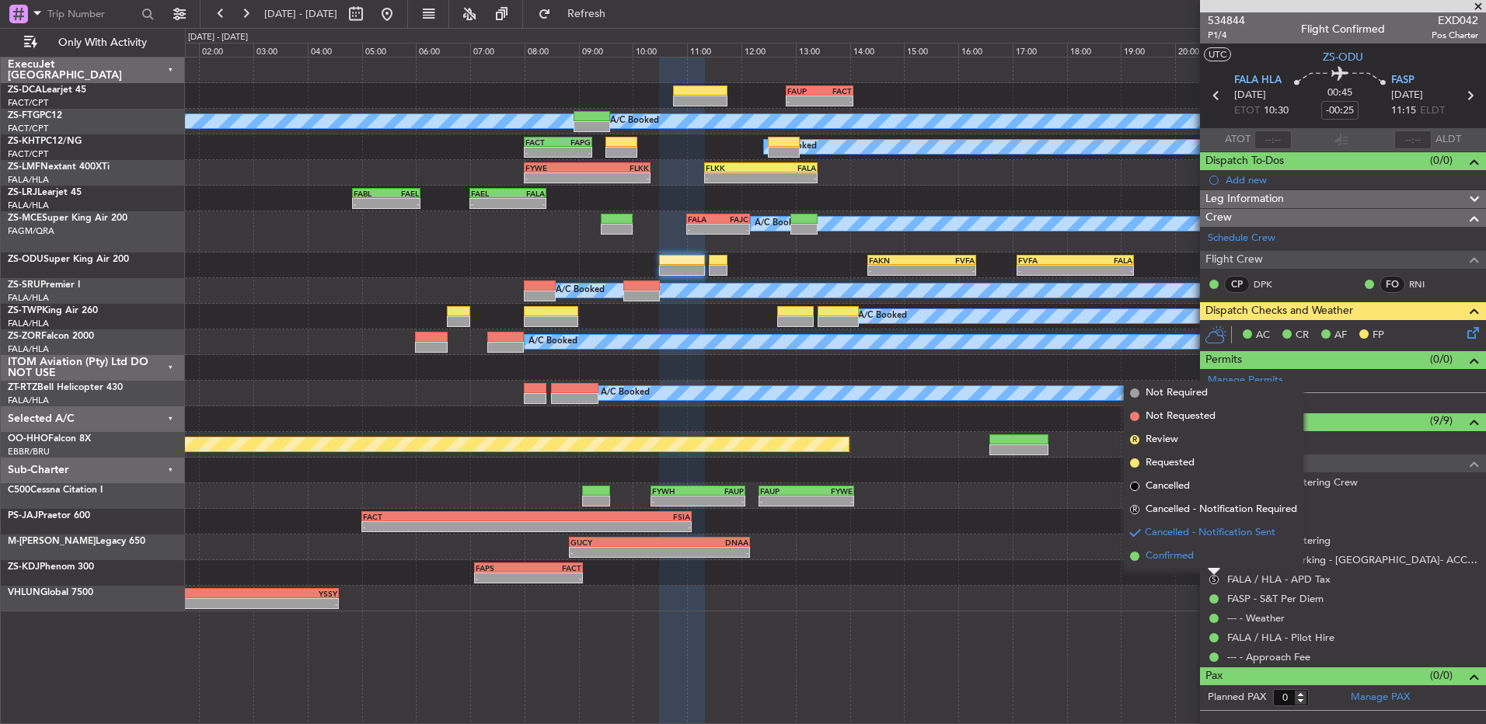
click at [1054, 481] on span "Confirmed" at bounding box center [1169, 557] width 48 height 16
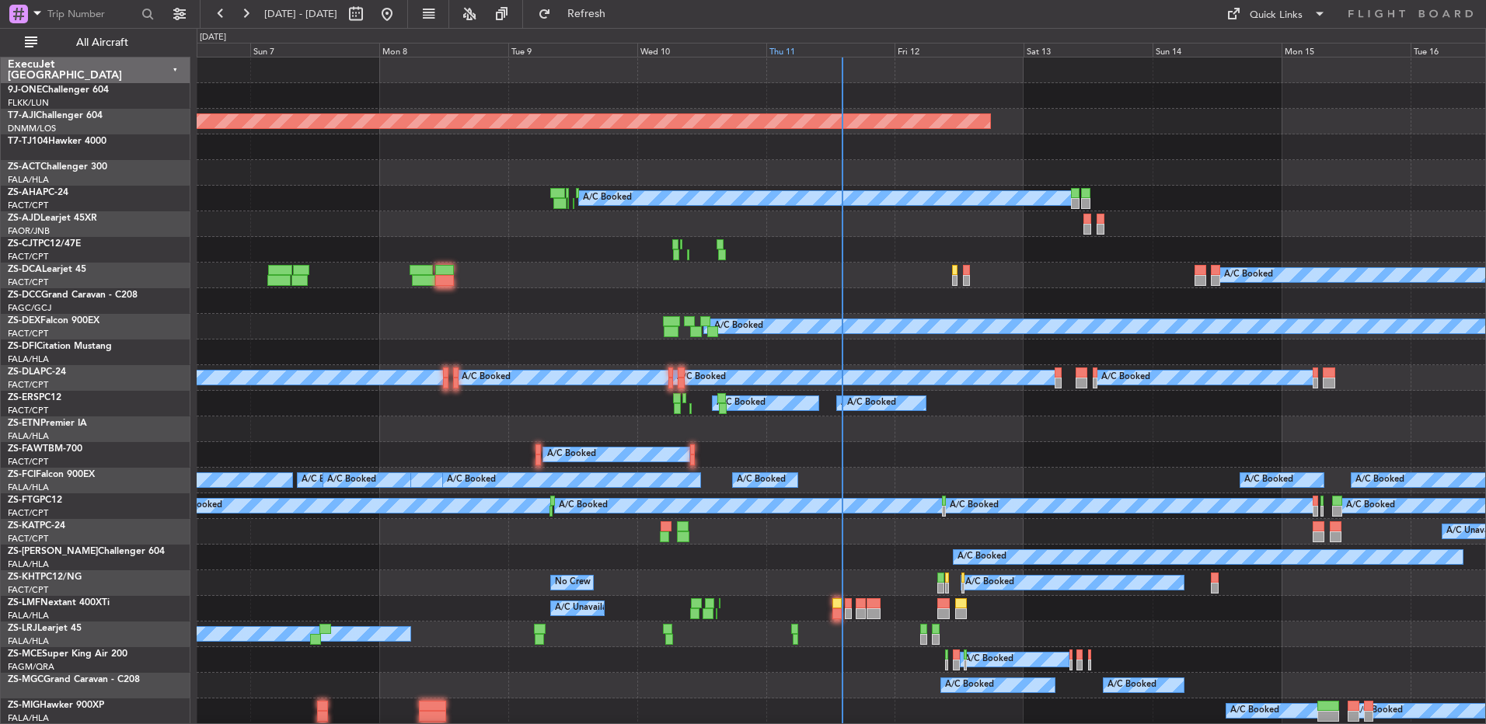
click at [785, 54] on div "Thu 11" at bounding box center [830, 50] width 129 height 14
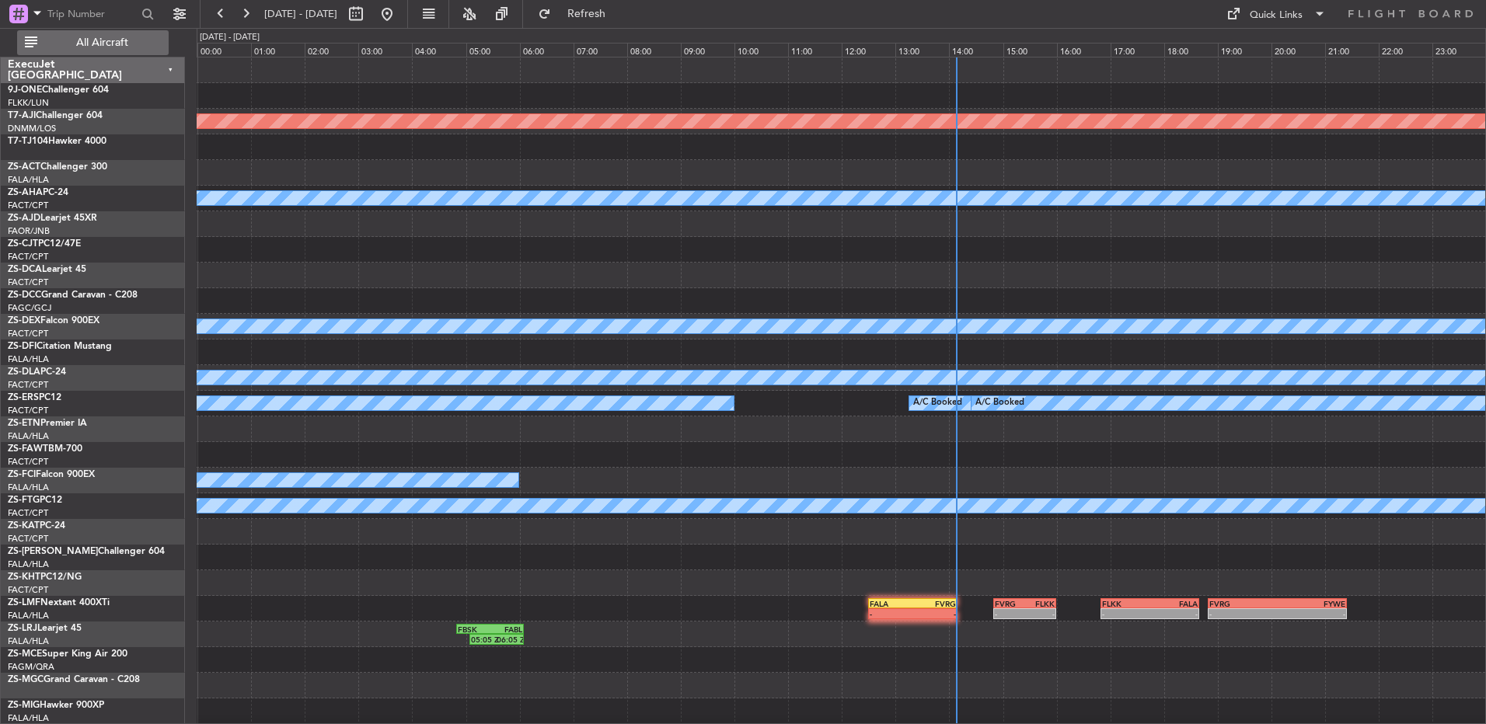
click at [112, 34] on button "All Aircraft" at bounding box center [93, 42] width 152 height 25
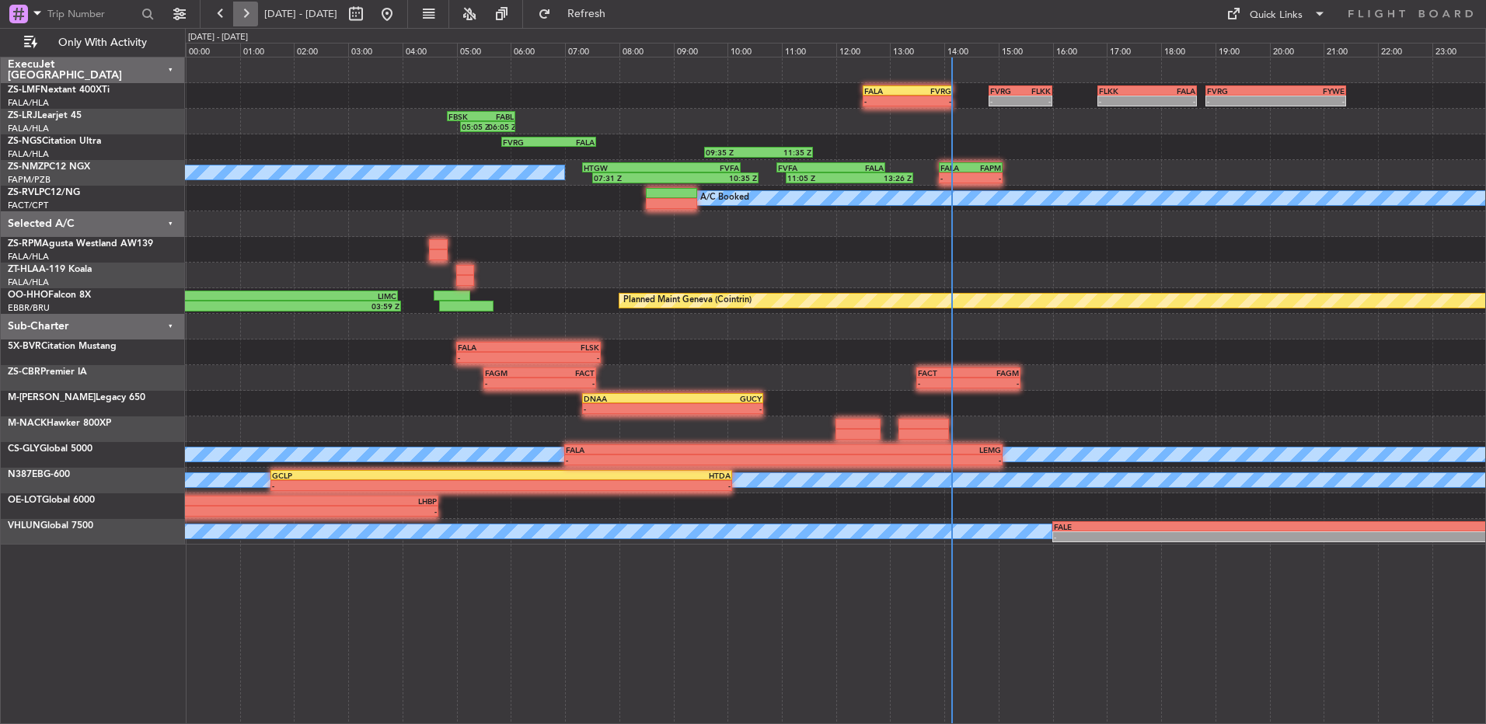
click at [244, 18] on button at bounding box center [245, 14] width 25 height 25
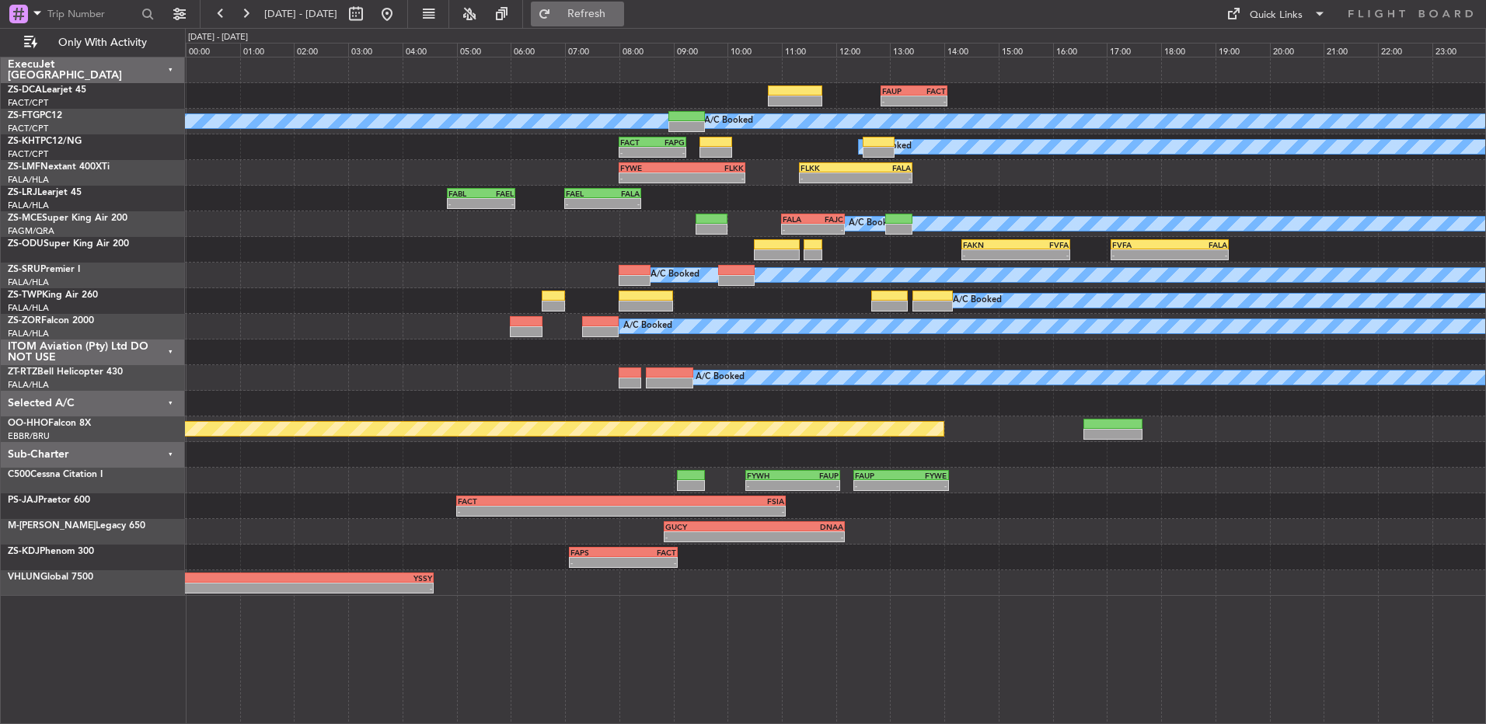
click at [619, 16] on span "Refresh" at bounding box center [586, 14] width 65 height 11
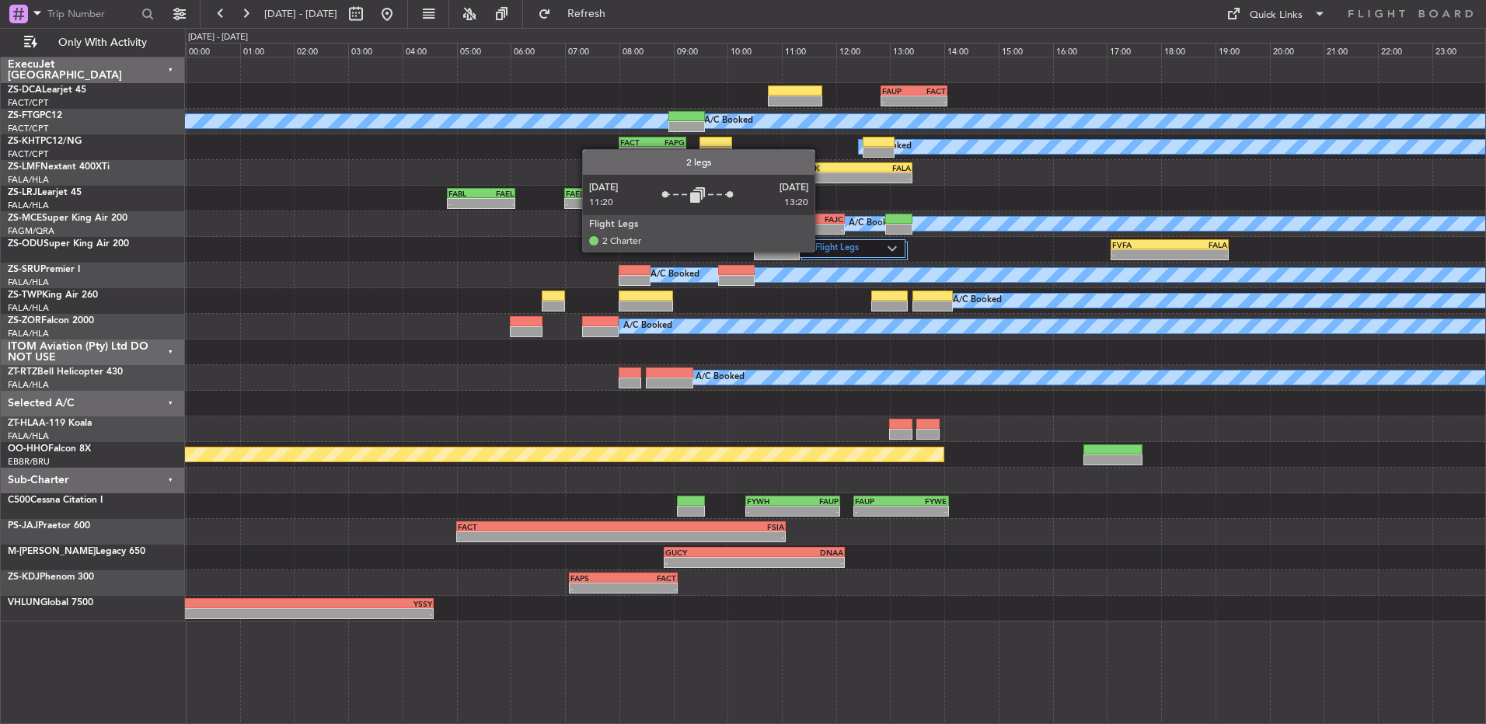
click at [821, 251] on label "2 Flight Legs" at bounding box center [847, 248] width 80 height 13
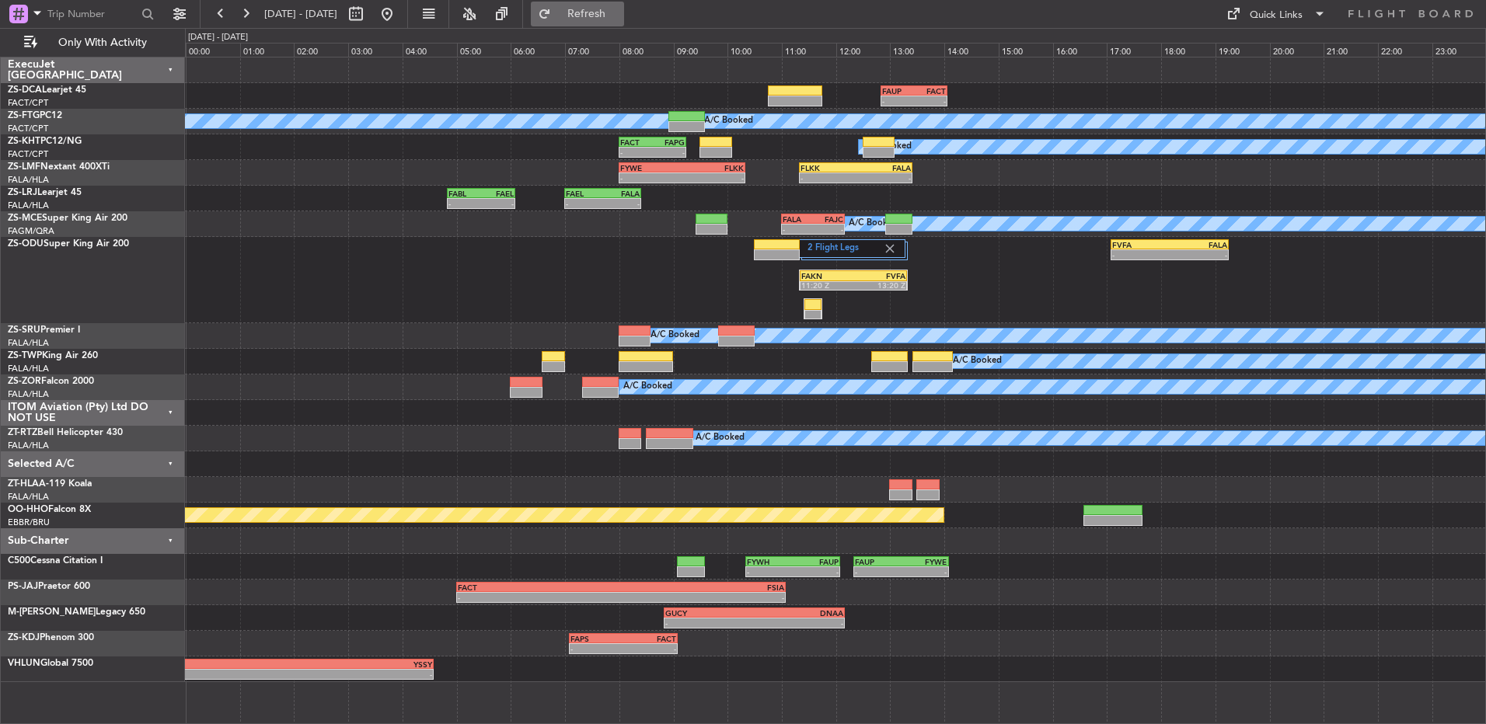
click at [624, 26] on button "Refresh" at bounding box center [577, 14] width 93 height 25
